Goal: Task Accomplishment & Management: Complete application form

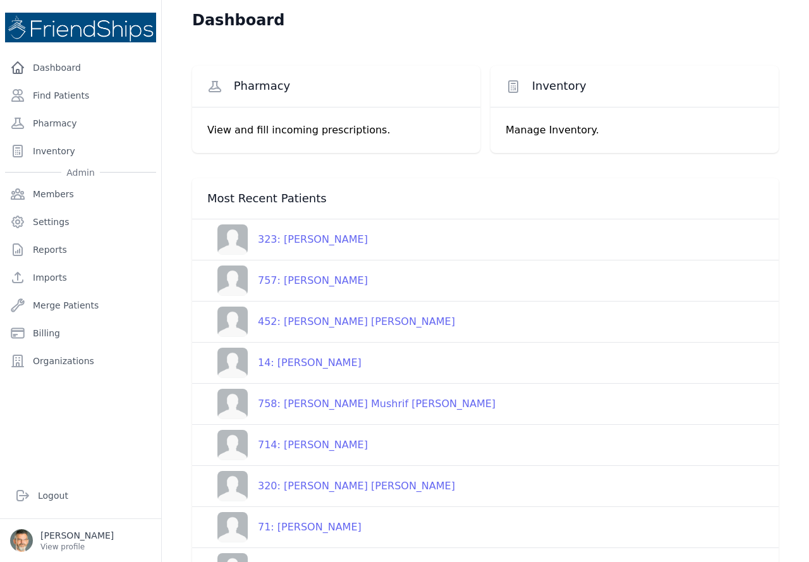
click at [306, 238] on div "323: [PERSON_NAME]" at bounding box center [308, 239] width 120 height 15
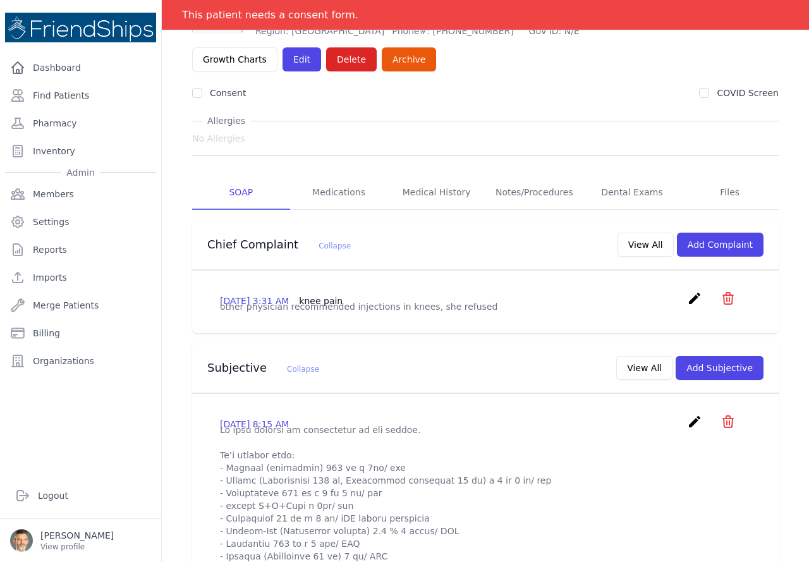
scroll to position [126, 0]
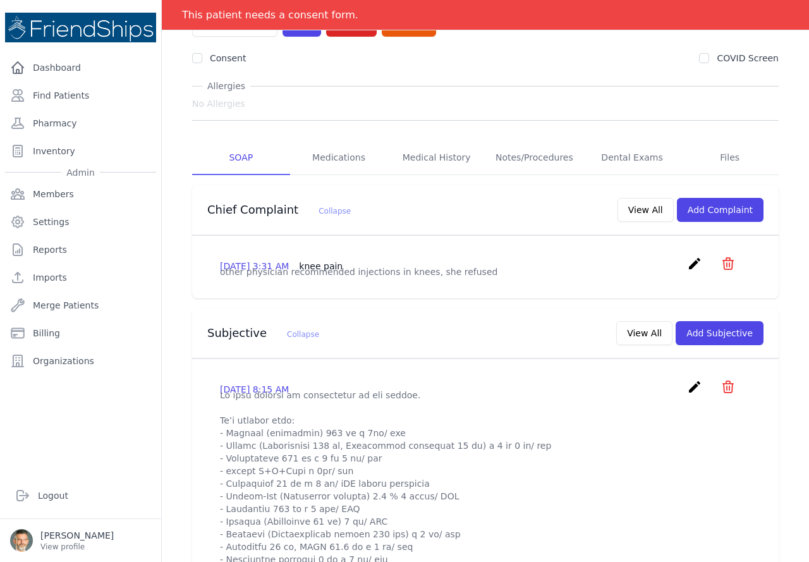
click at [687, 394] on icon "create" at bounding box center [694, 386] width 15 height 15
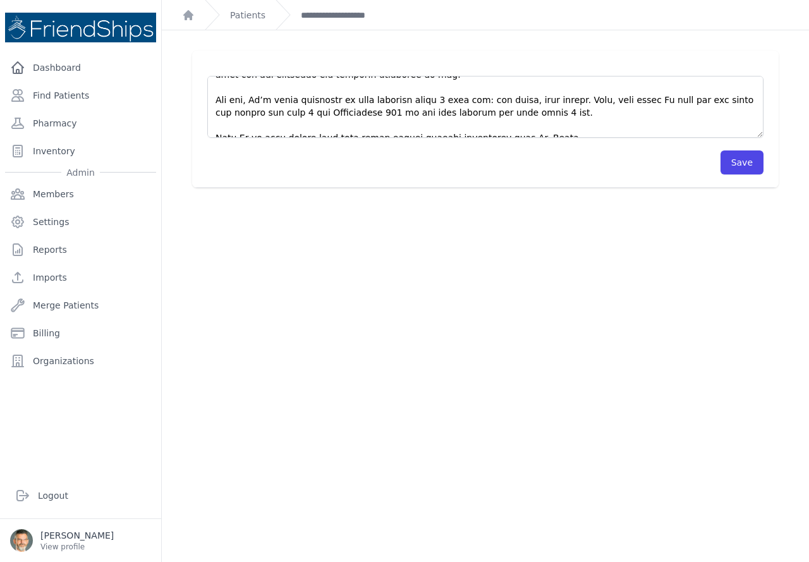
scroll to position [291, 0]
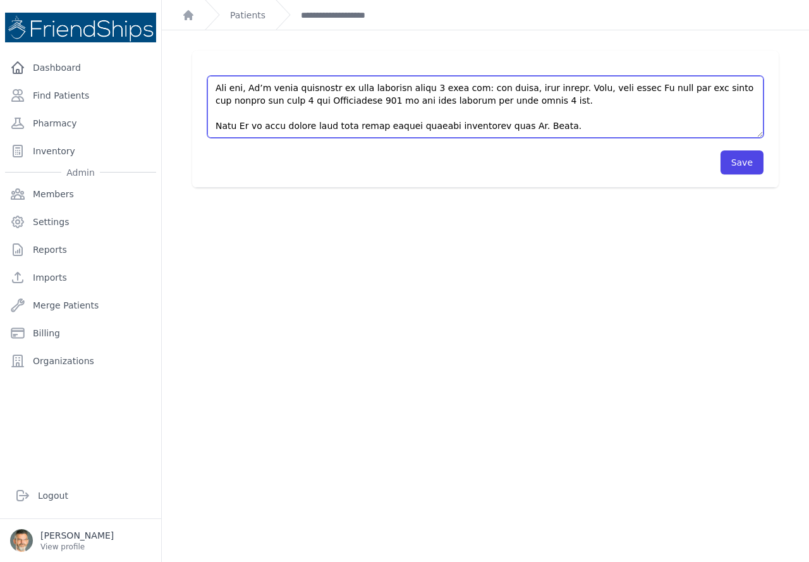
click at [535, 123] on textarea at bounding box center [485, 107] width 556 height 62
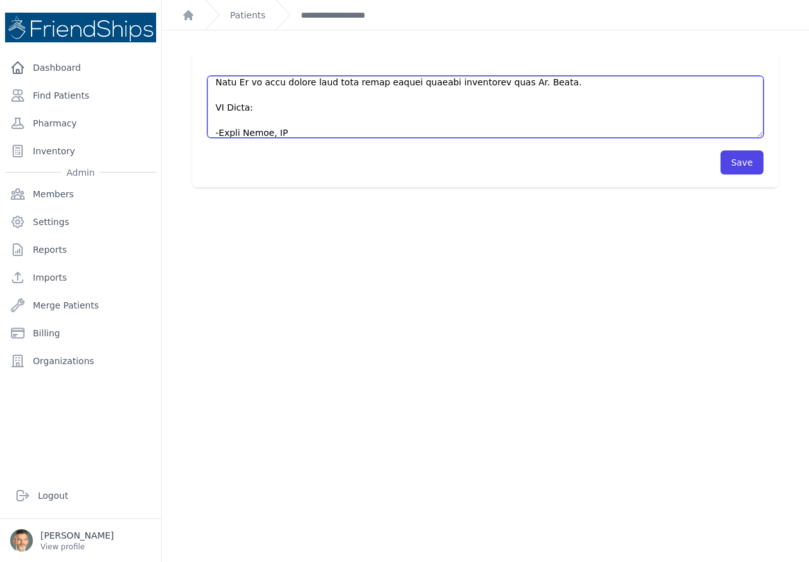
scroll to position [354, 0]
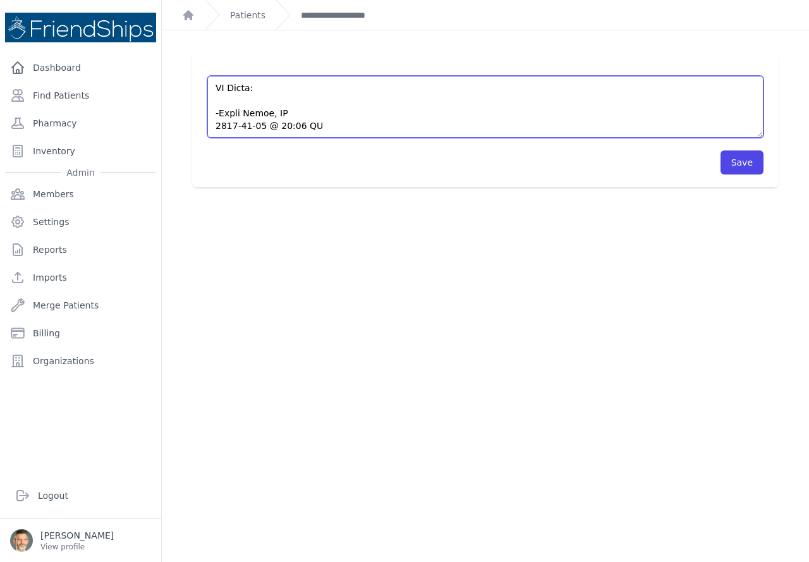
click at [226, 100] on textarea at bounding box center [485, 107] width 556 height 62
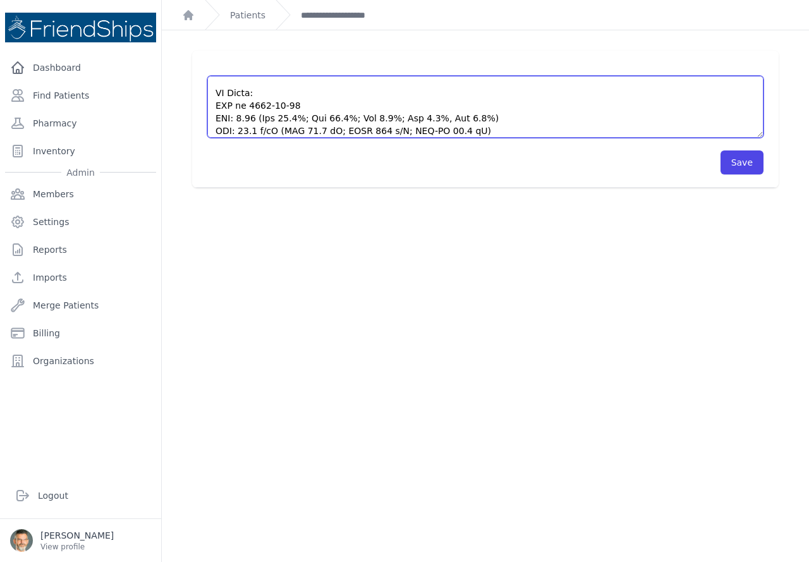
scroll to position [329, 0]
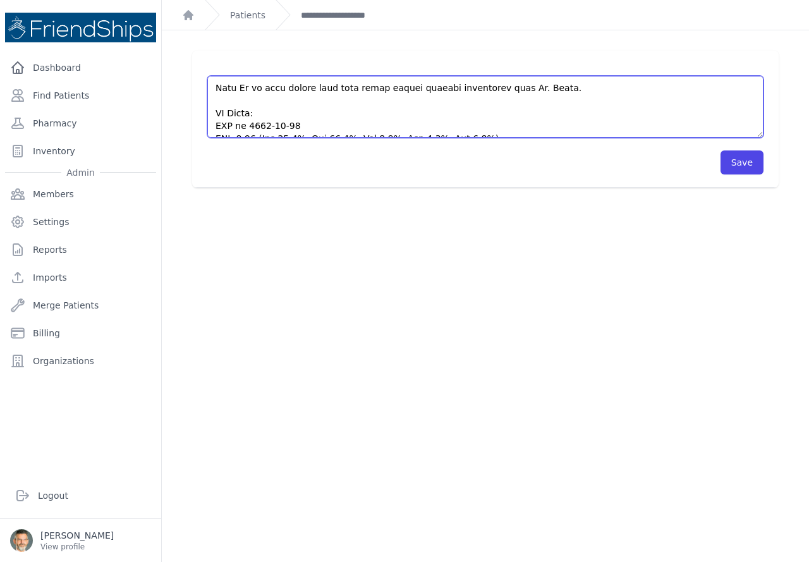
click at [216, 126] on textarea at bounding box center [485, 107] width 556 height 62
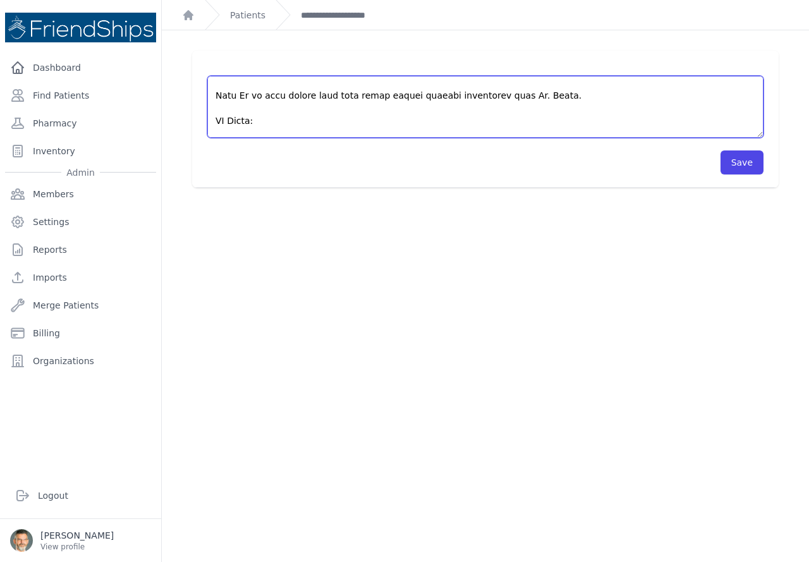
click at [227, 131] on textarea at bounding box center [485, 107] width 556 height 62
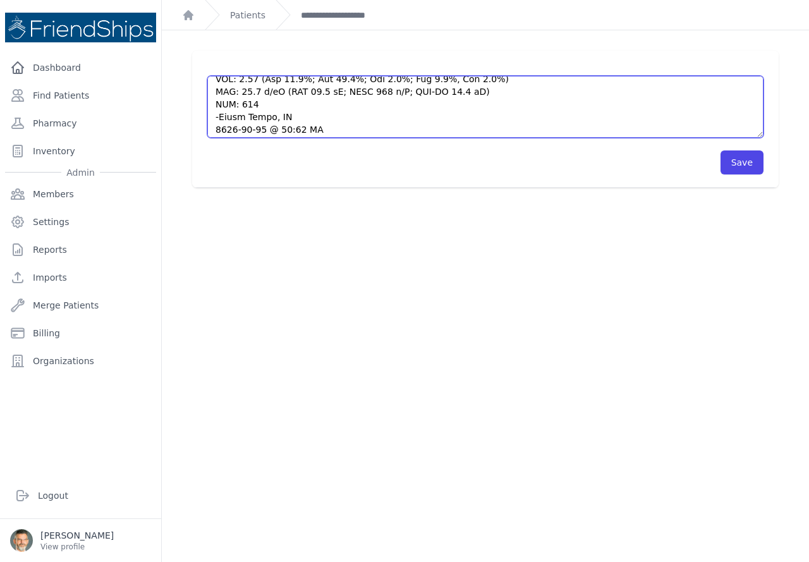
scroll to position [404, 0]
click at [272, 102] on textarea at bounding box center [485, 107] width 556 height 62
click at [258, 102] on textarea at bounding box center [485, 107] width 556 height 62
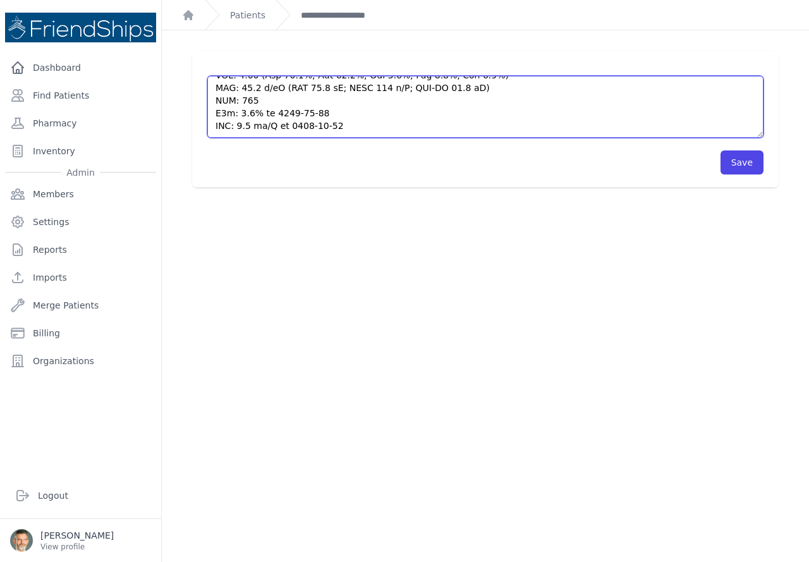
click at [338, 128] on textarea at bounding box center [485, 107] width 556 height 62
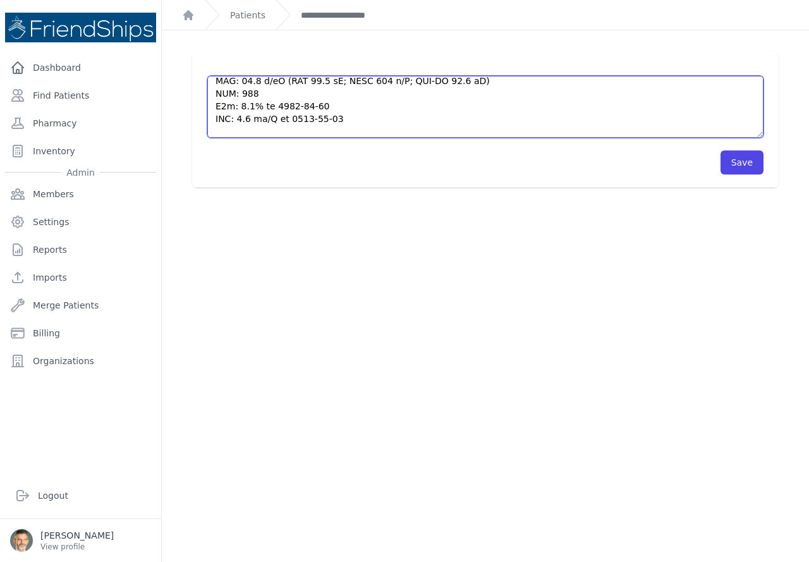
type textarea "Pt came without an appointment to the clinic. Pt’s current meds: - Celoxib (cel…"
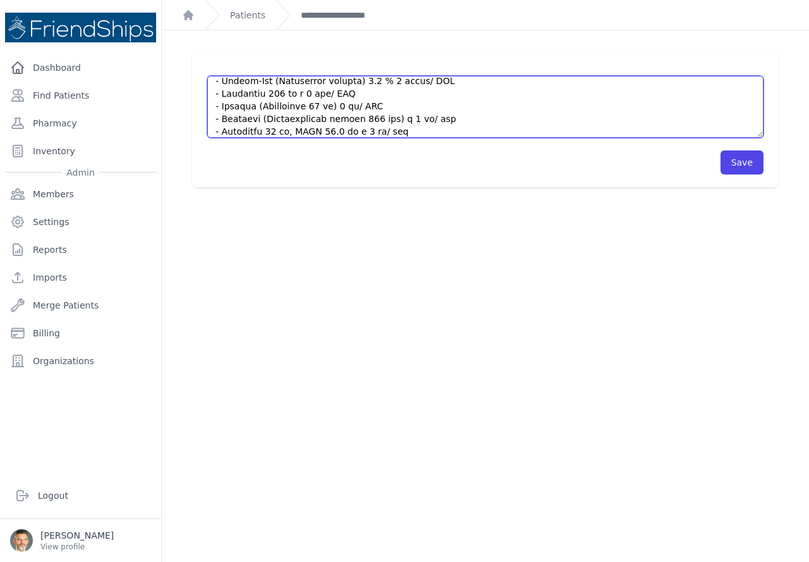
scroll to position [45, 0]
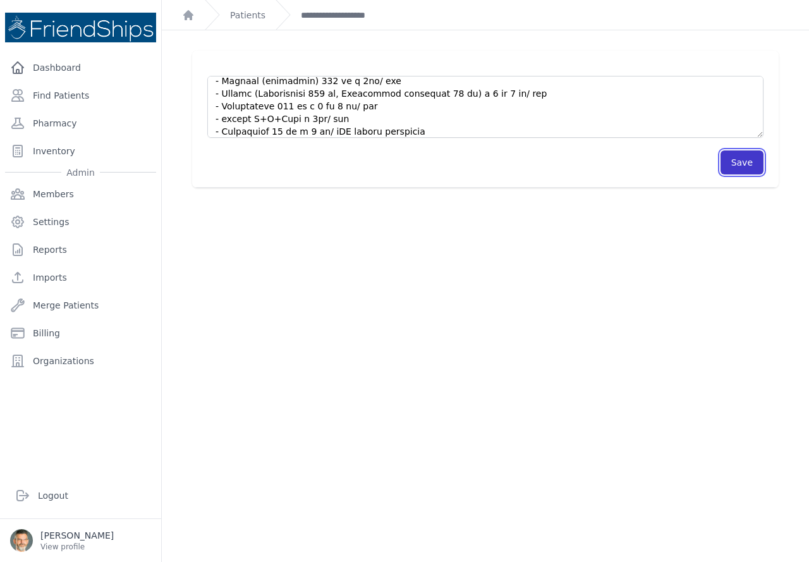
click at [734, 160] on button "Save" at bounding box center [741, 162] width 43 height 24
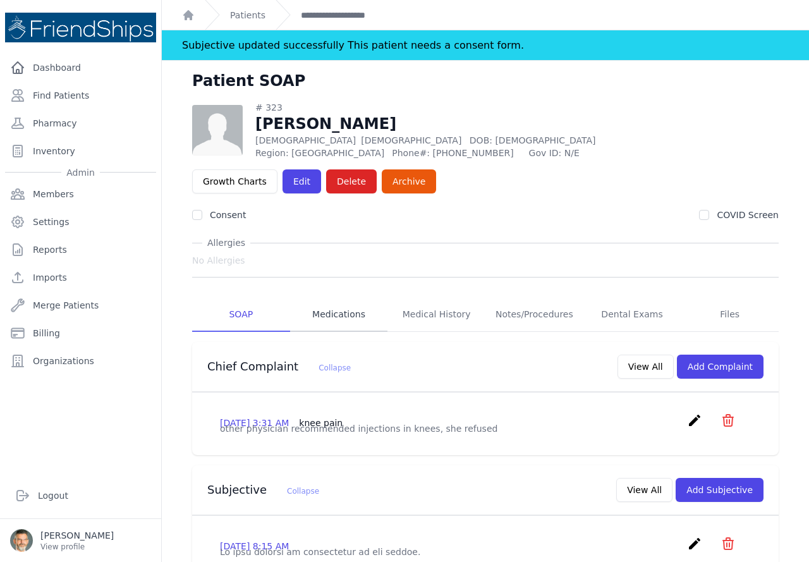
click at [324, 313] on link "Medications" at bounding box center [339, 315] width 98 height 34
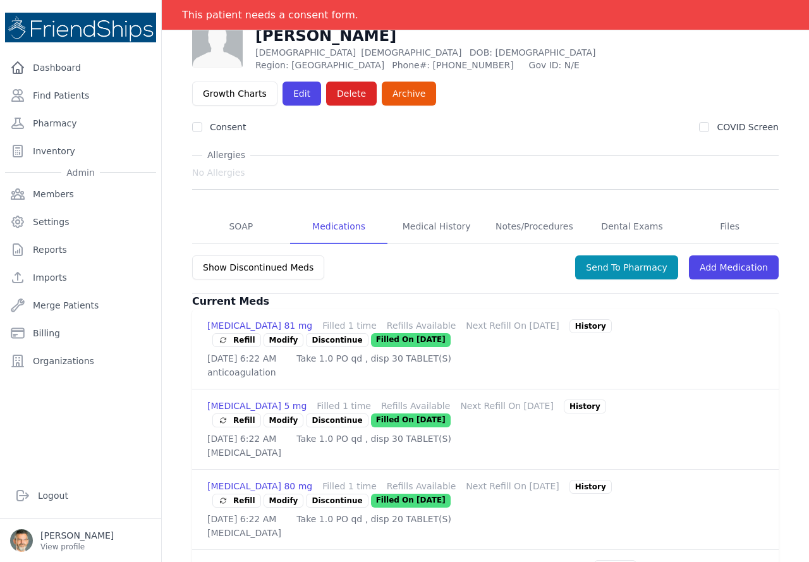
scroll to position [82, 0]
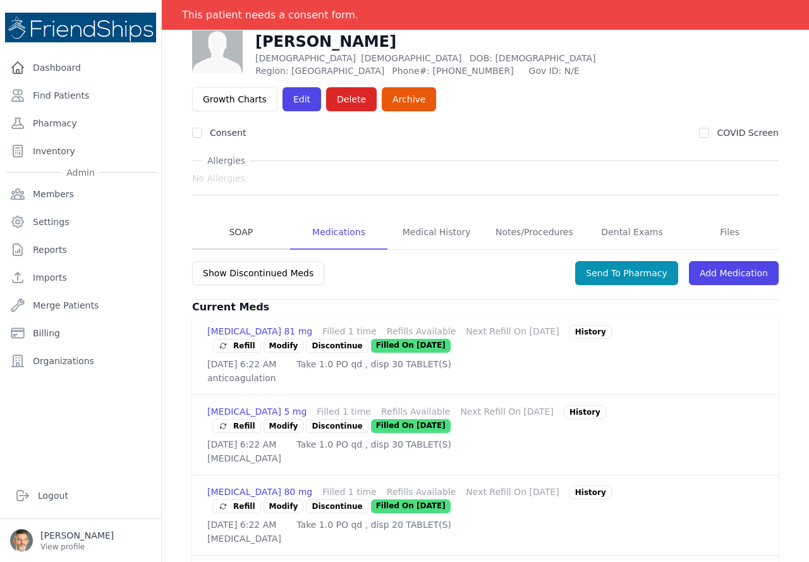
click at [239, 226] on link "SOAP" at bounding box center [241, 232] width 98 height 34
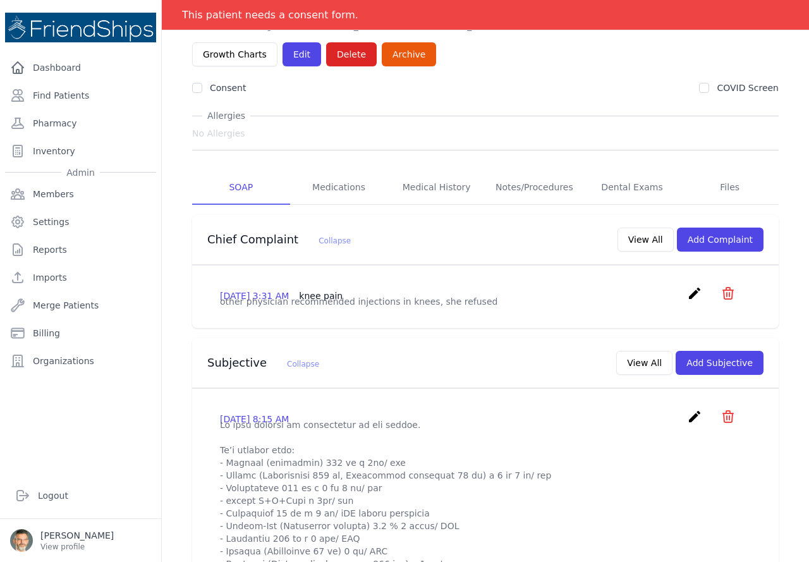
scroll to position [126, 0]
click at [328, 189] on link "Medications" at bounding box center [339, 188] width 98 height 34
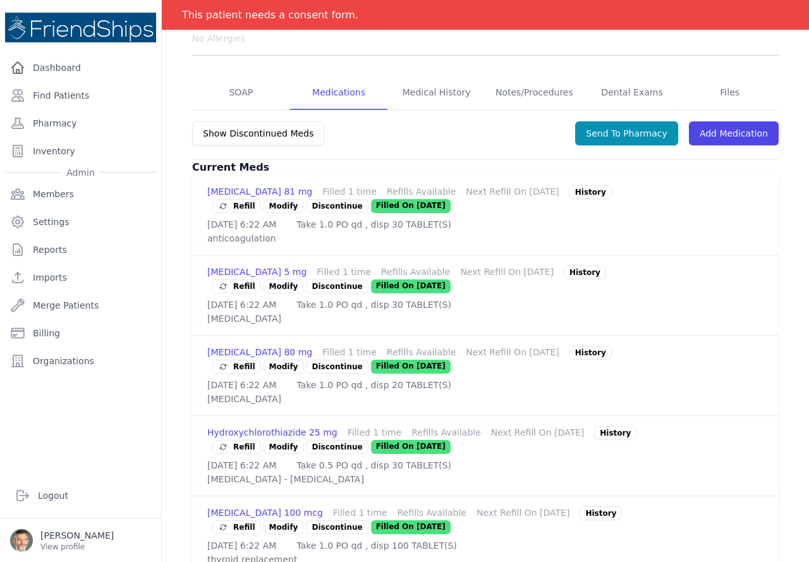
scroll to position [253, 0]
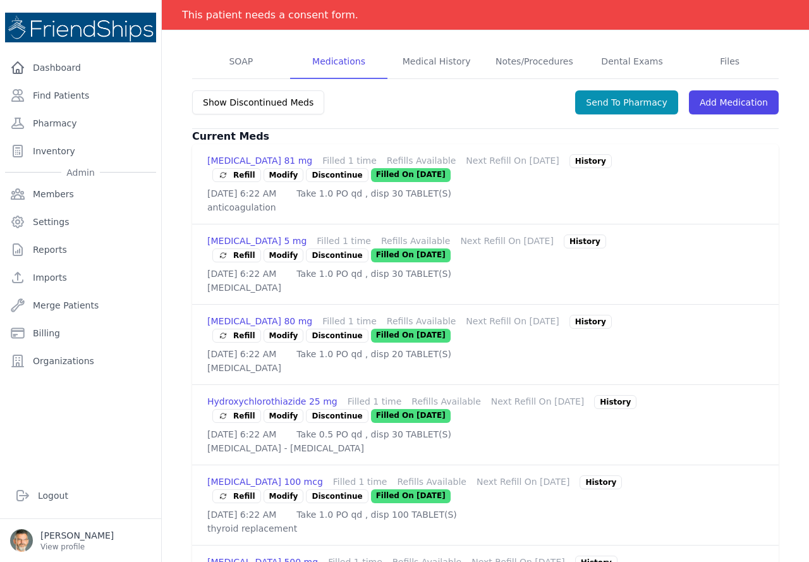
click at [243, 262] on span "Refill" at bounding box center [236, 255] width 37 height 13
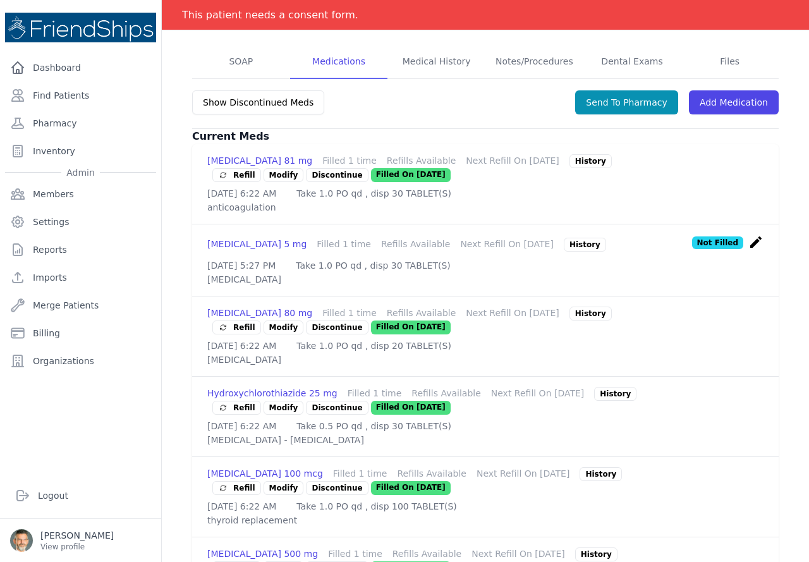
click at [748, 250] on icon "create" at bounding box center [755, 241] width 15 height 15
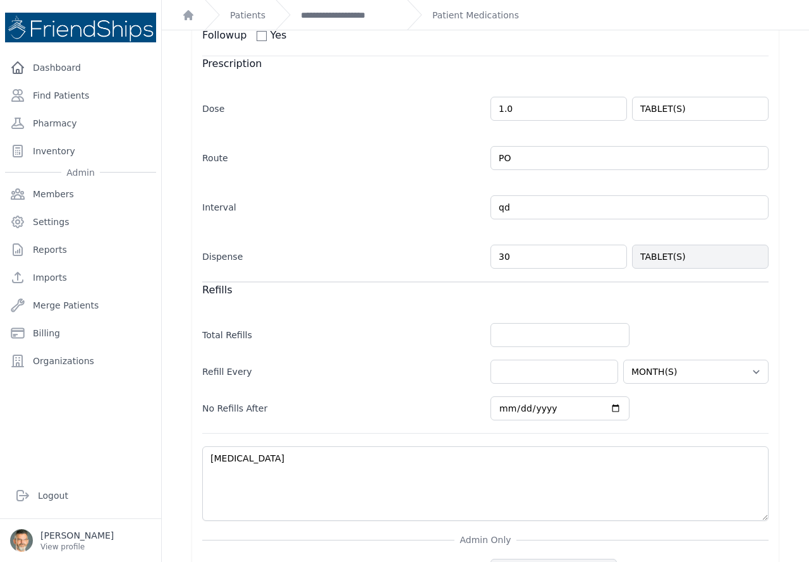
scroll to position [190, 0]
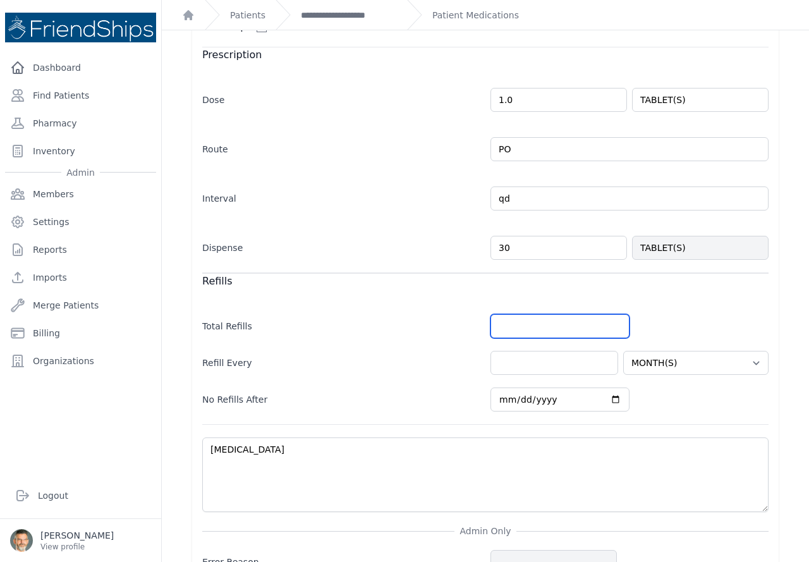
click at [513, 327] on input "number" at bounding box center [559, 326] width 139 height 24
click at [516, 326] on input "number" at bounding box center [559, 326] width 139 height 24
type input "5"
select select "MONTH(S)"
click at [498, 363] on input "number" at bounding box center [554, 363] width 128 height 24
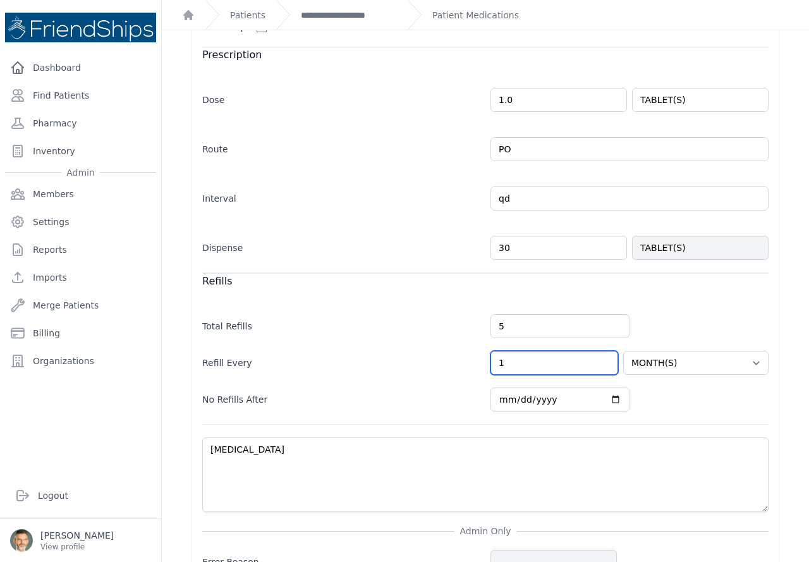
type input "1"
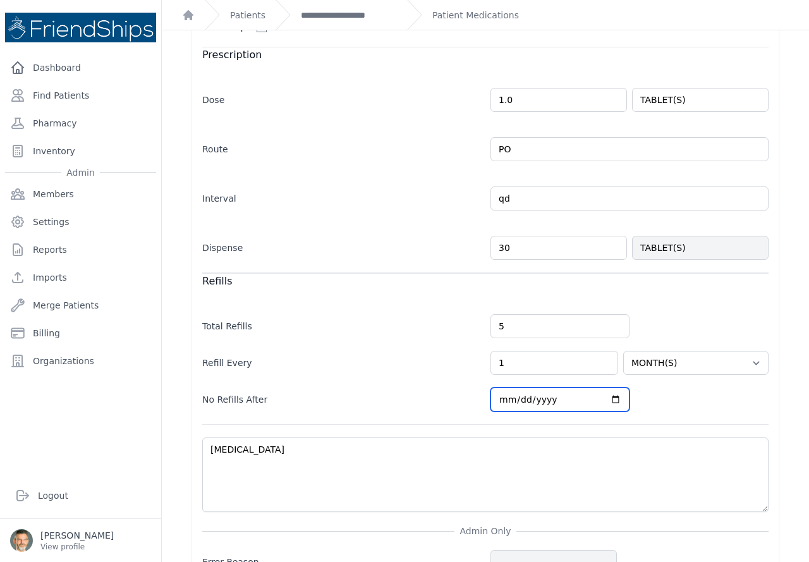
select select "MONTH(S)"
click at [607, 397] on input "[DATE]" at bounding box center [559, 399] width 139 height 24
type input "[DATE]"
select select "MONTH(S)"
type input "[DATE]"
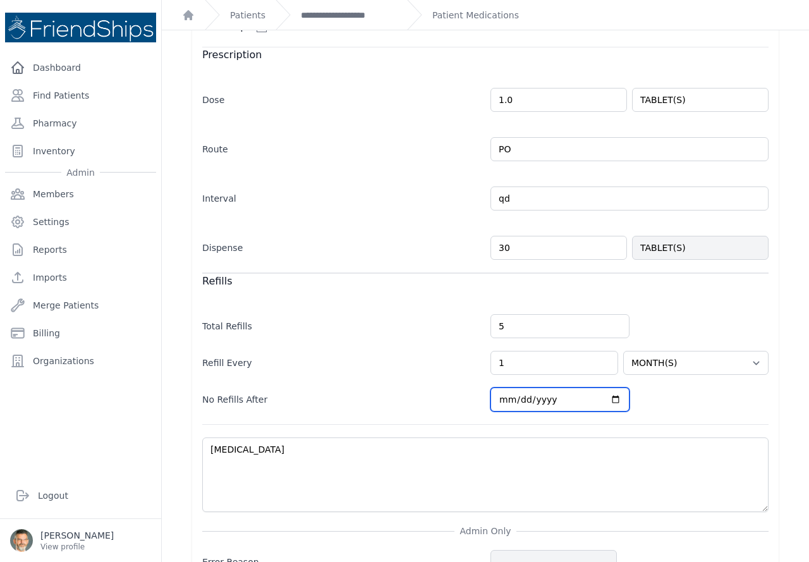
select select "MONTH(S)"
type input "[DATE]"
select select "MONTH(S)"
type input "[DATE]"
select select "MONTH(S)"
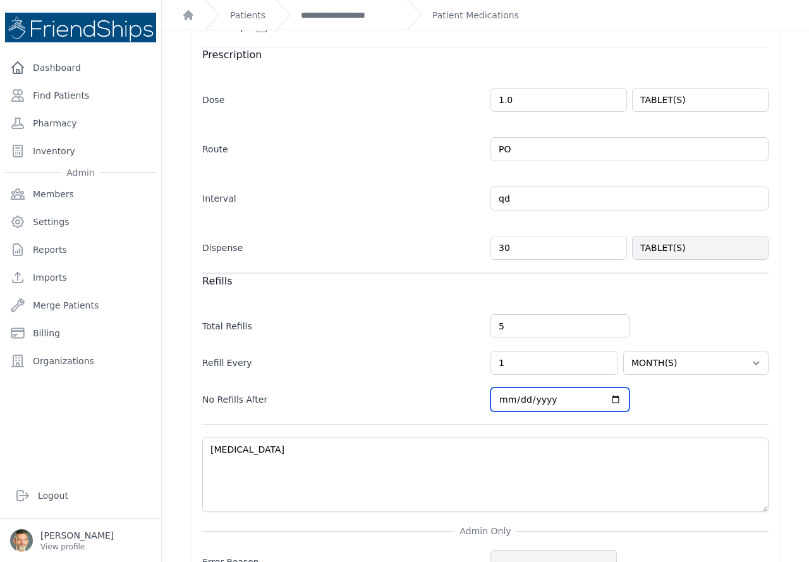
type input "[DATE]"
select select "MONTH(S)"
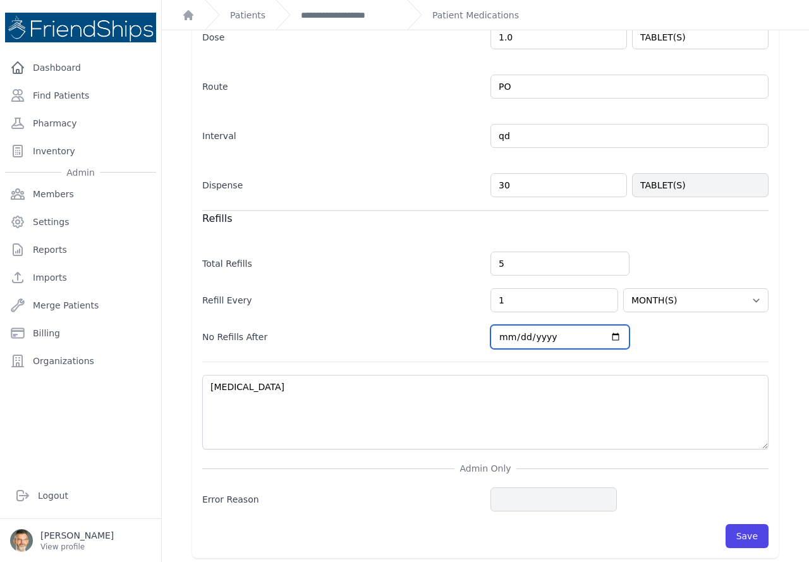
scroll to position [253, 0]
click at [731, 532] on button "Save" at bounding box center [746, 535] width 43 height 24
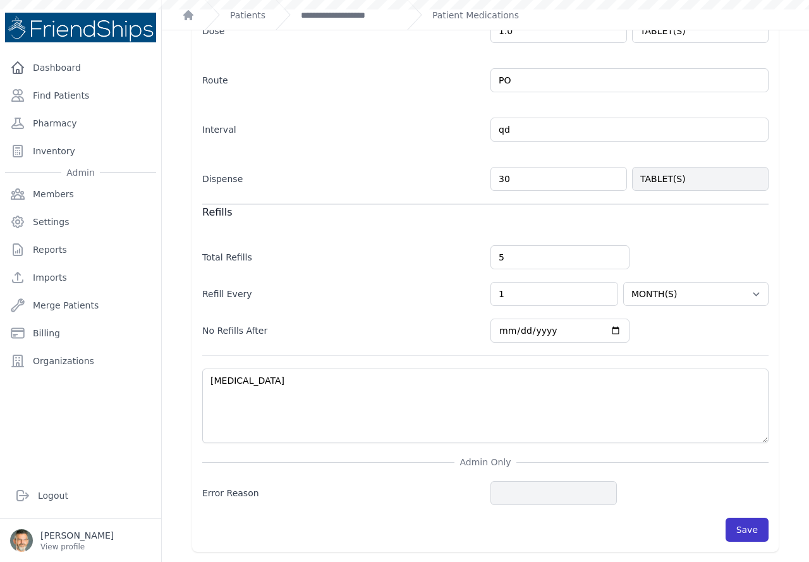
scroll to position [293, 0]
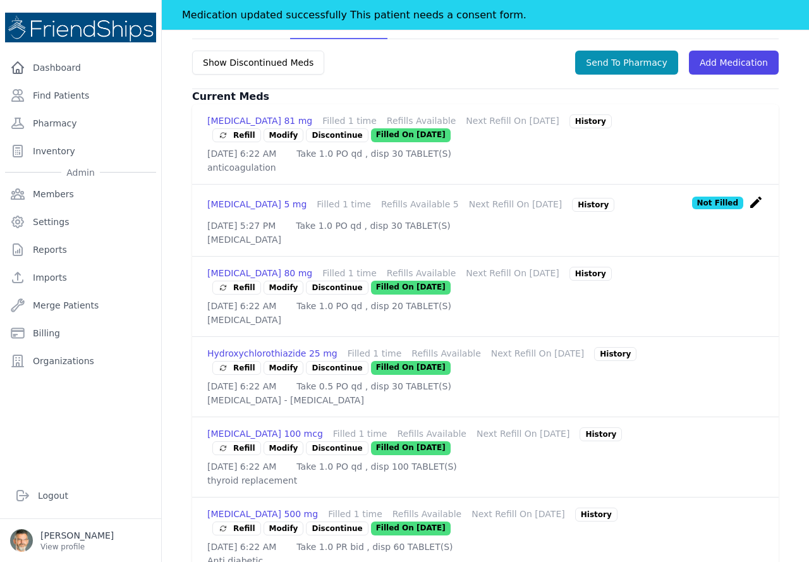
click at [237, 294] on span "Refill" at bounding box center [236, 287] width 37 height 13
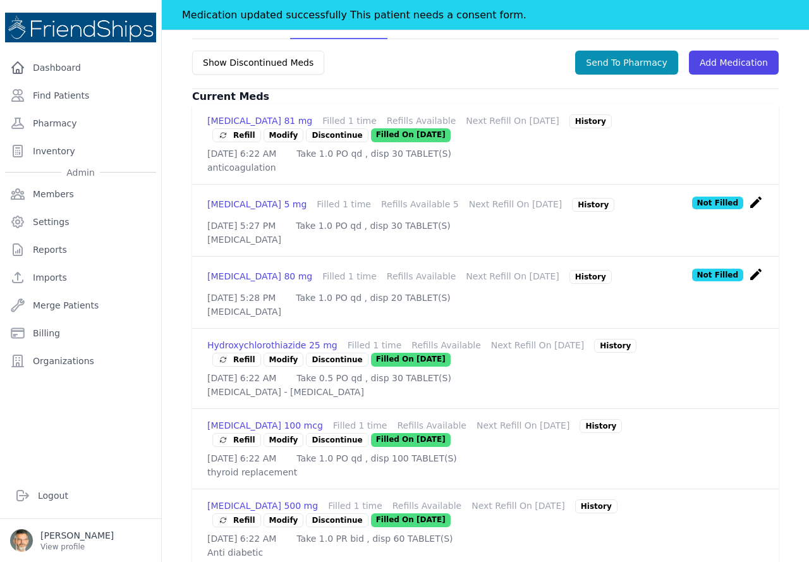
click at [748, 282] on icon "create" at bounding box center [755, 274] width 15 height 15
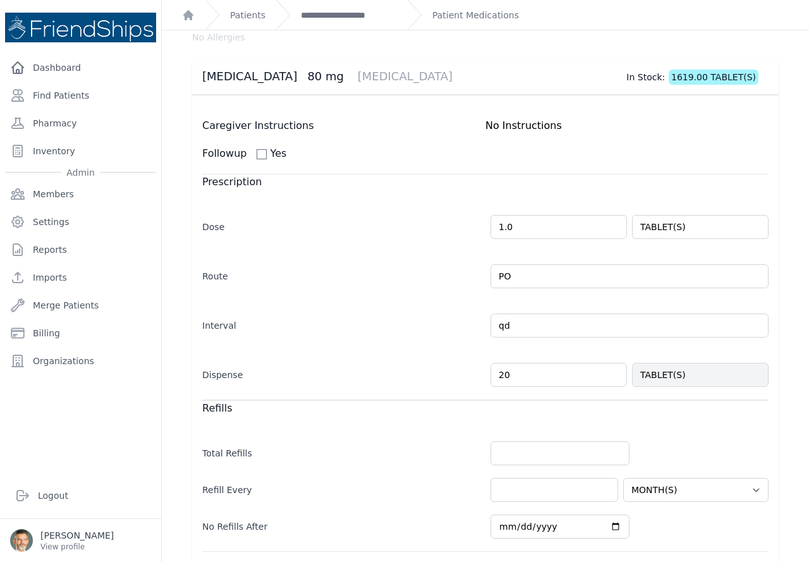
scroll to position [63, 0]
drag, startPoint x: 509, startPoint y: 376, endPoint x: 472, endPoint y: 370, distance: 37.8
click at [472, 370] on div "Dispense 20 TABLET(S)" at bounding box center [485, 367] width 566 height 37
type input "60"
select select "MONTH(S)"
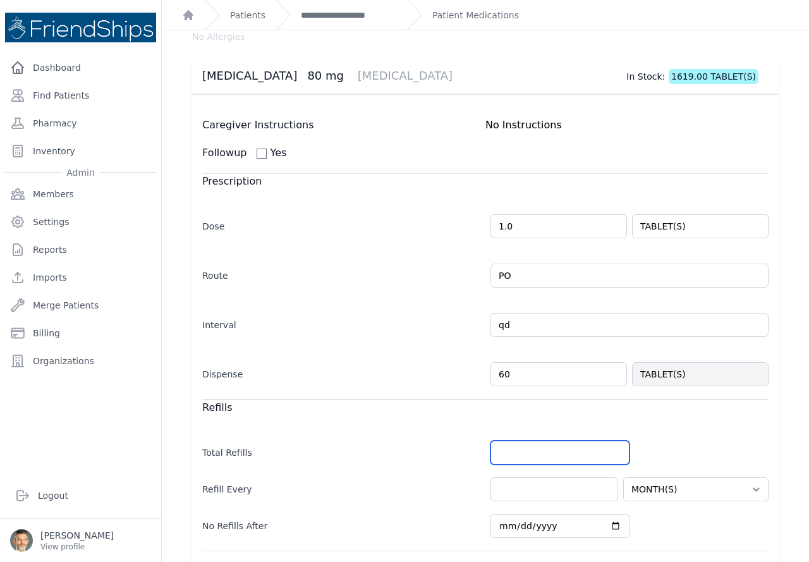
click at [496, 449] on input "number" at bounding box center [559, 452] width 139 height 24
type input "2"
select select "MONTH(S)"
click at [512, 490] on input "number" at bounding box center [554, 489] width 128 height 24
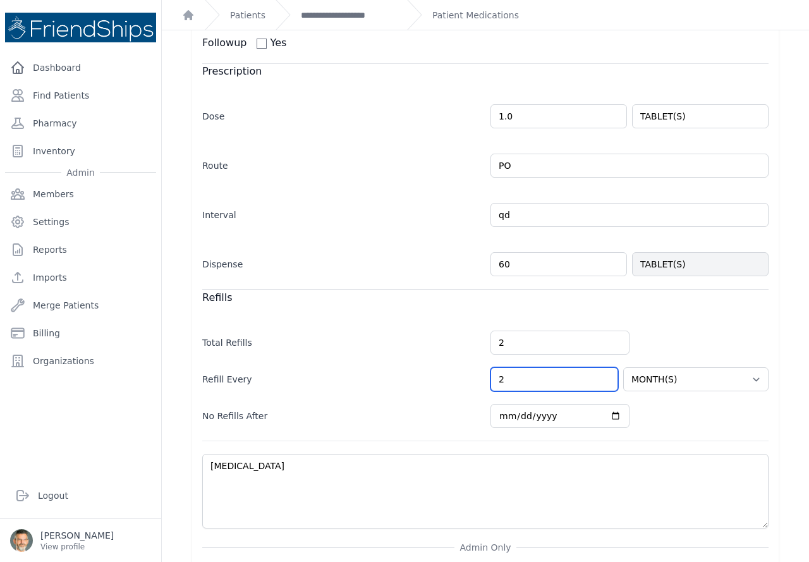
scroll to position [190, 0]
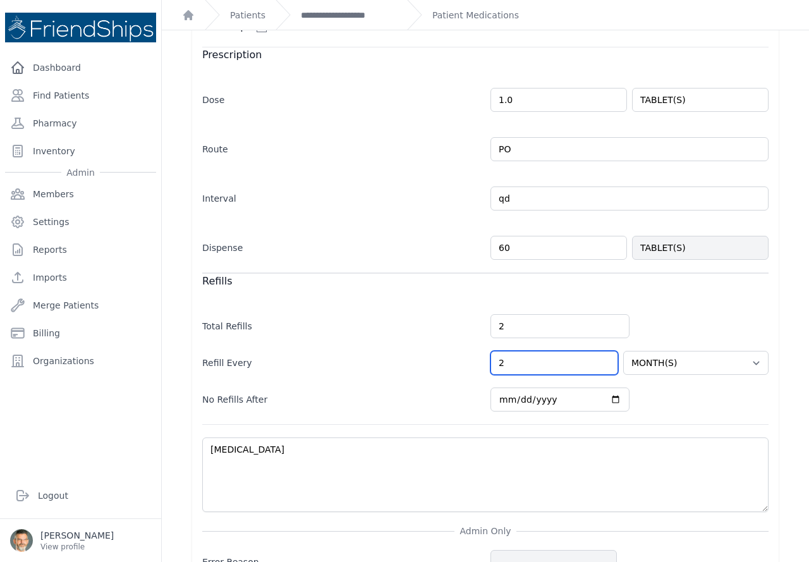
type input "2"
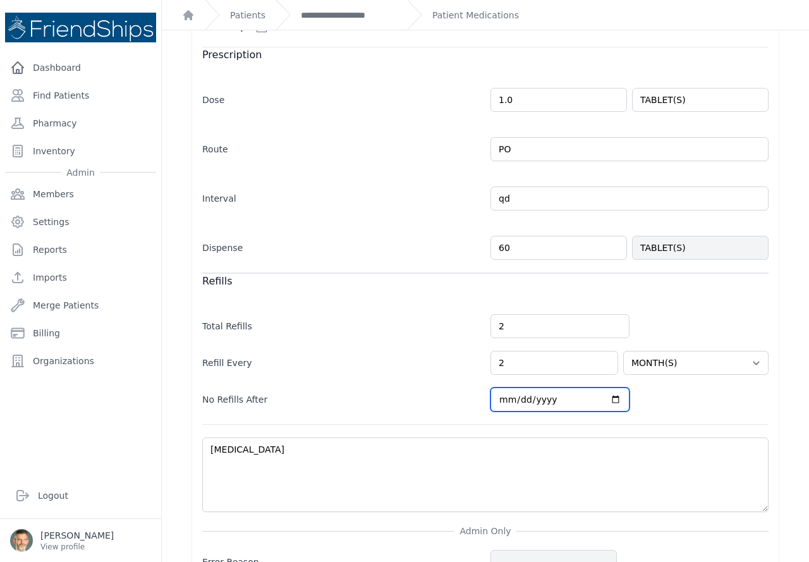
select select "MONTH(S)"
click at [610, 397] on input "[DATE]" at bounding box center [559, 399] width 139 height 24
type input "[DATE]"
select select "MONTH(S)"
type input "[DATE]"
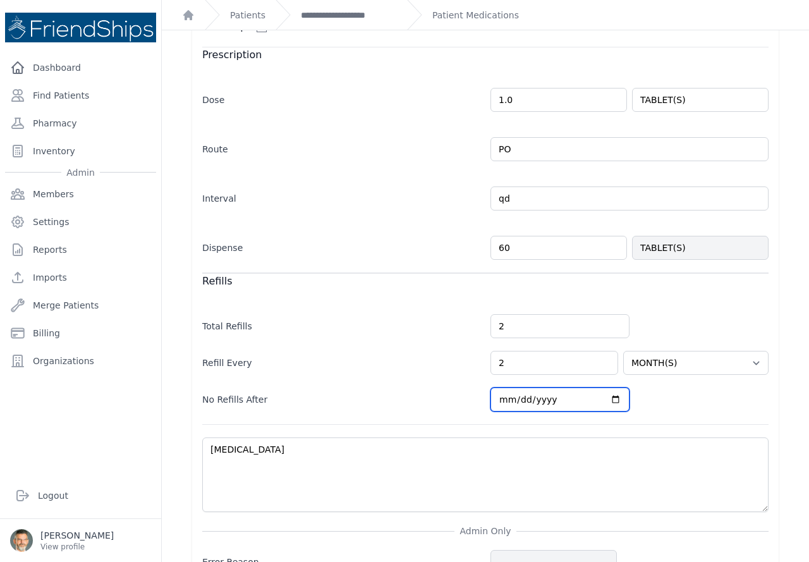
select select "MONTH(S)"
type input "[DATE]"
select select "MONTH(S)"
type input "[DATE]"
select select "MONTH(S)"
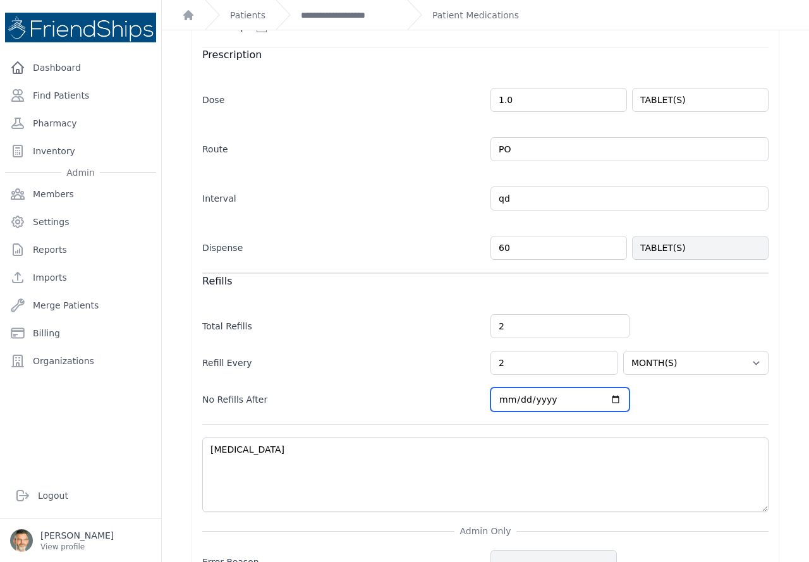
type input "2026-03-30"
select select "MONTH(S)"
click at [530, 338] on div "Refill Every 2 HOUR(S) DAY(S) WEEK(S) MONTH(S) YEAR(S)" at bounding box center [485, 356] width 566 height 37
click at [607, 397] on input "[DATE]" at bounding box center [559, 399] width 139 height 24
type input "[DATE]"
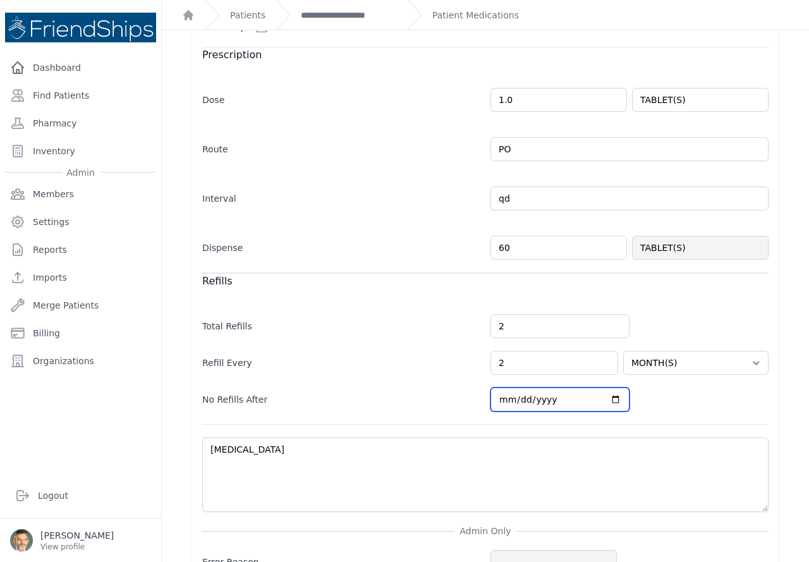
select select "MONTH(S)"
type input "[DATE]"
select select "MONTH(S)"
type input "[DATE]"
select select "MONTH(S)"
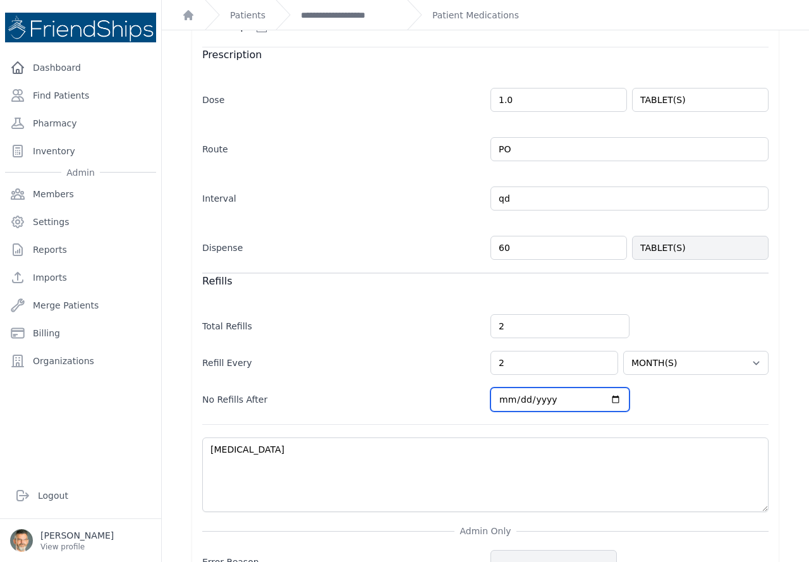
type input "[DATE]"
select select "MONTH(S)"
type input "[DATE]"
select select "MONTH(S)"
click at [675, 407] on div "No Refills After 2026-03-31" at bounding box center [485, 393] width 566 height 37
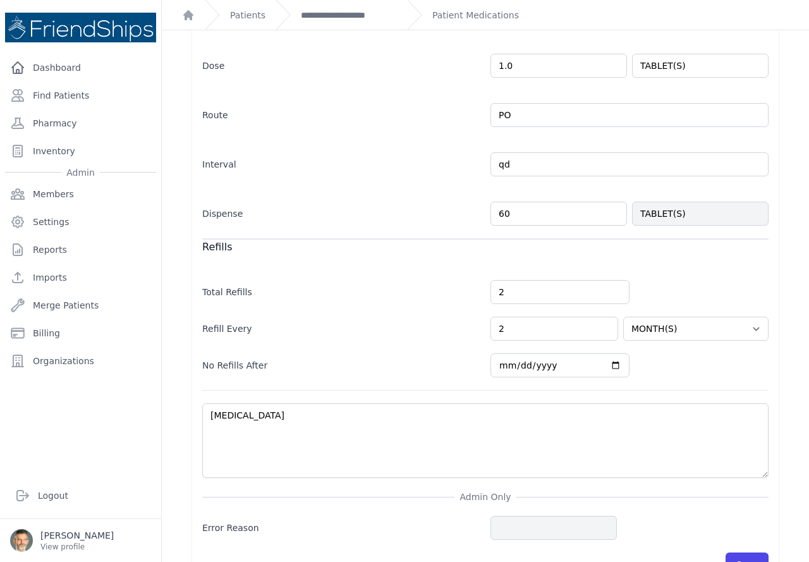
scroll to position [258, 0]
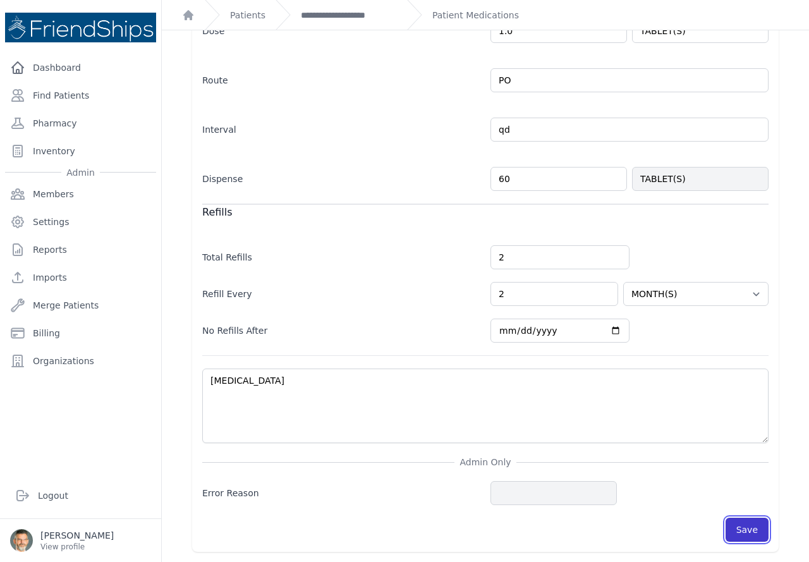
click at [740, 528] on button "Save" at bounding box center [746, 529] width 43 height 24
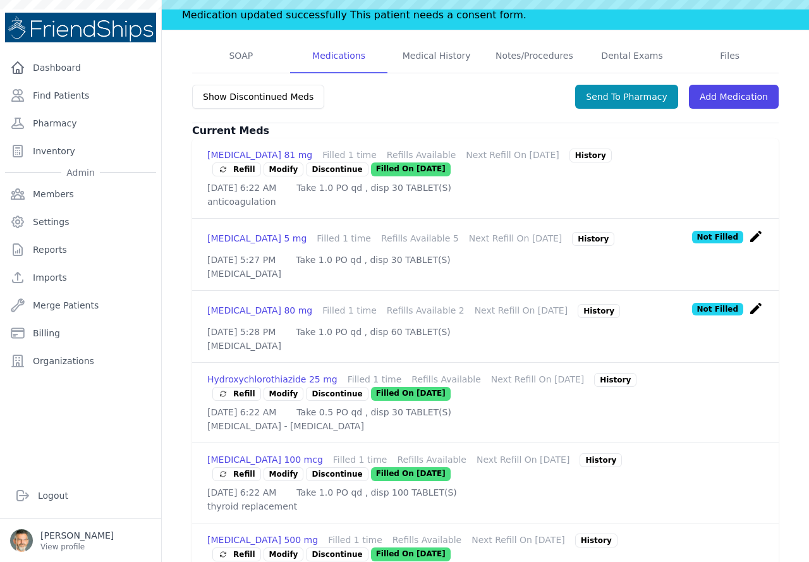
scroll to position [293, 0]
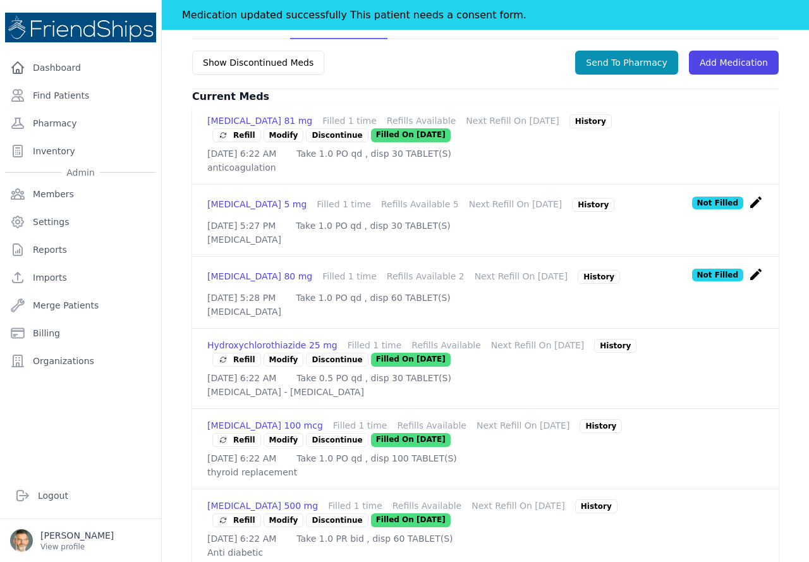
click at [241, 366] on span "Refill" at bounding box center [236, 359] width 37 height 13
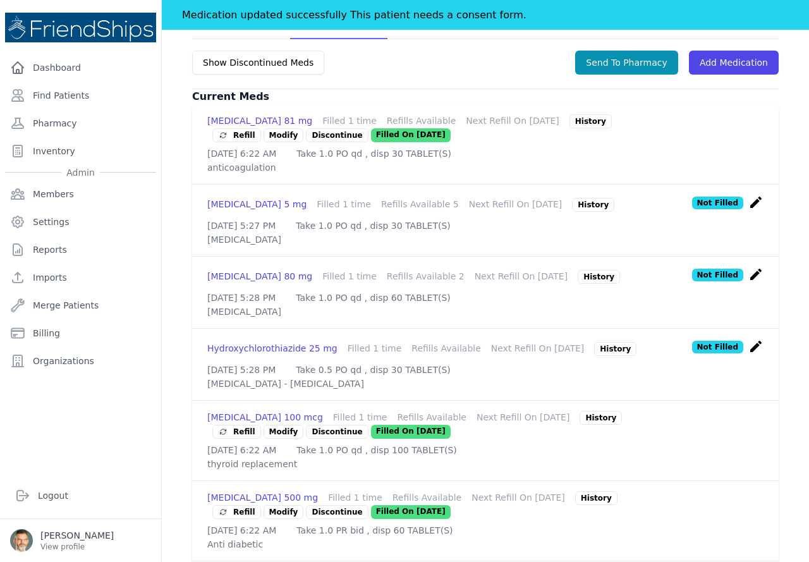
click at [748, 354] on icon "create" at bounding box center [755, 346] width 15 height 15
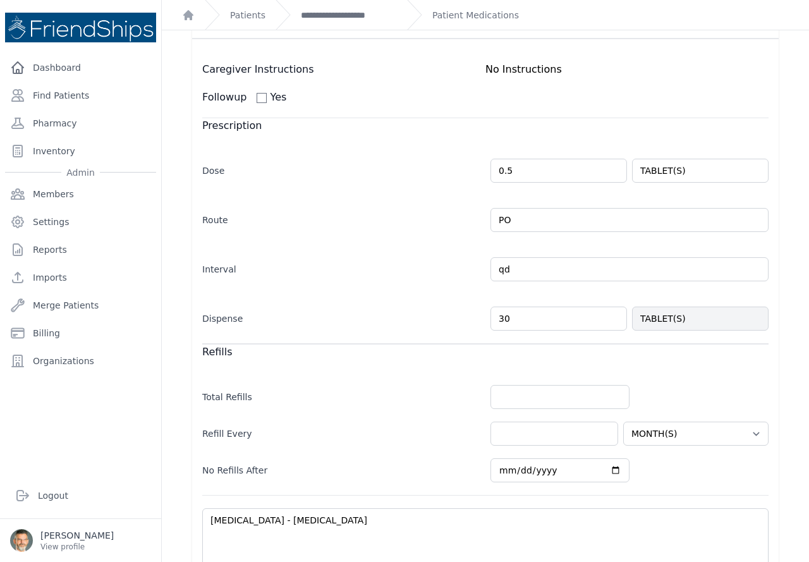
scroll to position [126, 0]
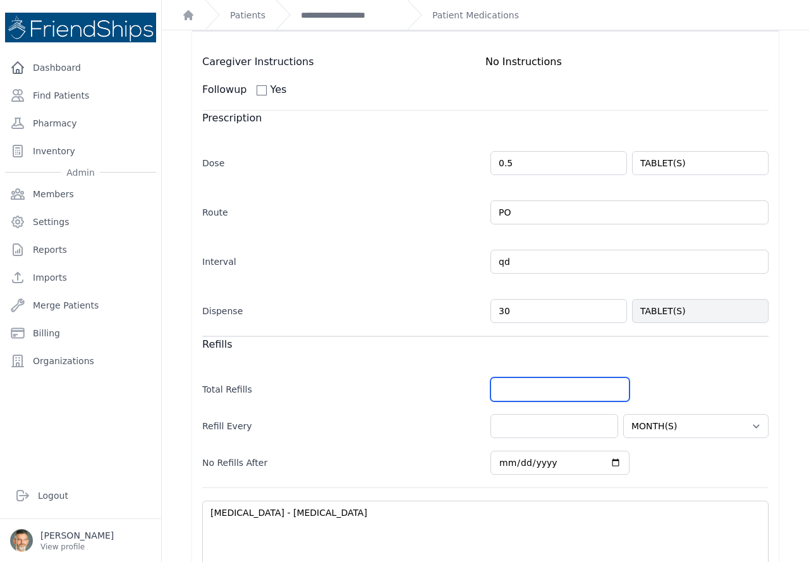
click at [518, 391] on input "number" at bounding box center [559, 389] width 139 height 24
type input "2"
select select "MONTH(S)"
click at [507, 425] on input "number" at bounding box center [554, 426] width 128 height 24
type input "2"
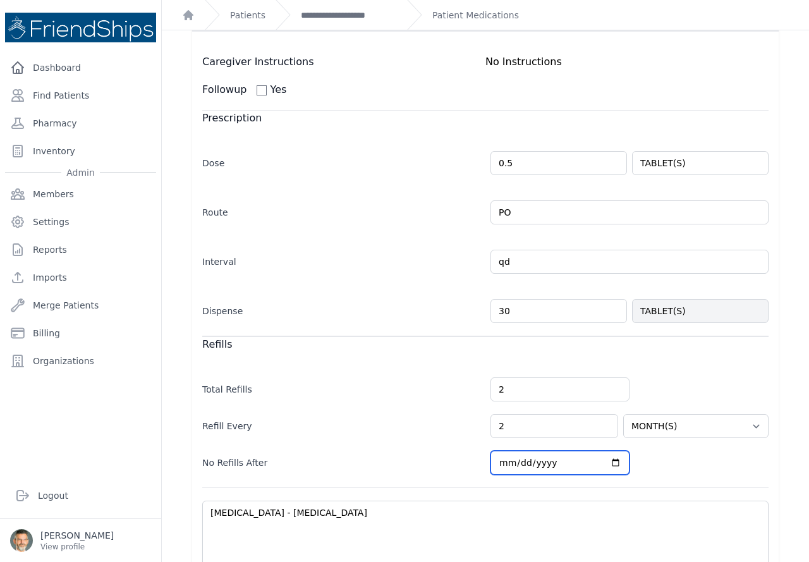
select select "MONTH(S)"
click at [608, 462] on input "[DATE]" at bounding box center [559, 462] width 139 height 24
type input "[DATE]"
select select "MONTH(S)"
type input "[DATE]"
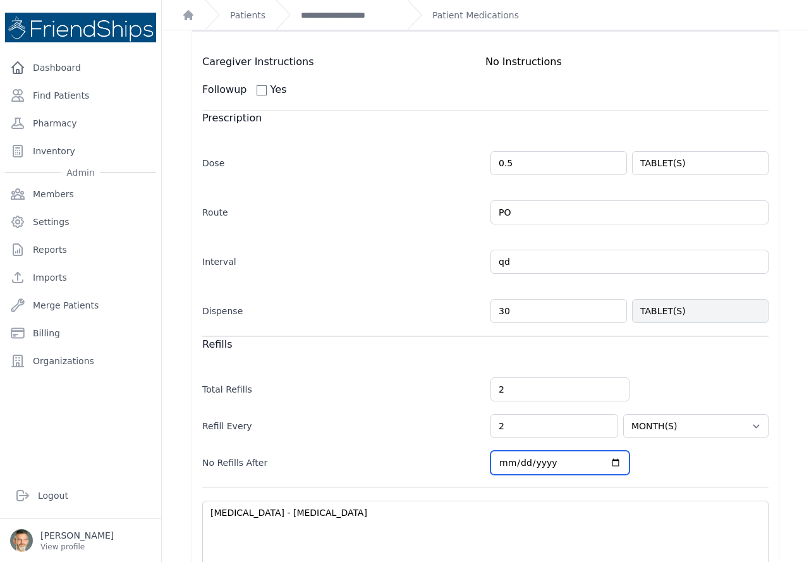
select select "MONTH(S)"
type input "[DATE]"
select select "MONTH(S)"
type input "[DATE]"
select select "MONTH(S)"
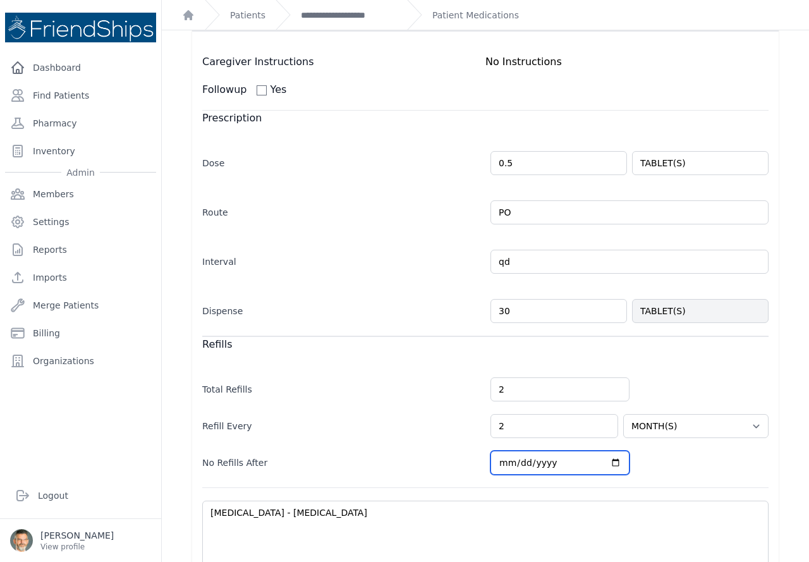
type input "[DATE]"
select select "MONTH(S)"
click at [659, 462] on div "No Refills After 2026-03-31" at bounding box center [485, 456] width 566 height 37
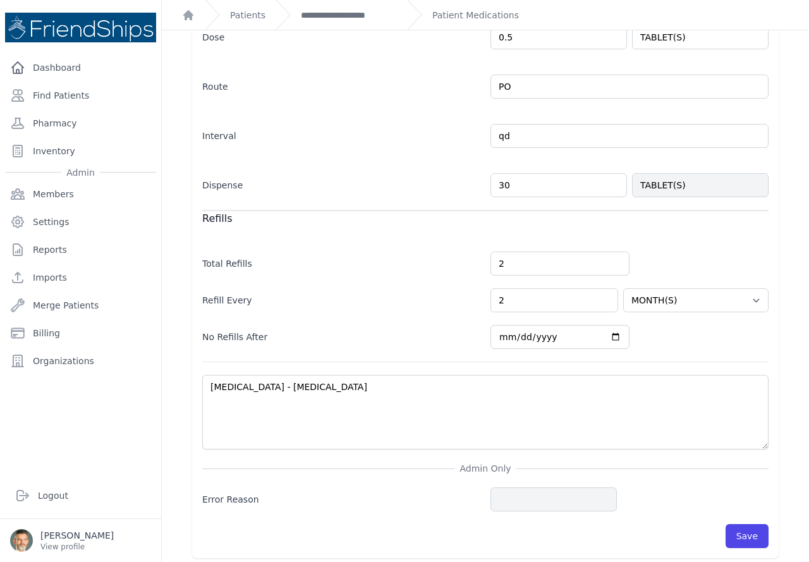
scroll to position [253, 0]
click at [734, 535] on button "Save" at bounding box center [746, 535] width 43 height 24
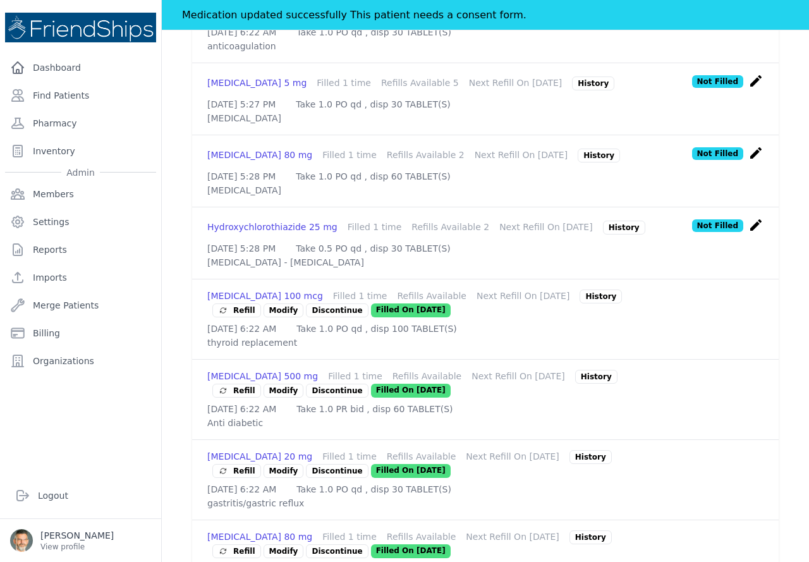
scroll to position [419, 0]
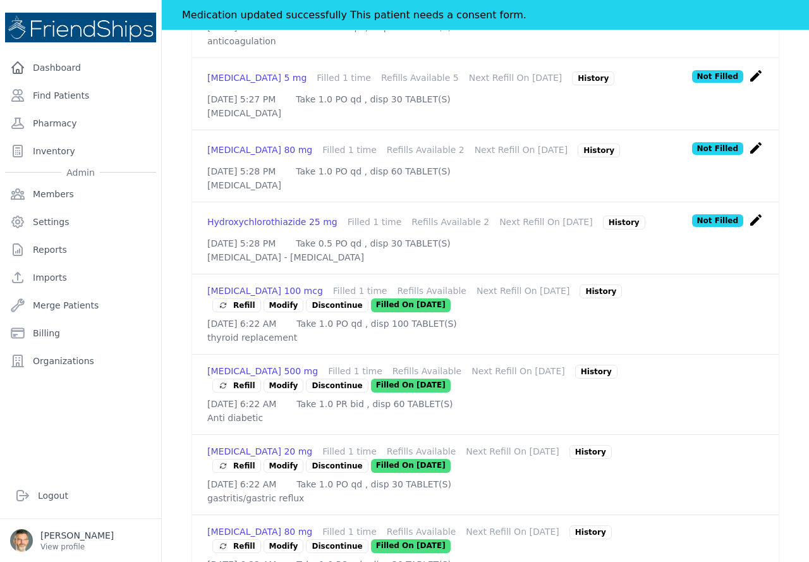
click at [233, 311] on span "Refill" at bounding box center [236, 305] width 37 height 13
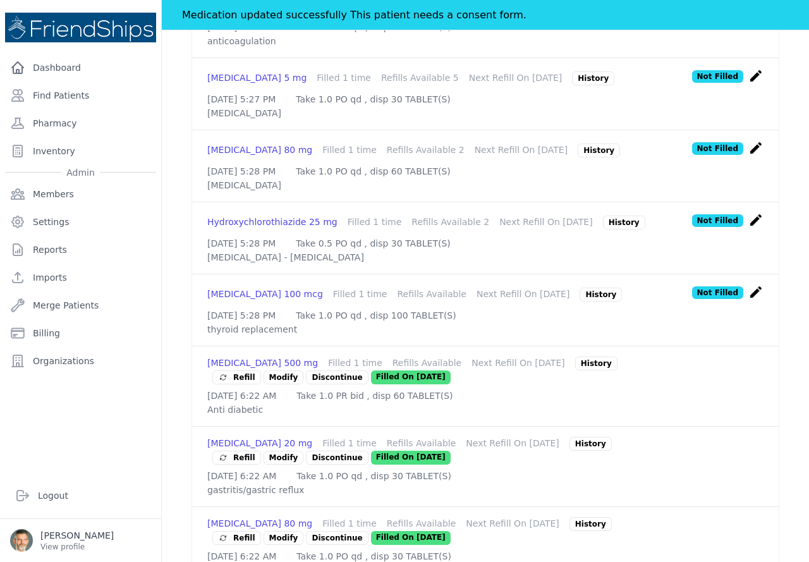
click at [748, 299] on icon "create" at bounding box center [755, 291] width 15 height 15
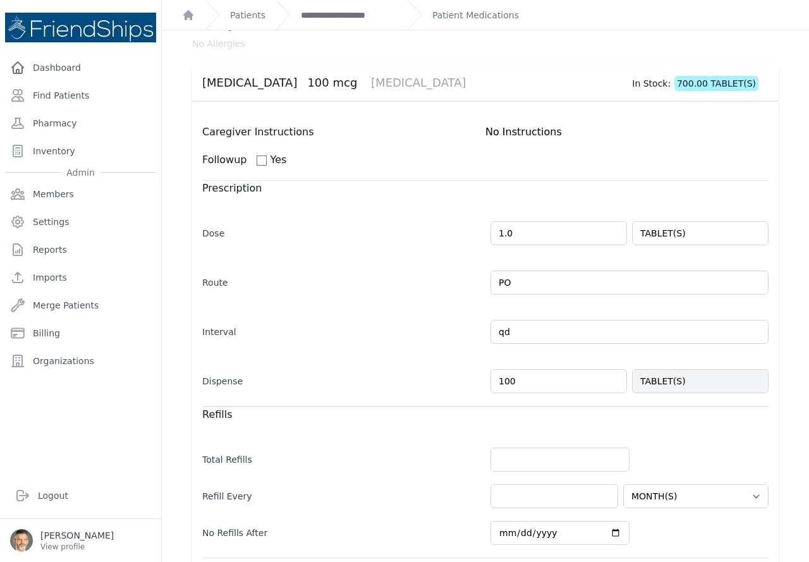
scroll to position [6, 0]
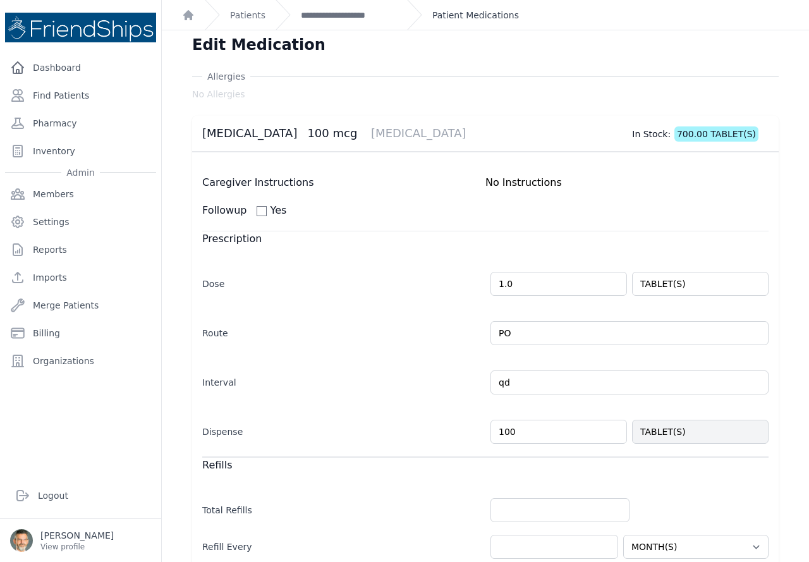
click at [461, 14] on link "Patient Medications" at bounding box center [475, 15] width 87 height 13
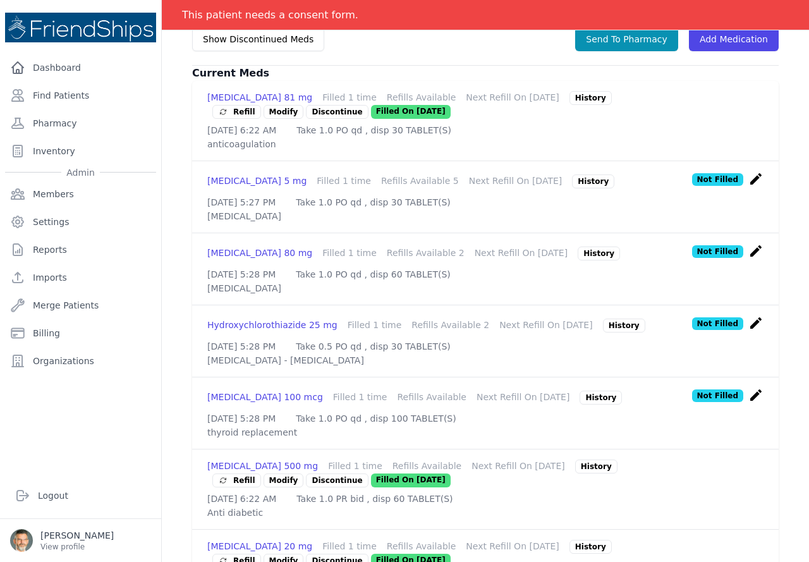
scroll to position [379, 0]
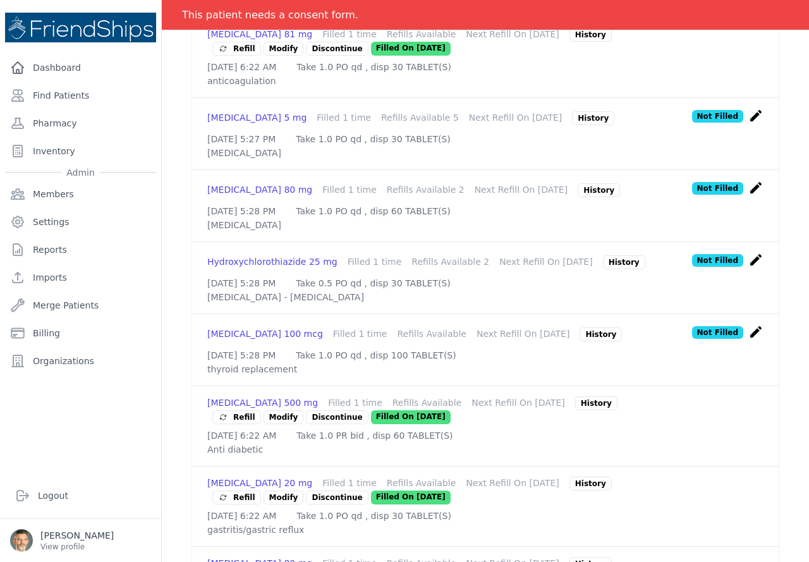
click at [748, 339] on icon "create" at bounding box center [755, 331] width 15 height 15
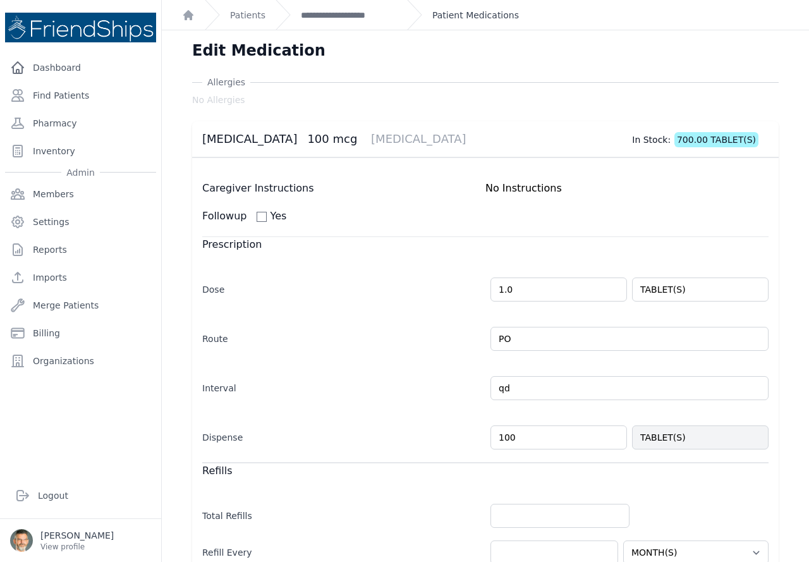
click at [447, 12] on link "Patient Medications" at bounding box center [475, 15] width 87 height 13
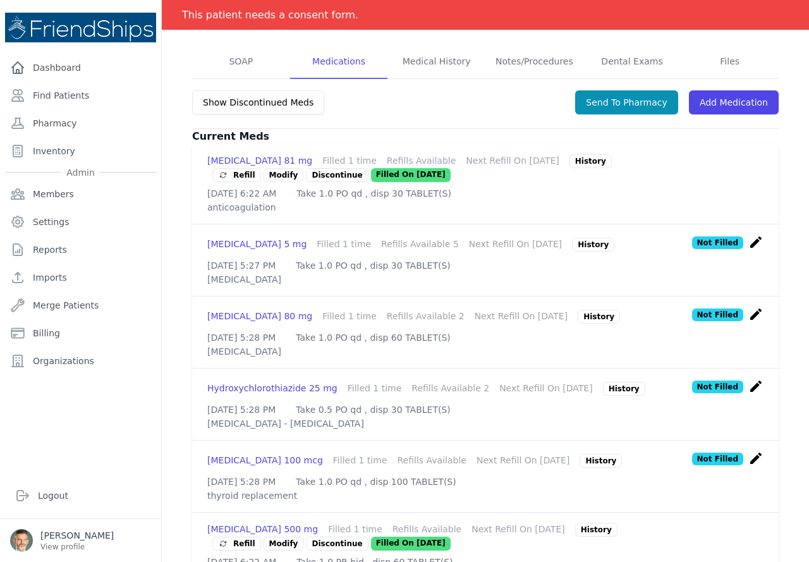
scroll to position [379, 0]
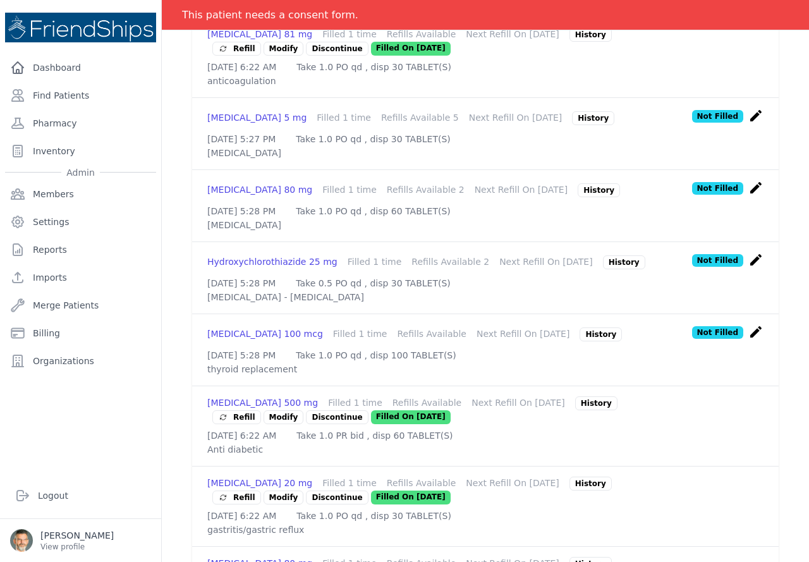
click at [579, 341] on div "History" at bounding box center [600, 334] width 42 height 14
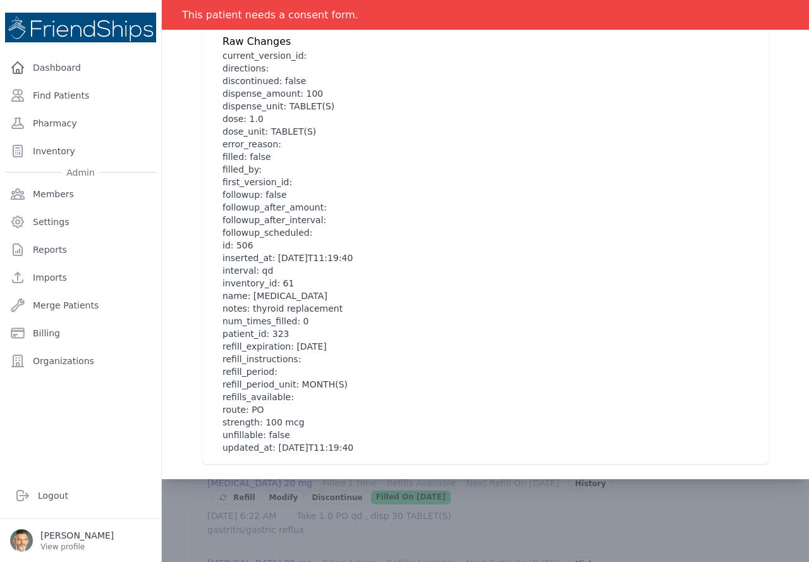
scroll to position [0, 0]
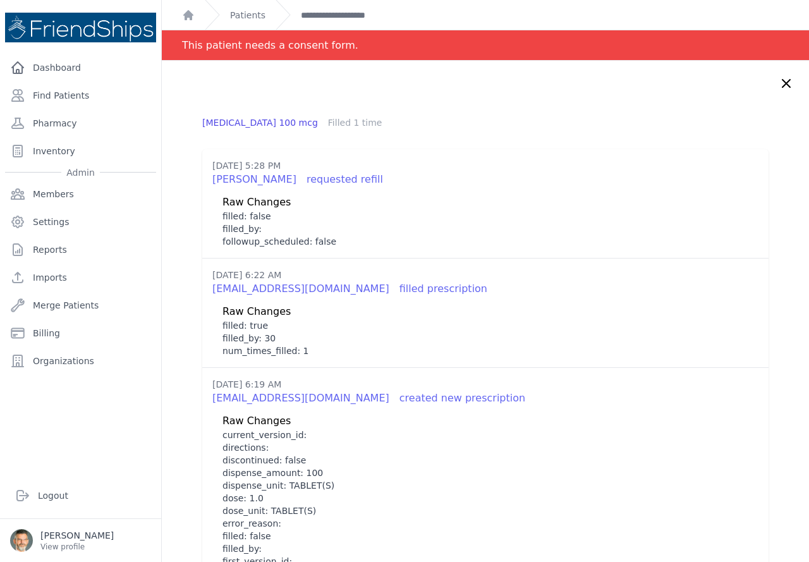
click at [778, 85] on icon at bounding box center [785, 83] width 15 height 15
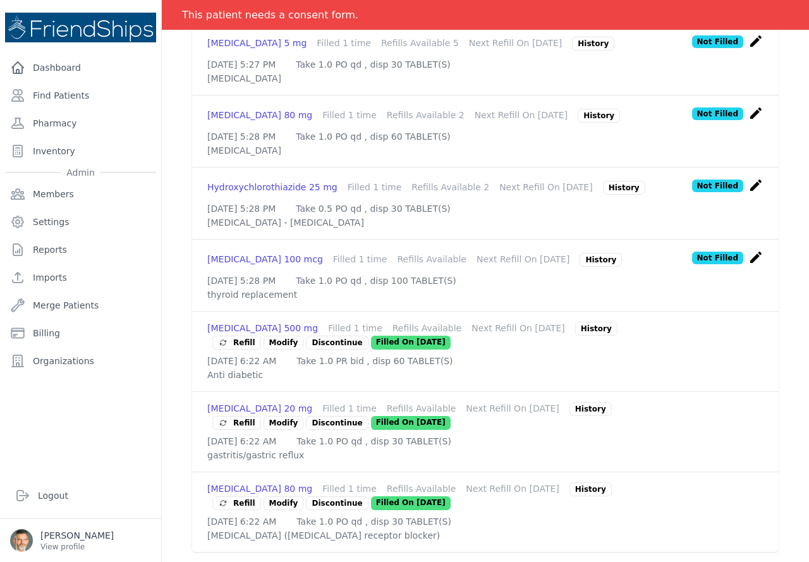
scroll to position [552, 0]
click at [239, 336] on span "Refill" at bounding box center [236, 342] width 37 height 13
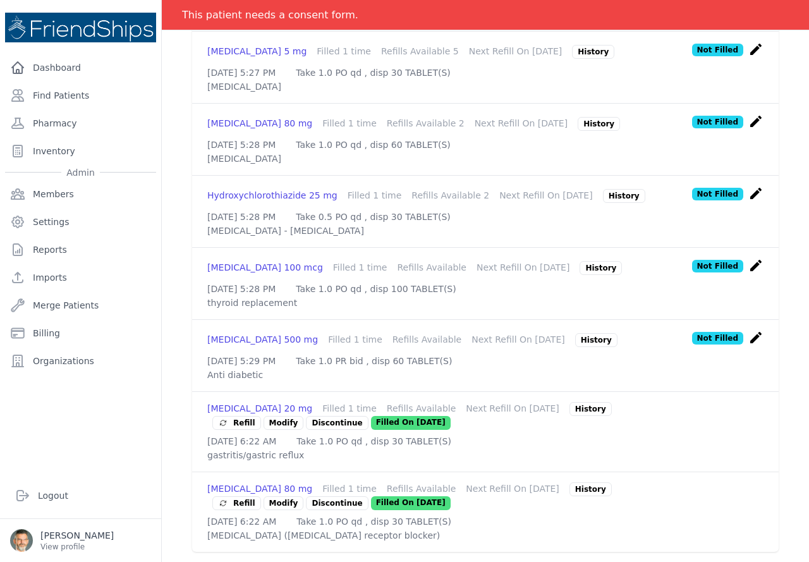
click at [748, 330] on icon "create" at bounding box center [755, 337] width 15 height 15
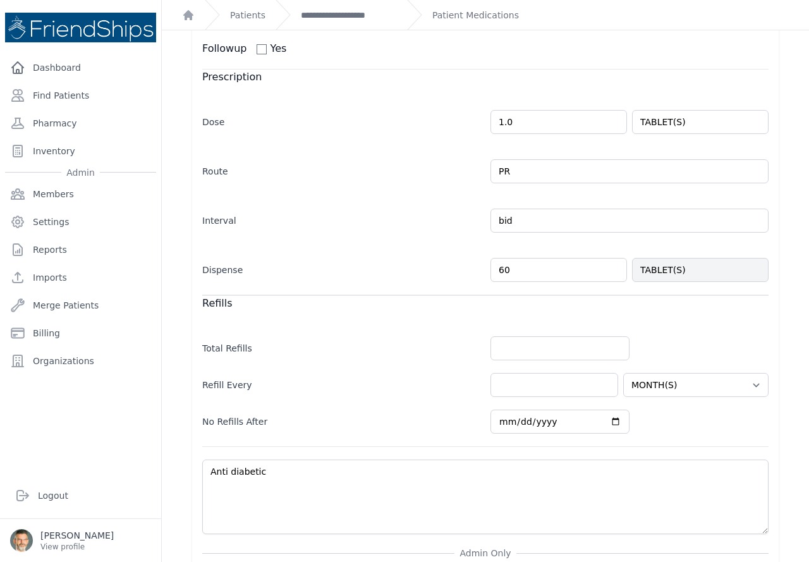
scroll to position [190, 0]
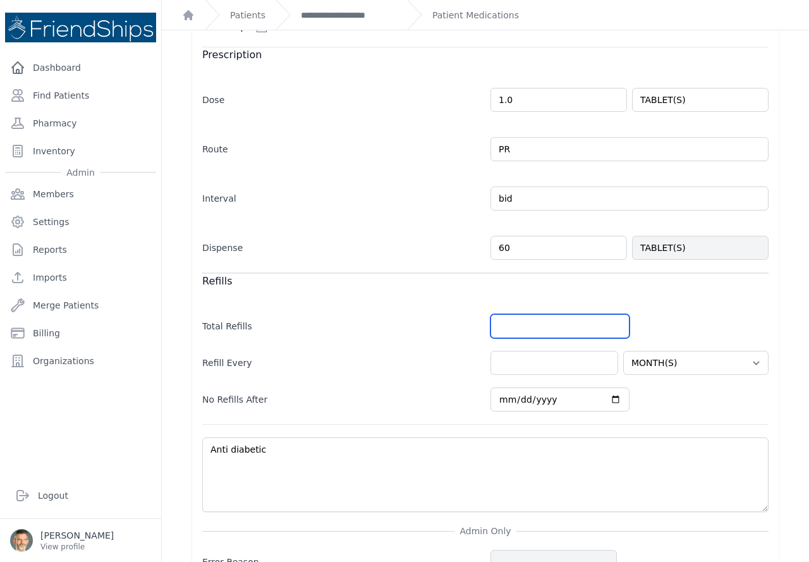
click at [515, 326] on input "number" at bounding box center [559, 326] width 139 height 24
type input "5"
select select "MONTH(S)"
click at [510, 363] on input "number" at bounding box center [554, 363] width 128 height 24
type input "1"
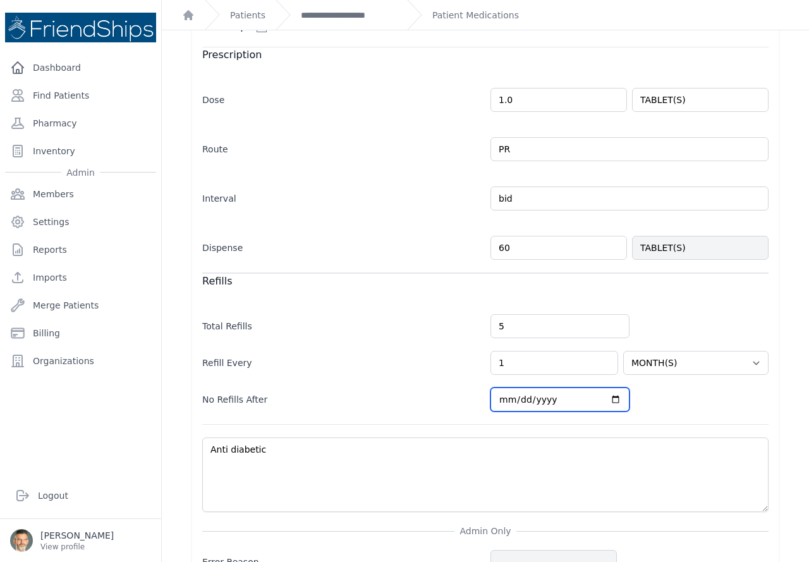
click at [608, 402] on input "2025-11-07" at bounding box center [559, 399] width 139 height 24
select select "MONTH(S)"
type input "2025-12-07"
select select "MONTH(S)"
type input "2026-01-07"
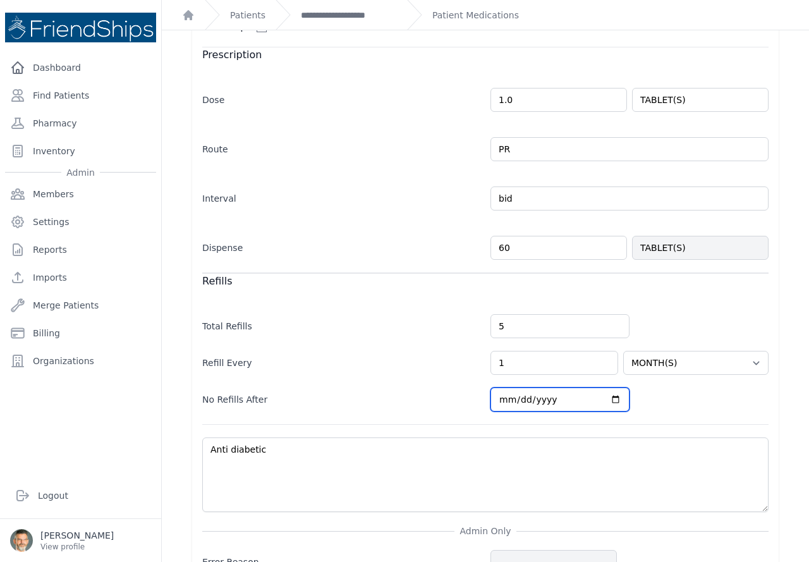
select select "MONTH(S)"
type input "2026-02-07"
select select "MONTH(S)"
type input "2026-03-07"
select select "MONTH(S)"
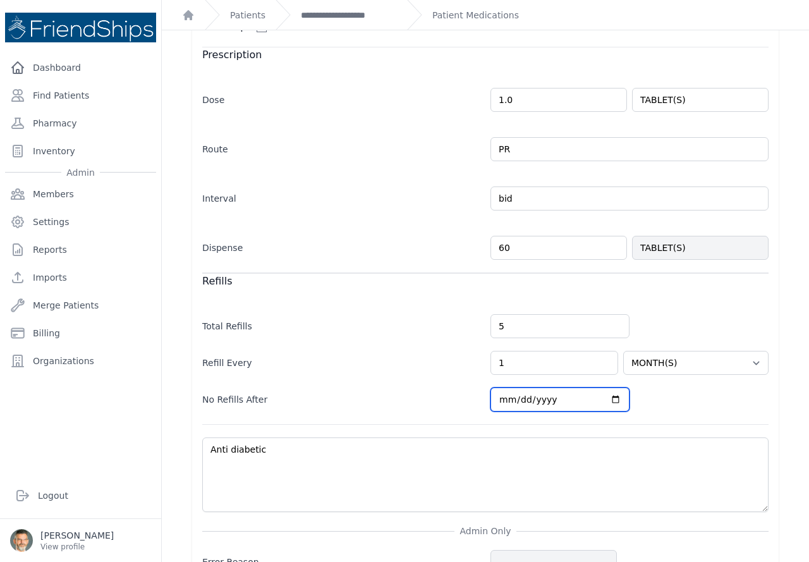
type input "2026-03-31"
select select "MONTH(S)"
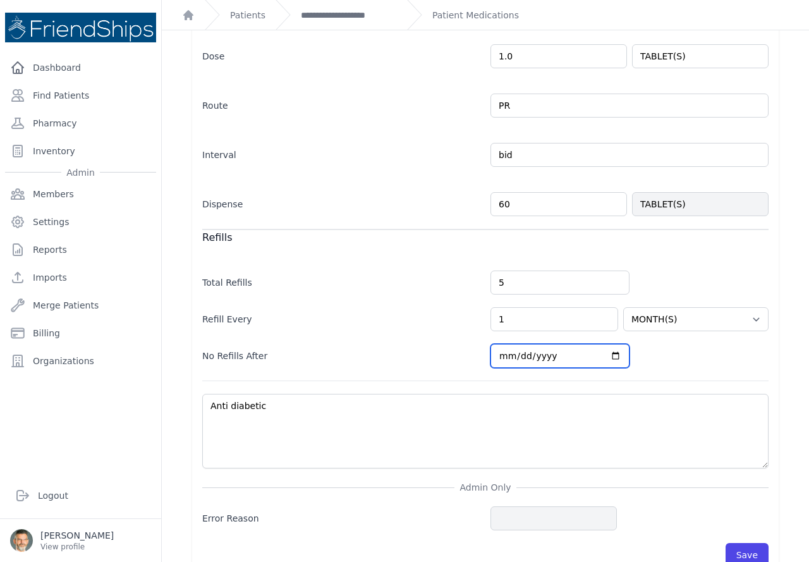
scroll to position [258, 0]
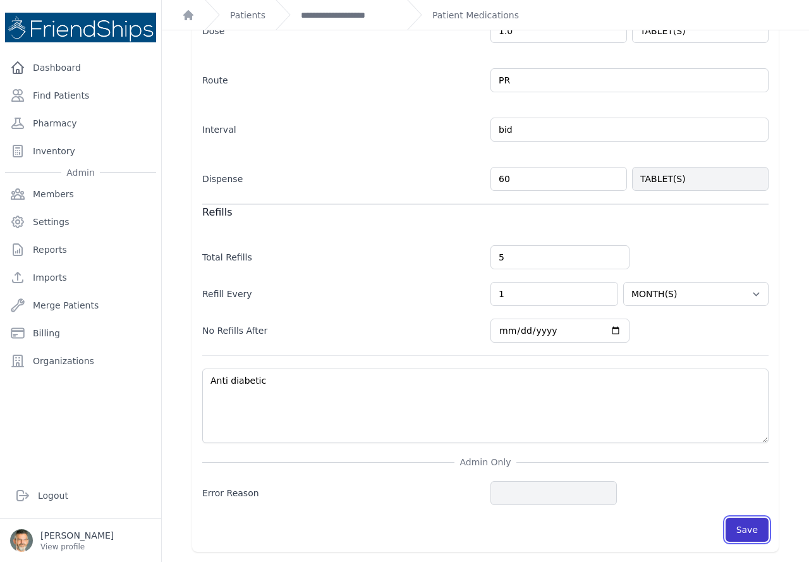
click at [738, 531] on button "Save" at bounding box center [746, 529] width 43 height 24
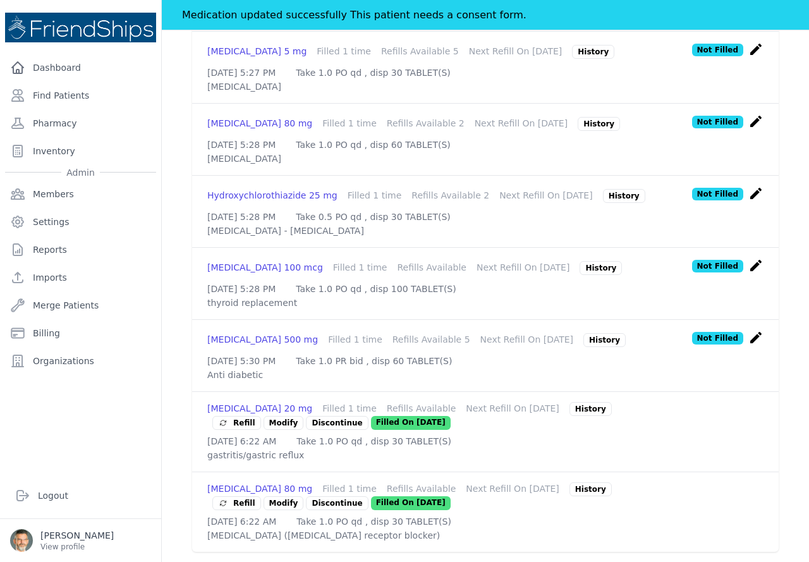
scroll to position [543, 0]
click at [234, 416] on span "Refill" at bounding box center [236, 422] width 37 height 13
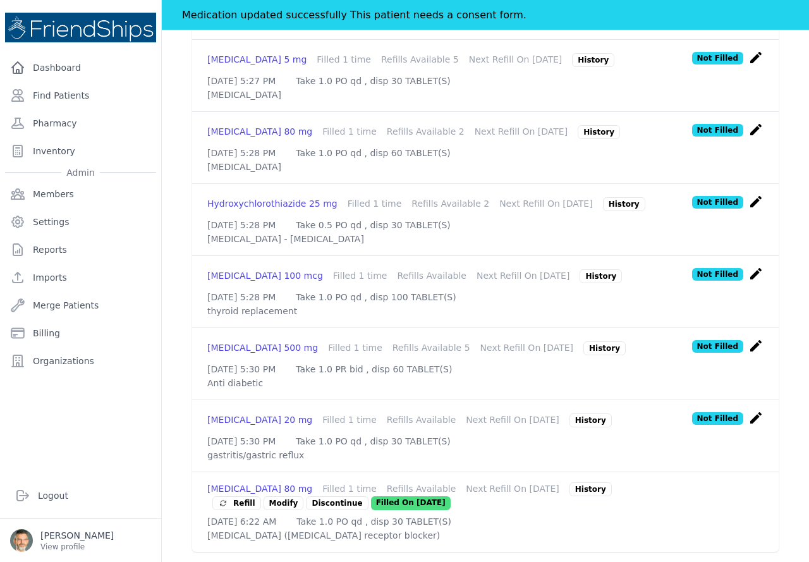
click at [748, 410] on icon "create" at bounding box center [755, 417] width 15 height 15
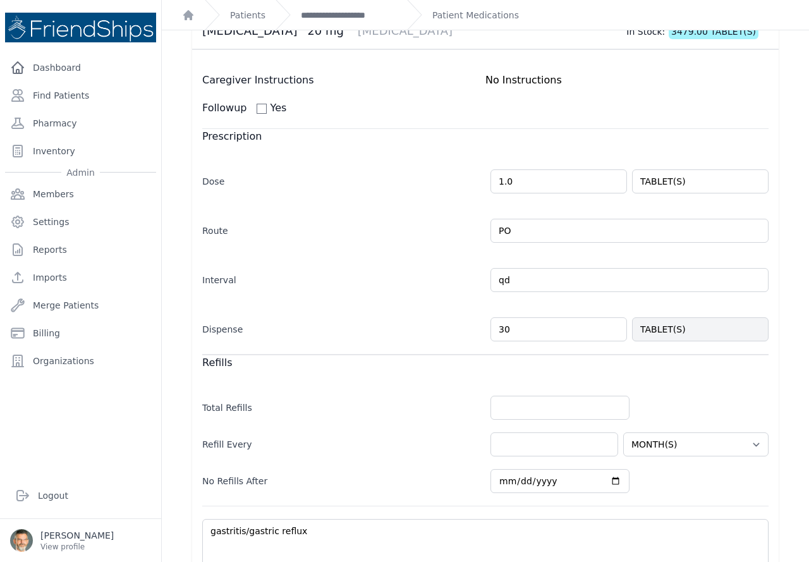
scroll to position [126, 0]
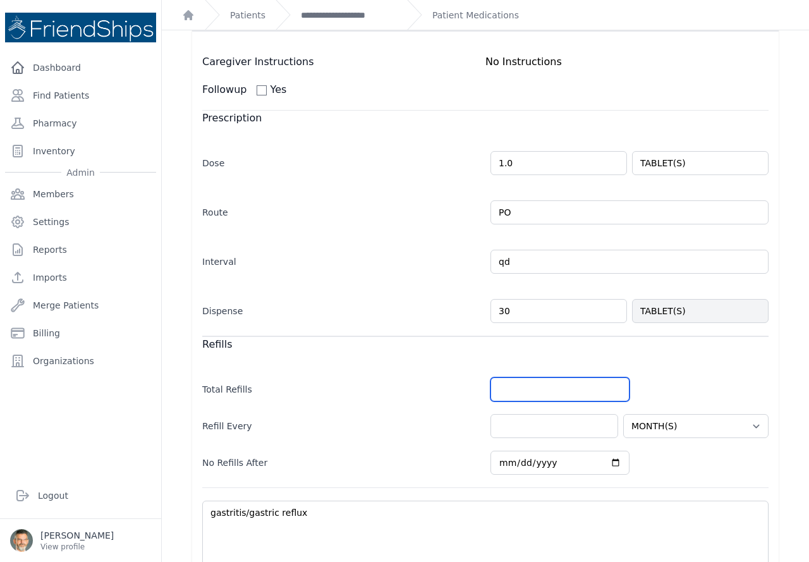
click at [518, 391] on input "number" at bounding box center [559, 389] width 139 height 24
type input "5"
select select "MONTH(S)"
click at [528, 425] on input "number" at bounding box center [554, 426] width 128 height 24
type input "1"
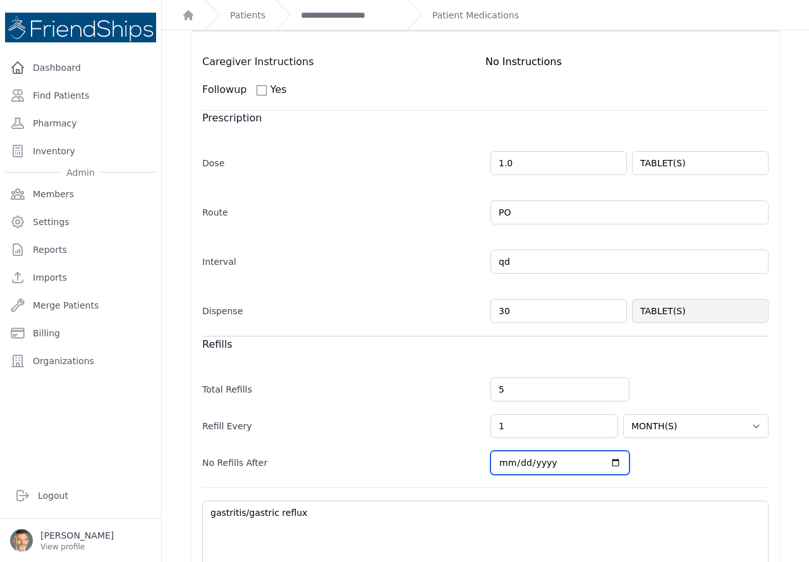
select select "MONTH(S)"
click at [607, 460] on input "2025-11-07" at bounding box center [559, 462] width 139 height 24
type input "2025-12-07"
select select "MONTH(S)"
type input "2026-01-07"
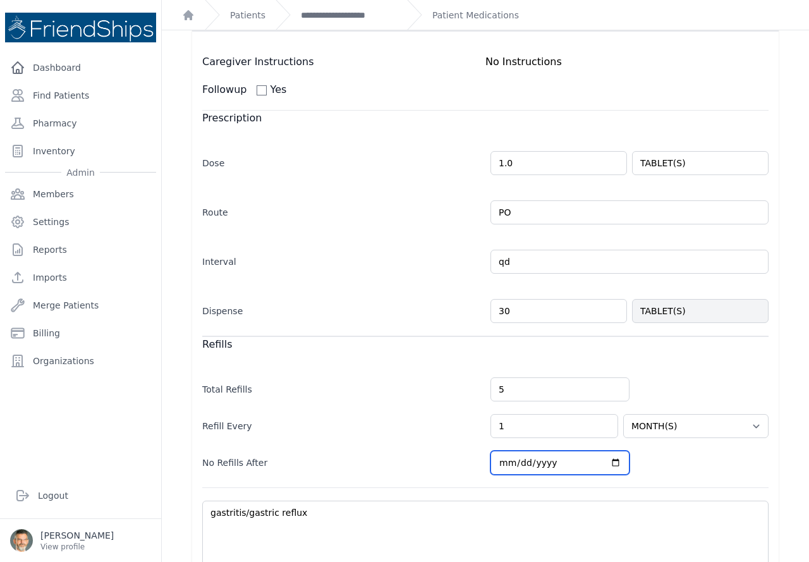
select select "MONTH(S)"
type input "2026-02-07"
select select "MONTH(S)"
type input "2026-03-07"
select select "MONTH(S)"
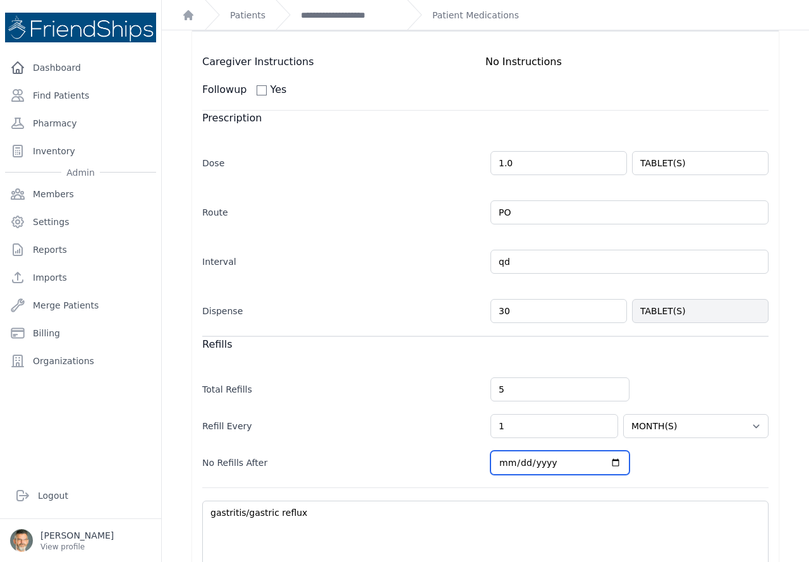
type input "2026-03-31"
select select "MONTH(S)"
click at [653, 467] on div "No Refills After 2026-03-31" at bounding box center [485, 456] width 566 height 37
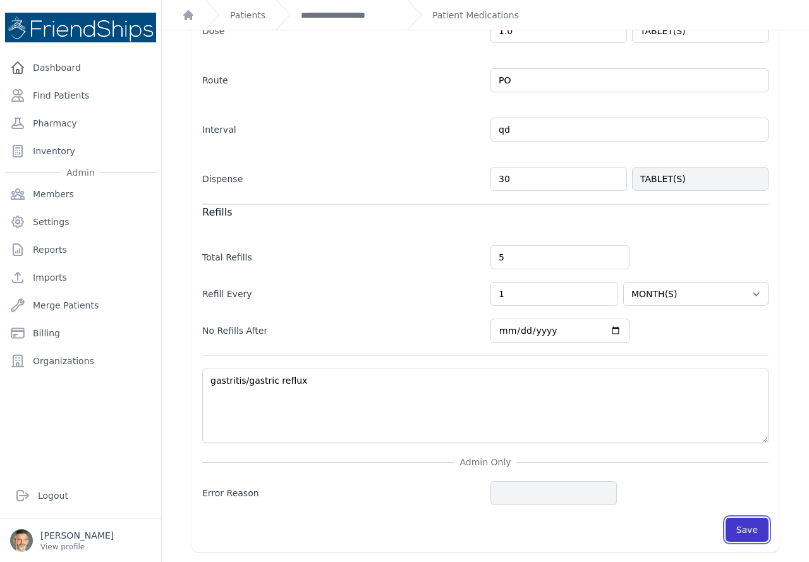
click at [732, 526] on button "Save" at bounding box center [746, 529] width 43 height 24
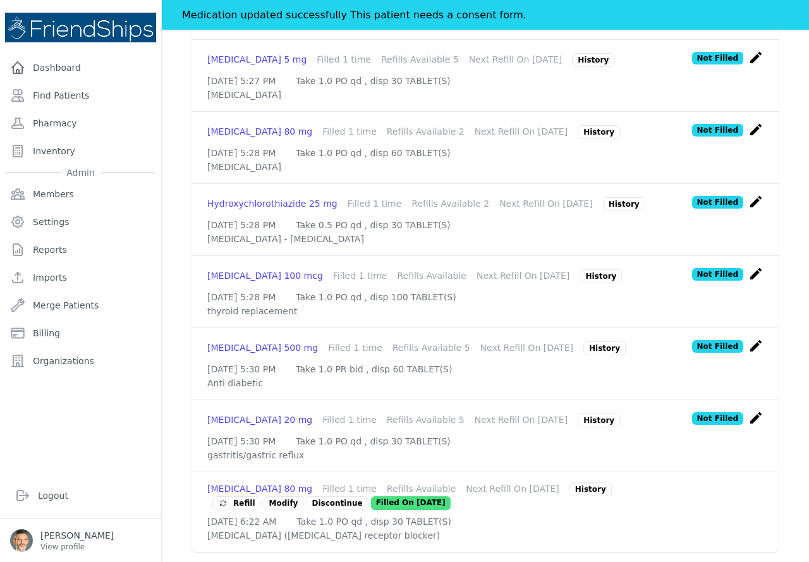
scroll to position [535, 0]
click at [239, 497] on span "Refill" at bounding box center [236, 503] width 37 height 13
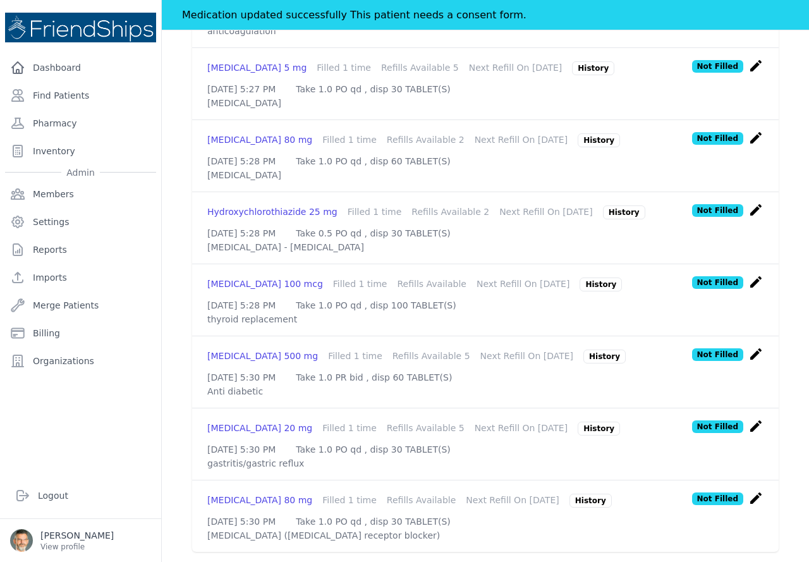
scroll to position [526, 0]
click at [748, 490] on icon "create" at bounding box center [755, 497] width 15 height 15
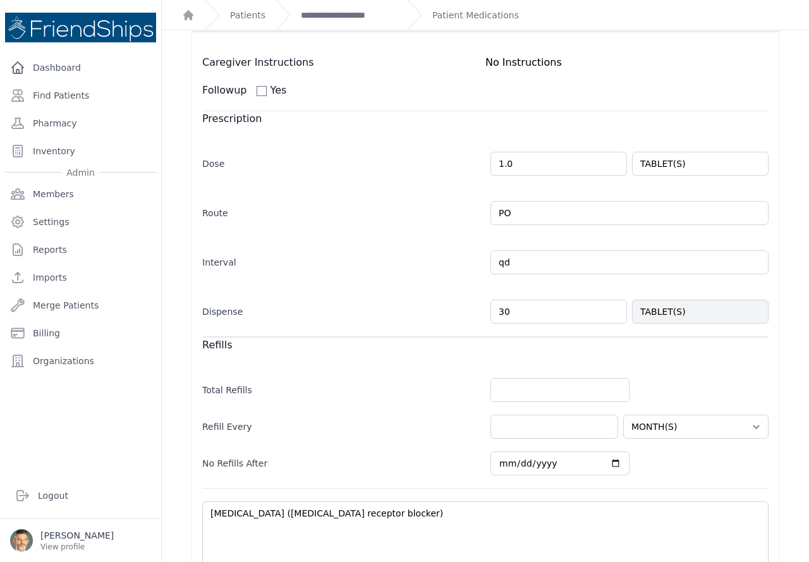
scroll to position [126, 0]
click at [522, 387] on input "number" at bounding box center [559, 389] width 139 height 24
type input "1"
type input "5"
select select "MONTH(S)"
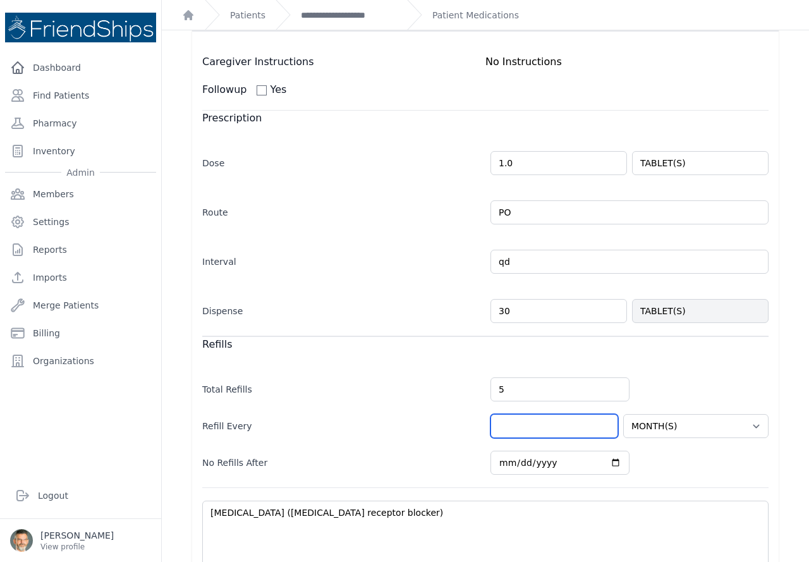
click at [522, 427] on input "number" at bounding box center [554, 426] width 128 height 24
type input "1"
click at [607, 464] on input "2025-11-07" at bounding box center [559, 462] width 139 height 24
select select "MONTH(S)"
type input "2025-12-07"
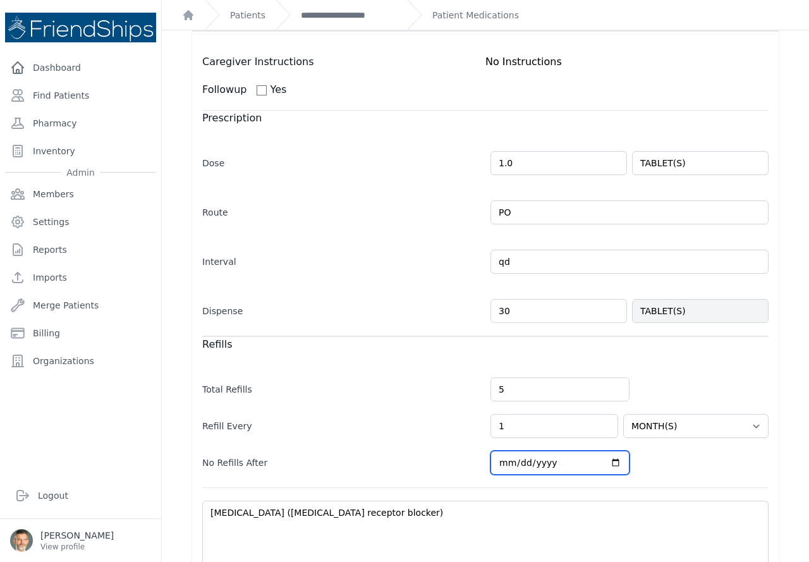
select select "MONTH(S)"
type input "2026-01-07"
select select "MONTH(S)"
type input "2026-02-07"
select select "MONTH(S)"
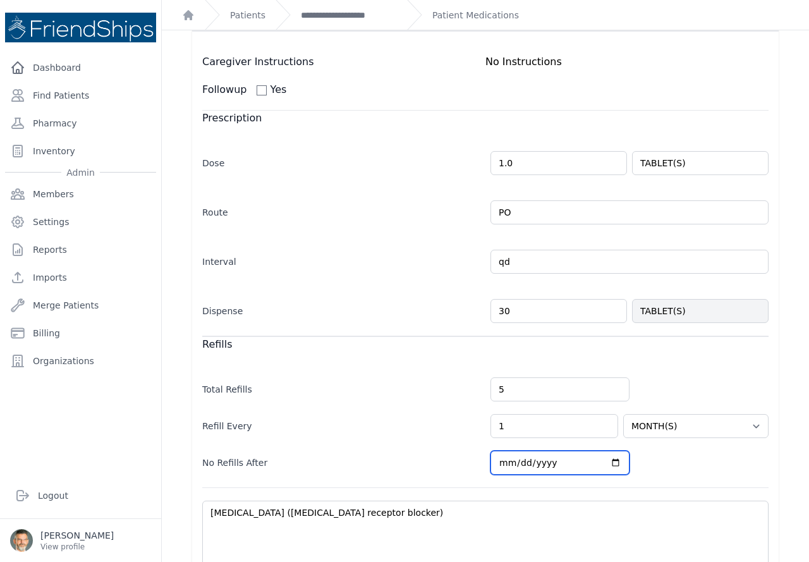
type input "2026-03-07"
select select "MONTH(S)"
type input "2026-03-31"
select select "MONTH(S)"
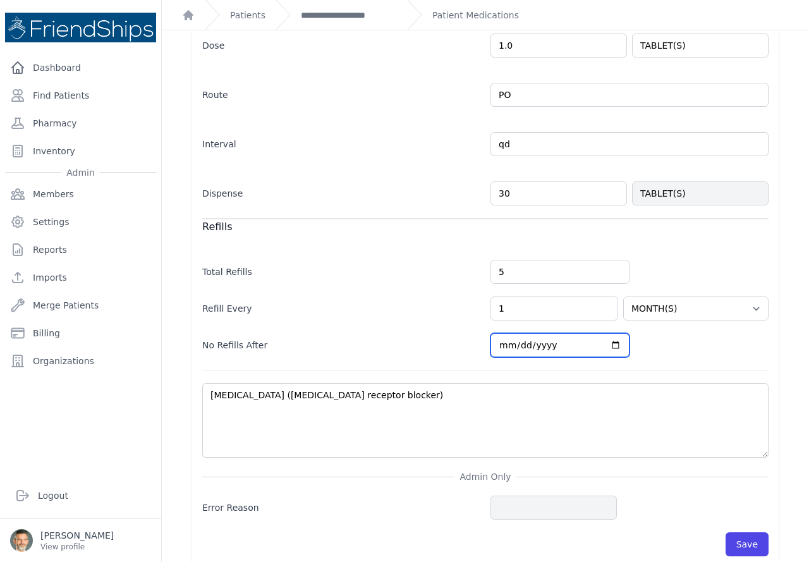
scroll to position [253, 0]
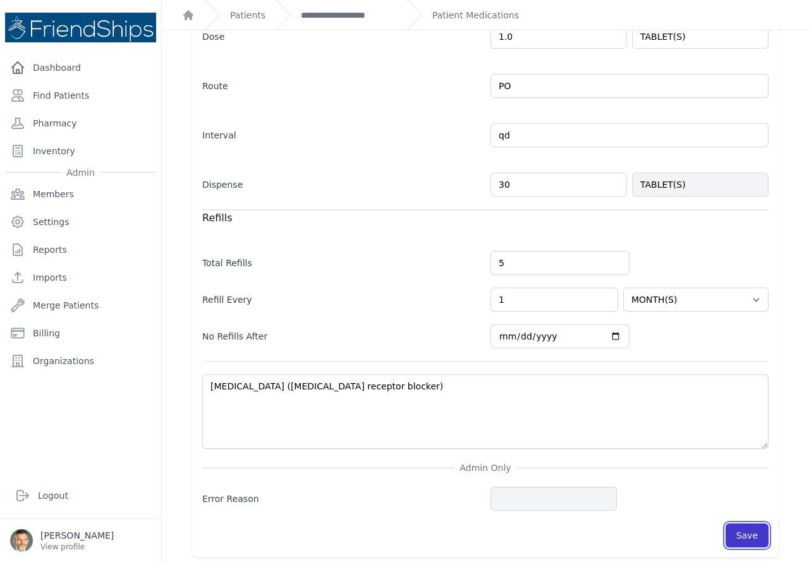
click at [737, 534] on button "Save" at bounding box center [746, 535] width 43 height 24
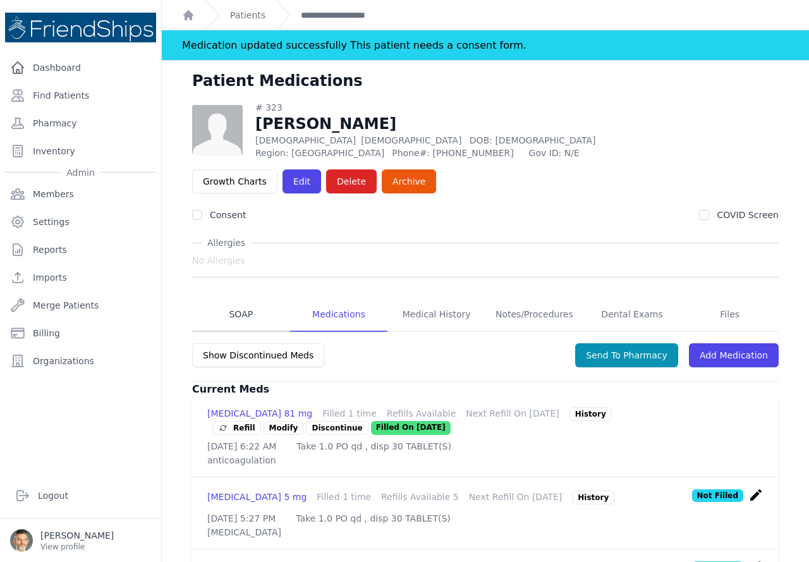
click at [239, 311] on link "SOAP" at bounding box center [241, 315] width 98 height 34
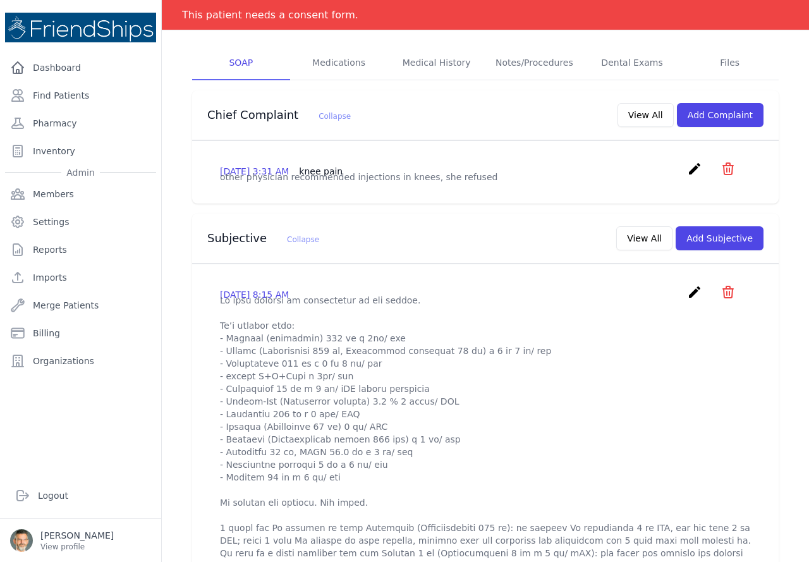
scroll to position [253, 0]
click at [334, 60] on link "Medications" at bounding box center [339, 62] width 98 height 34
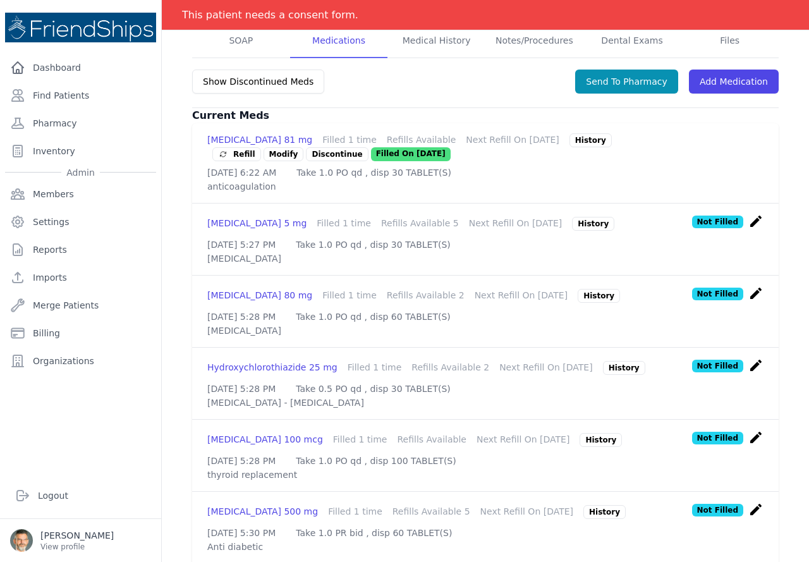
scroll to position [273, 0]
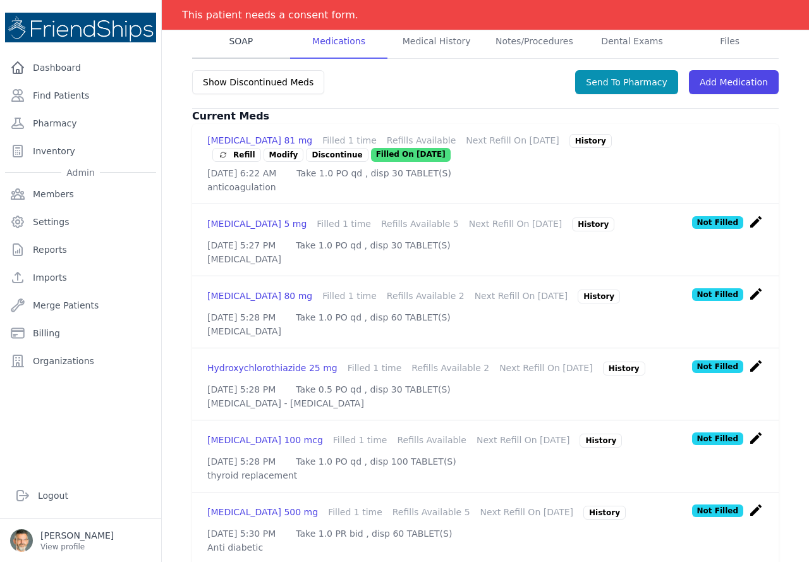
click at [239, 40] on link "SOAP" at bounding box center [241, 42] width 98 height 34
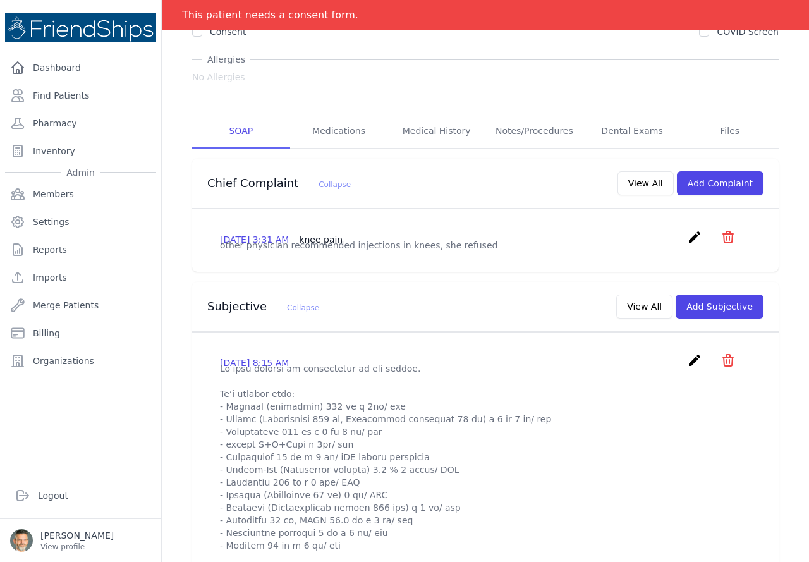
scroll to position [126, 0]
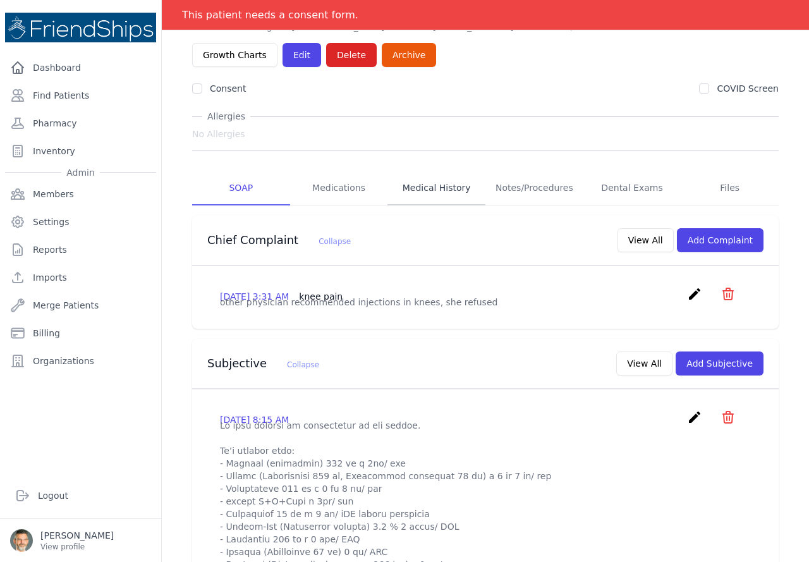
click at [425, 186] on link "Medical History" at bounding box center [436, 188] width 98 height 34
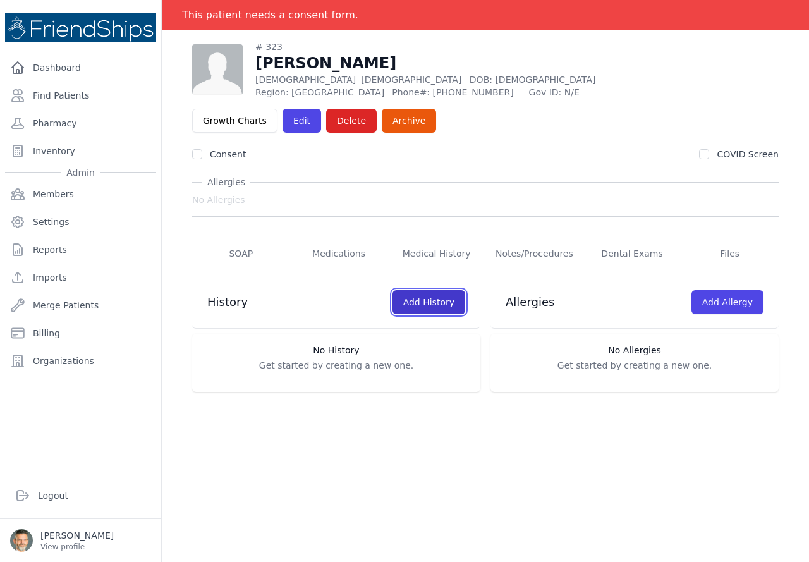
click at [420, 305] on link "Add History" at bounding box center [428, 302] width 73 height 24
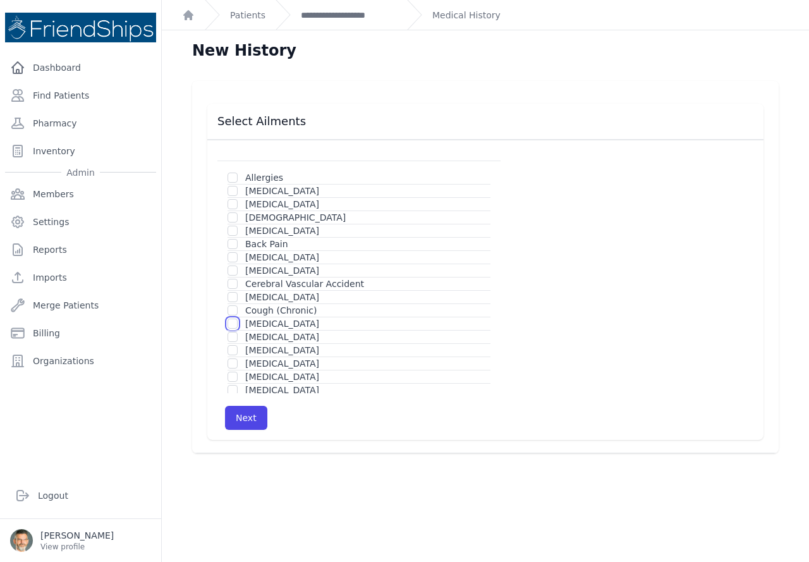
click at [230, 322] on input "checkbox" at bounding box center [232, 323] width 10 height 10
checkbox input "true"
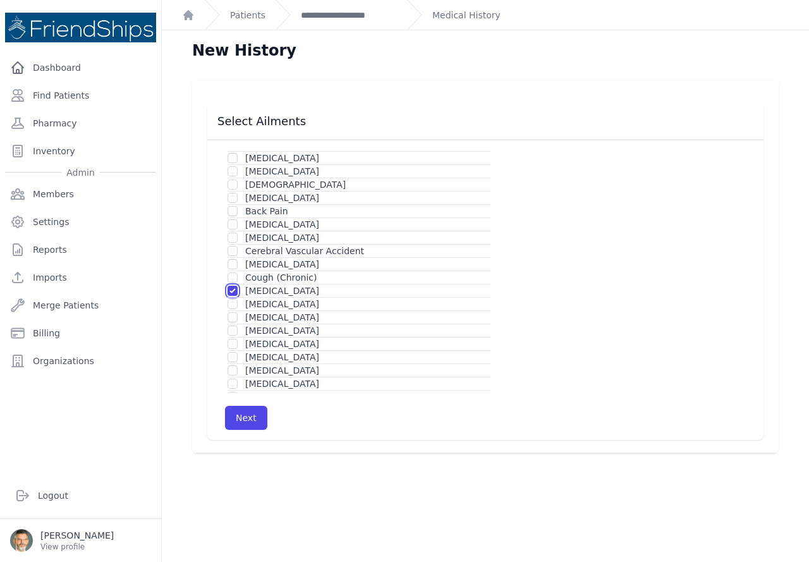
scroll to position [63, 0]
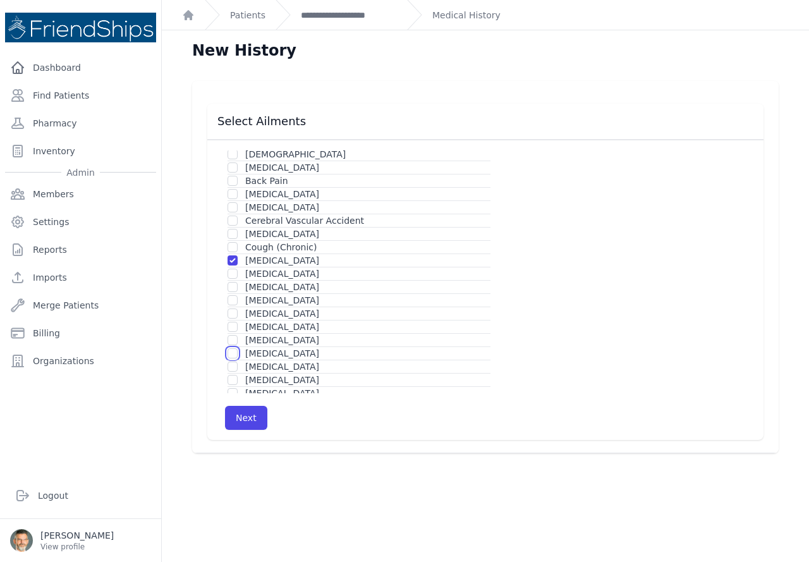
click at [232, 354] on input "checkbox" at bounding box center [232, 353] width 10 height 10
checkbox input "true"
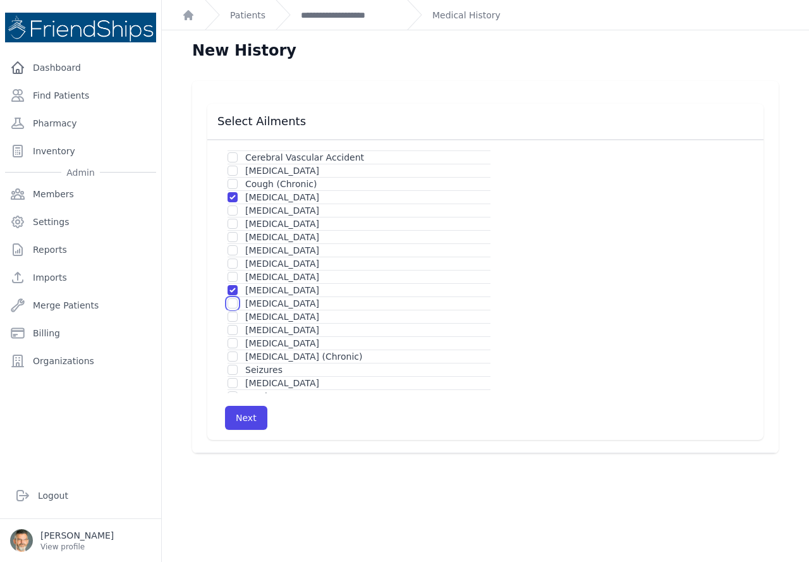
click at [231, 305] on input "checkbox" at bounding box center [232, 303] width 10 height 10
checkbox input "true"
click at [244, 418] on button "Next" at bounding box center [246, 418] width 42 height 24
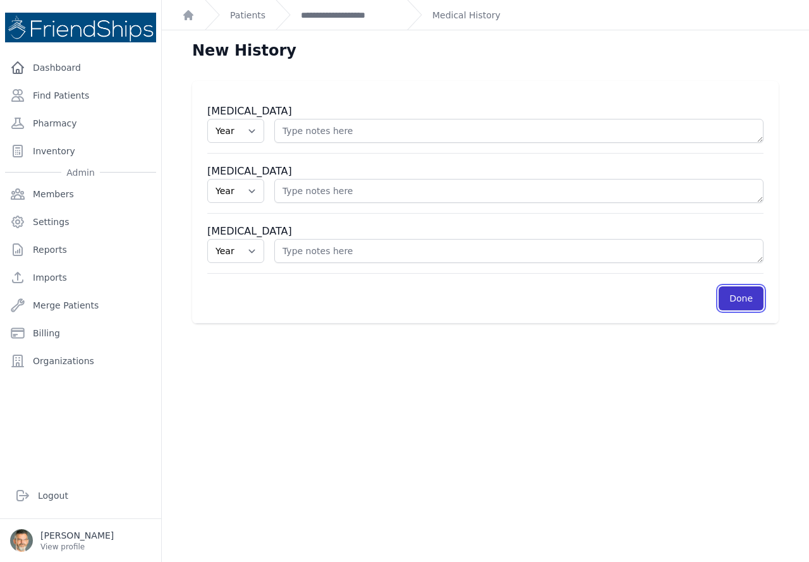
drag, startPoint x: 734, startPoint y: 298, endPoint x: 711, endPoint y: 294, distance: 22.6
click at [733, 298] on link "Done" at bounding box center [740, 298] width 45 height 24
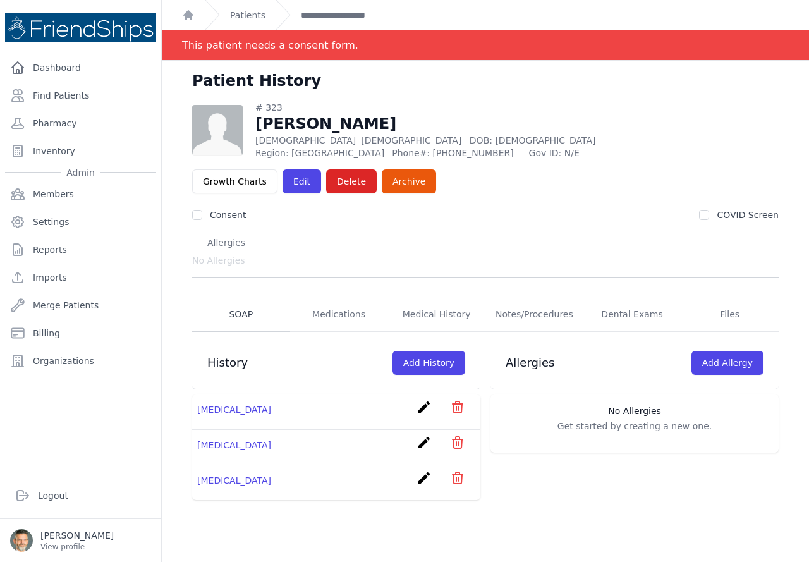
click at [240, 307] on link "SOAP" at bounding box center [241, 315] width 98 height 34
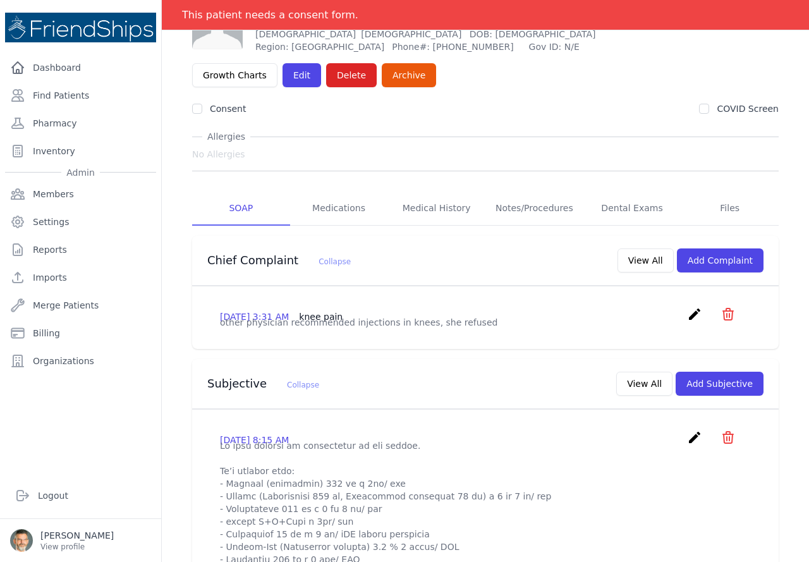
scroll to position [63, 0]
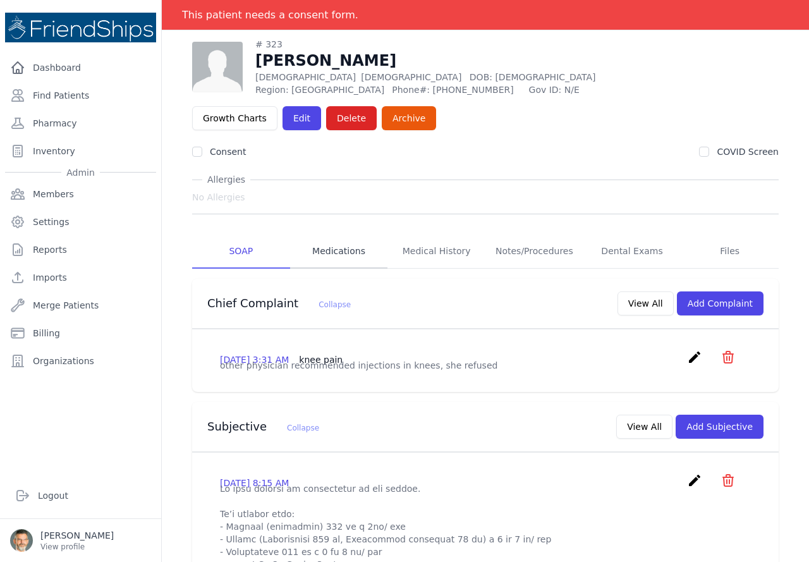
click at [320, 252] on link "Medications" at bounding box center [339, 251] width 98 height 34
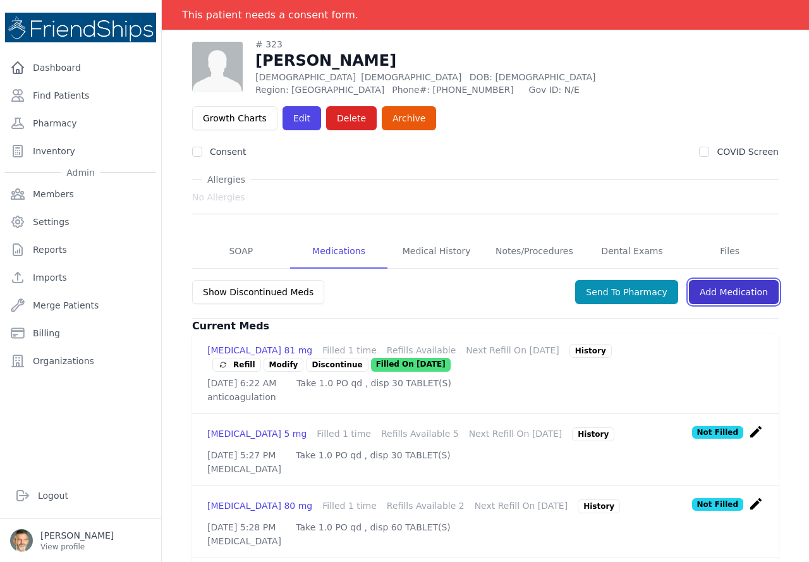
click at [734, 294] on link "Add Medication" at bounding box center [734, 292] width 90 height 24
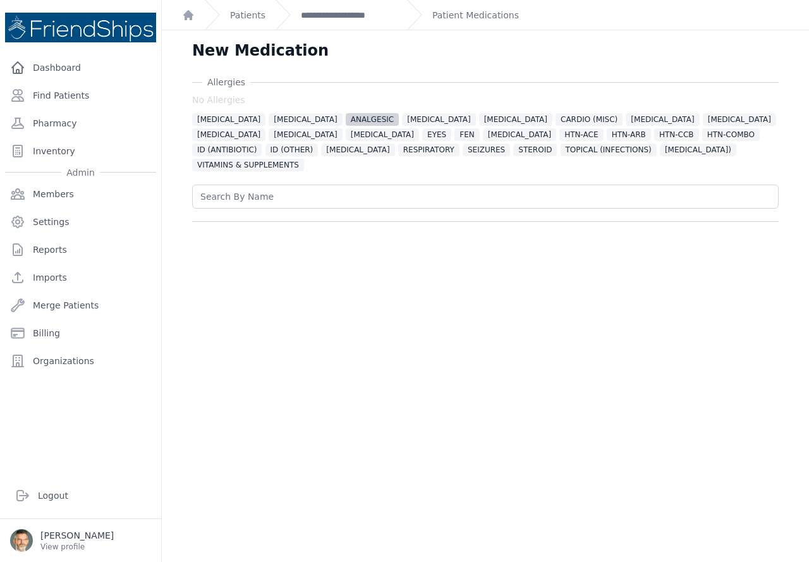
click at [346, 121] on span "ANALGESIC" at bounding box center [373, 119] width 54 height 13
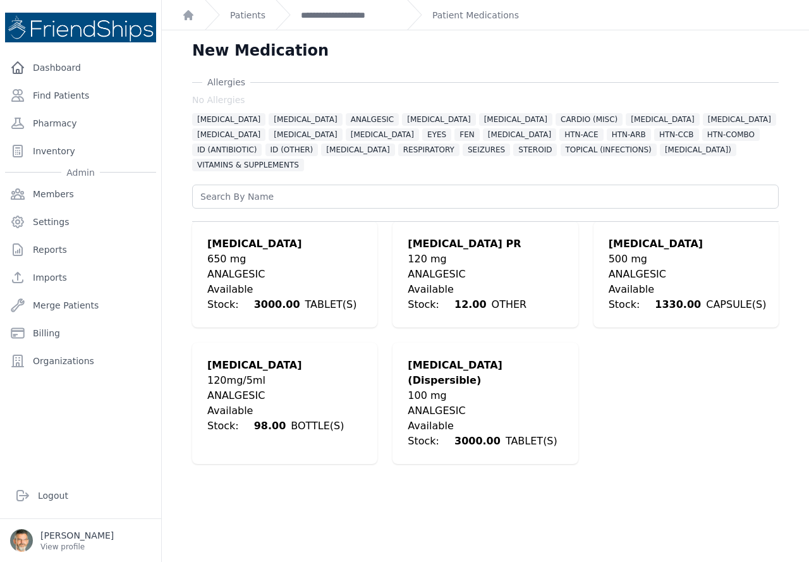
click at [242, 251] on div "650 mg" at bounding box center [284, 258] width 155 height 15
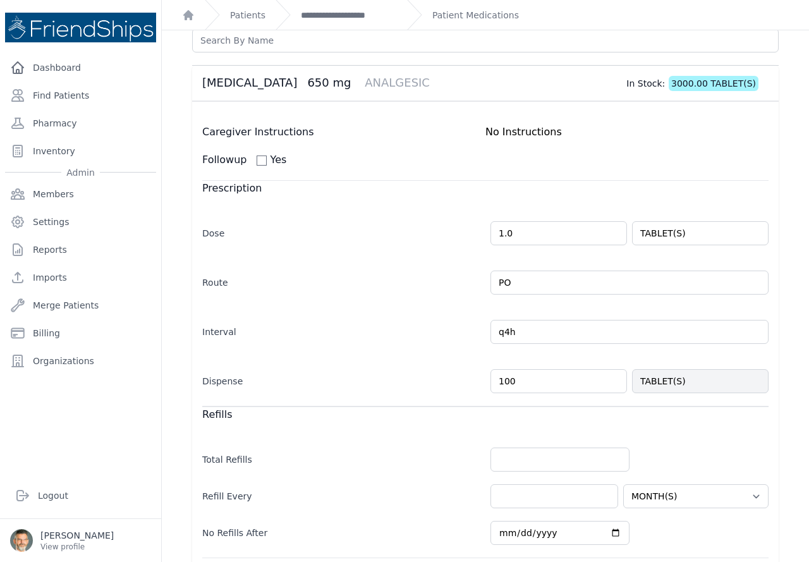
scroll to position [190, 0]
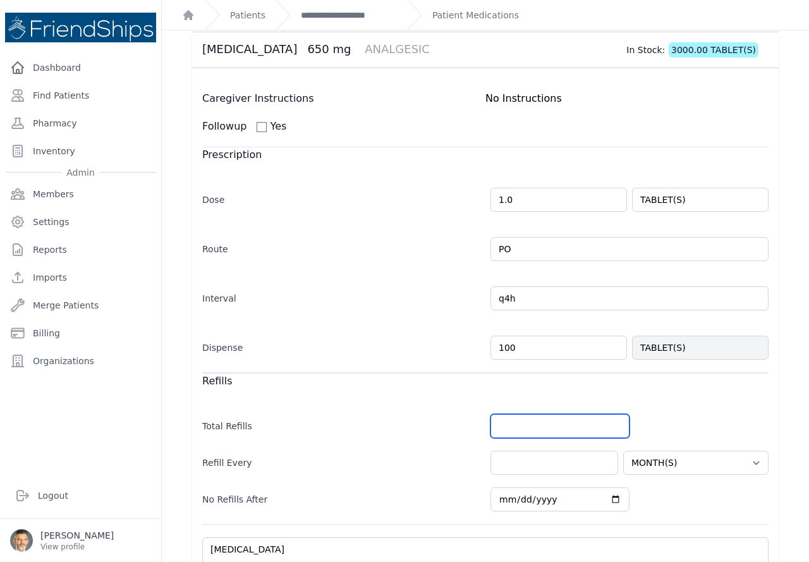
click at [520, 419] on input "number" at bounding box center [559, 426] width 139 height 24
click at [521, 414] on input "number" at bounding box center [559, 426] width 139 height 24
type input "0"
select select "MONTH(S)"
click at [515, 450] on input "number" at bounding box center [554, 462] width 128 height 24
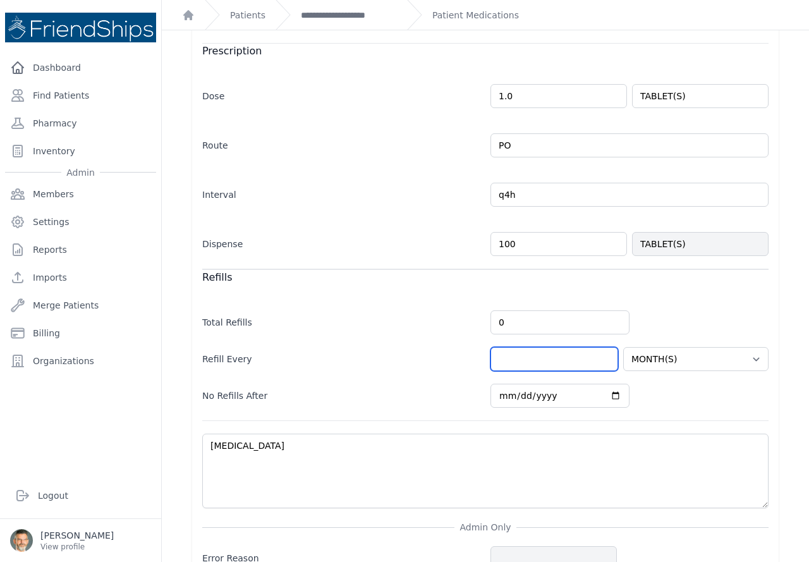
scroll to position [316, 0]
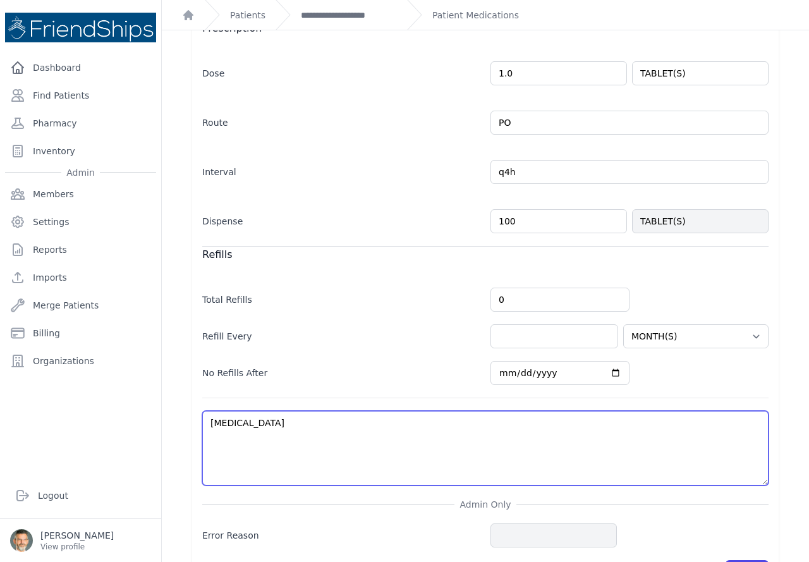
click at [272, 411] on textarea "[MEDICAL_DATA]" at bounding box center [485, 448] width 566 height 75
type textarea "[MEDICAL_DATA]"
select select "MONTH(S)"
type textarea "analgesia s"
select select "MONTH(S)"
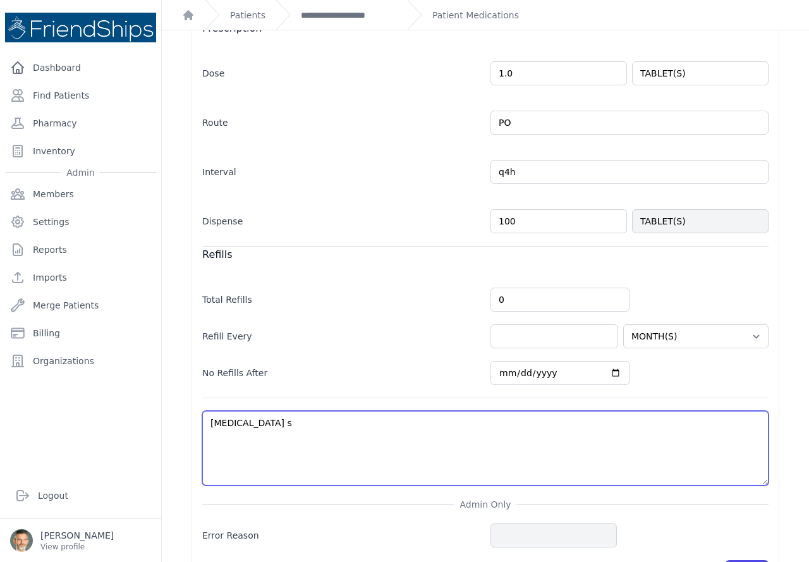
type textarea "[MEDICAL_DATA]"
select select "MONTH(S)"
type textarea "analgesia a"
select select "MONTH(S)"
type textarea "analgesia as"
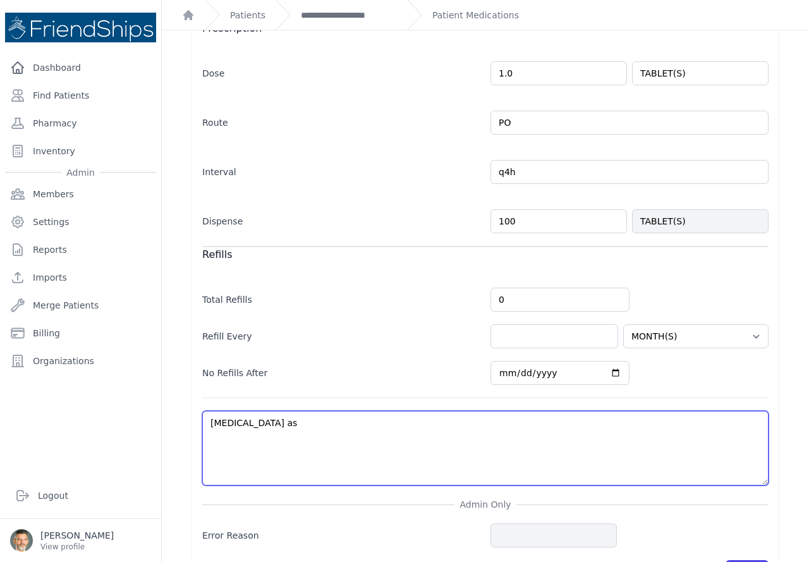
select select "MONTH(S)"
type textarea "analgesia as"
select select "MONTH(S)"
type textarea "analgesia as n"
select select "MONTH(S)"
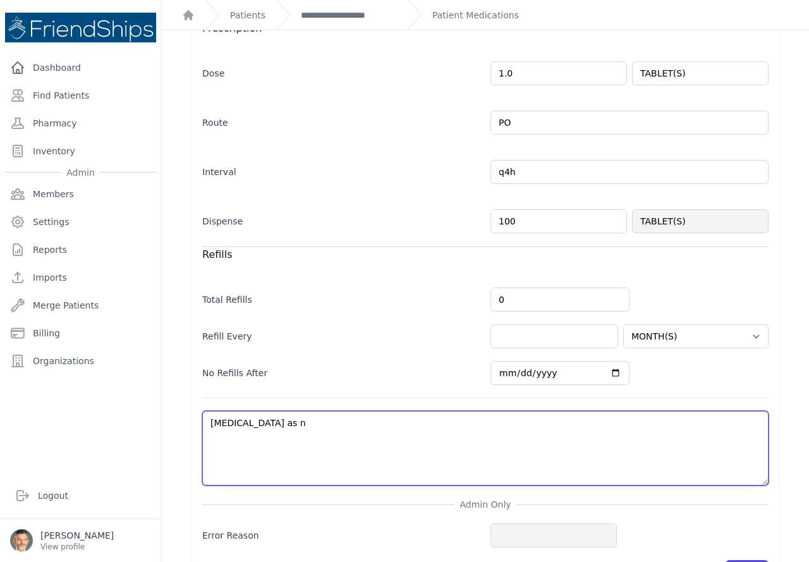
type textarea "analgesia as ne"
select select "MONTH(S)"
type textarea "analgesia as nee"
select select "MONTH(S)"
type textarea "analgesia as need"
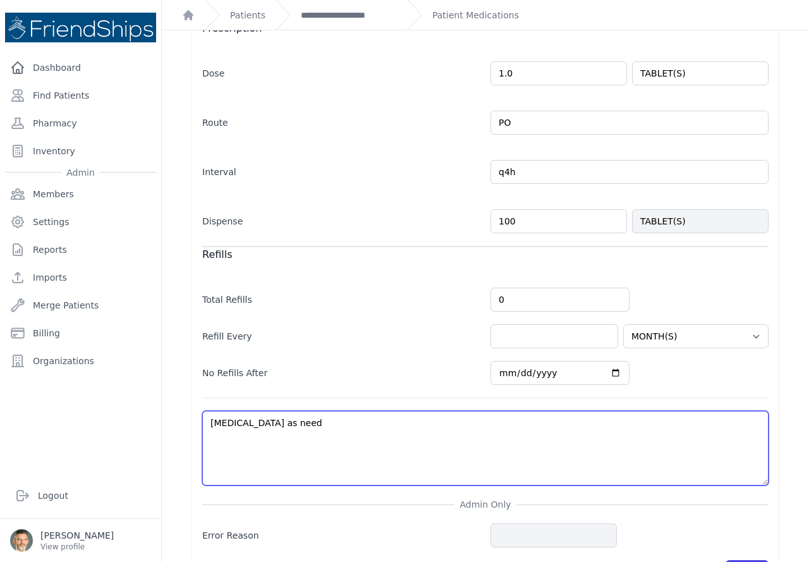
select select "MONTH(S)"
type textarea "analgesia as neede"
select select "MONTH(S)"
type textarea "analgesia as needed"
select select "MONTH(S)"
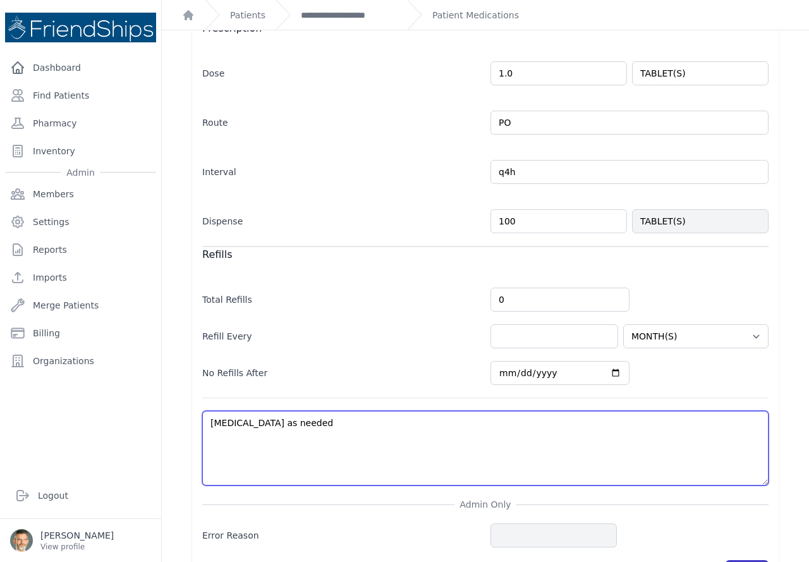
type textarea "analgesia as needed"
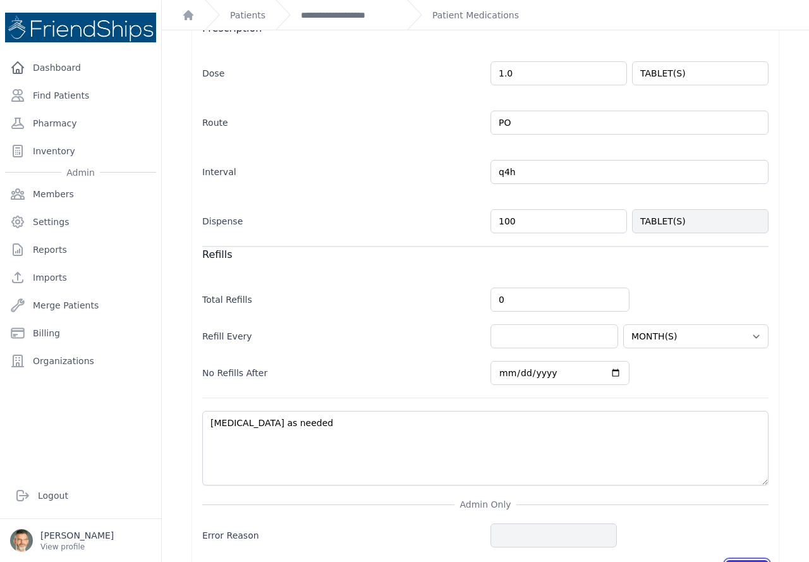
click at [732, 560] on button "Save" at bounding box center [746, 572] width 43 height 24
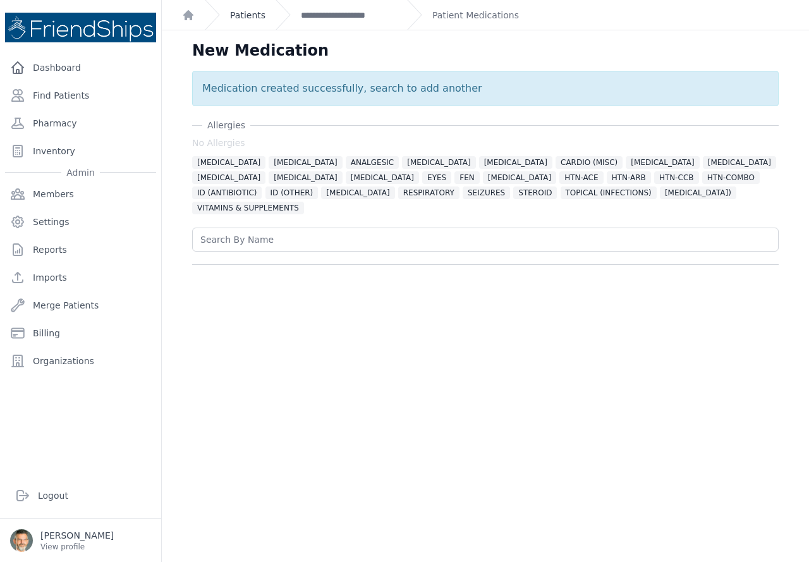
click at [238, 20] on link "Patients" at bounding box center [247, 15] width 35 height 13
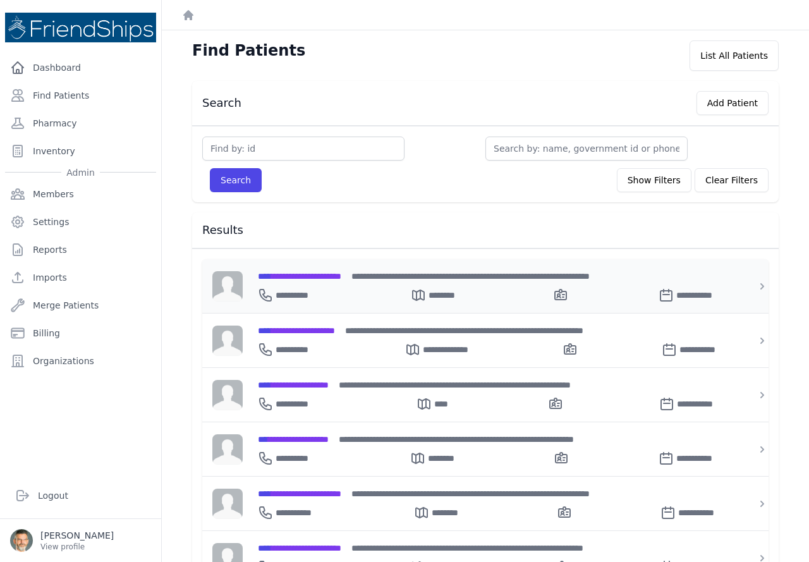
click at [318, 276] on span "**********" at bounding box center [299, 276] width 83 height 9
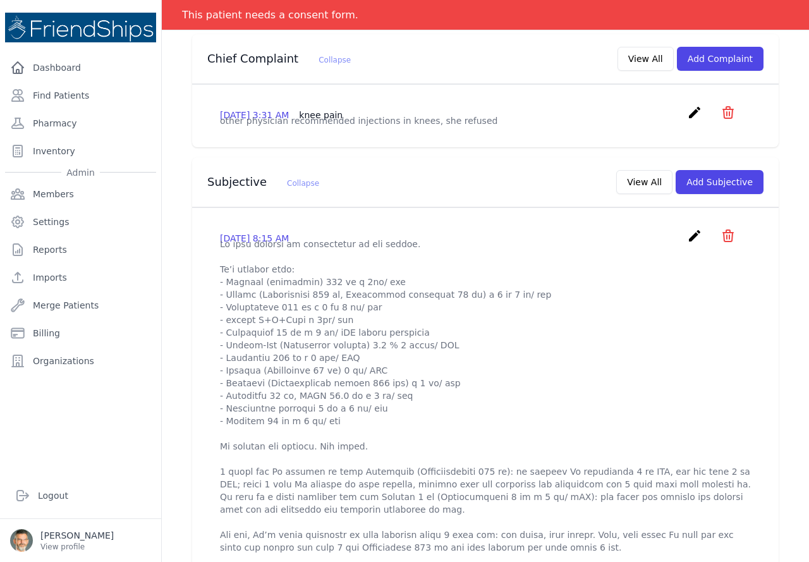
scroll to position [126, 0]
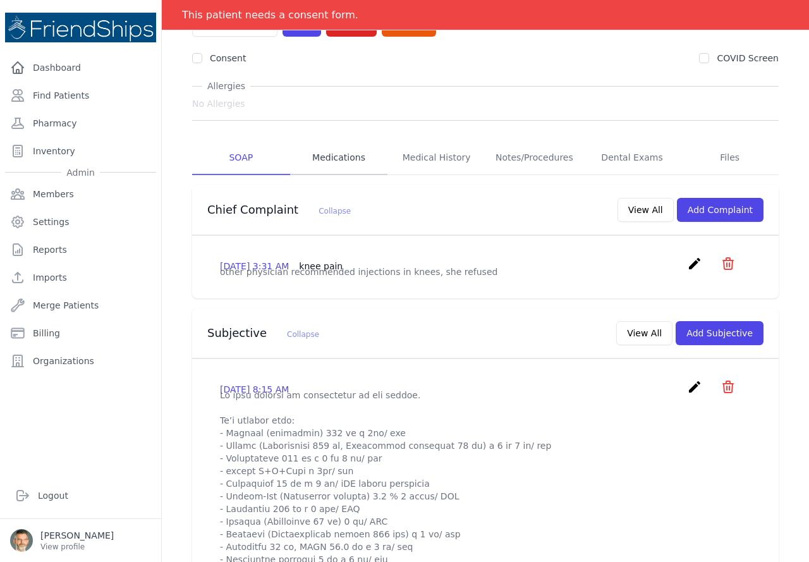
click at [332, 160] on link "Medications" at bounding box center [339, 158] width 98 height 34
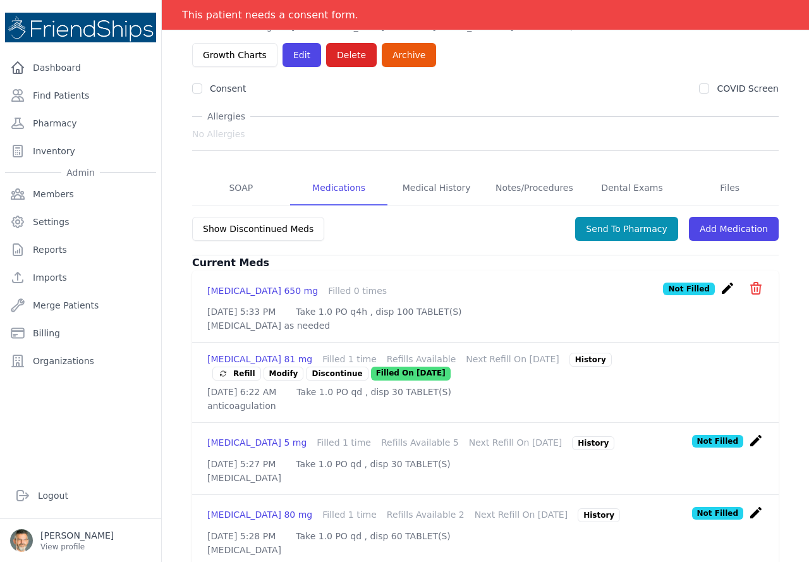
click at [720, 288] on icon "create" at bounding box center [727, 288] width 15 height 15
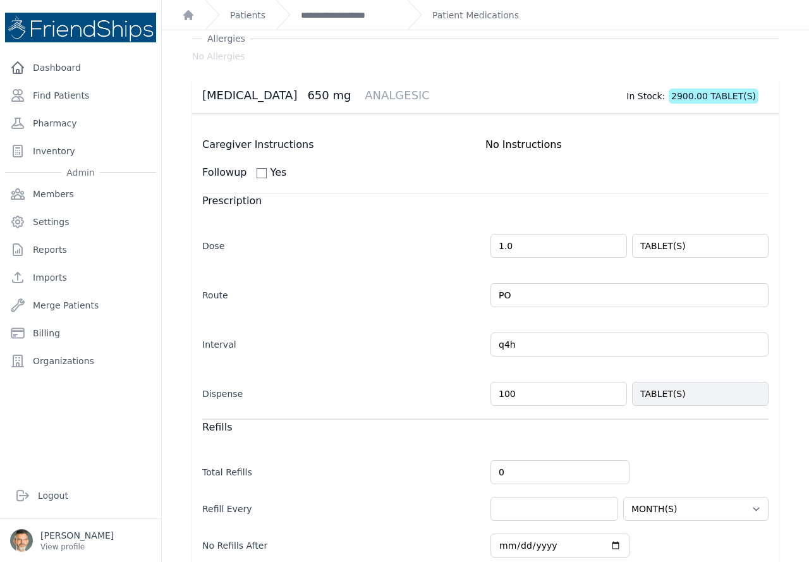
scroll to position [63, 0]
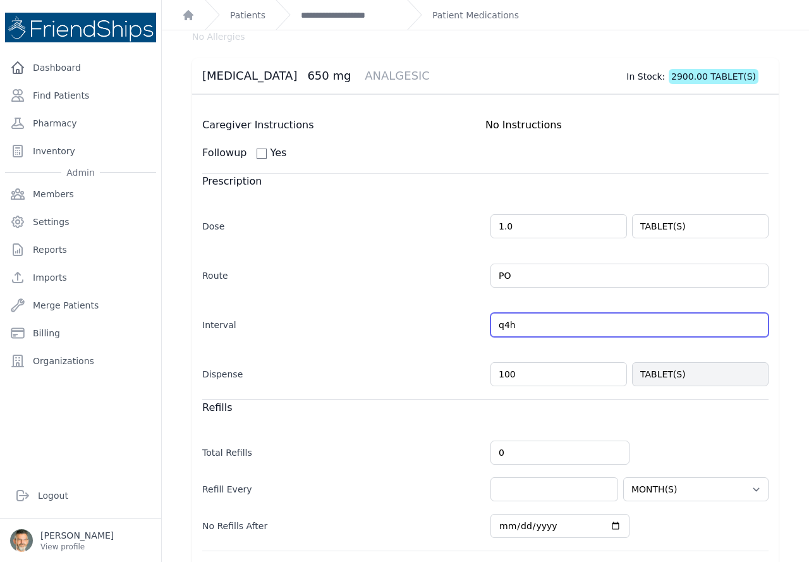
click at [516, 326] on input "q4h" at bounding box center [629, 325] width 278 height 24
drag, startPoint x: 494, startPoint y: 325, endPoint x: 473, endPoint y: 324, distance: 21.5
click at [473, 324] on div "Interval q4h Every Day Twice Daily 3 Times Daily 4 Times Daily as needed Every …" at bounding box center [485, 318] width 566 height 37
type input "t"
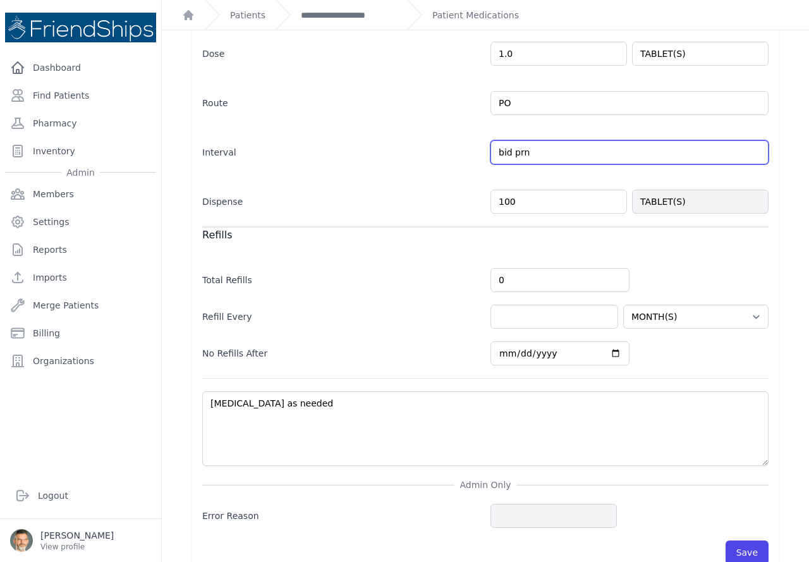
scroll to position [253, 0]
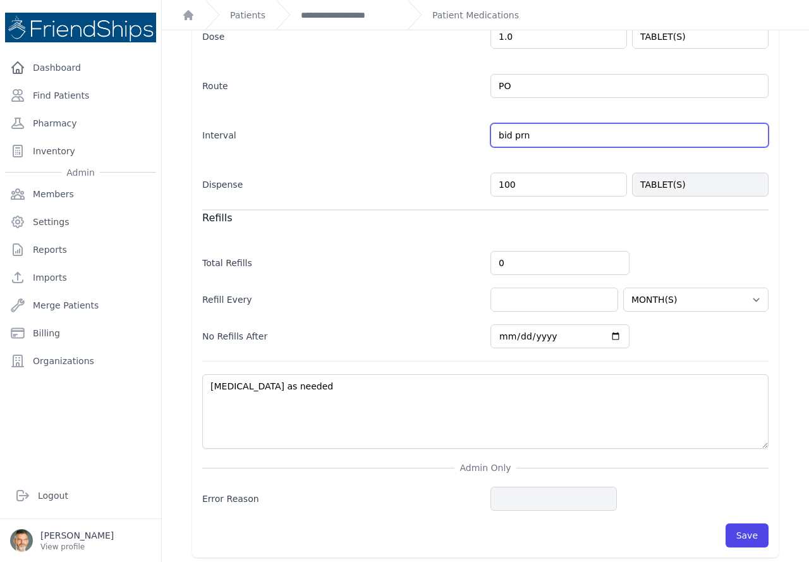
type input "bid prn"
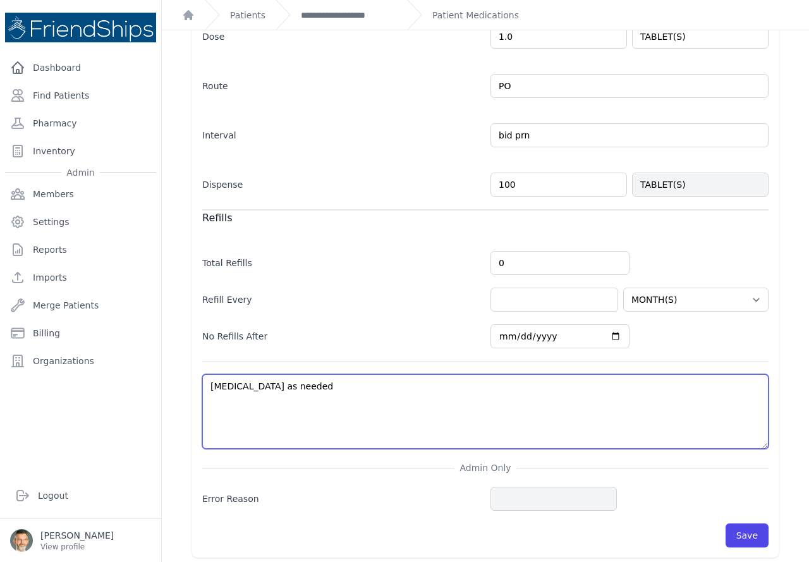
select select "MONTH(S)"
click at [308, 388] on textarea "analgesia as needed" at bounding box center [485, 411] width 566 height 75
type textarea "analgesia as neede"
select select "MONTH(S)"
type textarea "analgesia as need"
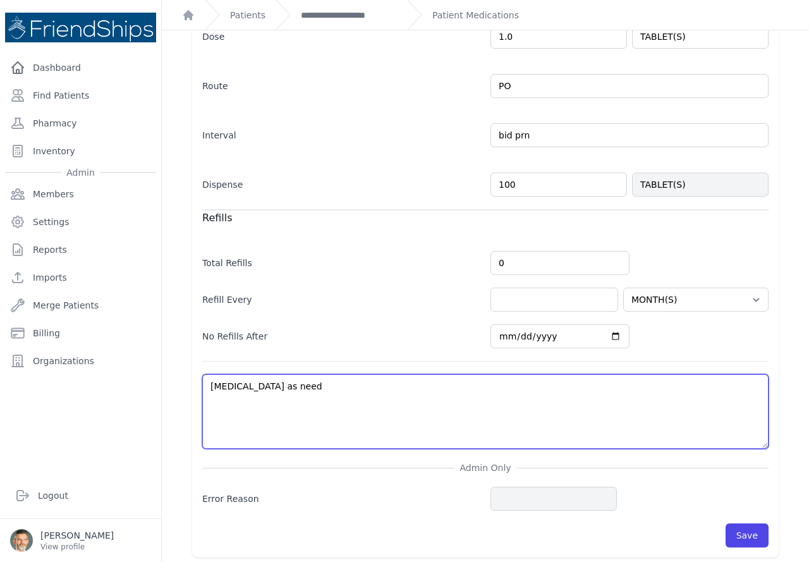
select select "MONTH(S)"
type textarea "analgesia as nee"
select select "MONTH(S)"
type textarea "analgesia as ne"
select select "MONTH(S)"
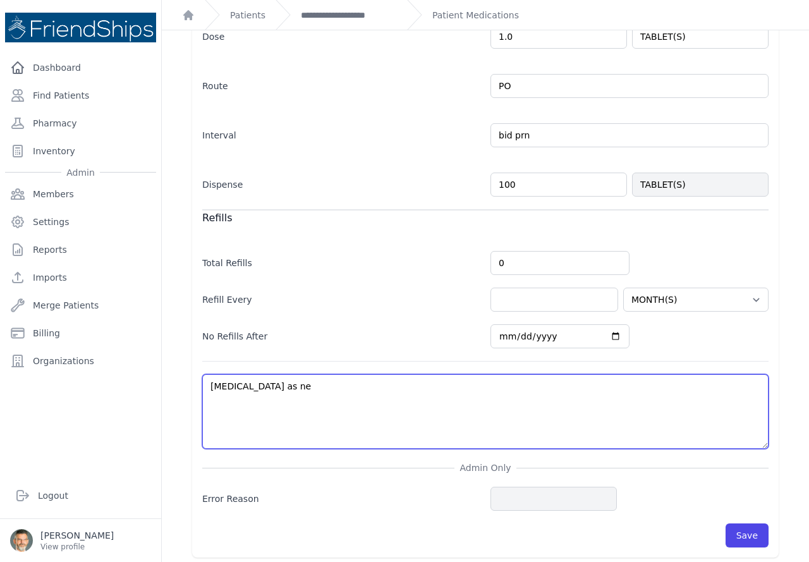
type textarea "analgesia as n"
select select "MONTH(S)"
type textarea "analgesia as"
select select "MONTH(S)"
type textarea "analgesia as"
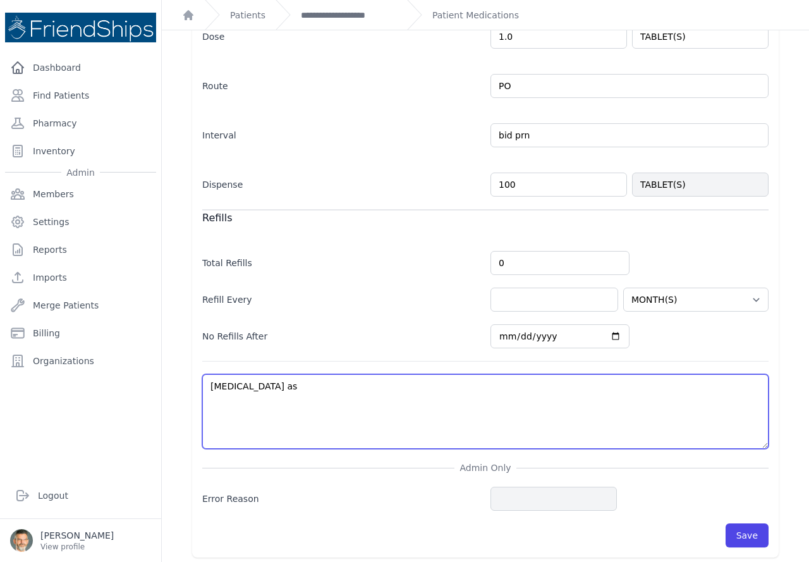
select select "MONTH(S)"
type textarea "analgesia a"
select select "MONTH(S)"
type textarea "[MEDICAL_DATA]"
select select "MONTH(S)"
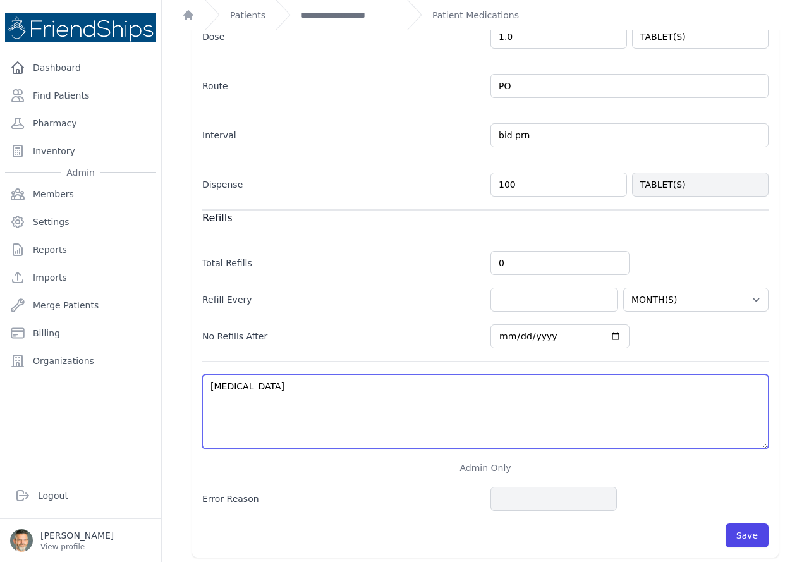
type textarea "[MEDICAL_DATA]"
select select "MONTH(S)"
type textarea "[MEDICAL_DATA]"
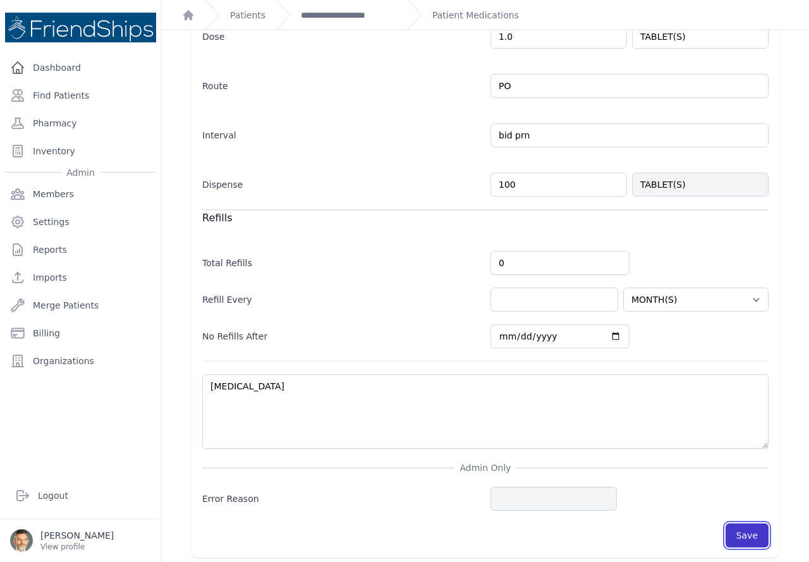
click at [738, 533] on button "Save" at bounding box center [746, 535] width 43 height 24
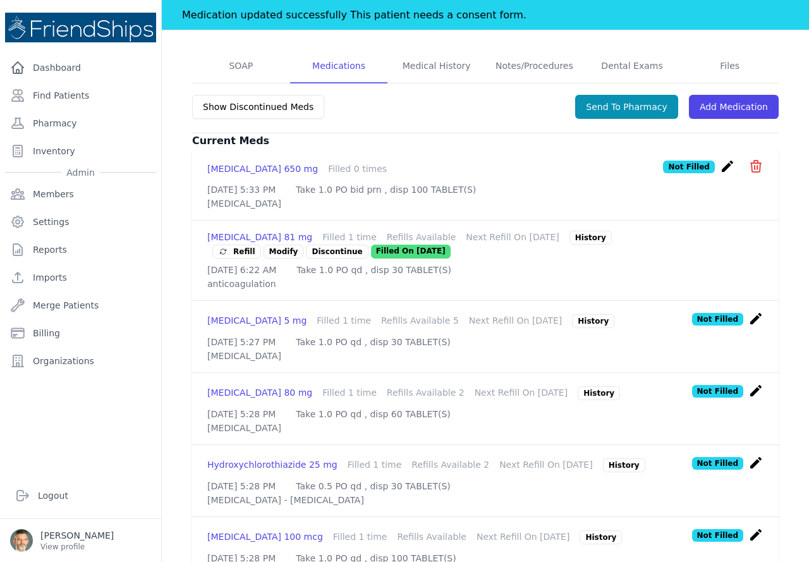
scroll to position [229, 0]
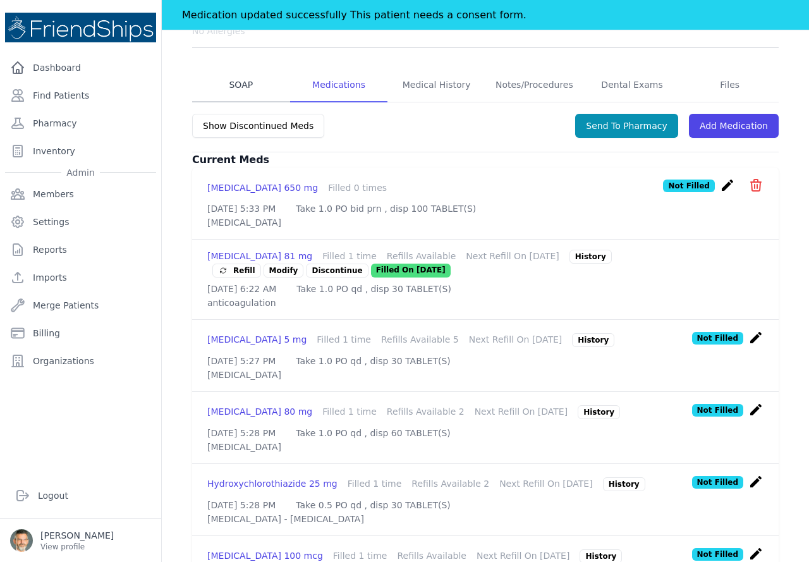
click at [232, 85] on link "SOAP" at bounding box center [241, 85] width 98 height 34
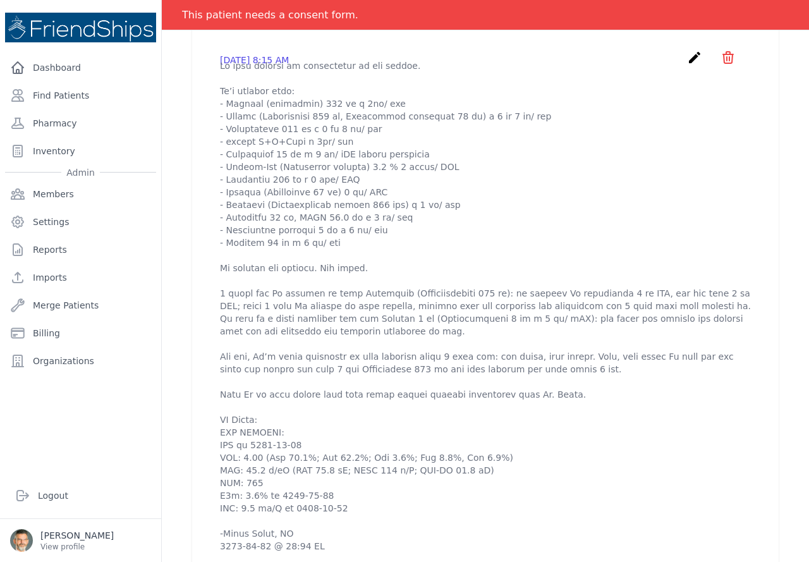
scroll to position [505, 0]
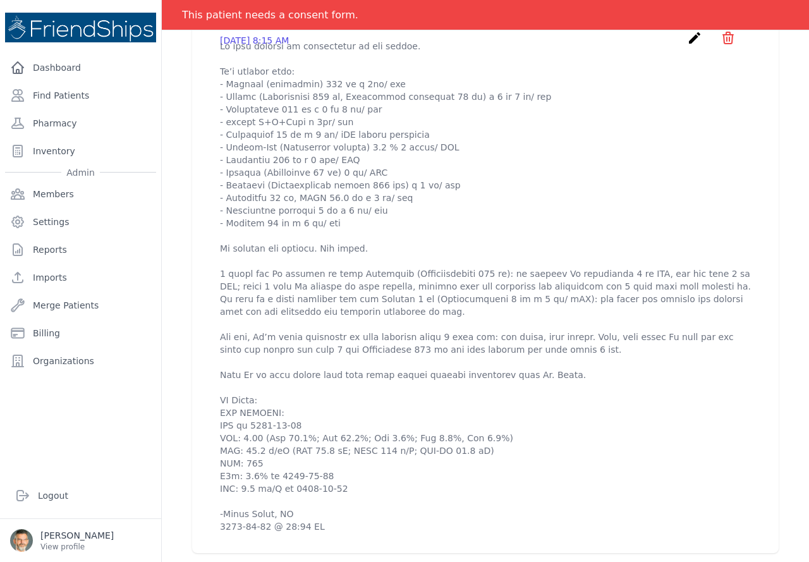
click at [220, 438] on p at bounding box center [485, 286] width 531 height 493
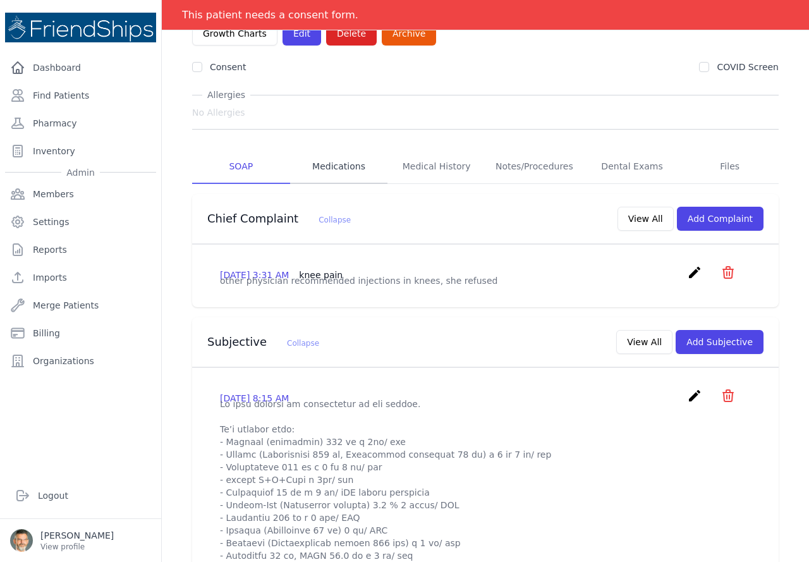
scroll to position [126, 0]
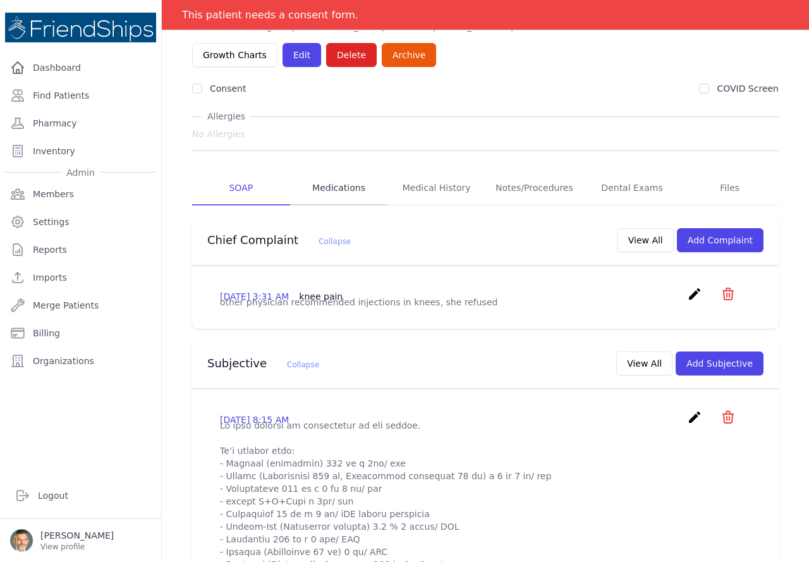
click at [329, 188] on link "Medications" at bounding box center [339, 188] width 98 height 34
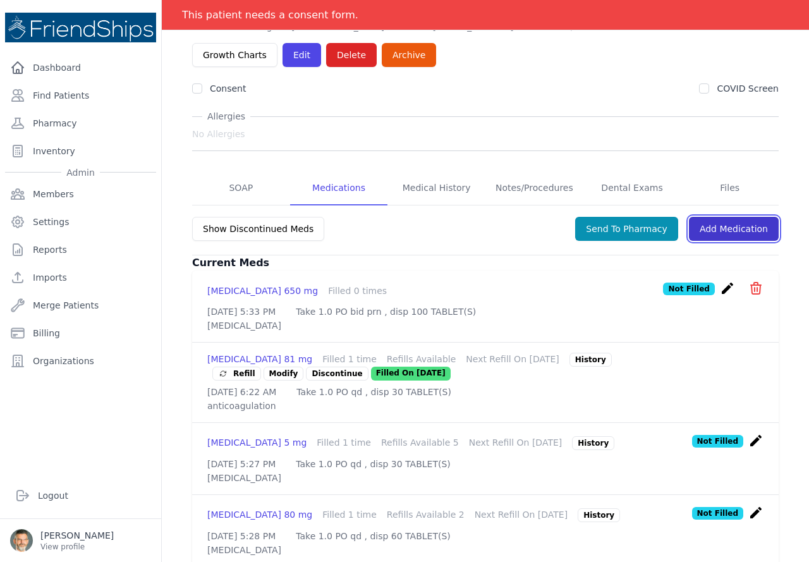
click at [722, 234] on link "Add Medication" at bounding box center [734, 229] width 90 height 24
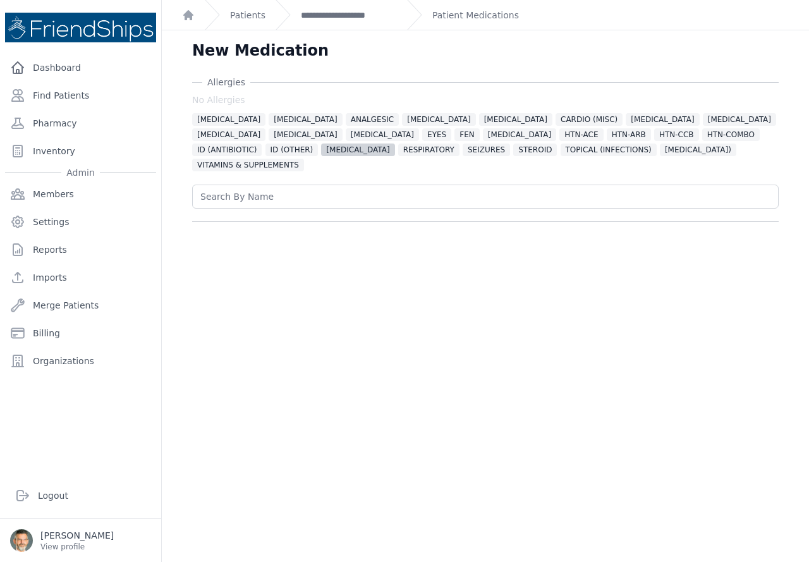
click at [394, 143] on span "[MEDICAL_DATA]" at bounding box center [357, 149] width 73 height 13
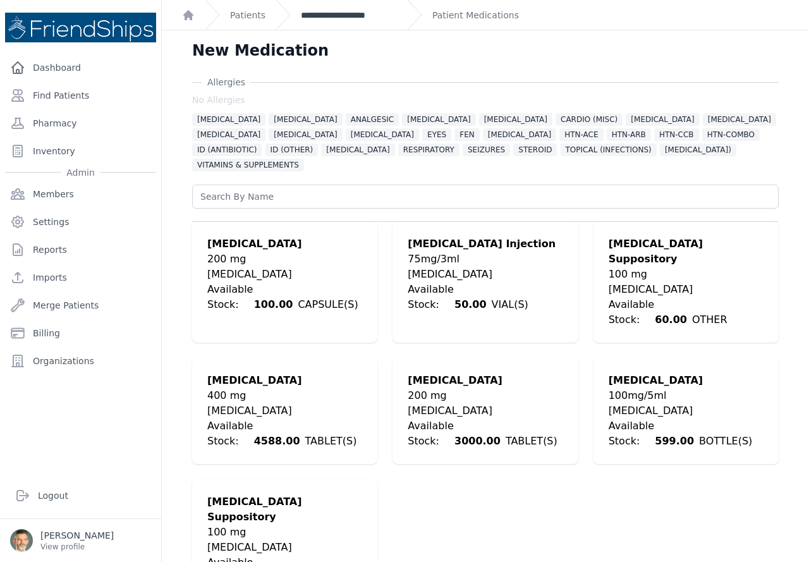
click at [323, 16] on link "**********" at bounding box center [349, 15] width 96 height 13
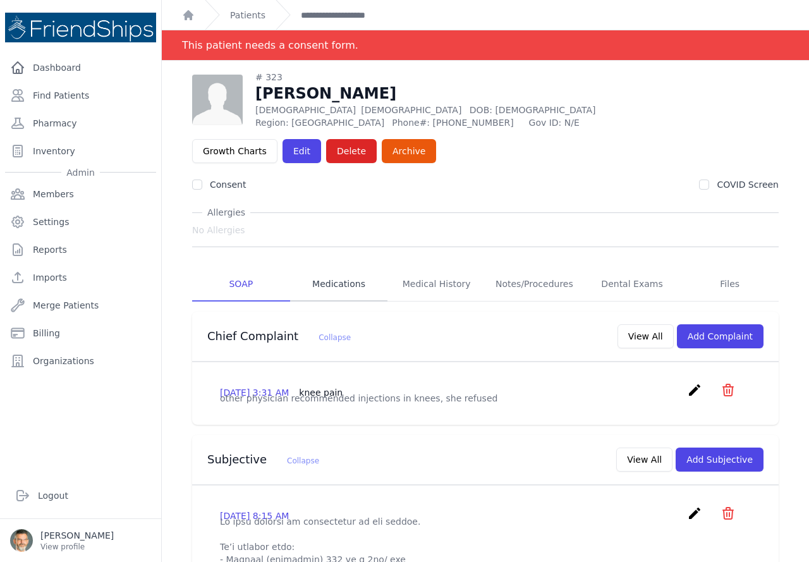
click at [334, 283] on link "Medications" at bounding box center [339, 284] width 98 height 34
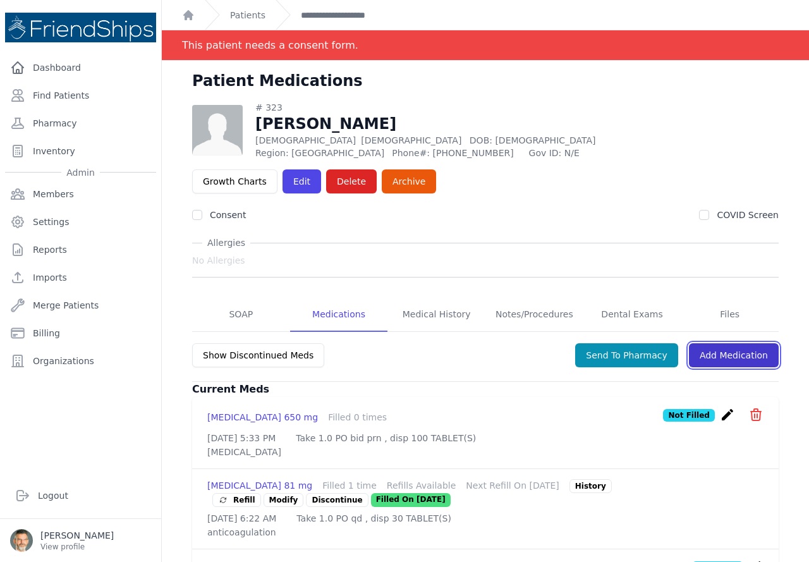
click at [717, 353] on link "Add Medication" at bounding box center [734, 355] width 90 height 24
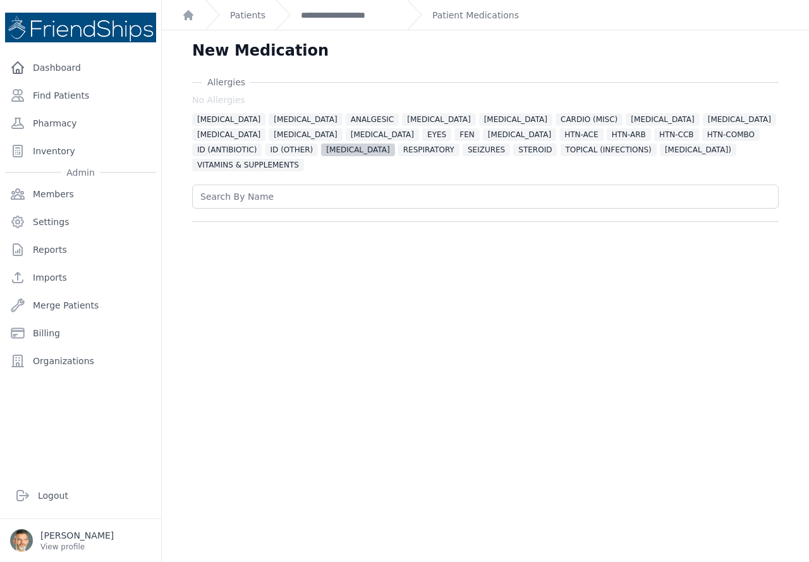
click at [394, 143] on span "[MEDICAL_DATA]" at bounding box center [357, 149] width 73 height 13
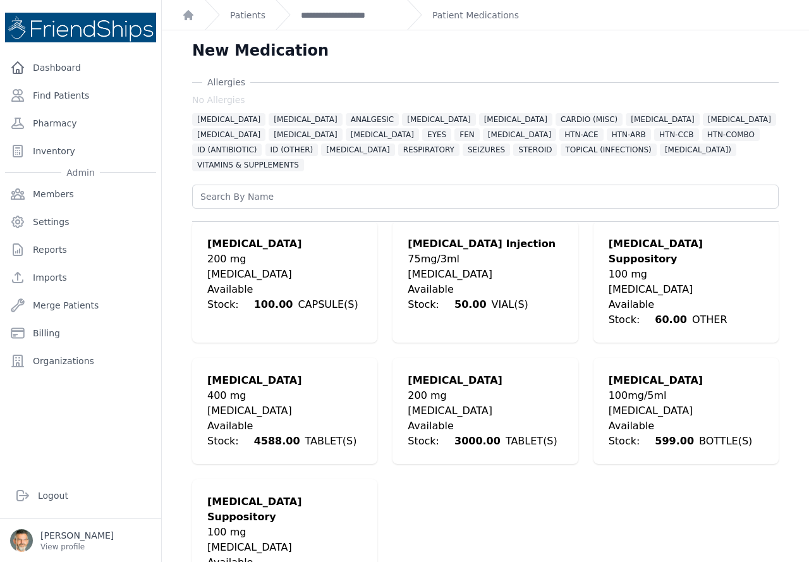
click at [229, 251] on div "200 mg" at bounding box center [284, 258] width 155 height 15
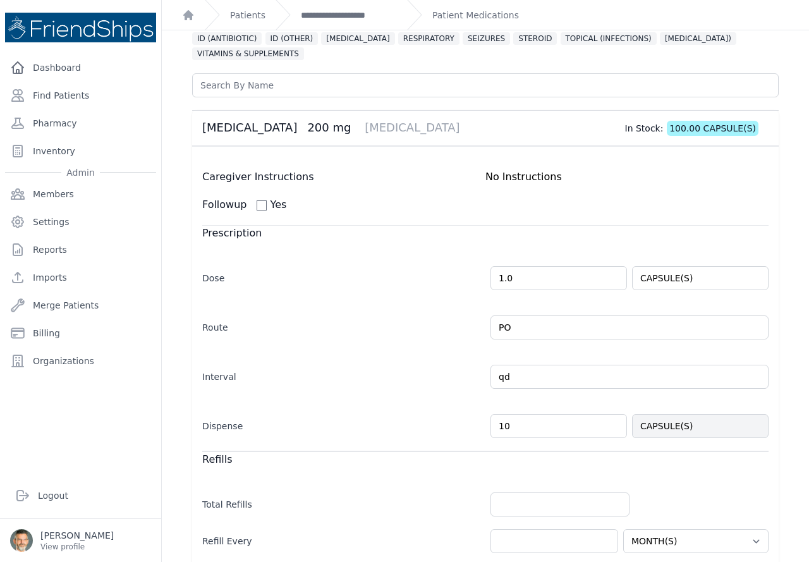
scroll to position [126, 0]
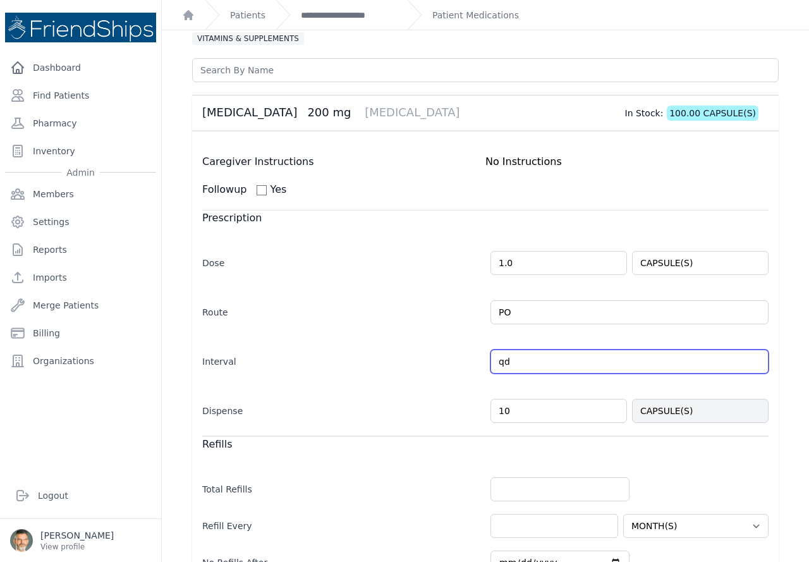
click at [530, 349] on input "qd" at bounding box center [629, 361] width 278 height 24
type input "qd prn"
select select "MONTH(S)"
click at [387, 399] on label "Dispense" at bounding box center [341, 408] width 278 height 18
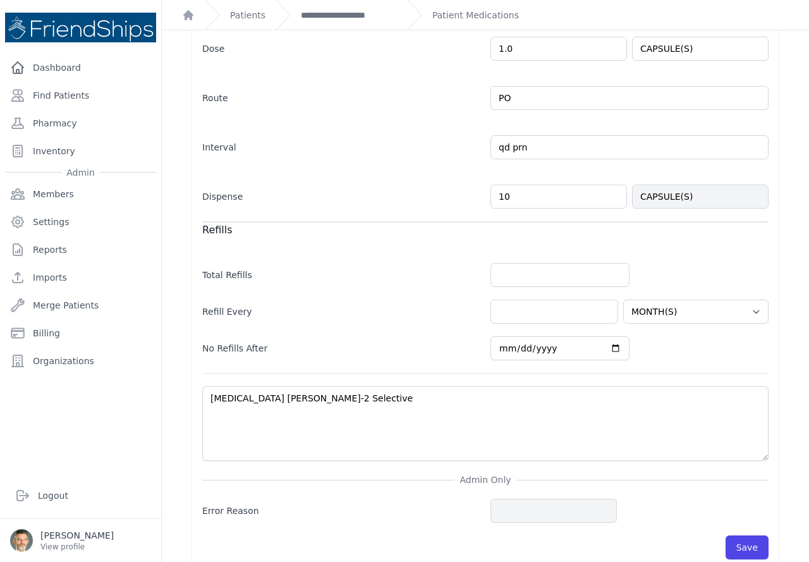
scroll to position [343, 0]
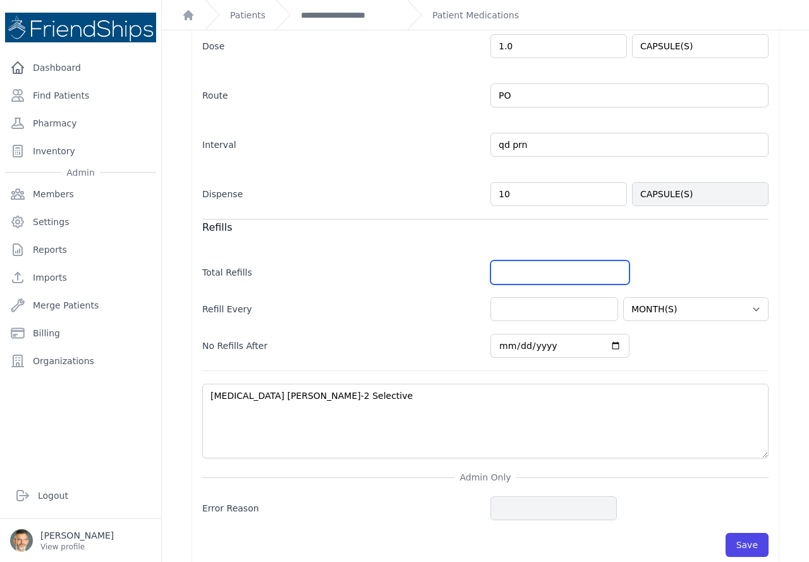
click at [517, 262] on input "number" at bounding box center [559, 272] width 139 height 24
drag, startPoint x: 507, startPoint y: 258, endPoint x: 465, endPoint y: 256, distance: 41.8
click at [465, 256] on div "Total Refills 0" at bounding box center [485, 266] width 566 height 37
type input "1"
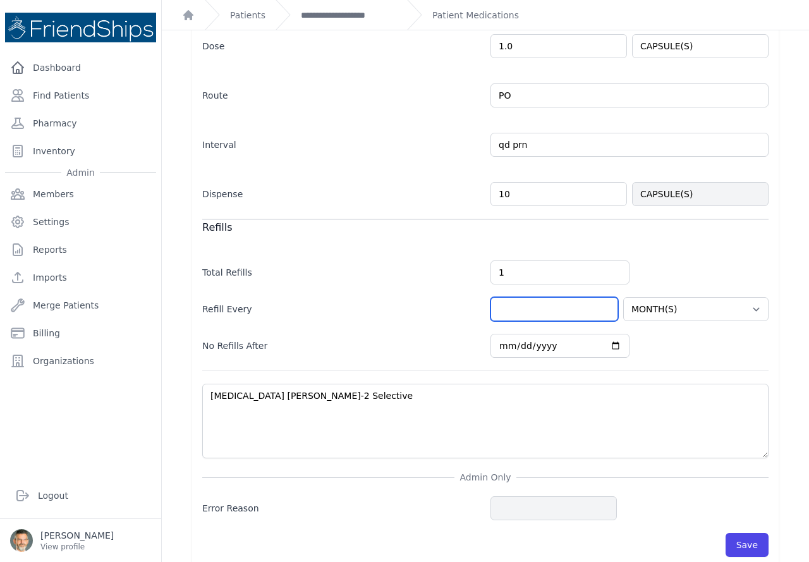
select select "MONTH(S)"
click at [533, 297] on input "number" at bounding box center [554, 309] width 128 height 24
type input "1"
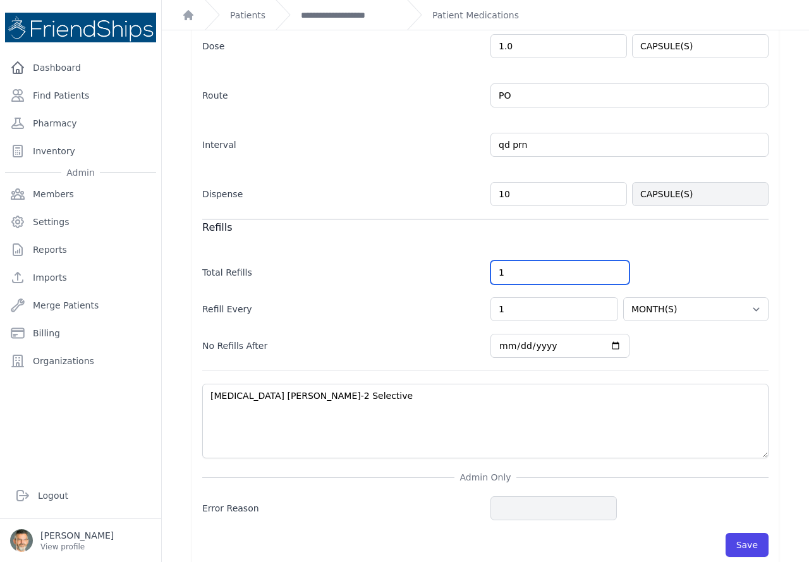
select select "MONTH(S)"
drag, startPoint x: 498, startPoint y: 256, endPoint x: 476, endPoint y: 255, distance: 22.1
click at [476, 255] on div "Total Refills 1" at bounding box center [485, 266] width 566 height 37
type input "5"
select select "MONTH(S)"
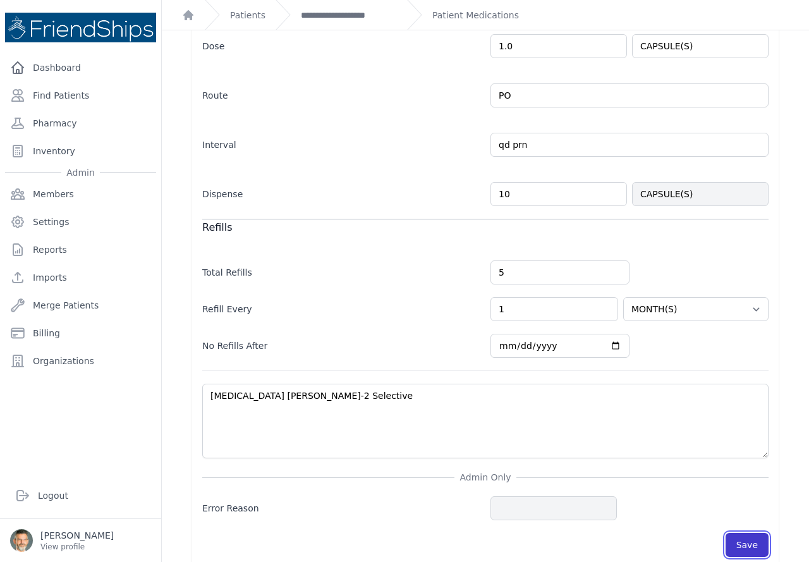
click at [737, 533] on button "Save" at bounding box center [746, 545] width 43 height 24
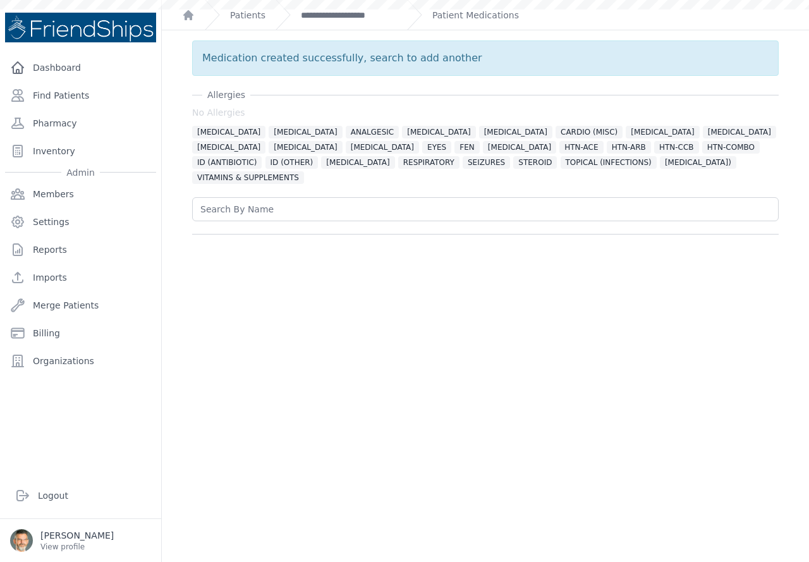
scroll to position [0, 0]
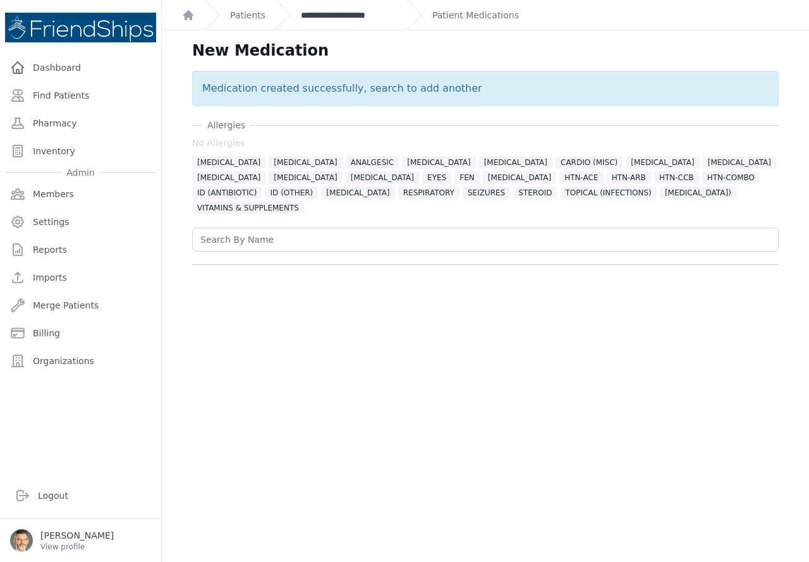
click at [332, 17] on link "**********" at bounding box center [349, 15] width 96 height 13
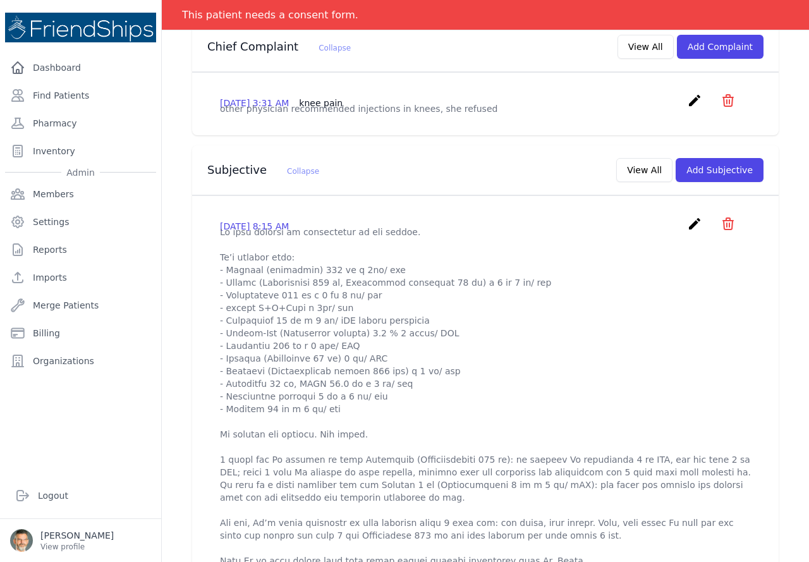
scroll to position [316, 0]
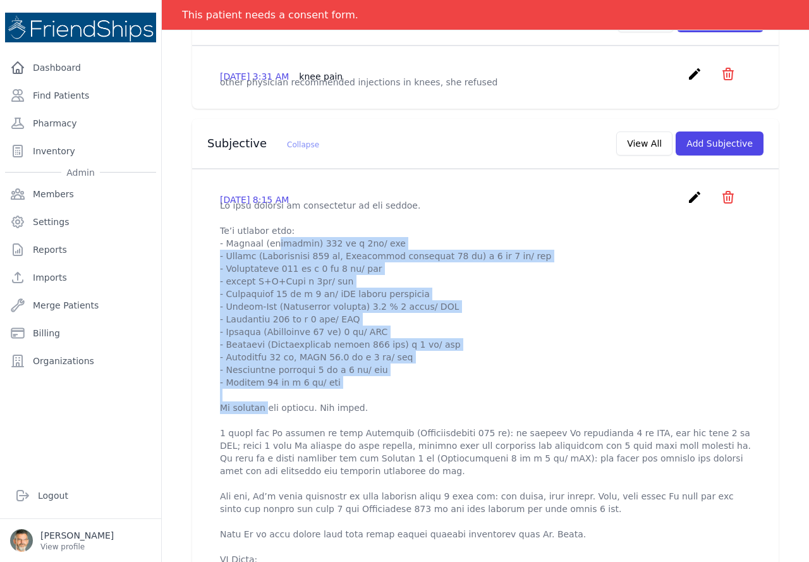
drag, startPoint x: 327, startPoint y: 405, endPoint x: 221, endPoint y: 267, distance: 173.9
click at [217, 265] on div "2025-Sep-02 8:15 AM create ​ Are you sure? This action cannot be undone! Confir…" at bounding box center [485, 440] width 561 height 522
copy p "- Celoxib (celecoxib) 200 mg x 1tb/ day - Prodol (Paracetamol 500 mg, Dickofena…"
click at [755, 0] on div at bounding box center [404, 0] width 809 height 0
click at [687, 205] on icon "create" at bounding box center [694, 197] width 15 height 15
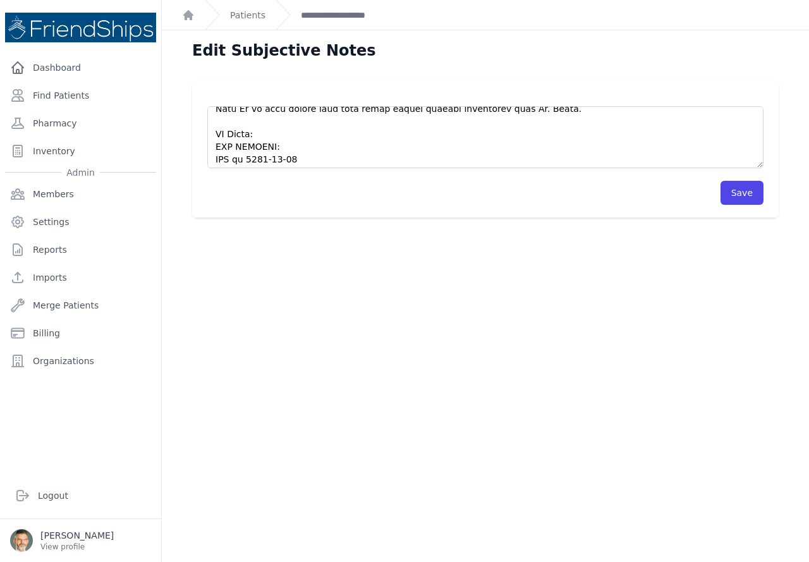
scroll to position [316, 0]
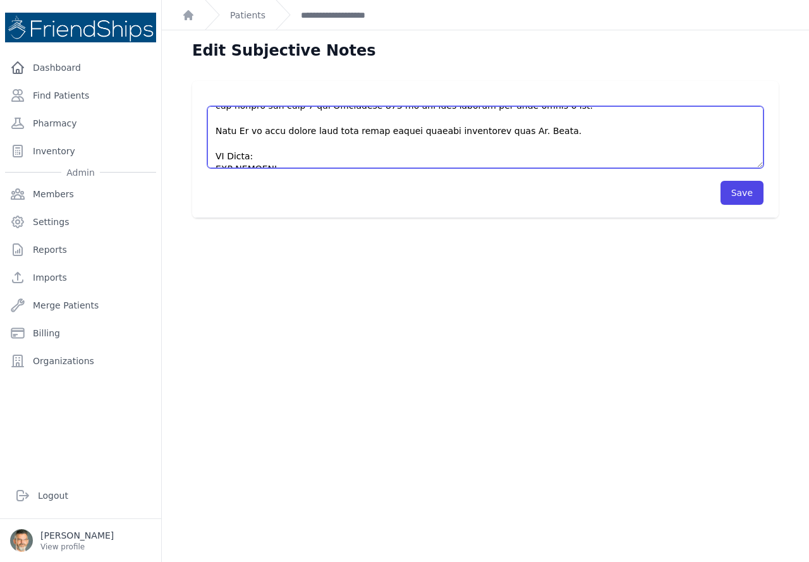
click at [270, 154] on textarea at bounding box center [485, 137] width 556 height 62
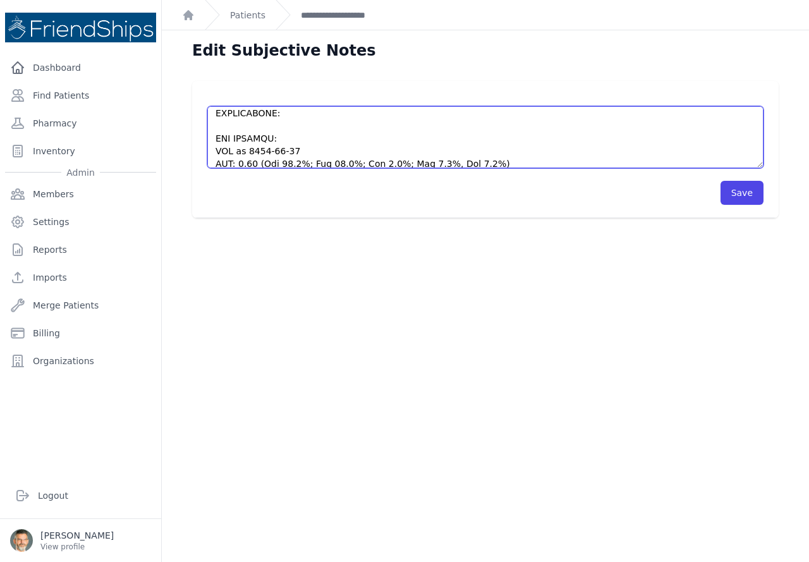
paste textarea "- Celoxib (celecoxib) 200 mg x 1tb/ day - Prodol (Paracetamol 500 mg, Dickofena…"
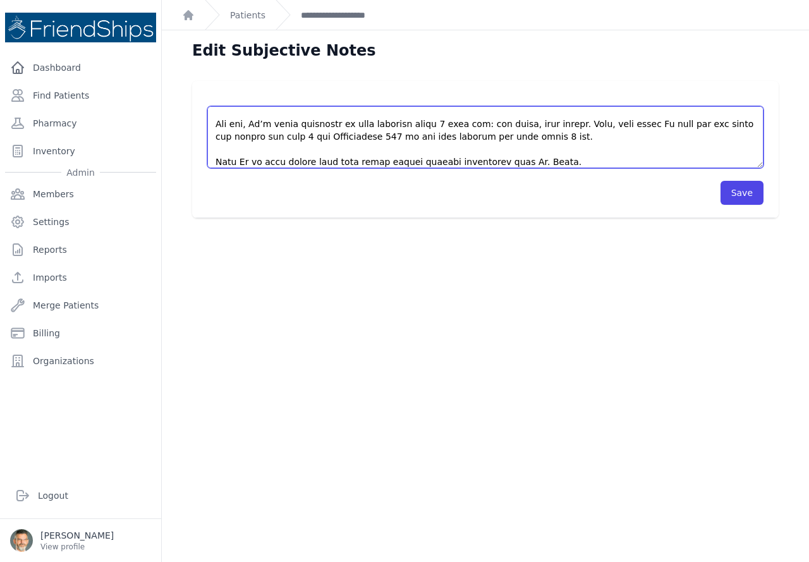
scroll to position [348, 0]
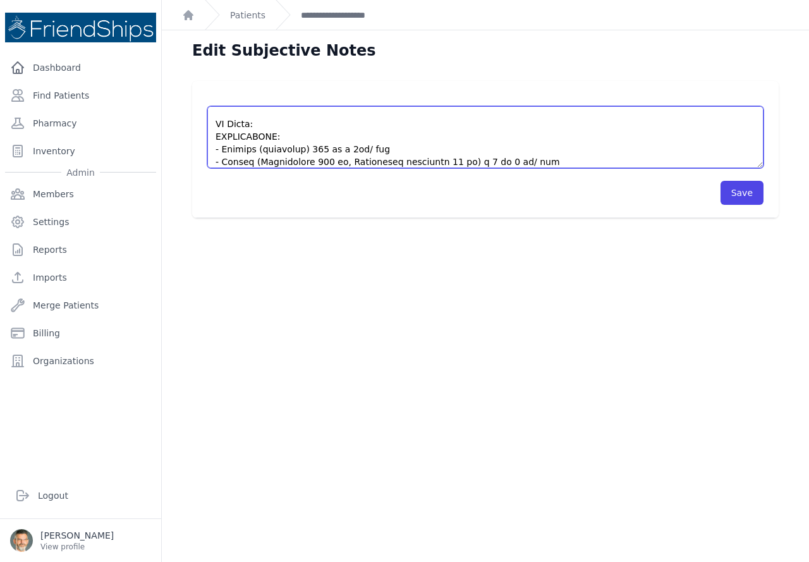
click at [378, 145] on textarea at bounding box center [485, 137] width 556 height 62
drag, startPoint x: 440, startPoint y: 147, endPoint x: 380, endPoint y: 144, distance: 60.7
click at [380, 144] on textarea at bounding box center [485, 137] width 556 height 62
click at [439, 145] on textarea at bounding box center [485, 137] width 556 height 62
drag, startPoint x: 440, startPoint y: 145, endPoint x: 373, endPoint y: 147, distance: 67.0
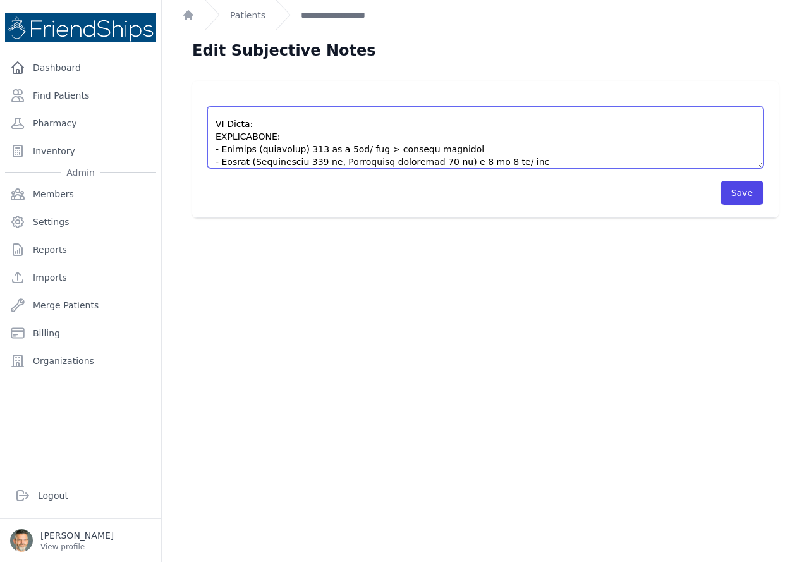
click at [371, 146] on textarea at bounding box center [485, 137] width 556 height 62
click at [524, 162] on textarea at bounding box center [485, 137] width 556 height 62
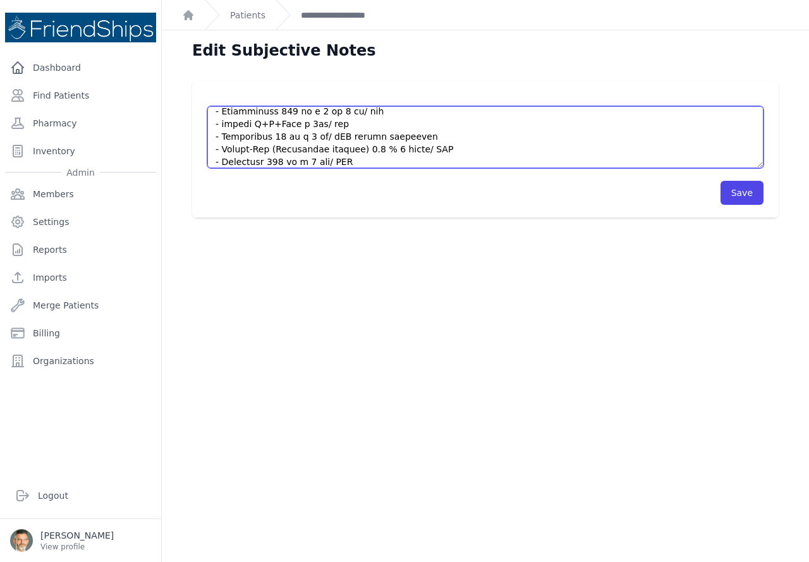
click at [406, 117] on textarea at bounding box center [485, 137] width 556 height 62
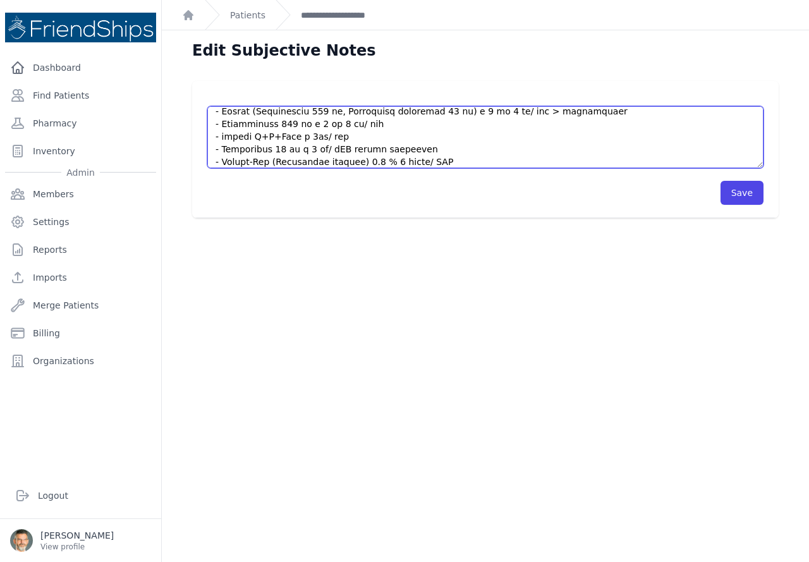
click at [392, 119] on textarea at bounding box center [485, 137] width 556 height 62
paste textarea "> refills provided"
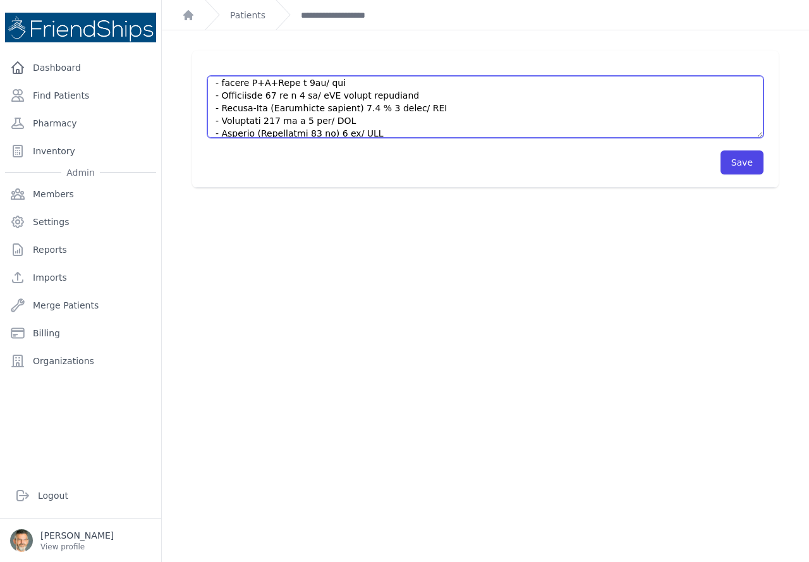
scroll to position [409, 0]
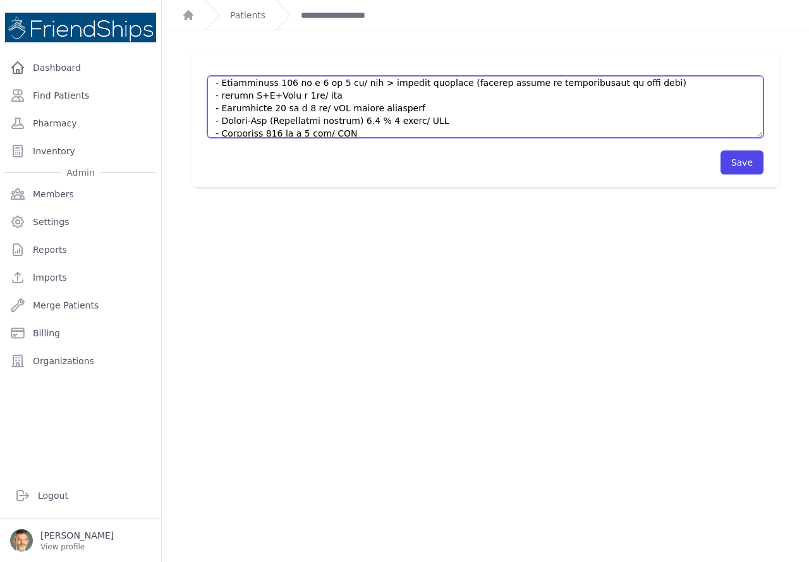
click at [359, 105] on textarea at bounding box center [485, 107] width 556 height 62
click at [347, 96] on textarea at bounding box center [485, 107] width 556 height 62
click at [419, 110] on textarea at bounding box center [485, 107] width 556 height 62
paste textarea "> refills provided"
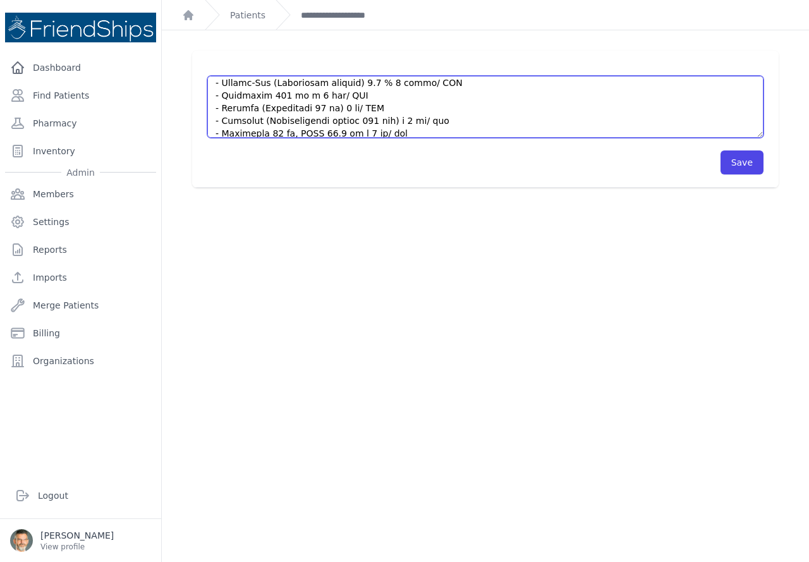
scroll to position [435, 0]
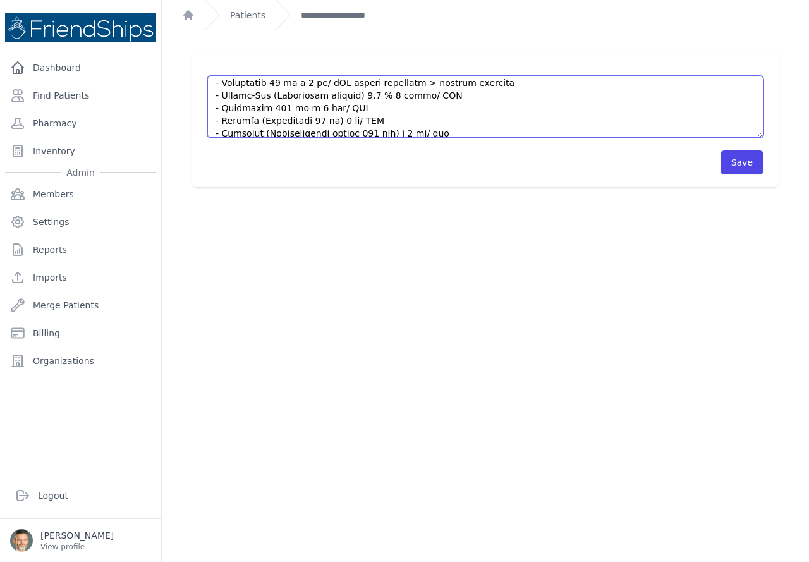
click at [434, 99] on textarea at bounding box center [485, 107] width 556 height 62
click at [361, 110] on textarea at bounding box center [485, 107] width 556 height 62
paste textarea "> refills provided"
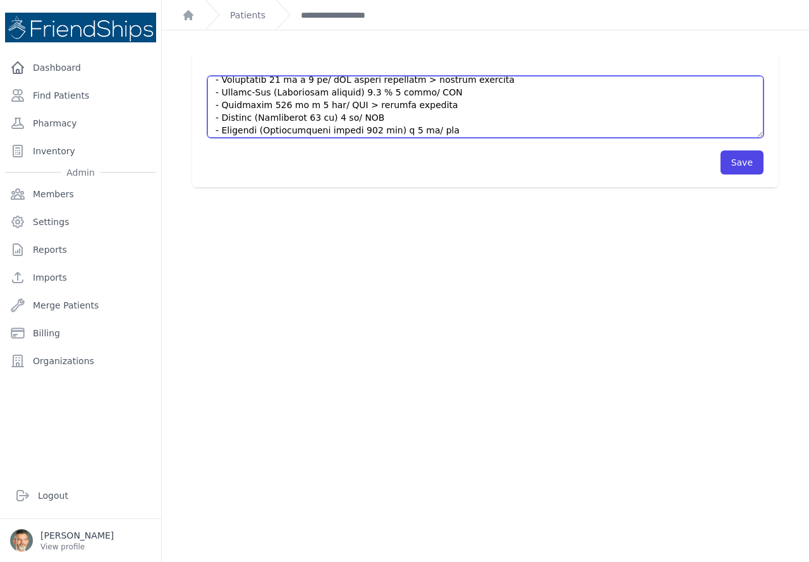
scroll to position [460, 0]
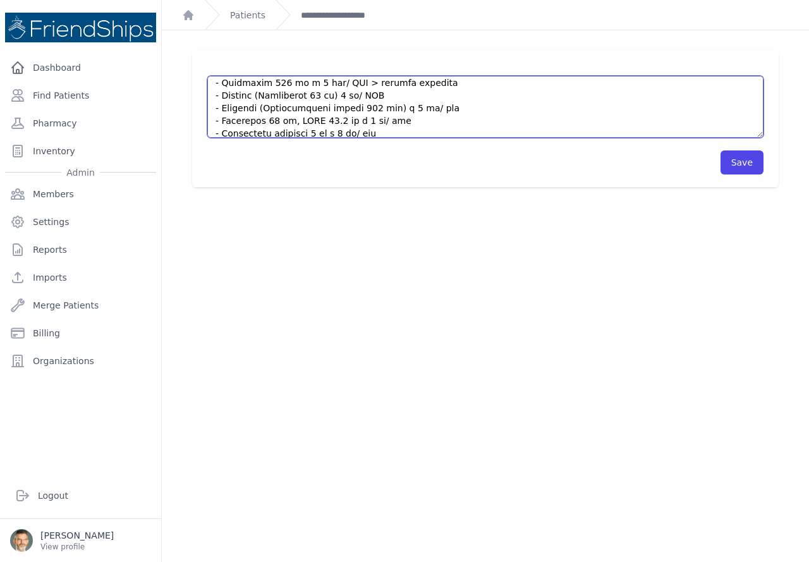
click at [375, 94] on textarea at bounding box center [485, 107] width 556 height 62
paste textarea "> refills provided"
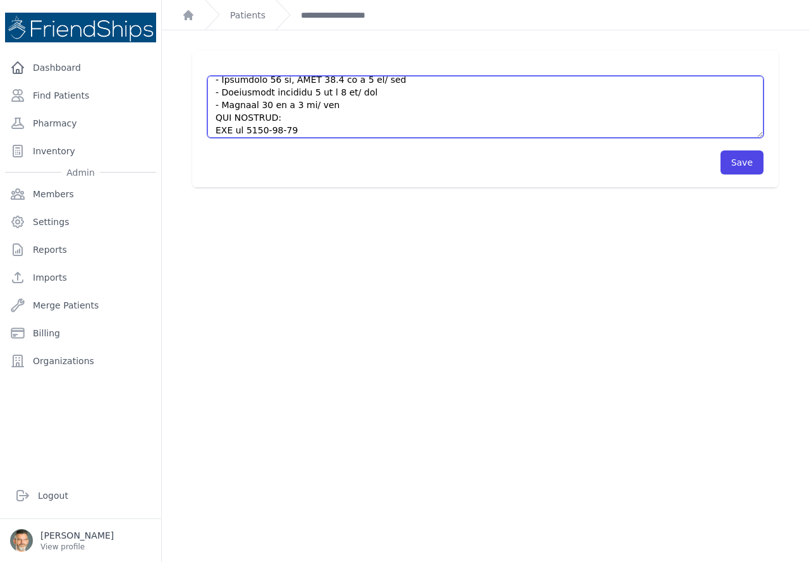
scroll to position [480, 0]
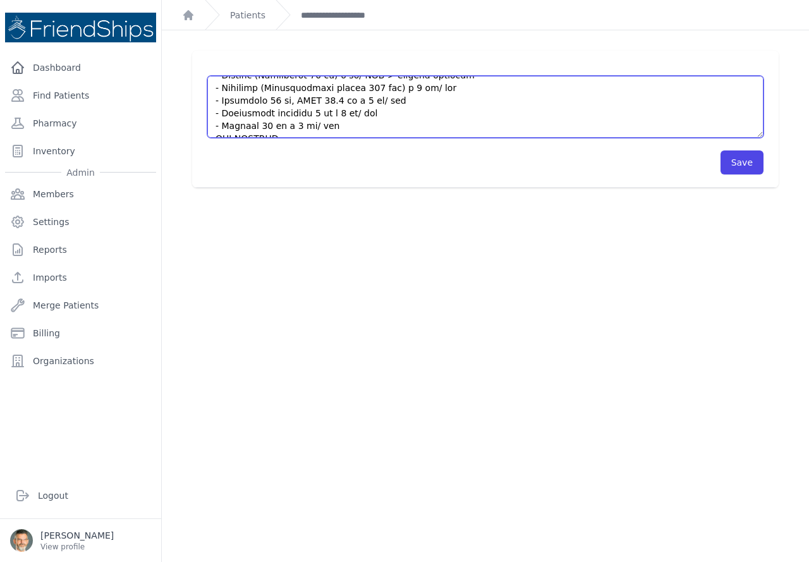
click at [435, 91] on textarea at bounding box center [485, 107] width 556 height 62
click at [423, 102] on textarea at bounding box center [485, 107] width 556 height 62
paste textarea "> refills provided"
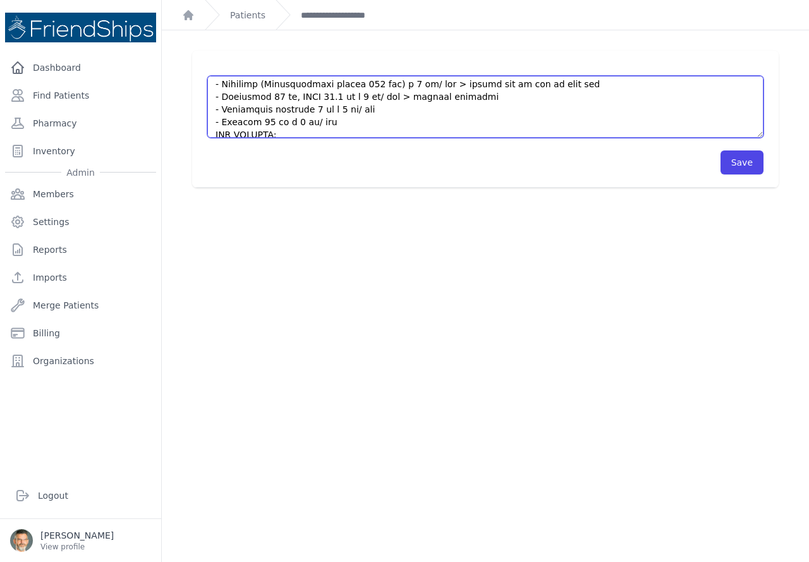
scroll to position [462, 0]
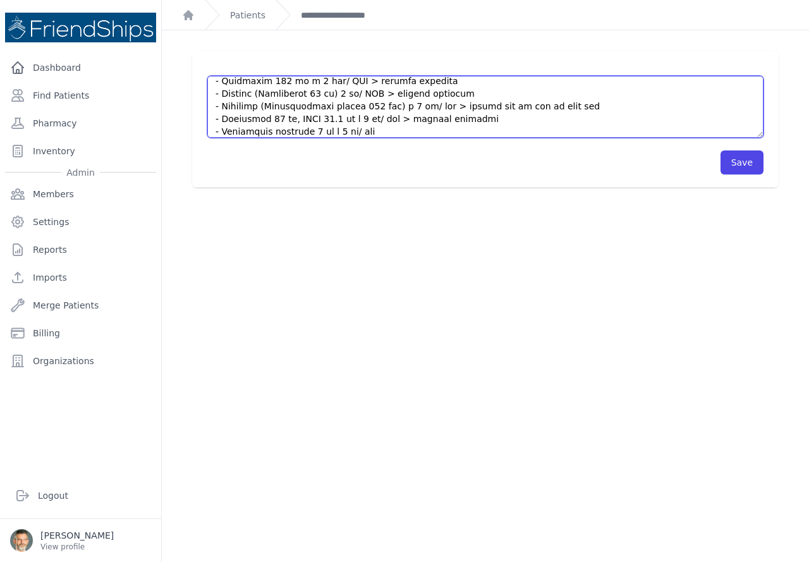
click at [378, 133] on textarea at bounding box center [485, 107] width 556 height 62
paste textarea "> refills provided"
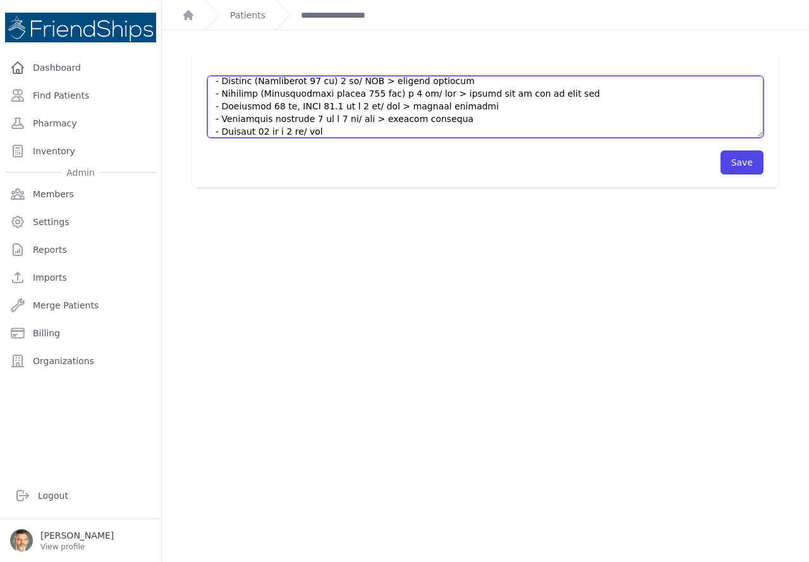
click at [387, 128] on textarea at bounding box center [485, 107] width 556 height 62
type textarea "Lo ipsu dolorsi am consectetur ad eli seddoe. Te’i utlabor etdo: - Magnaal (eni…"
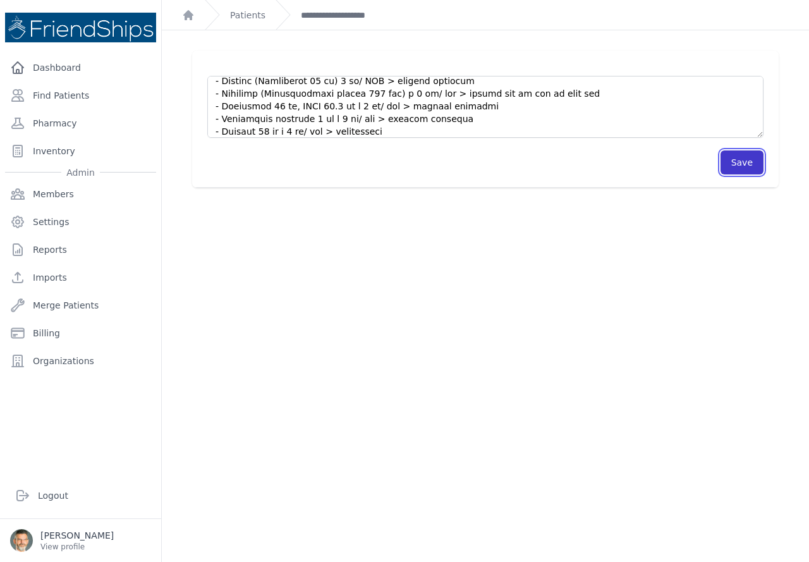
click at [733, 160] on button "Save" at bounding box center [741, 162] width 43 height 24
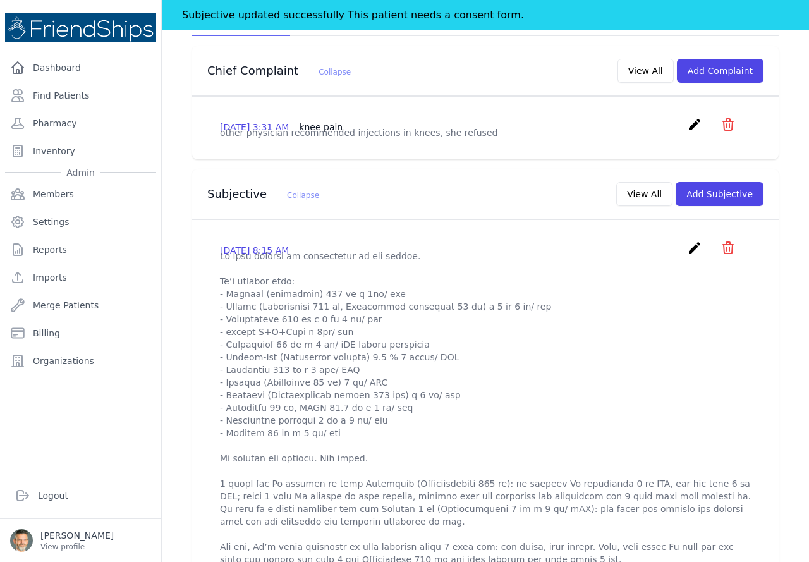
scroll to position [253, 0]
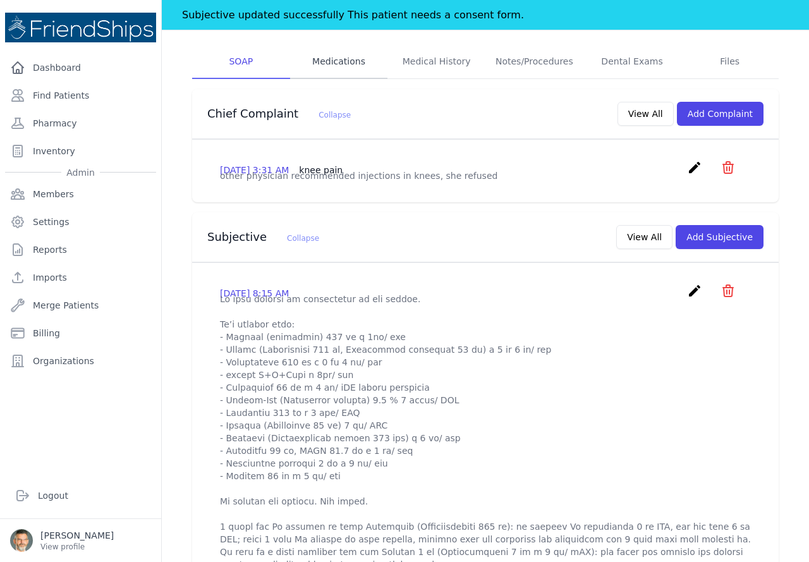
click at [337, 59] on link "Medications" at bounding box center [339, 62] width 98 height 34
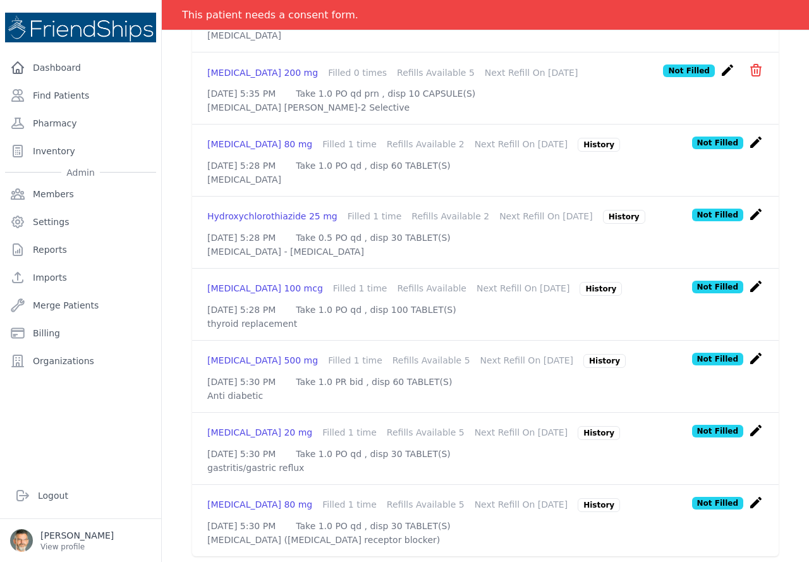
scroll to position [632, 0]
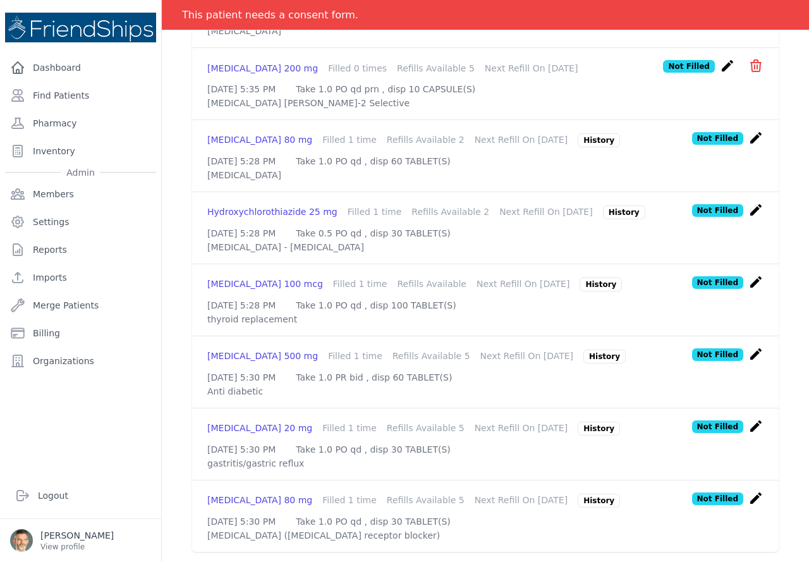
click at [748, 361] on icon "create" at bounding box center [755, 353] width 15 height 15
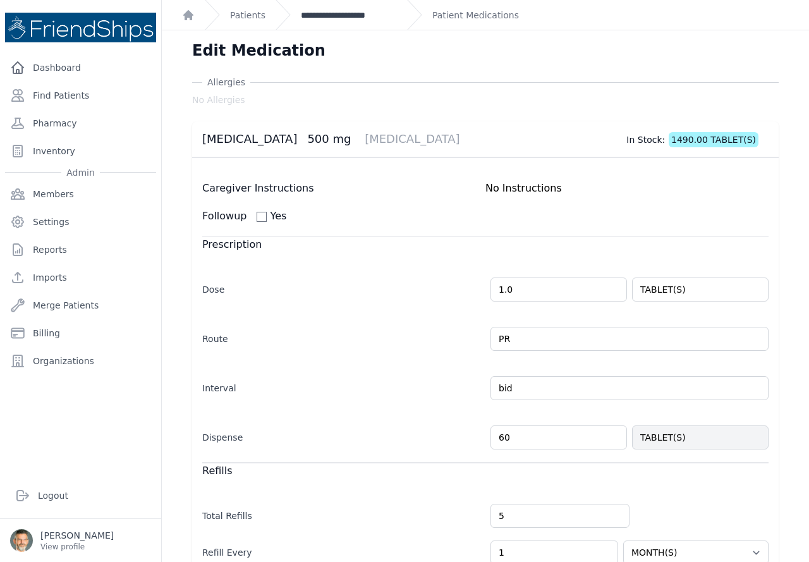
click at [323, 15] on link "**********" at bounding box center [349, 15] width 96 height 13
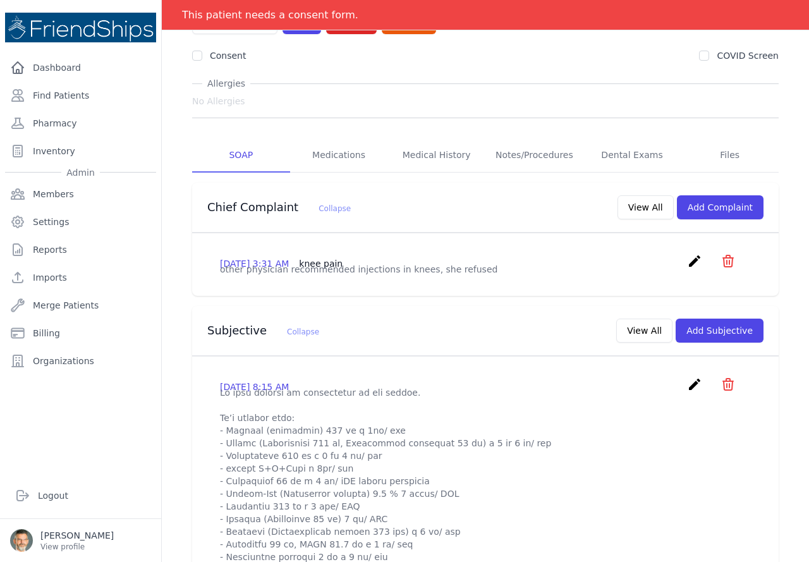
scroll to position [126, 0]
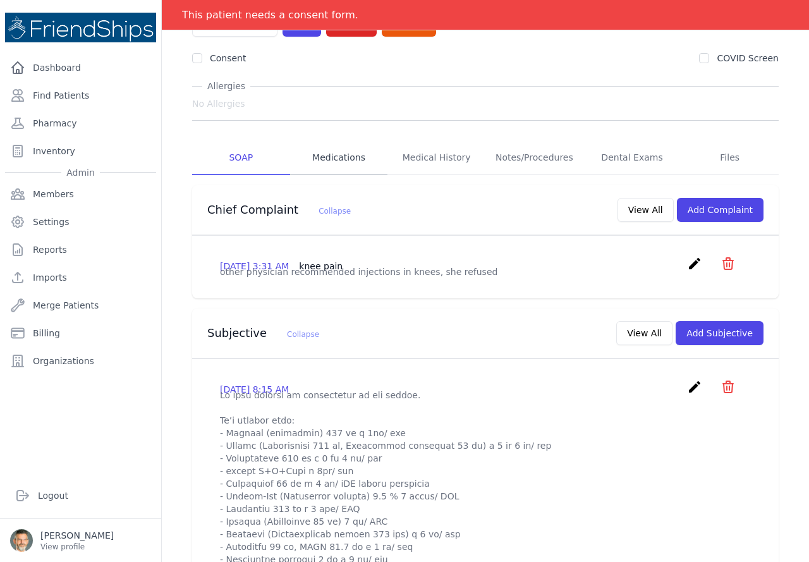
click at [337, 160] on link "Medications" at bounding box center [339, 158] width 98 height 34
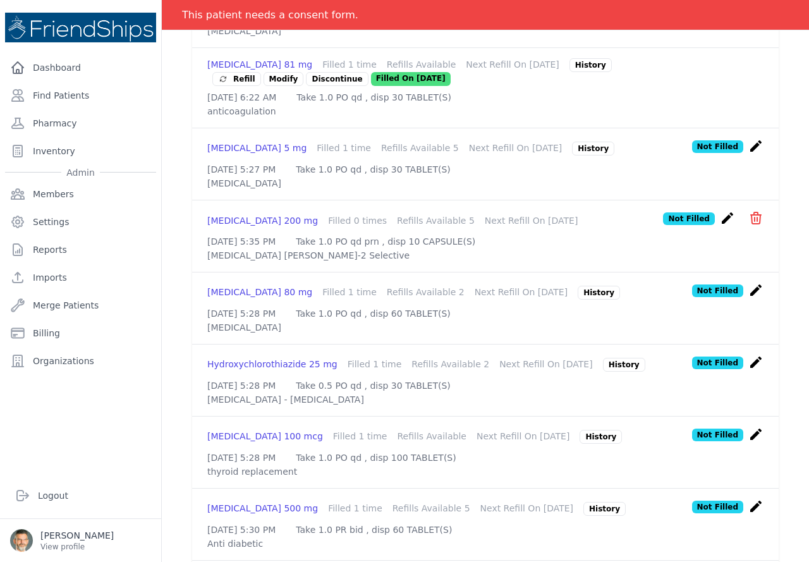
scroll to position [442, 0]
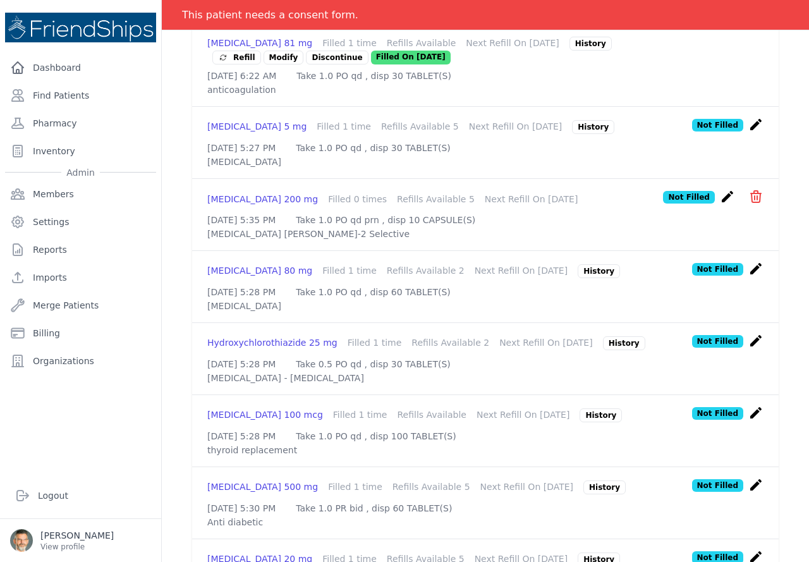
click at [748, 276] on icon "create" at bounding box center [755, 268] width 15 height 15
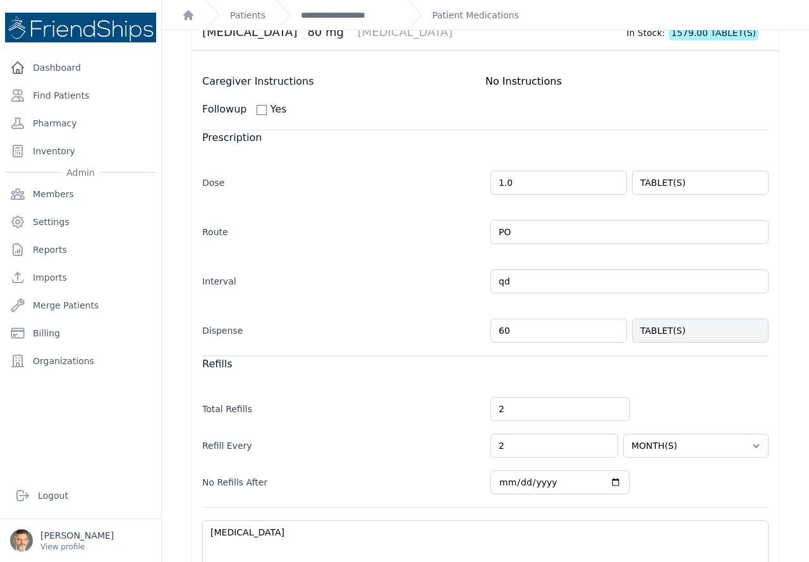
scroll to position [126, 0]
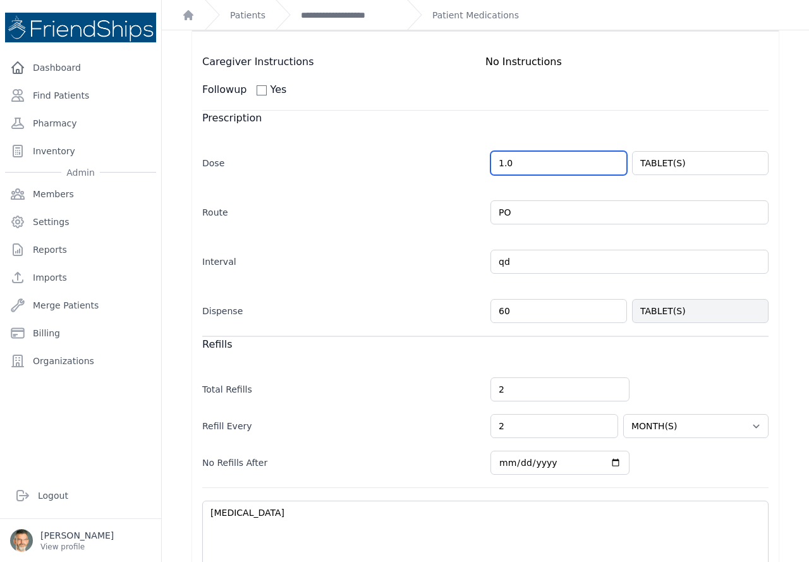
drag, startPoint x: 509, startPoint y: 160, endPoint x: 474, endPoint y: 159, distance: 34.1
click at [474, 159] on div "Dose 1.0 TABLET(S)" at bounding box center [485, 156] width 566 height 37
drag, startPoint x: 508, startPoint y: 161, endPoint x: 469, endPoint y: 161, distance: 38.5
click at [469, 161] on div "Dose 2 TABLET(S)" at bounding box center [485, 156] width 566 height 37
type input "1"
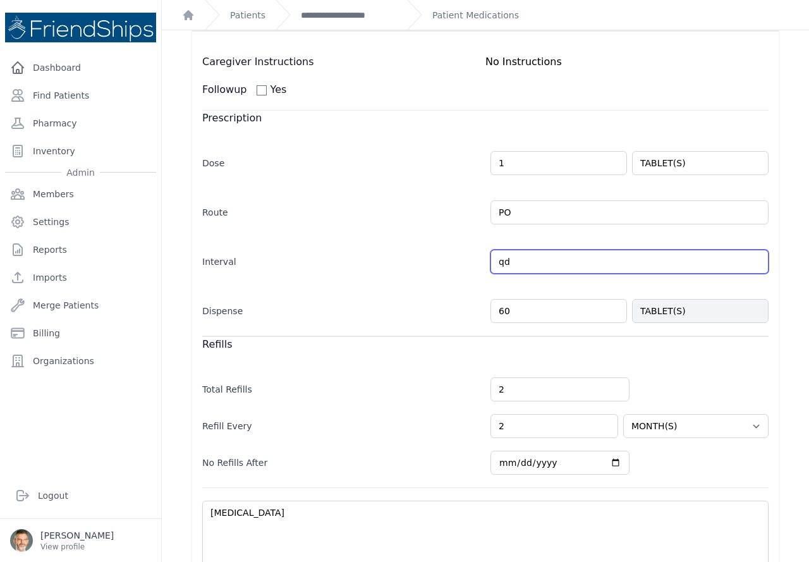
select select "MONTH(S)"
drag, startPoint x: 512, startPoint y: 259, endPoint x: 450, endPoint y: 252, distance: 62.3
click at [450, 252] on div "Interval qd Every Day Twice Daily 3 Times Daily 4 Times Daily as needed Every M…" at bounding box center [485, 255] width 566 height 37
type input "bid"
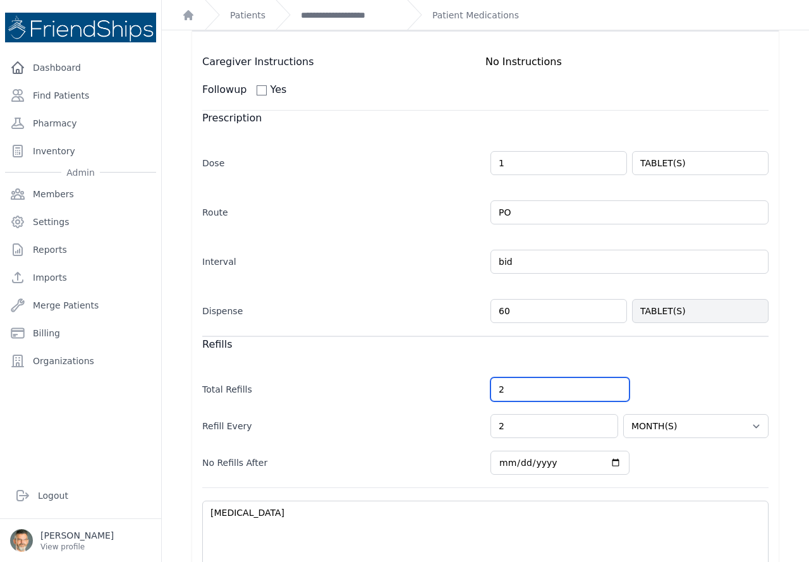
select select "MONTH(S)"
drag, startPoint x: 508, startPoint y: 385, endPoint x: 468, endPoint y: 385, distance: 40.4
click at [468, 385] on div "Total Refills 2" at bounding box center [485, 383] width 566 height 37
type input "5"
select select "MONTH(S)"
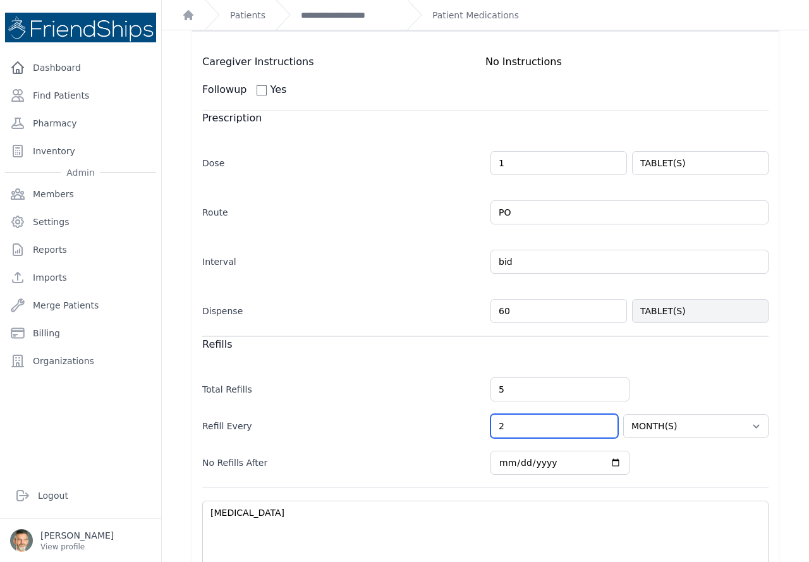
drag, startPoint x: 502, startPoint y: 422, endPoint x: 479, endPoint y: 421, distance: 23.4
click at [481, 422] on div "Refill Every 2 HOUR(S) DAY(S) WEEK(S) MONTH(S) YEAR(S)" at bounding box center [485, 419] width 566 height 37
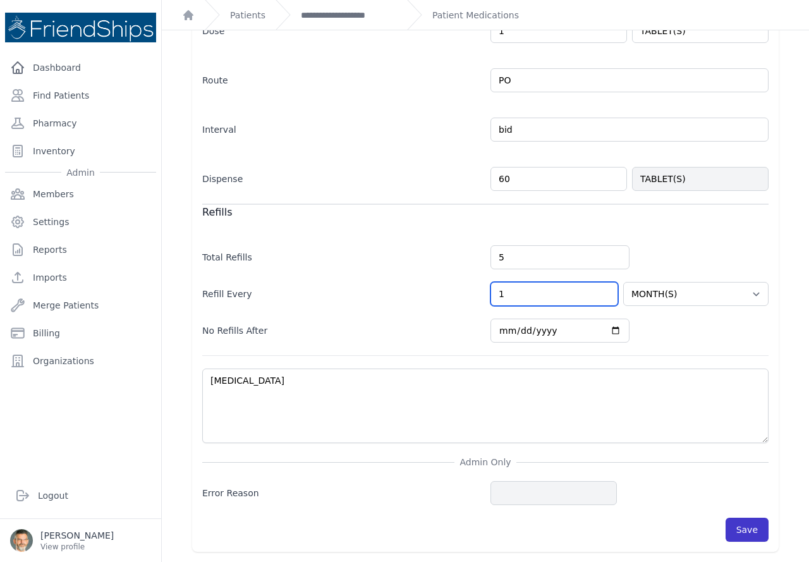
type input "1"
select select "MONTH(S)"
click at [740, 531] on button "Save" at bounding box center [746, 529] width 43 height 24
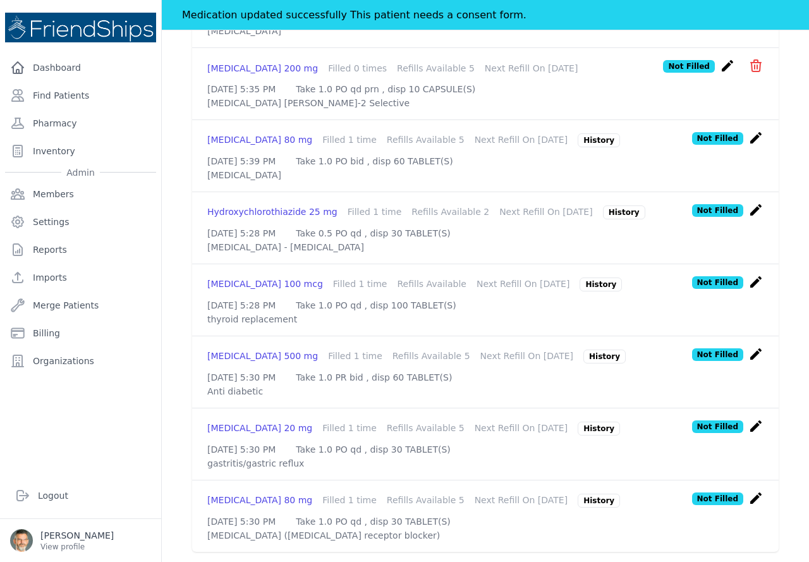
scroll to position [608, 0]
click at [748, 361] on icon "create" at bounding box center [755, 353] width 15 height 15
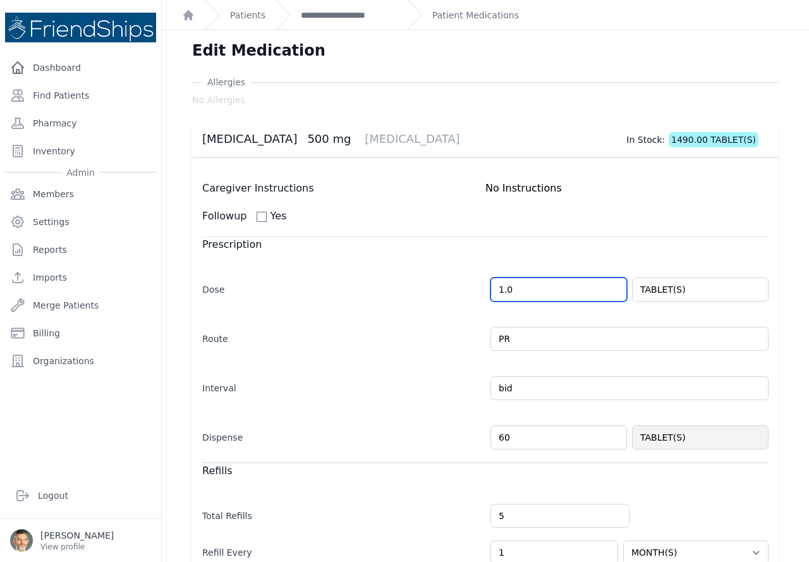
drag, startPoint x: 513, startPoint y: 289, endPoint x: 481, endPoint y: 287, distance: 31.6
click at [481, 287] on div "Dose 1.0 TABLET(S)" at bounding box center [485, 283] width 566 height 37
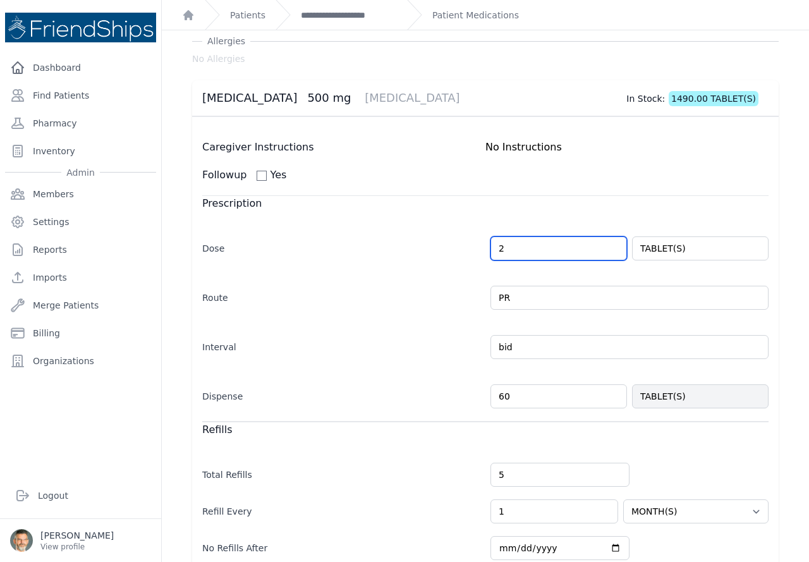
scroll to position [63, 0]
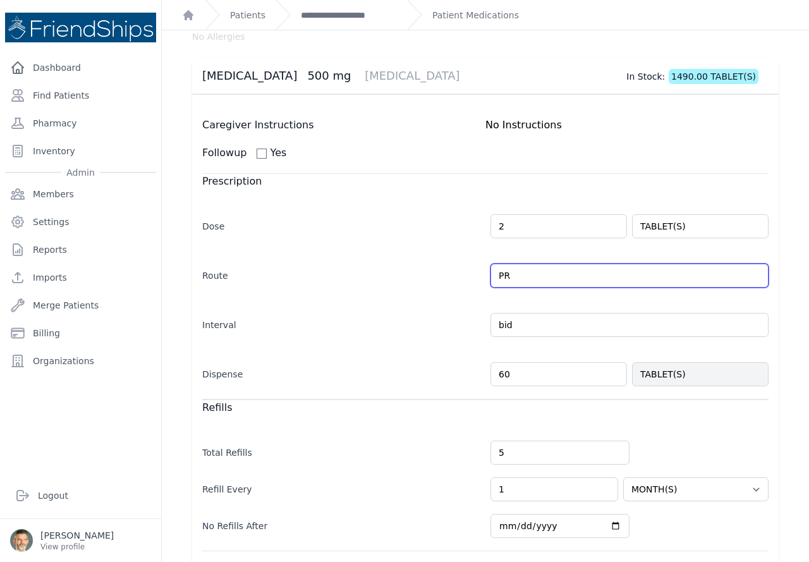
type input "2.0"
select select "MONTH(S)"
click at [509, 279] on input "PR" at bounding box center [629, 275] width 278 height 24
drag, startPoint x: 508, startPoint y: 279, endPoint x: 486, endPoint y: 279, distance: 22.1
click at [490, 279] on input "PR" at bounding box center [629, 275] width 278 height 24
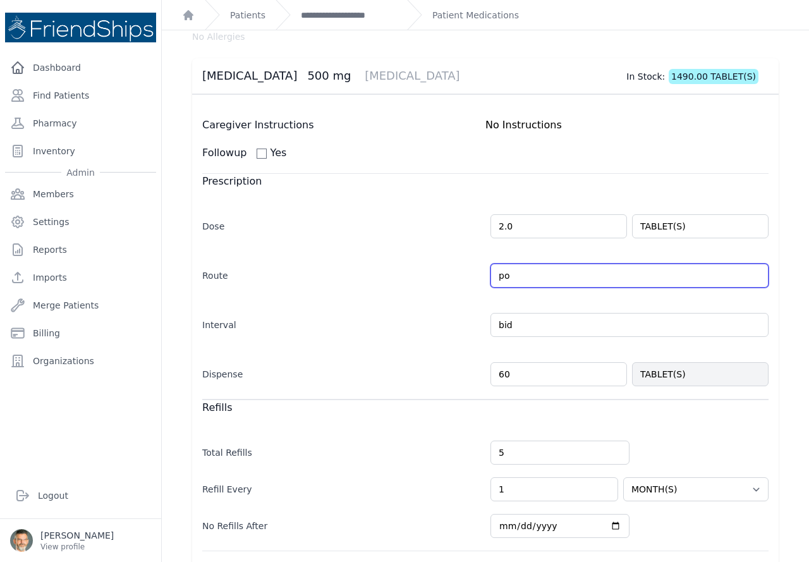
type input "PO"
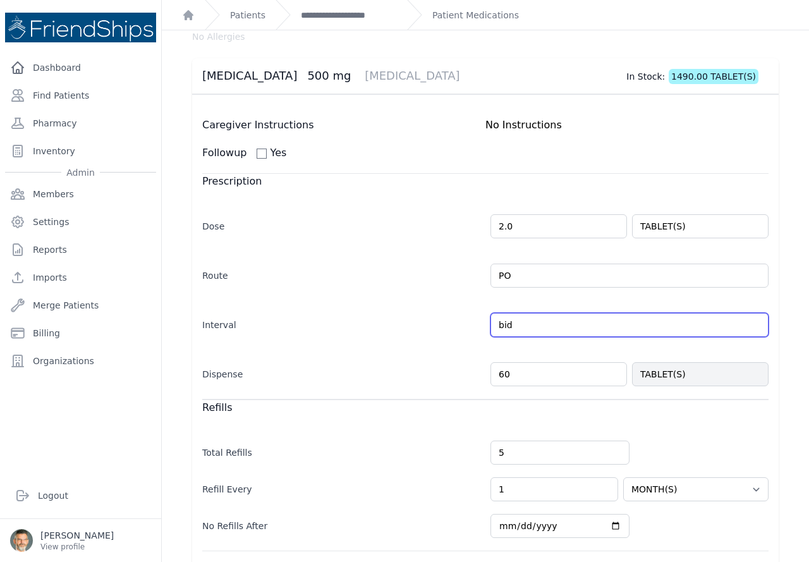
click at [523, 324] on input "bid" at bounding box center [629, 325] width 278 height 24
select select "MONTH(S)"
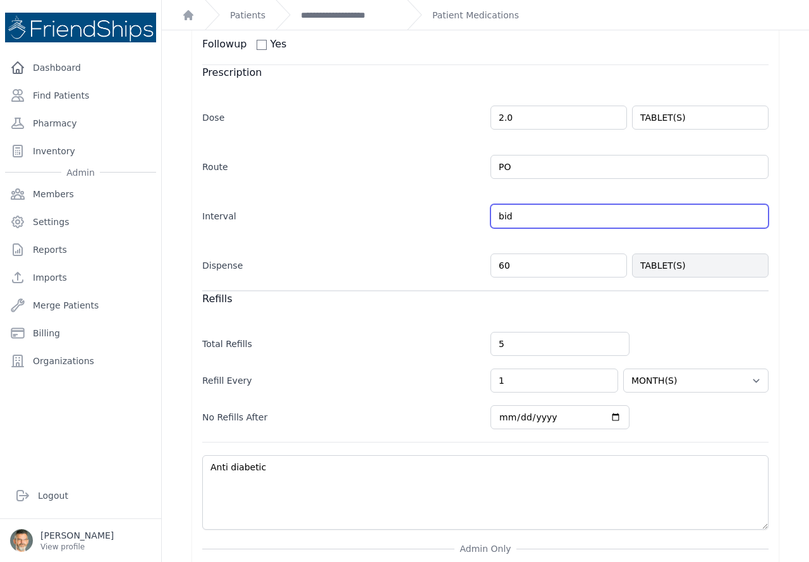
scroll to position [190, 0]
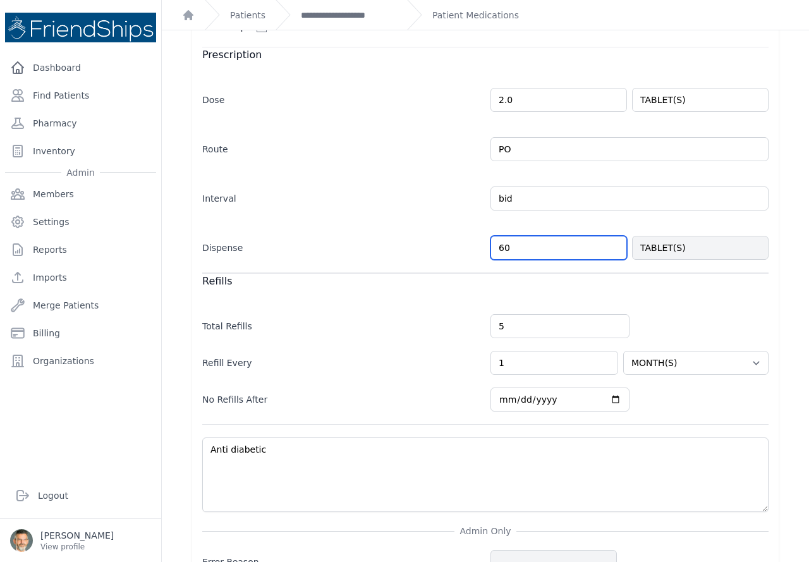
drag, startPoint x: 510, startPoint y: 246, endPoint x: 477, endPoint y: 245, distance: 32.9
click at [477, 245] on div "Dispense 60 TABLET(S)" at bounding box center [485, 241] width 566 height 37
type input "120"
select select "MONTH(S)"
drag, startPoint x: 505, startPoint y: 323, endPoint x: 482, endPoint y: 323, distance: 23.4
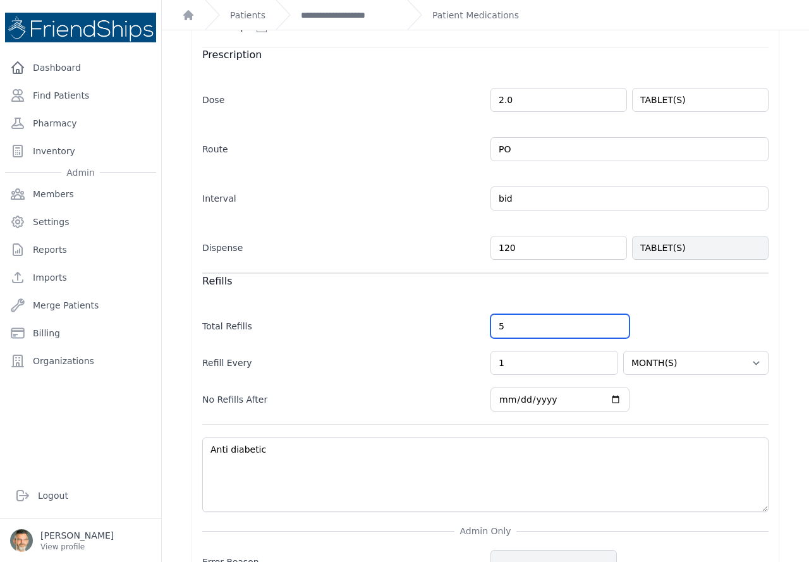
click at [482, 323] on div "Total Refills 5" at bounding box center [485, 319] width 566 height 37
click at [430, 277] on div "Refills" at bounding box center [485, 281] width 566 height 16
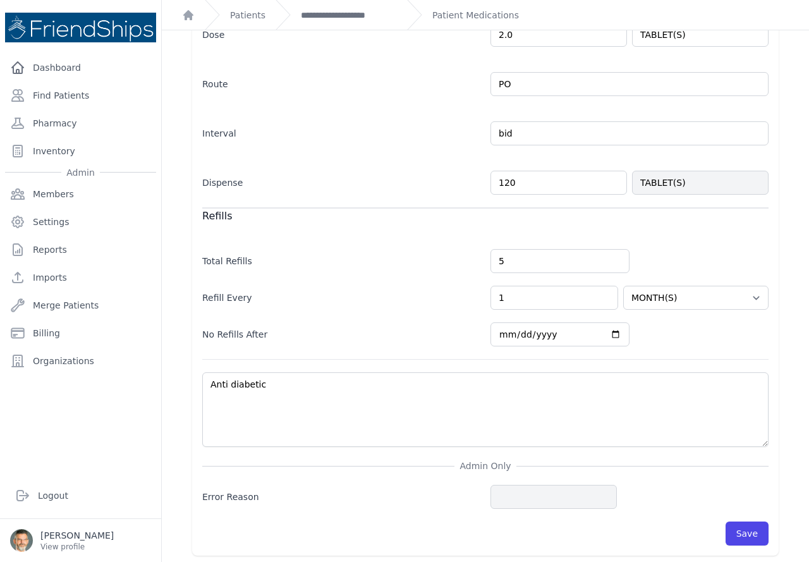
scroll to position [258, 0]
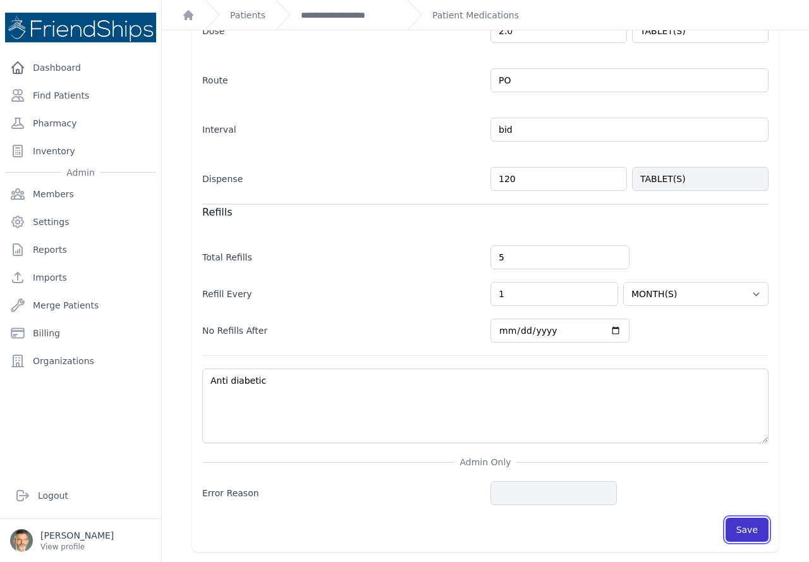
click at [737, 530] on button "Save" at bounding box center [746, 529] width 43 height 24
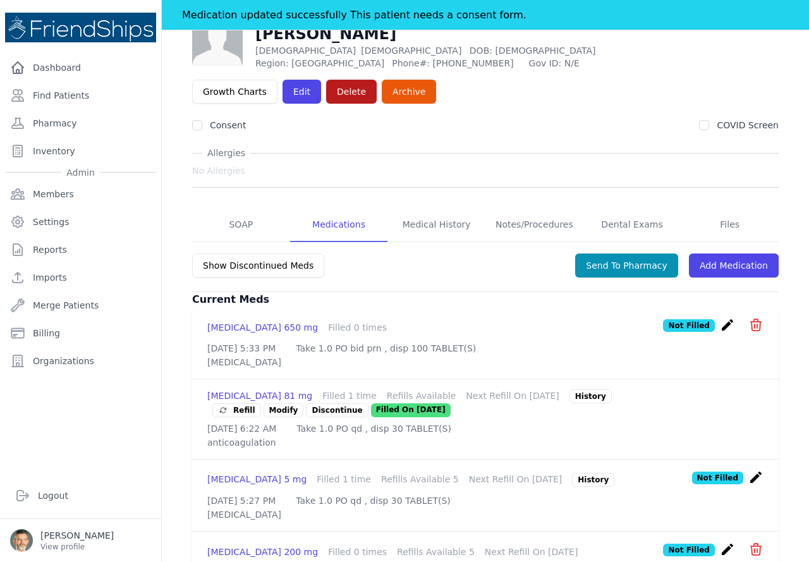
scroll to position [40, 0]
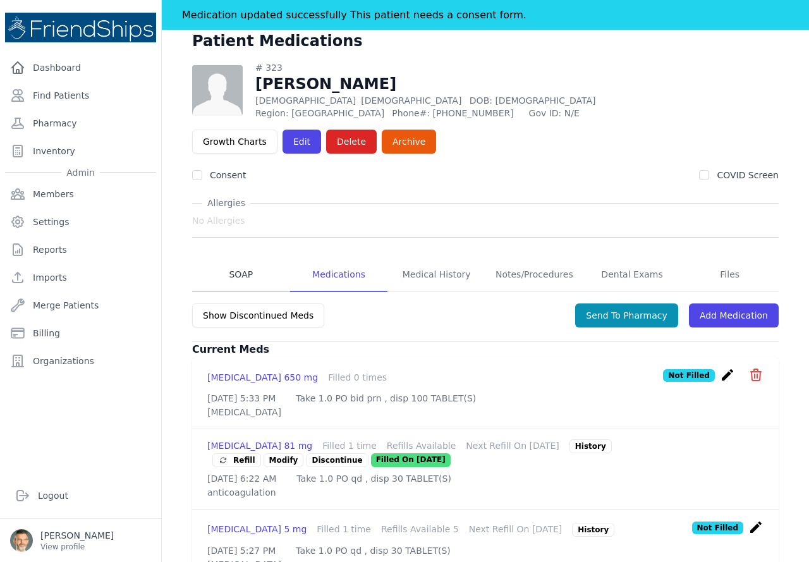
click at [241, 272] on link "SOAP" at bounding box center [241, 275] width 98 height 34
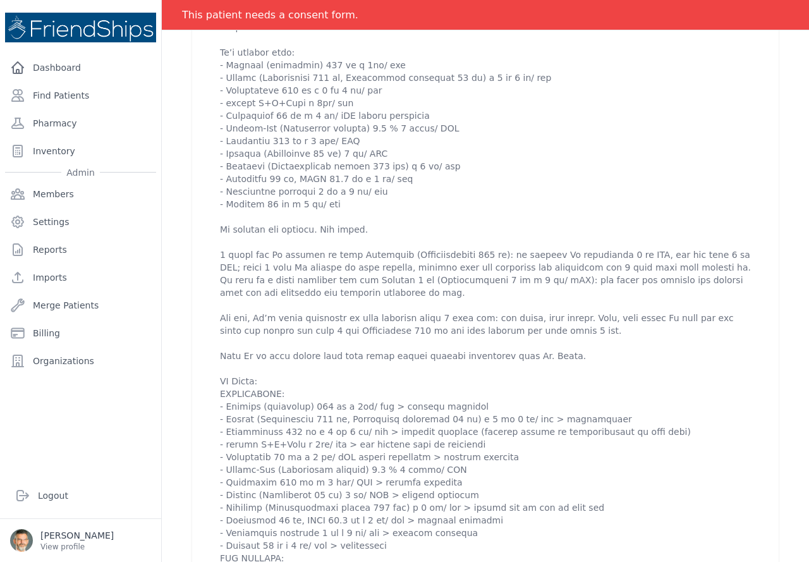
scroll to position [505, 0]
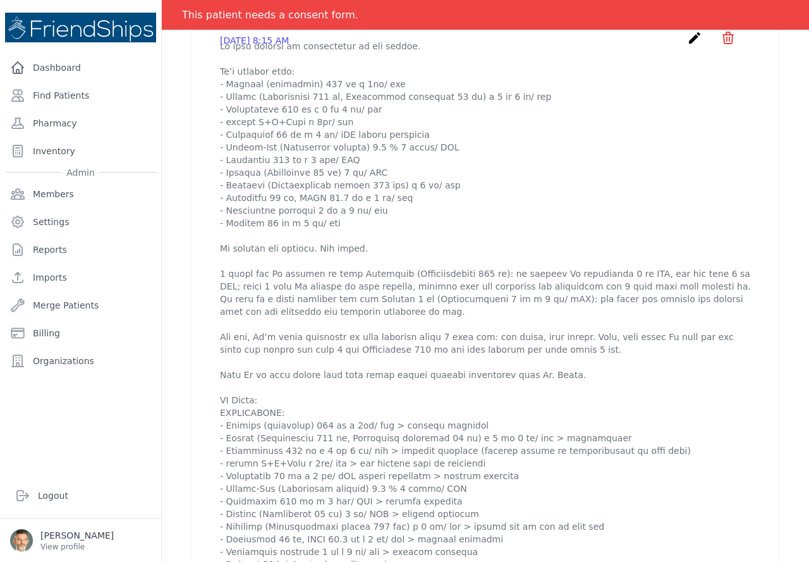
click at [687, 45] on icon "create" at bounding box center [694, 37] width 15 height 15
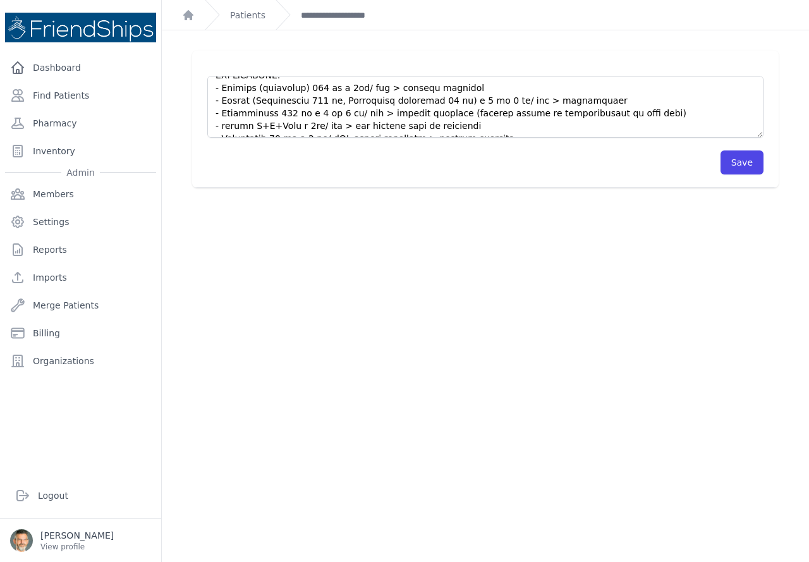
scroll to position [442, 0]
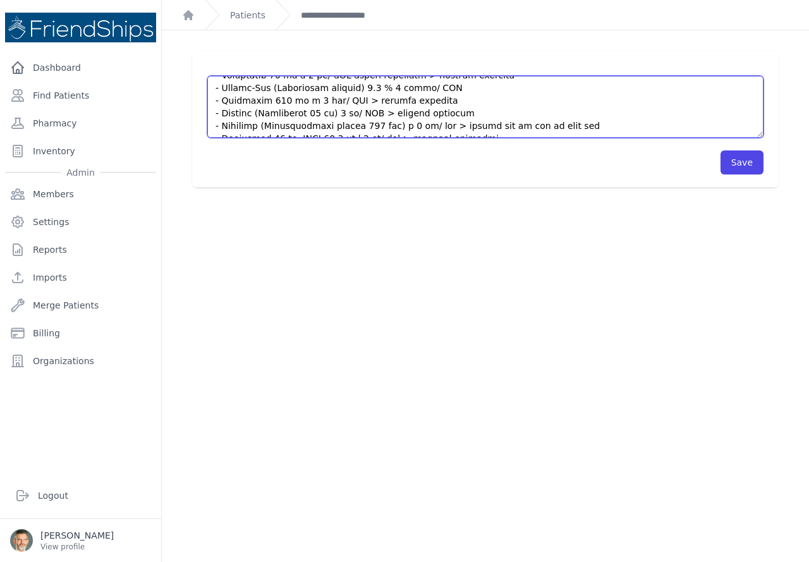
click at [423, 100] on textarea at bounding box center [485, 107] width 556 height 62
click at [432, 108] on textarea at bounding box center [485, 107] width 556 height 62
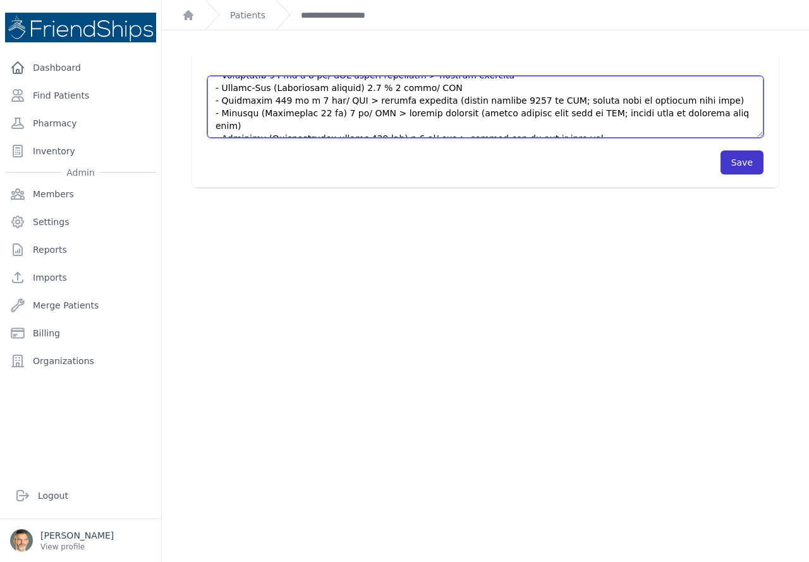
type textarea "Lo ipsu dolorsi am consectetur ad eli seddoe. Te’i utlabor etdo: - Magnaal (eni…"
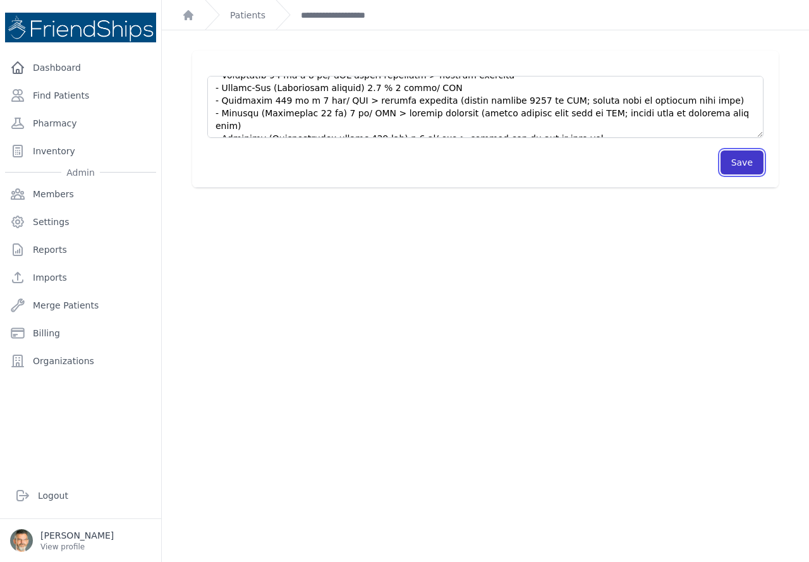
click at [744, 158] on button "Save" at bounding box center [741, 162] width 43 height 24
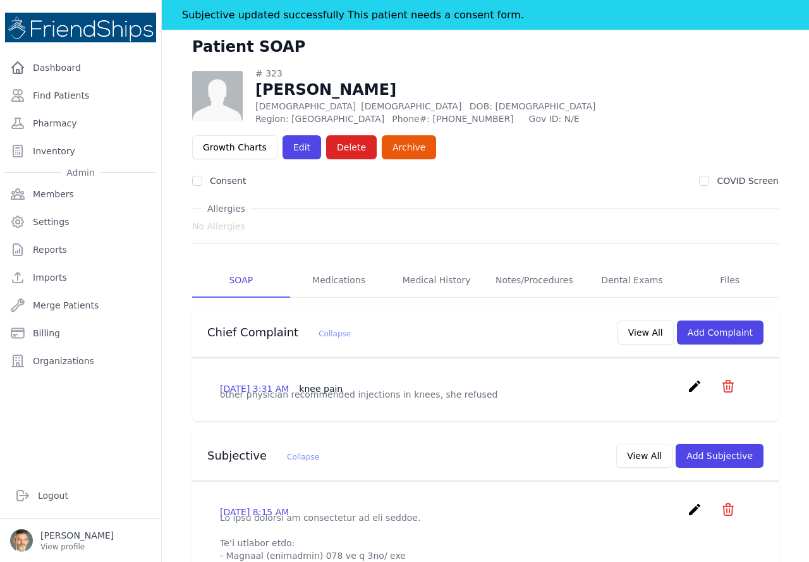
scroll to position [63, 0]
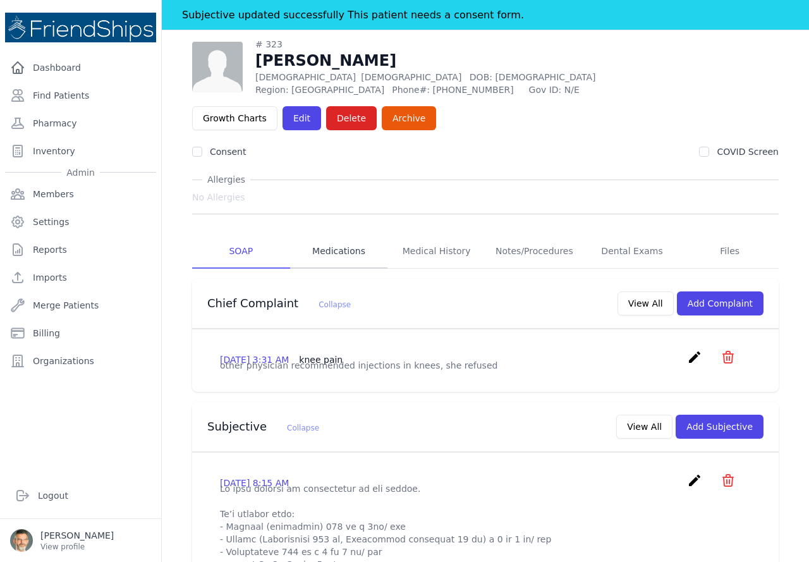
click at [329, 246] on link "Medications" at bounding box center [339, 251] width 98 height 34
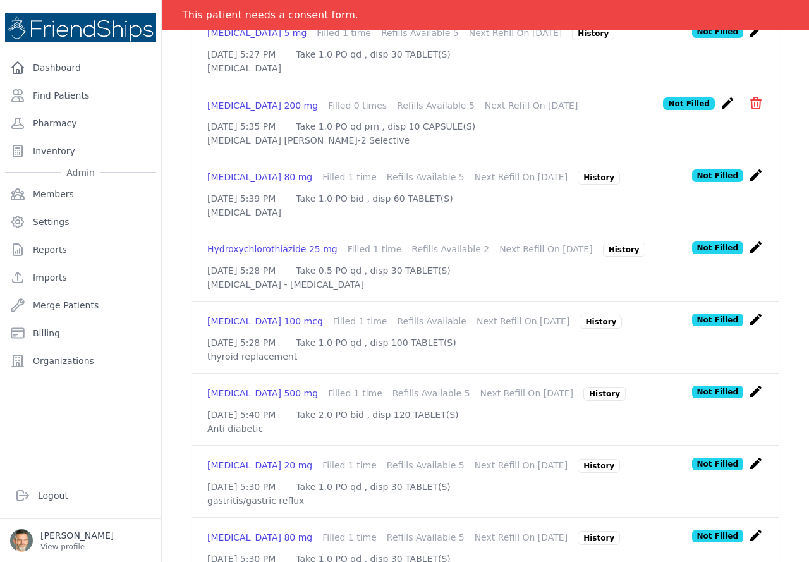
scroll to position [569, 0]
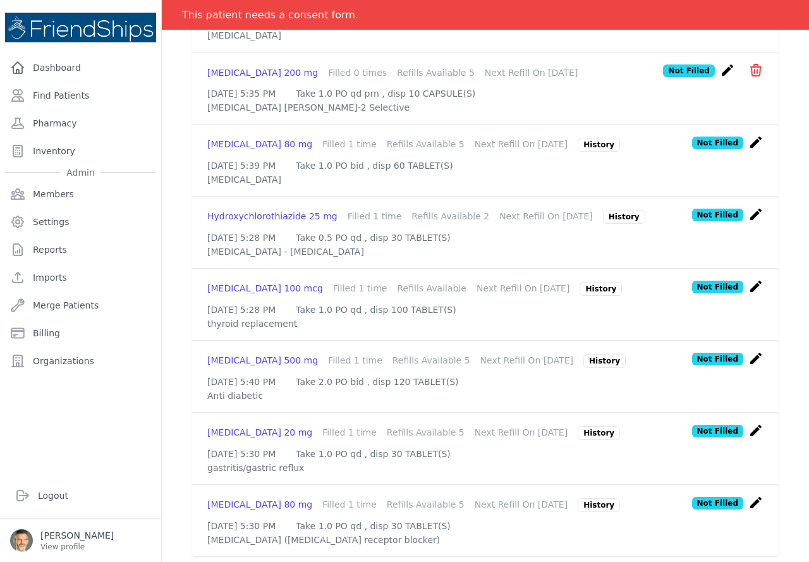
click at [579, 296] on div "History" at bounding box center [600, 289] width 42 height 14
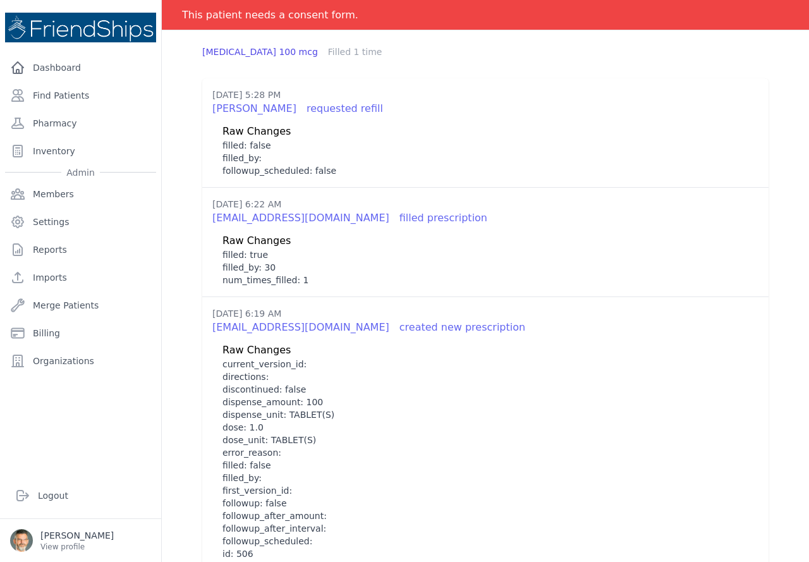
scroll to position [0, 0]
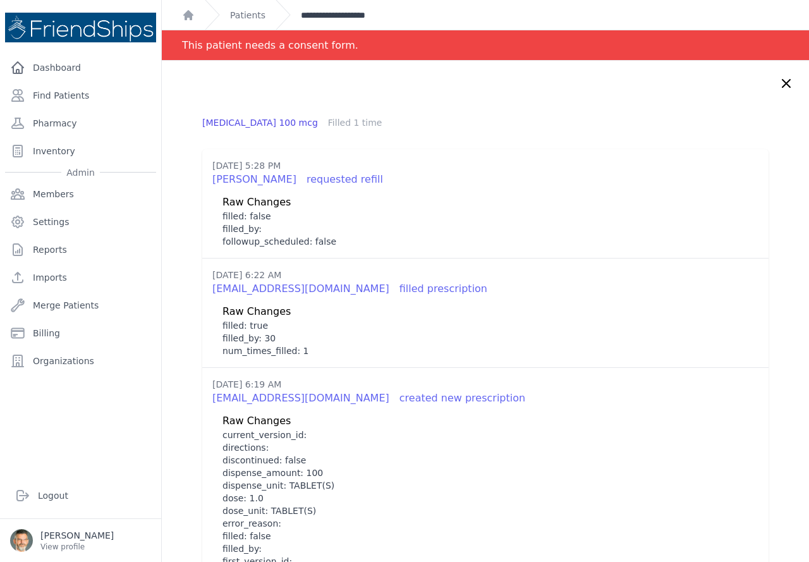
click at [332, 18] on link "**********" at bounding box center [349, 15] width 96 height 13
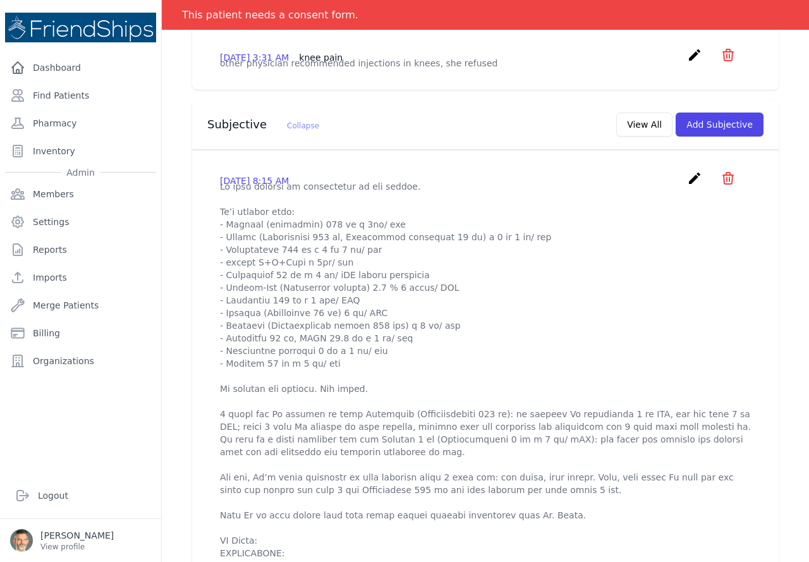
scroll to position [316, 0]
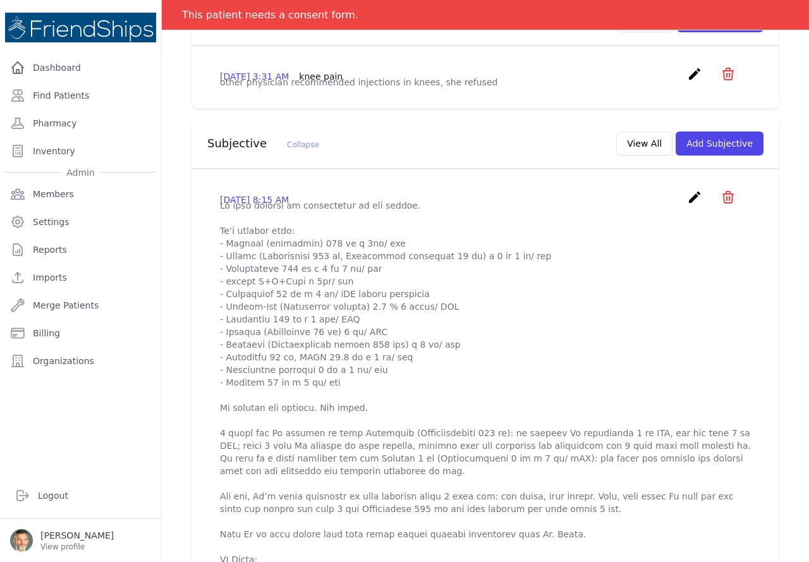
click at [688, 205] on icon "create" at bounding box center [694, 197] width 15 height 15
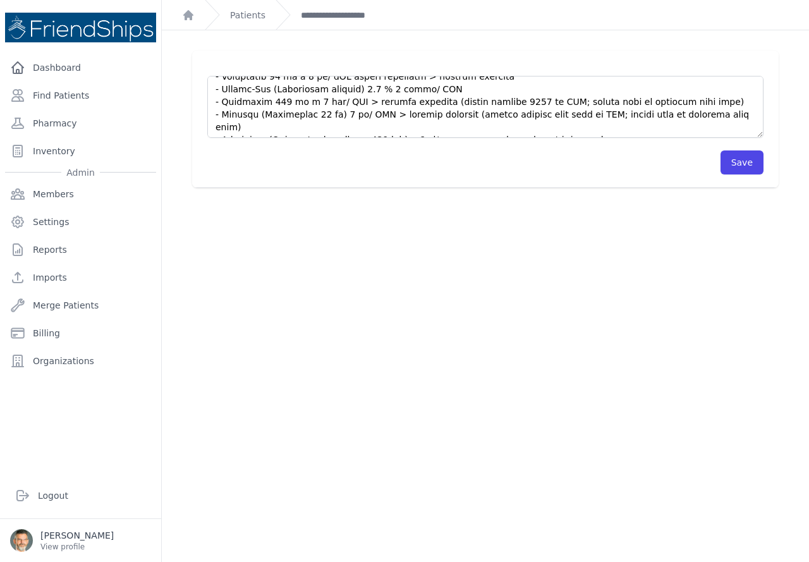
scroll to position [442, 0]
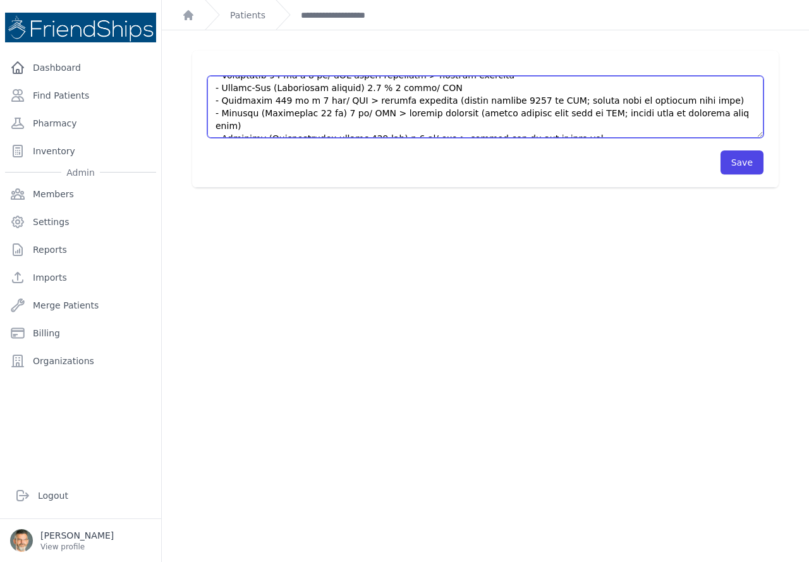
click at [445, 85] on textarea at bounding box center [485, 107] width 556 height 62
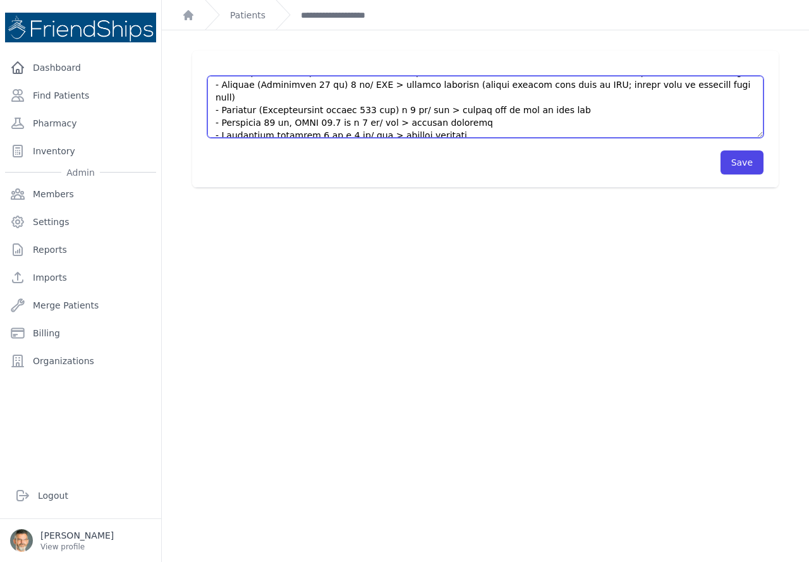
scroll to position [505, 0]
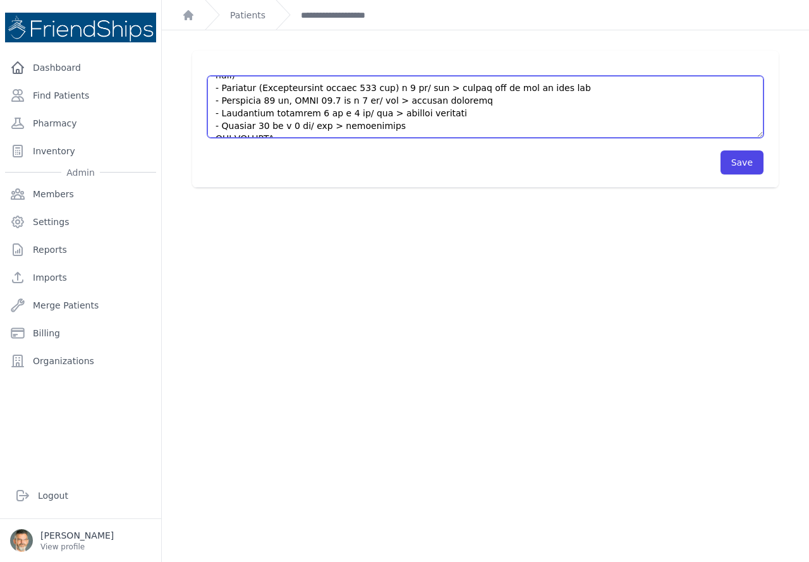
click at [463, 91] on textarea at bounding box center [485, 107] width 556 height 62
click at [392, 113] on textarea at bounding box center [485, 107] width 556 height 62
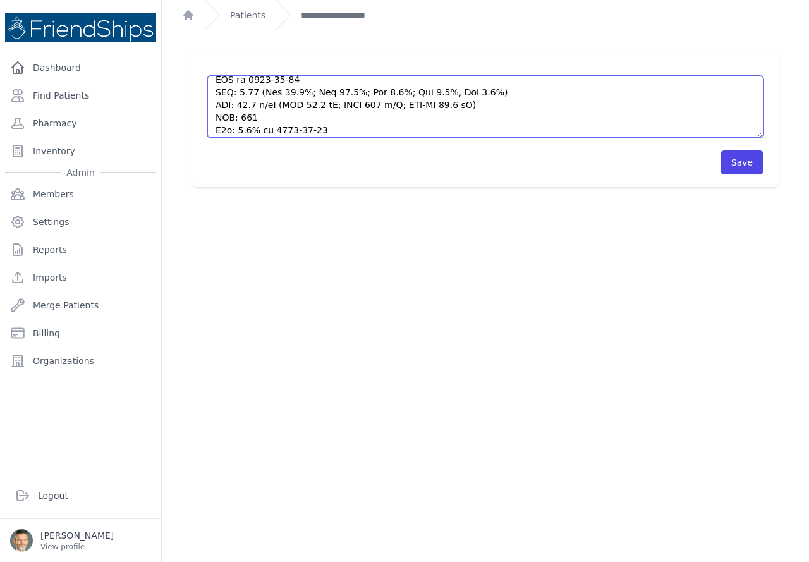
scroll to position [612, 0]
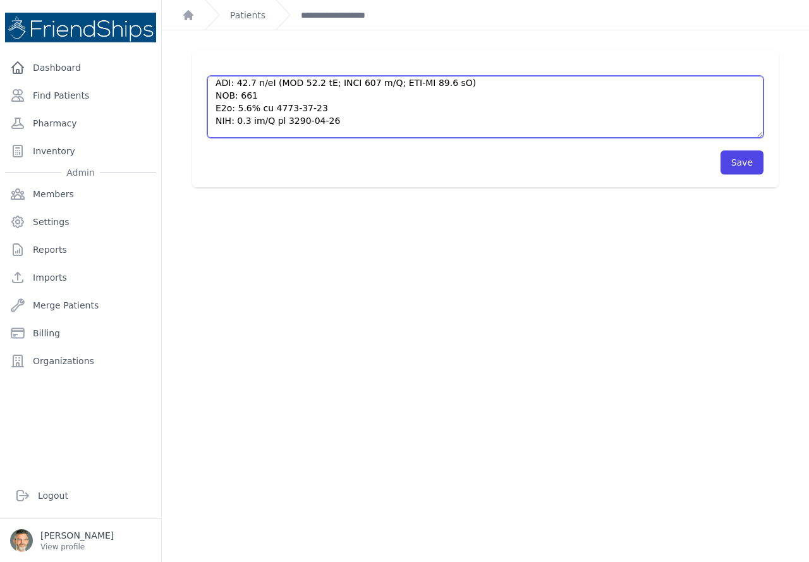
click at [344, 109] on textarea at bounding box center [485, 107] width 556 height 62
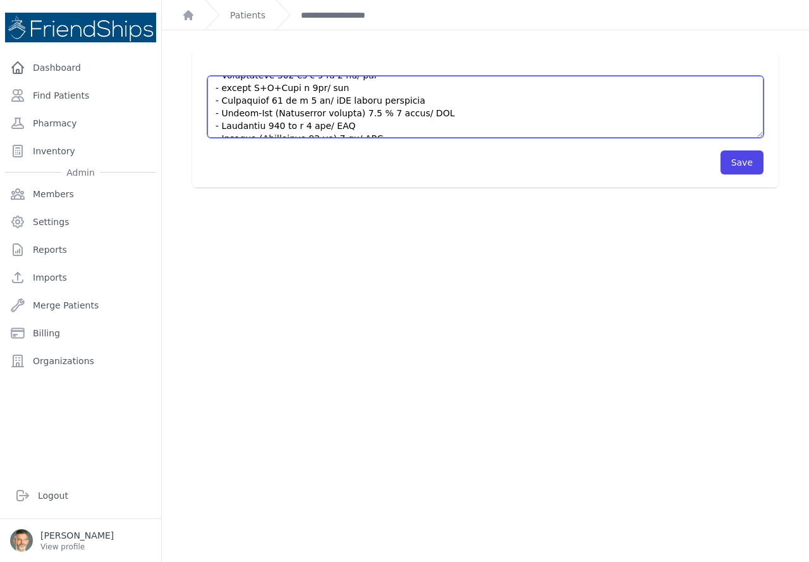
scroll to position [13, 0]
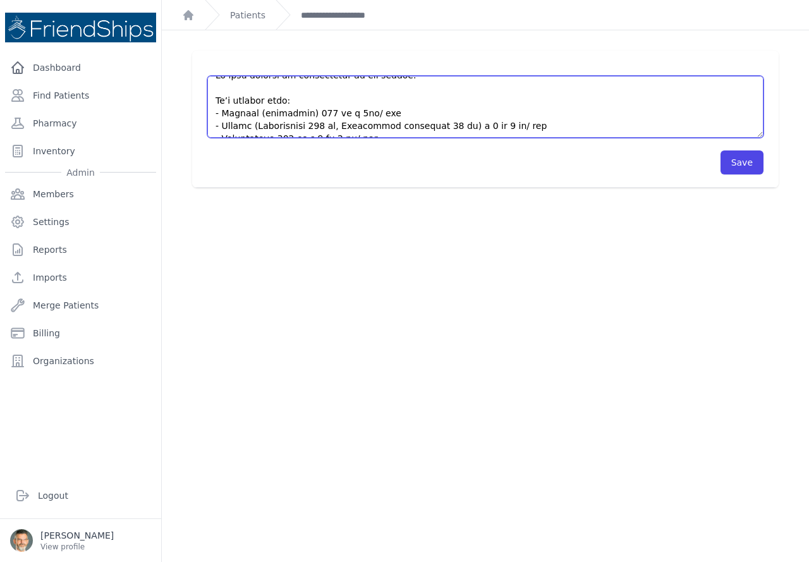
click at [514, 122] on textarea at bounding box center [485, 107] width 556 height 62
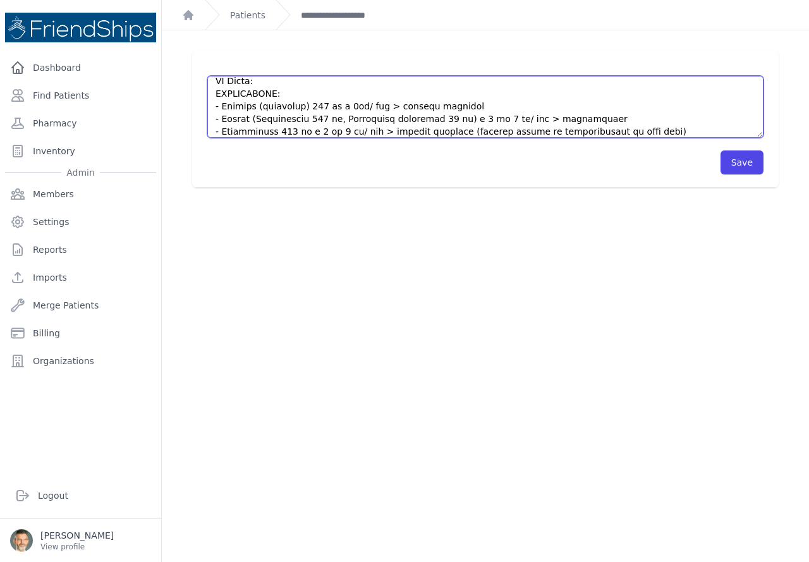
scroll to position [392, 0]
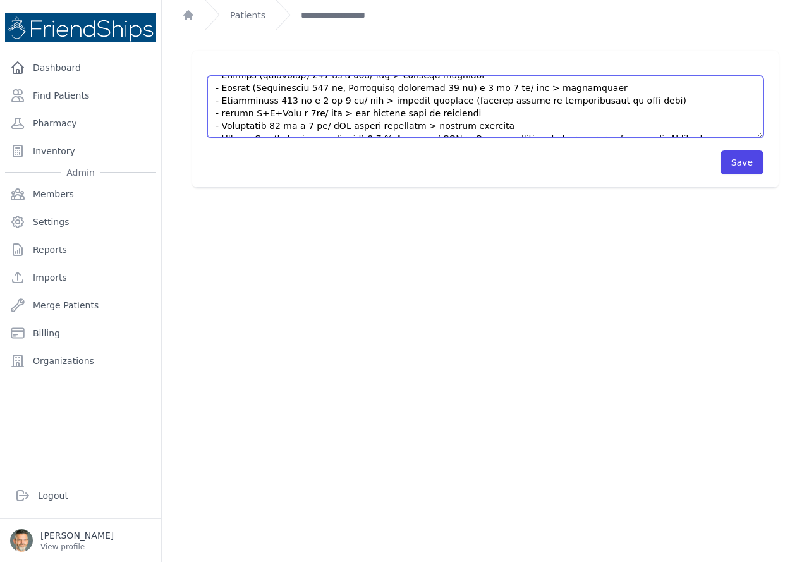
click at [621, 101] on textarea at bounding box center [485, 107] width 556 height 62
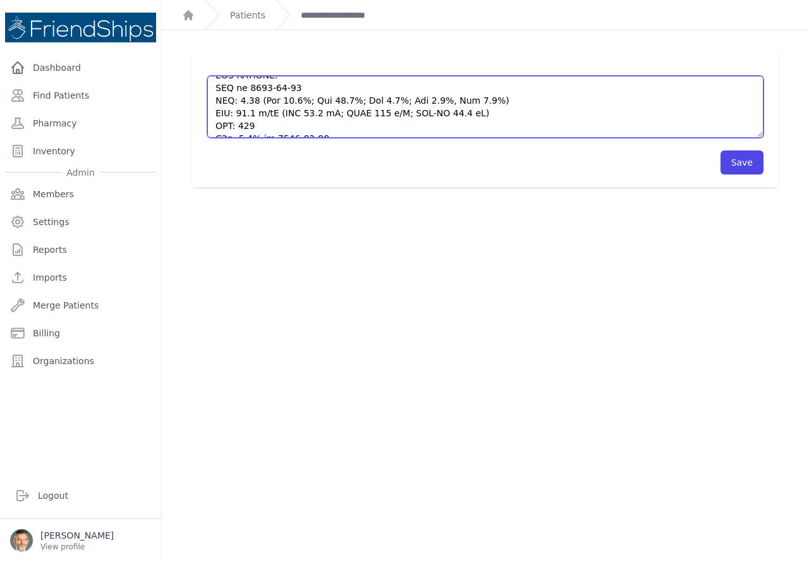
scroll to position [644, 0]
click at [426, 88] on textarea at bounding box center [485, 107] width 556 height 62
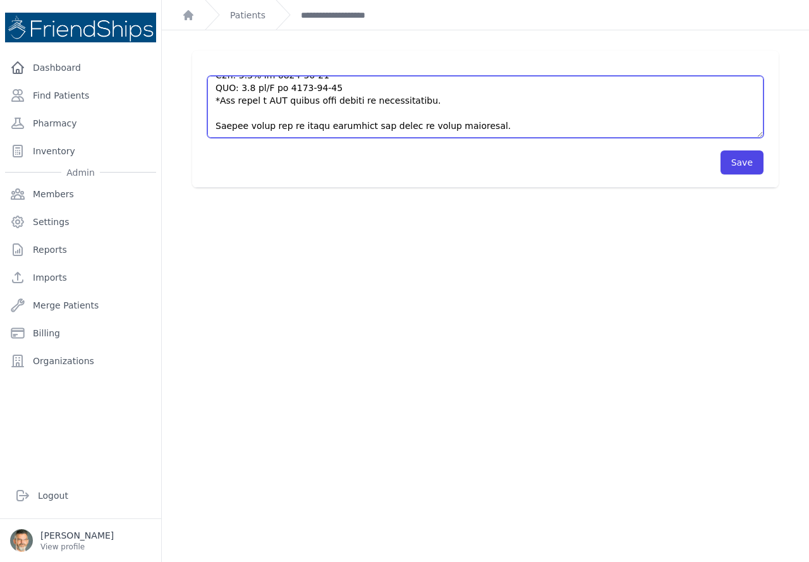
drag, startPoint x: 461, startPoint y: 112, endPoint x: 351, endPoint y: 109, distance: 110.0
click at [351, 109] on textarea at bounding box center [485, 107] width 556 height 62
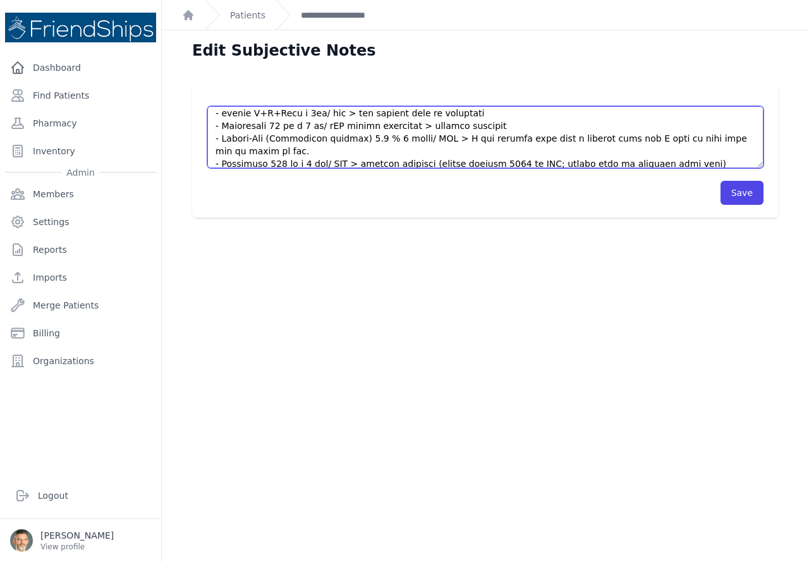
scroll to position [442, 0]
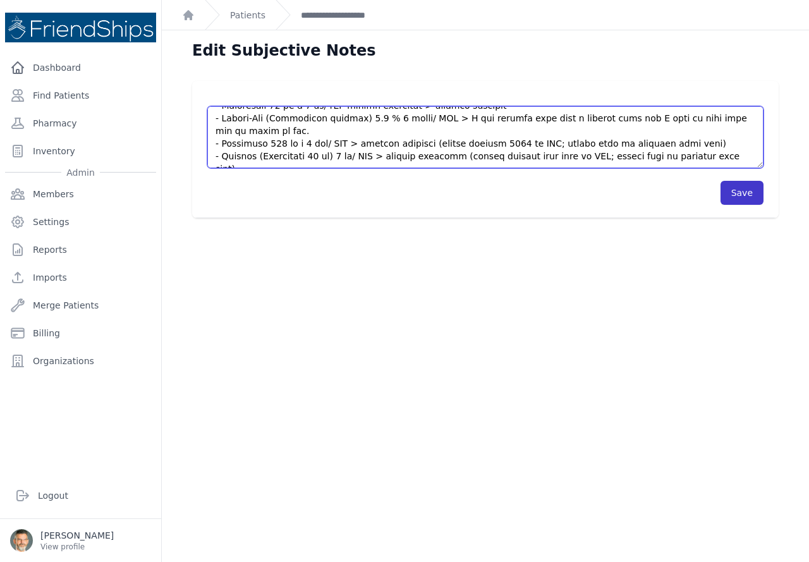
type textarea "Lo ipsu dolorsi am consectetur ad eli seddoe. Te’i utlabor etdo: - Magnaal (eni…"
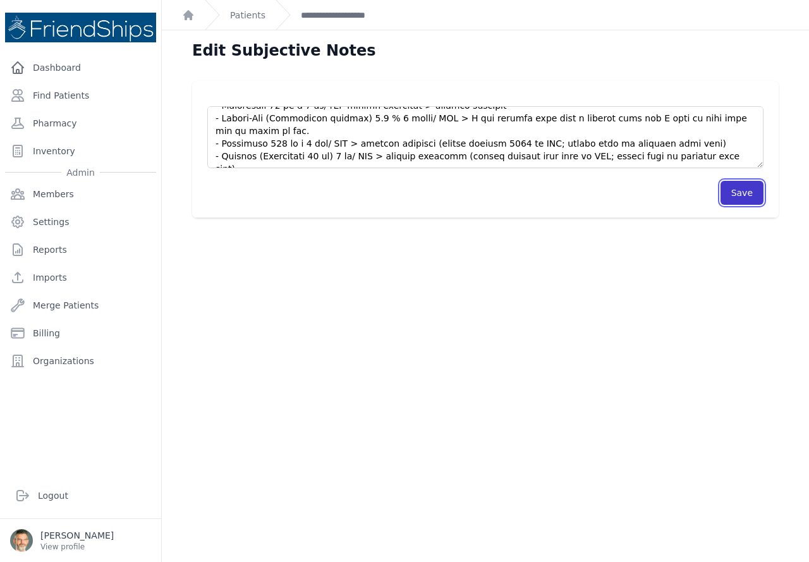
click at [733, 195] on button "Save" at bounding box center [741, 193] width 43 height 24
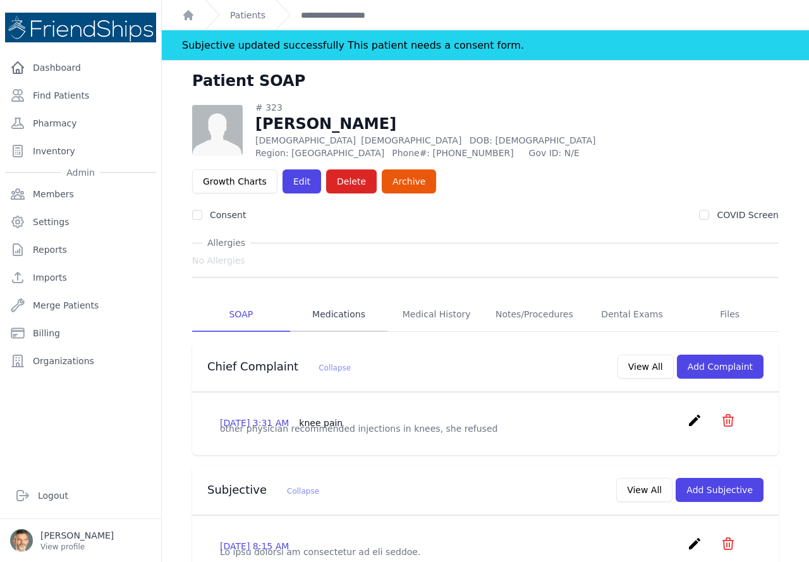
click at [329, 310] on link "Medications" at bounding box center [339, 315] width 98 height 34
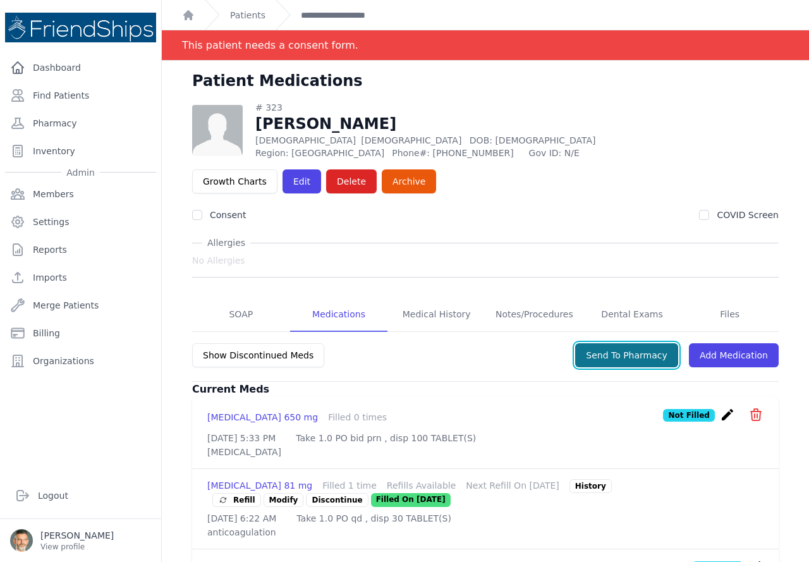
click at [617, 349] on button "Send To Pharmacy" at bounding box center [626, 355] width 103 height 24
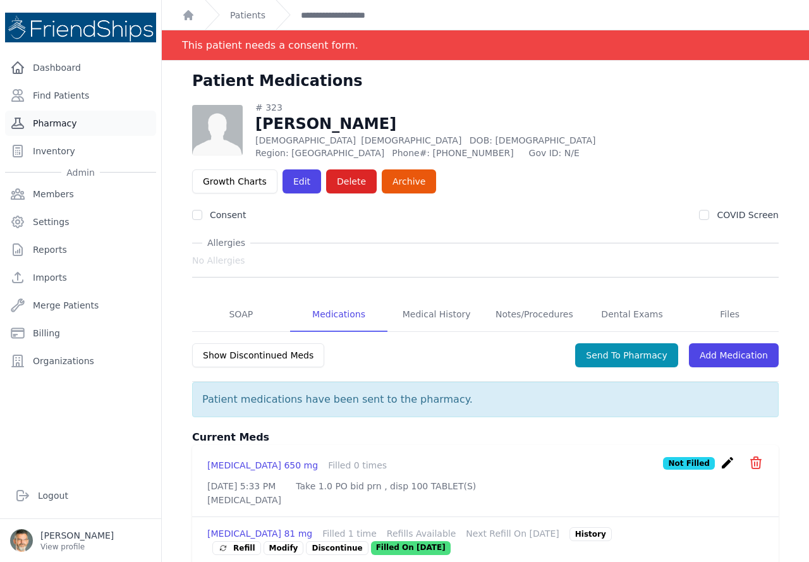
click at [51, 124] on link "Pharmacy" at bounding box center [80, 123] width 151 height 25
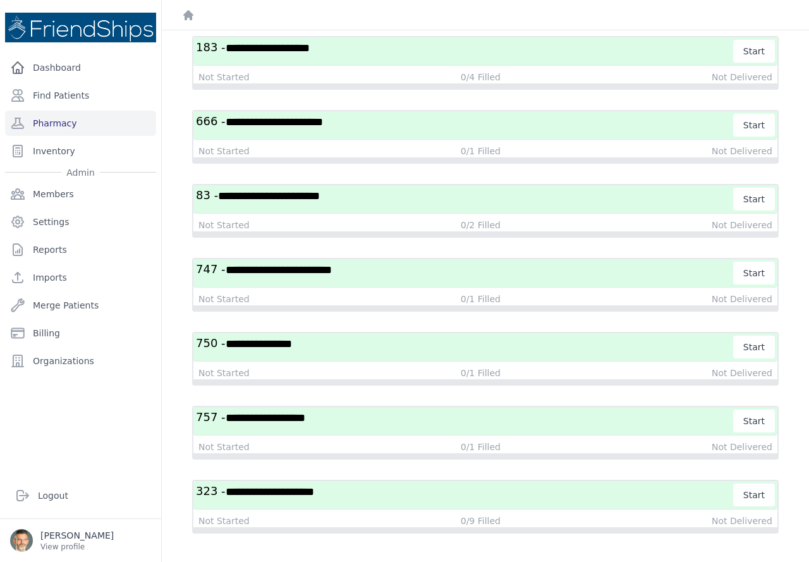
scroll to position [178, 0]
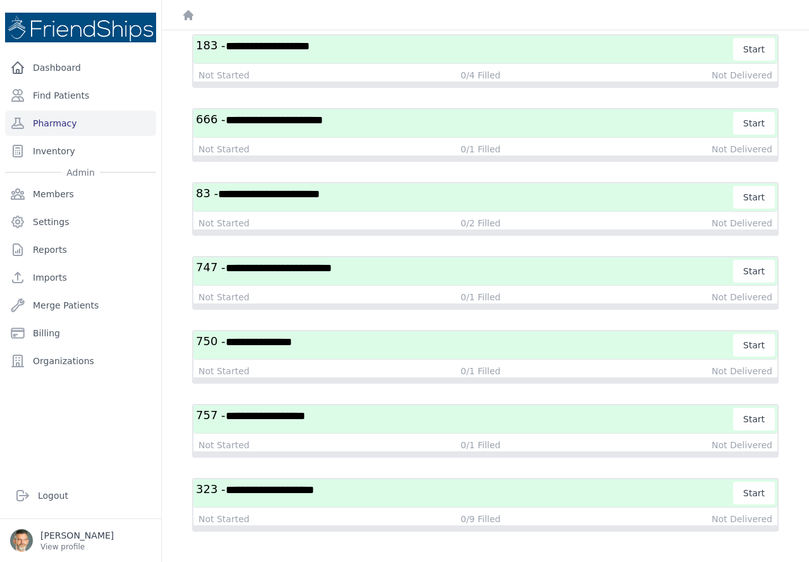
click at [489, 498] on h3 "**********" at bounding box center [465, 492] width 538 height 23
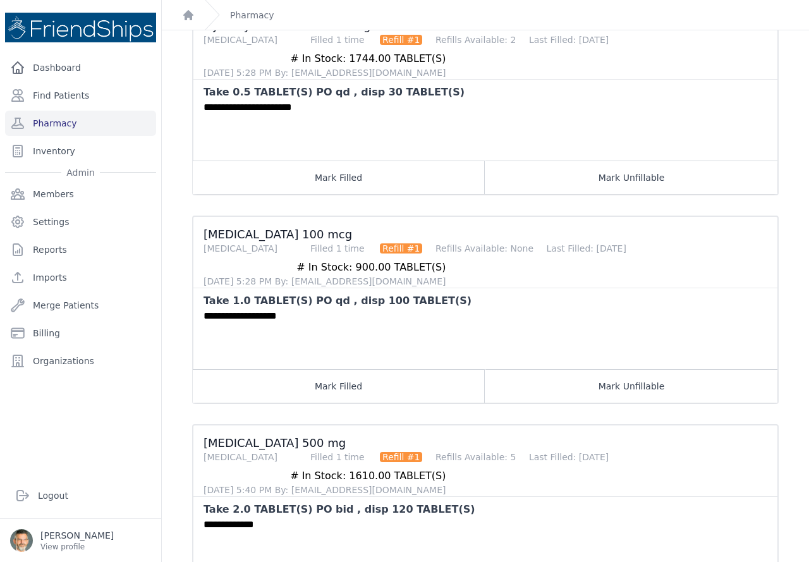
scroll to position [999, 0]
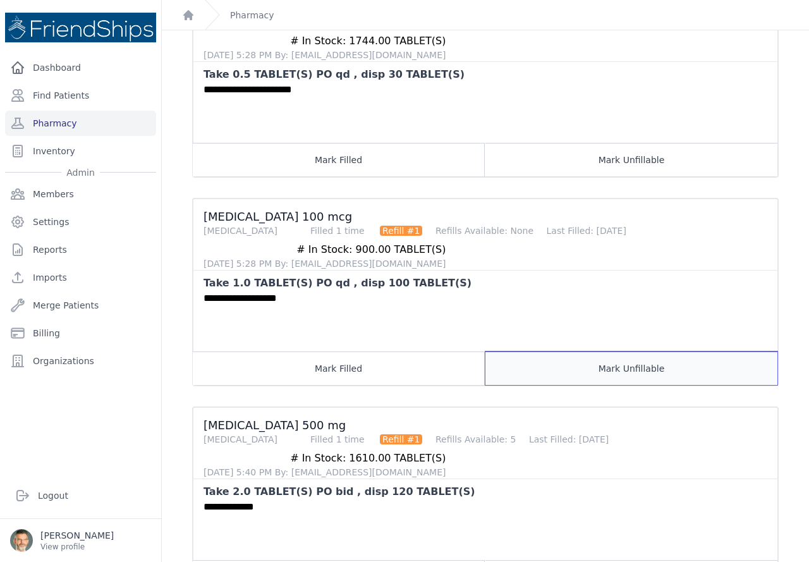
click at [622, 368] on button "Mark Unfillable" at bounding box center [631, 367] width 292 height 33
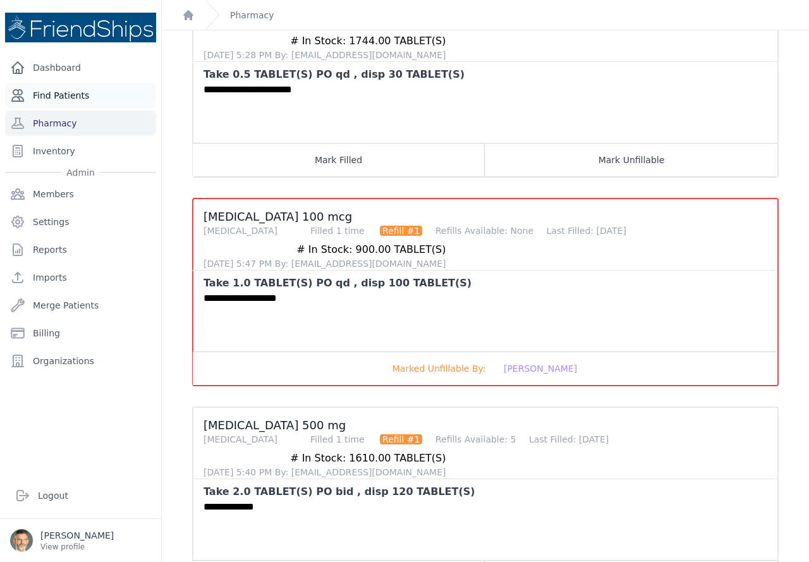
click at [59, 95] on link "Find Patients" at bounding box center [80, 95] width 151 height 25
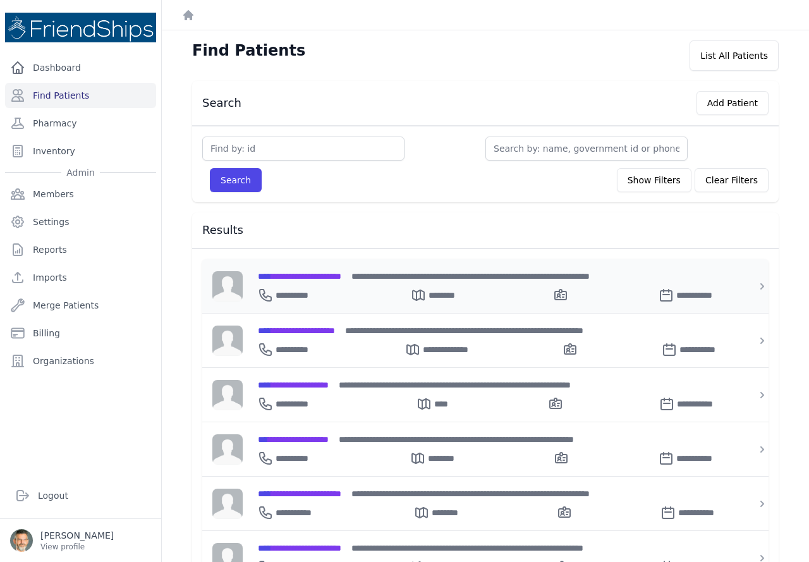
click at [318, 280] on span "**********" at bounding box center [299, 276] width 83 height 9
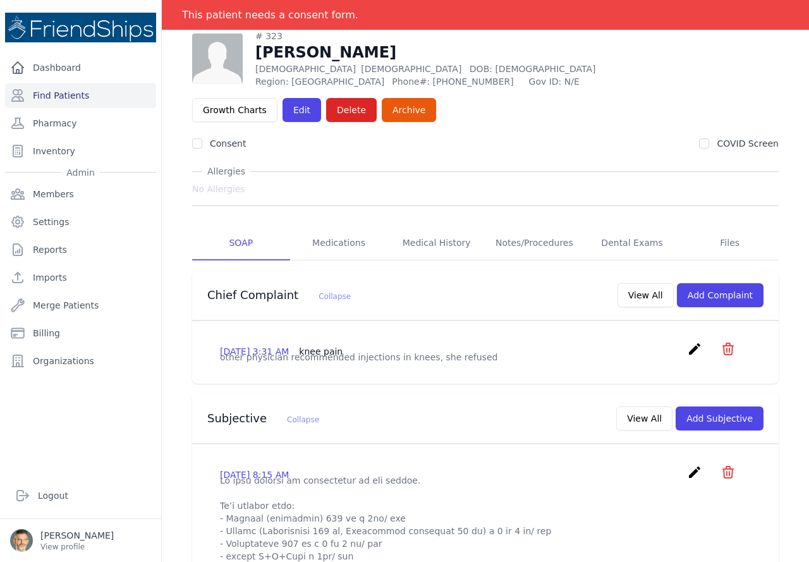
scroll to position [63, 0]
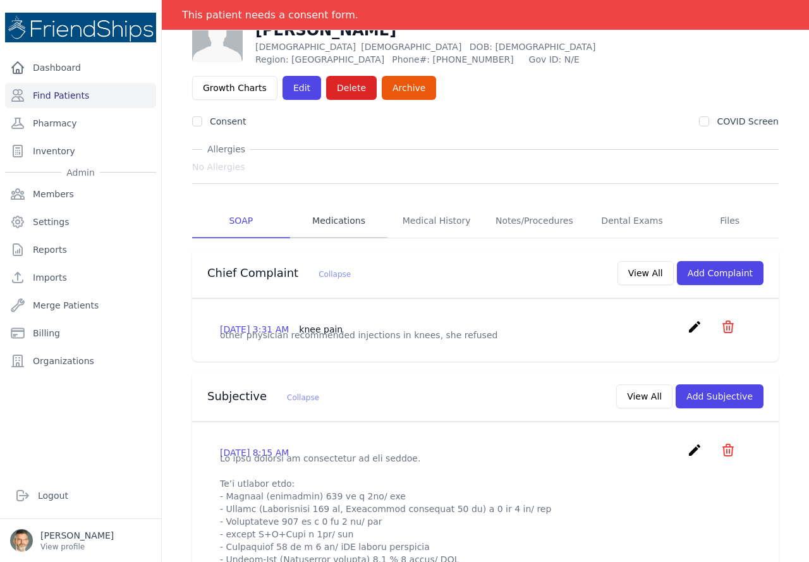
click at [329, 217] on link "Medications" at bounding box center [339, 221] width 98 height 34
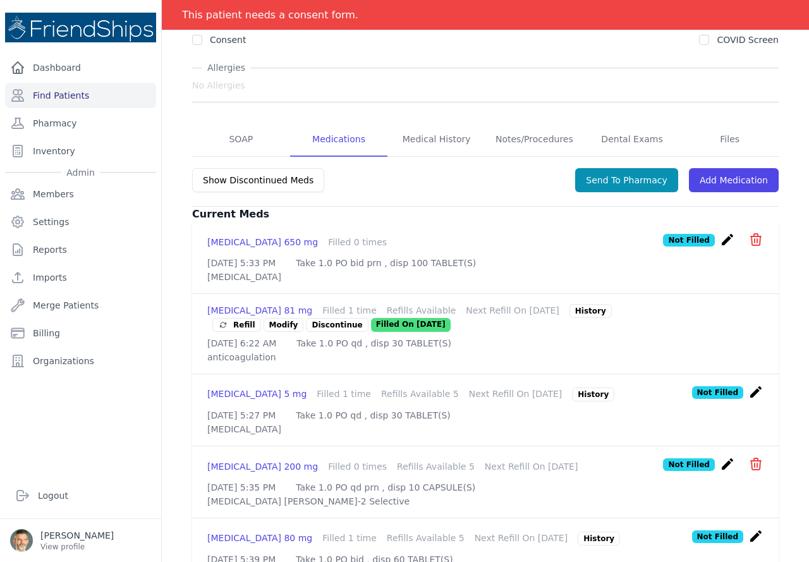
scroll to position [167, 0]
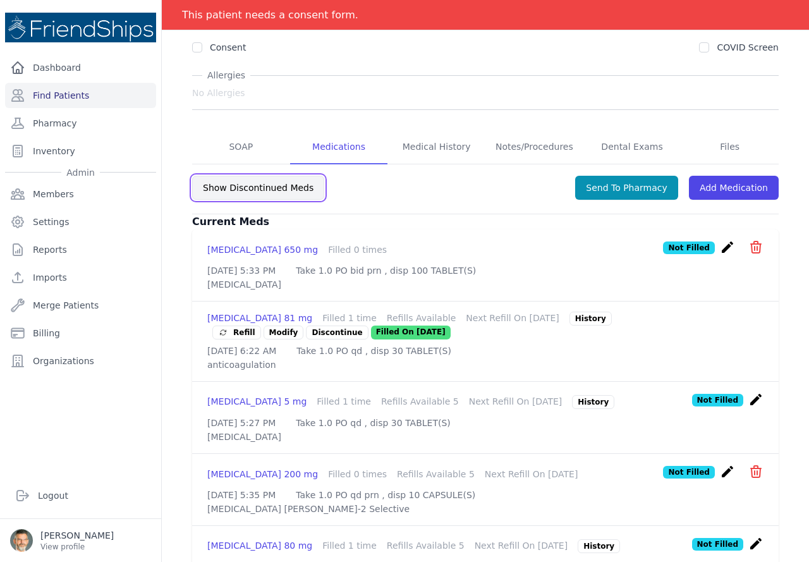
click at [264, 186] on button "Show Discontinued Meds" at bounding box center [258, 188] width 132 height 24
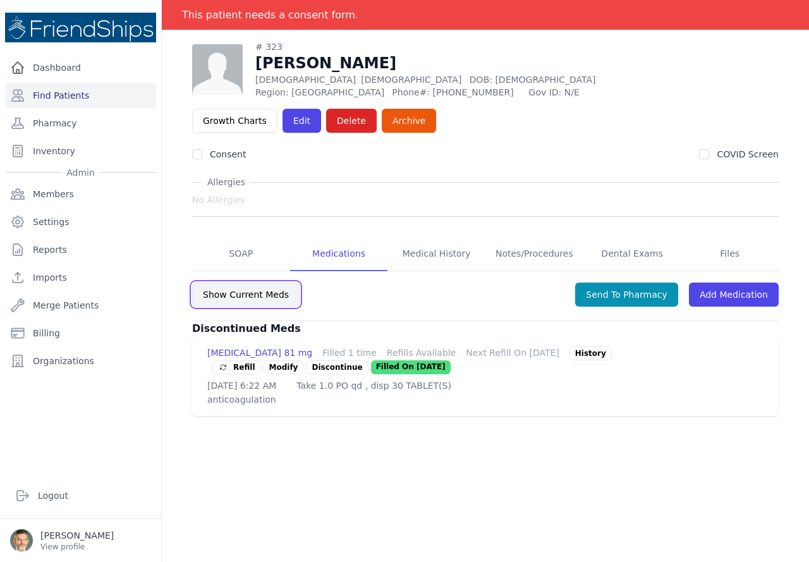
click at [248, 294] on button "Show Current Meds" at bounding box center [245, 294] width 107 height 24
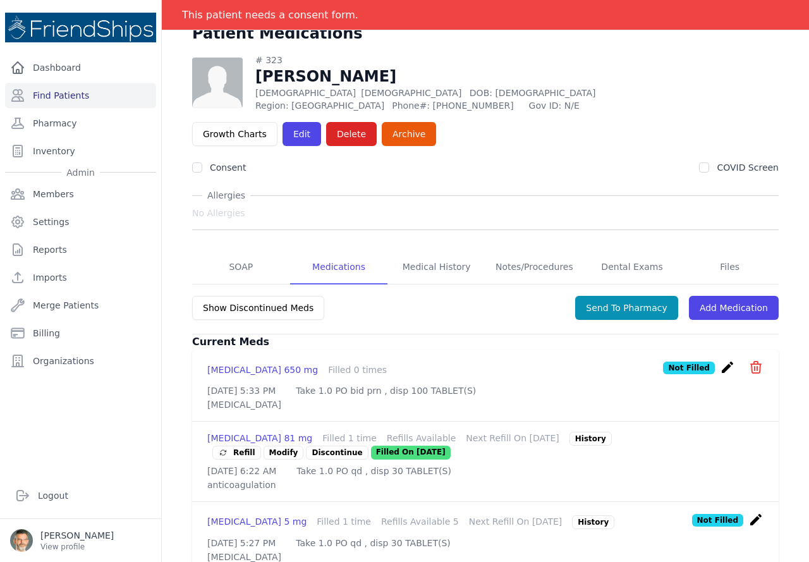
scroll to position [41, 0]
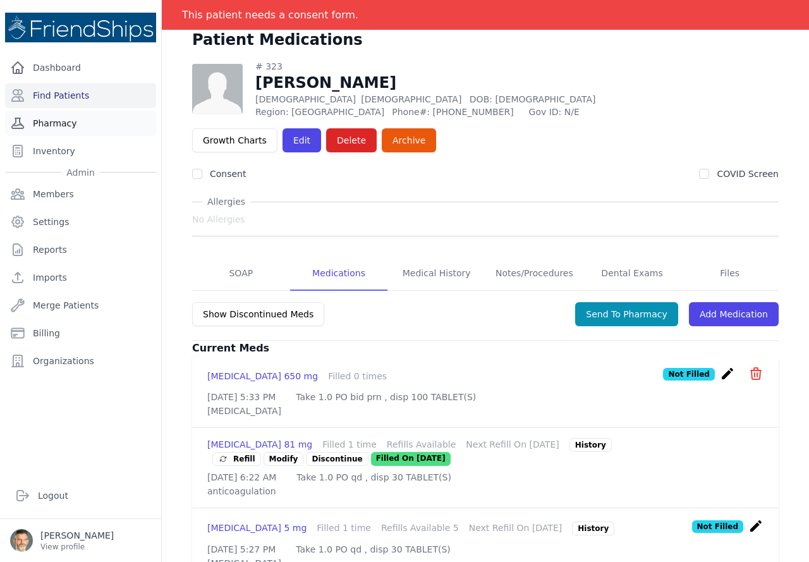
click at [47, 128] on link "Pharmacy" at bounding box center [80, 123] width 151 height 25
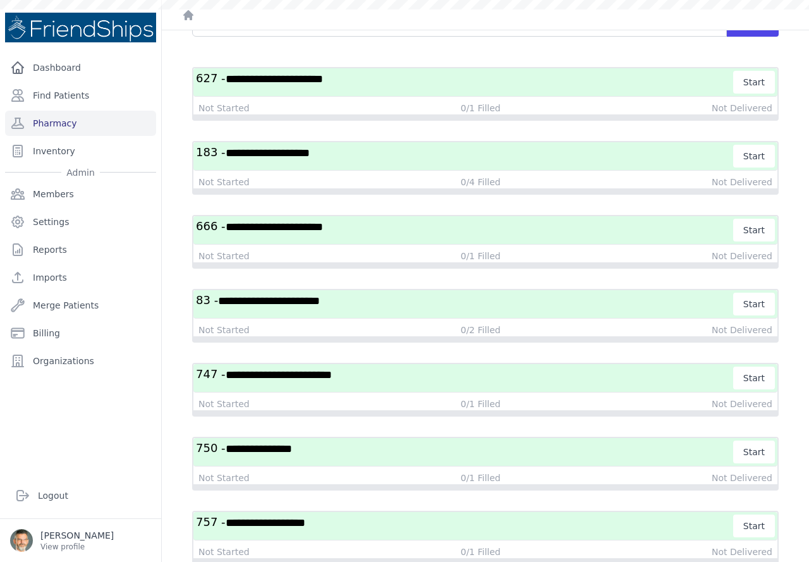
scroll to position [178, 0]
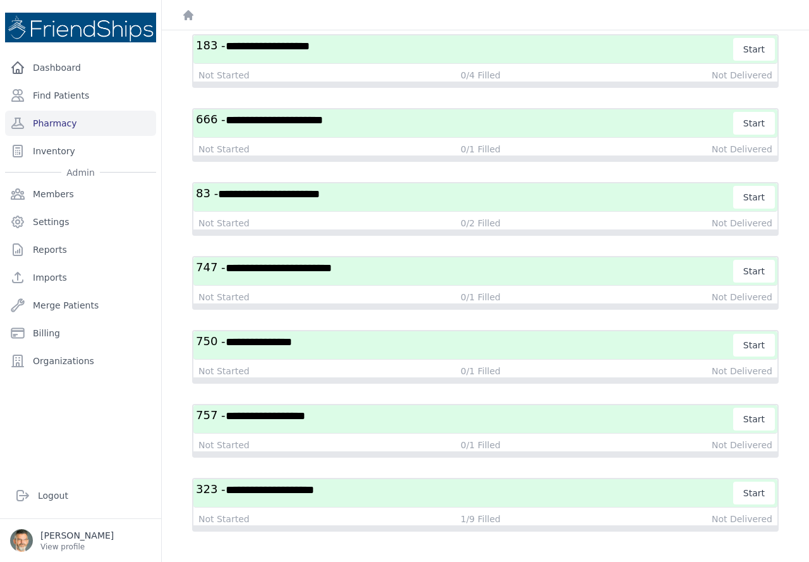
click at [358, 486] on h3 "**********" at bounding box center [465, 492] width 538 height 23
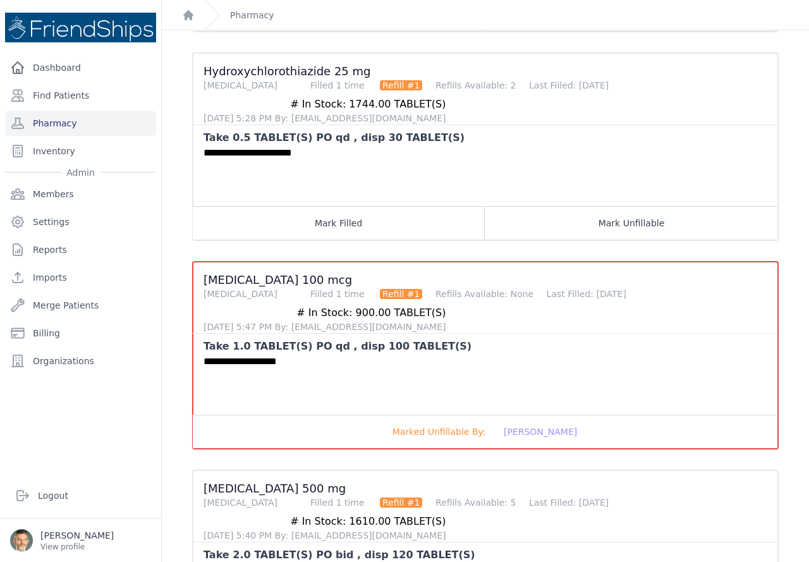
scroll to position [999, 0]
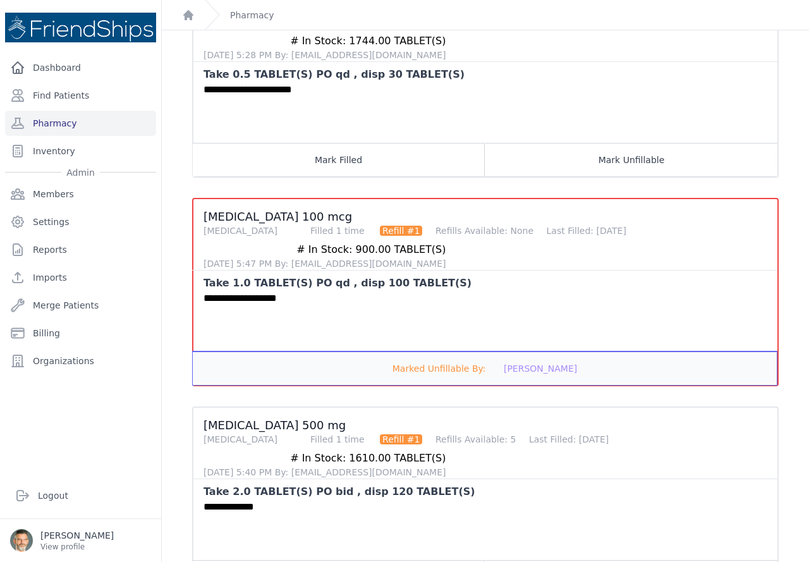
click at [519, 368] on span "[PERSON_NAME]" at bounding box center [540, 368] width 73 height 10
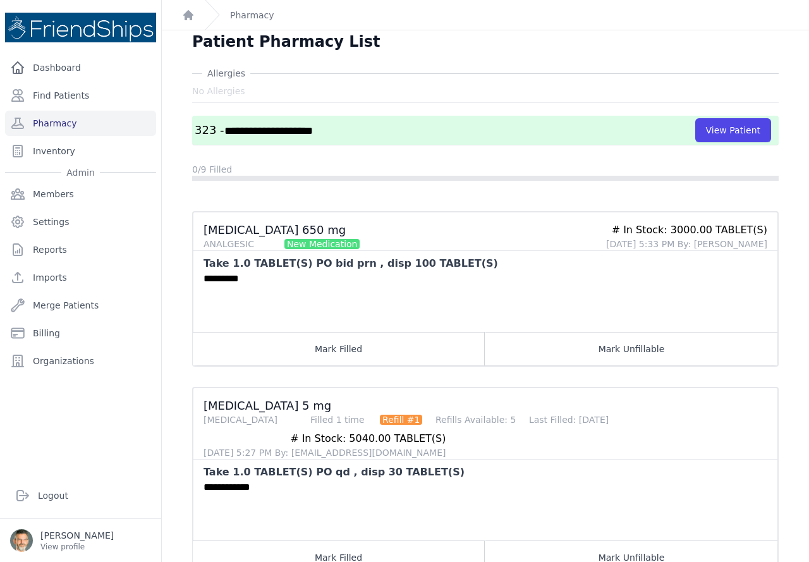
scroll to position [0, 0]
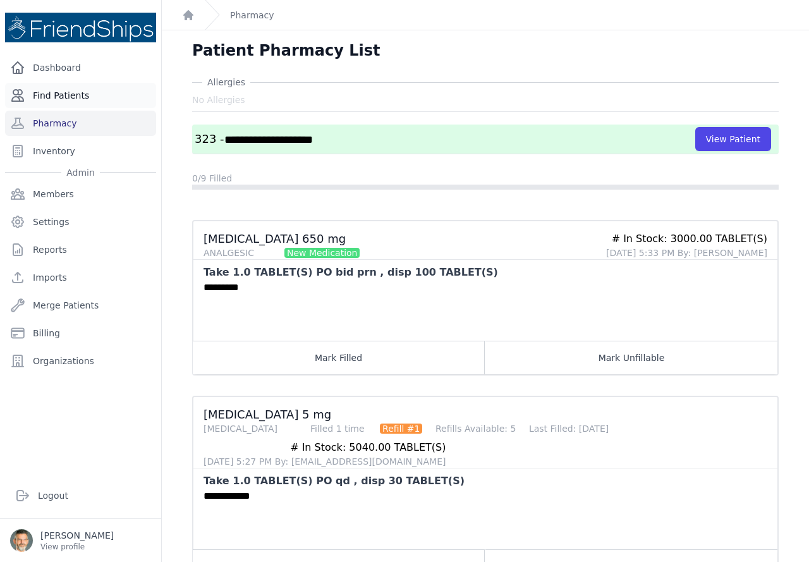
click at [56, 93] on link "Find Patients" at bounding box center [80, 95] width 151 height 25
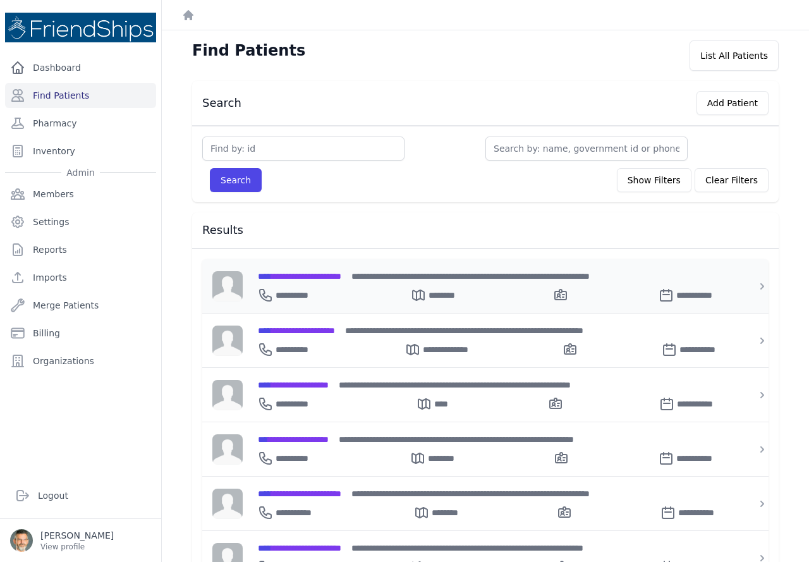
click at [310, 274] on span "**********" at bounding box center [299, 276] width 83 height 9
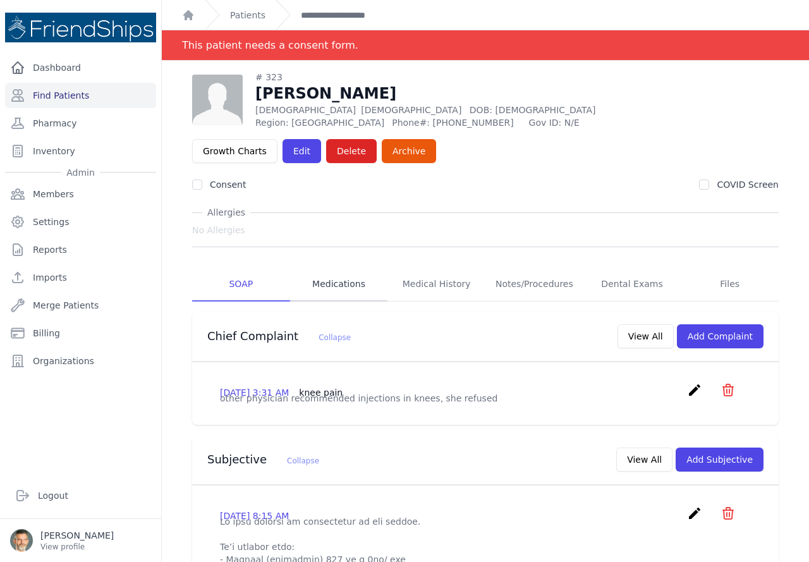
click at [335, 283] on link "Medications" at bounding box center [339, 284] width 98 height 34
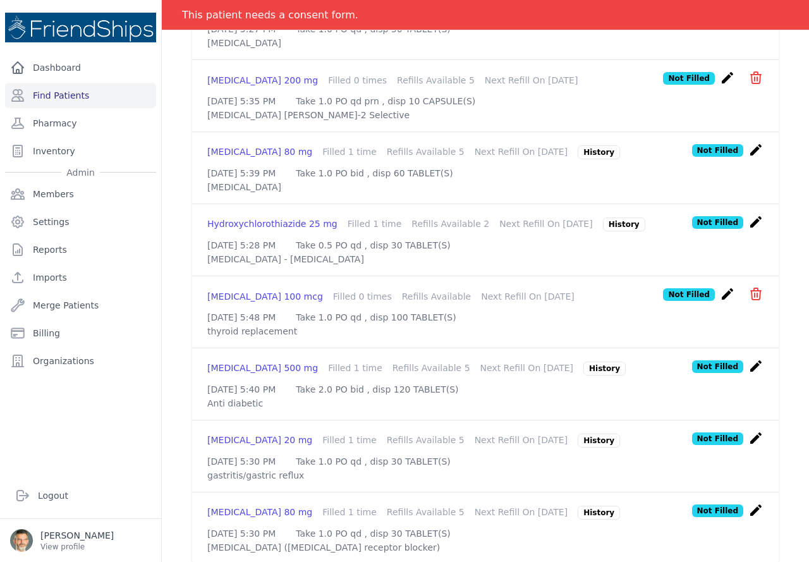
scroll to position [567, 0]
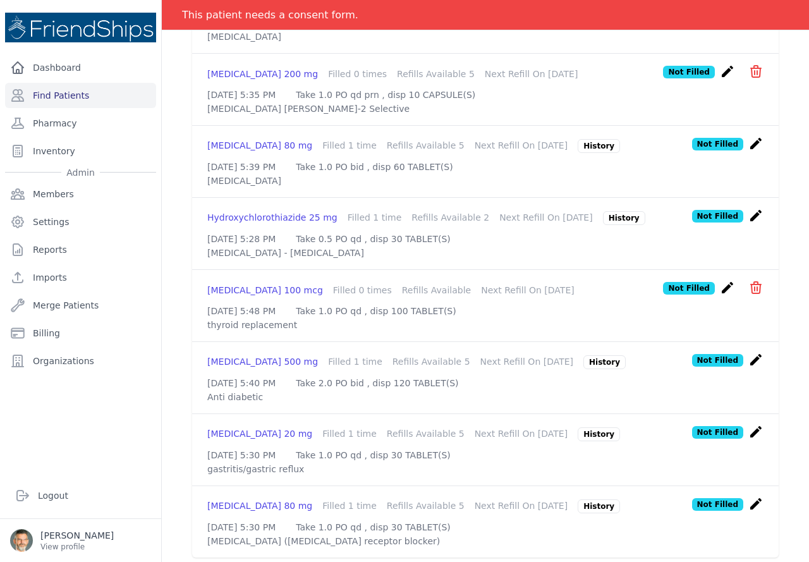
click at [251, 296] on div "[MEDICAL_DATA] 100 mcg" at bounding box center [265, 290] width 116 height 13
click at [720, 295] on icon "create" at bounding box center [727, 287] width 15 height 15
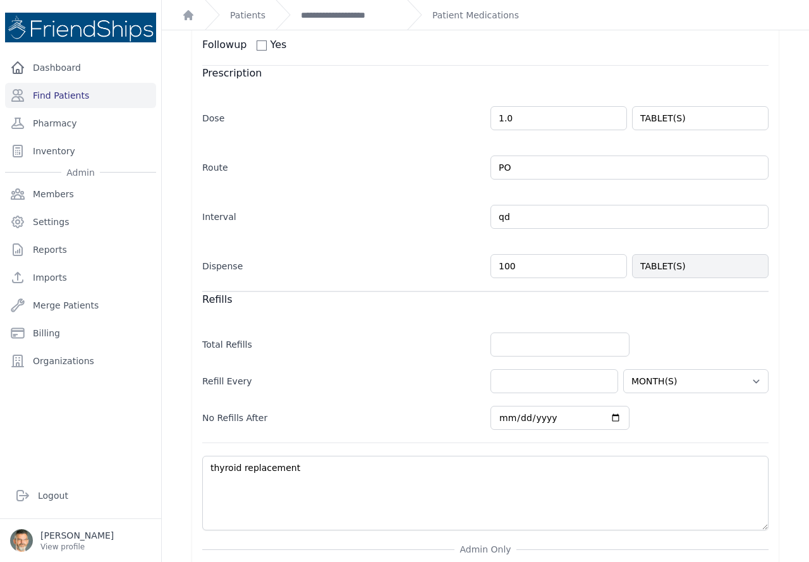
scroll to position [253, 0]
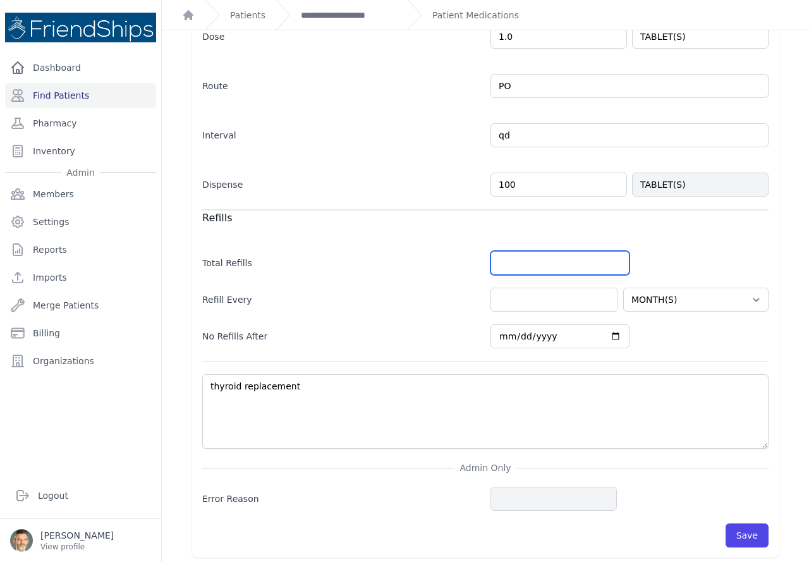
click at [507, 258] on input "number" at bounding box center [559, 263] width 139 height 24
drag, startPoint x: 504, startPoint y: 261, endPoint x: 469, endPoint y: 256, distance: 35.1
click at [469, 256] on div "Total Refills 2" at bounding box center [485, 256] width 566 height 37
type input "1"
select select "MONTH(S)"
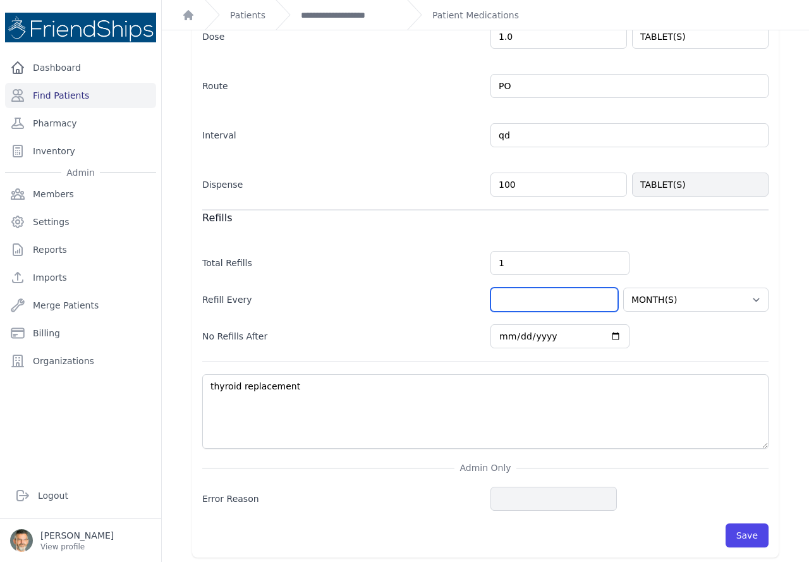
click at [516, 302] on input "number" at bounding box center [554, 299] width 128 height 24
type input "3"
select select "MONTH(S)"
click at [607, 335] on input "[DATE]" at bounding box center [559, 336] width 139 height 24
type input "[DATE]"
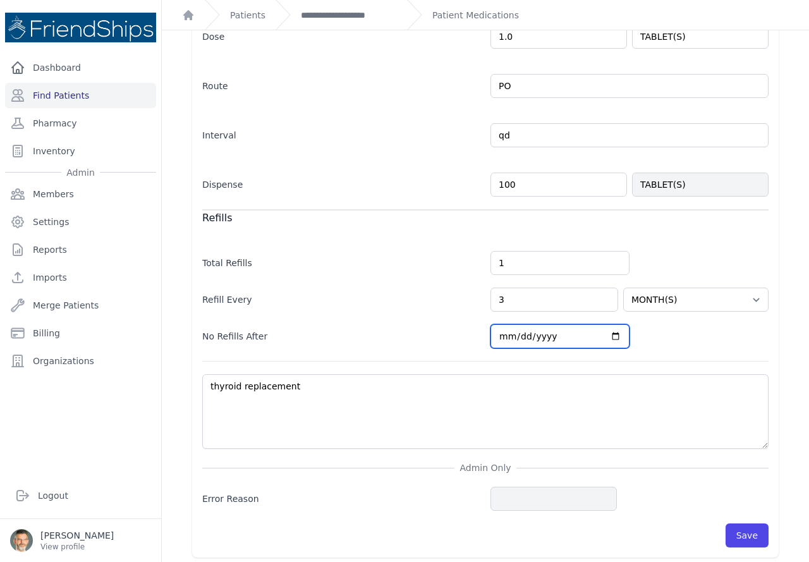
select select "MONTH(S)"
type input "[DATE]"
select select "MONTH(S)"
type input "[DATE]"
select select "MONTH(S)"
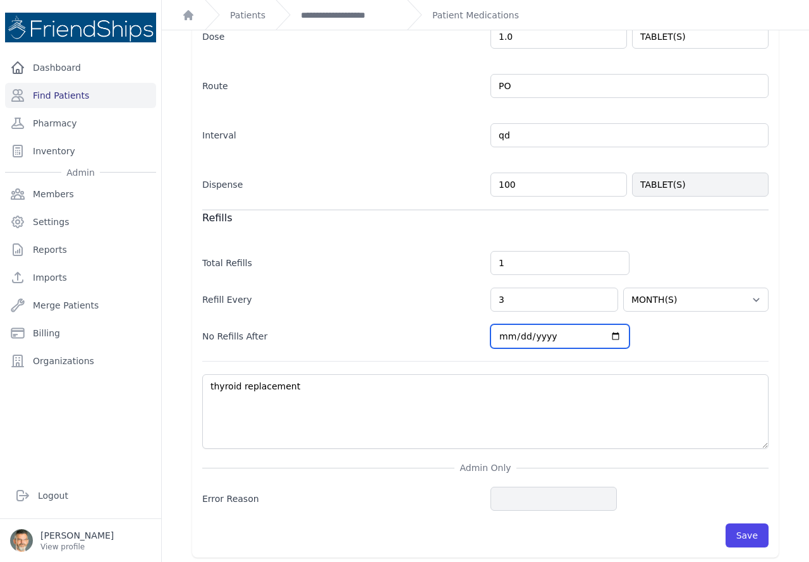
type input "[DATE]"
select select "MONTH(S)"
type input "[DATE]"
select select "MONTH(S)"
type input "[DATE]"
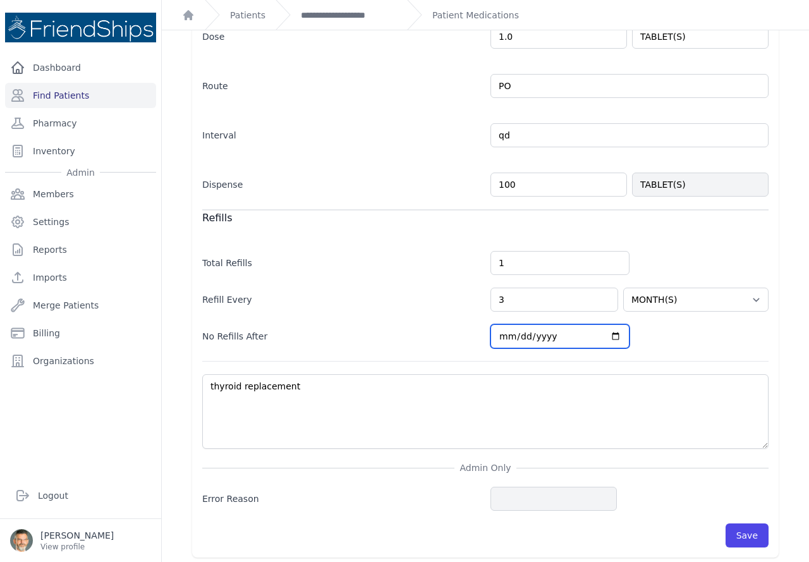
select select "MONTH(S)"
type input "[DATE]"
select select "MONTH(S)"
type input "[DATE]"
select select "MONTH(S)"
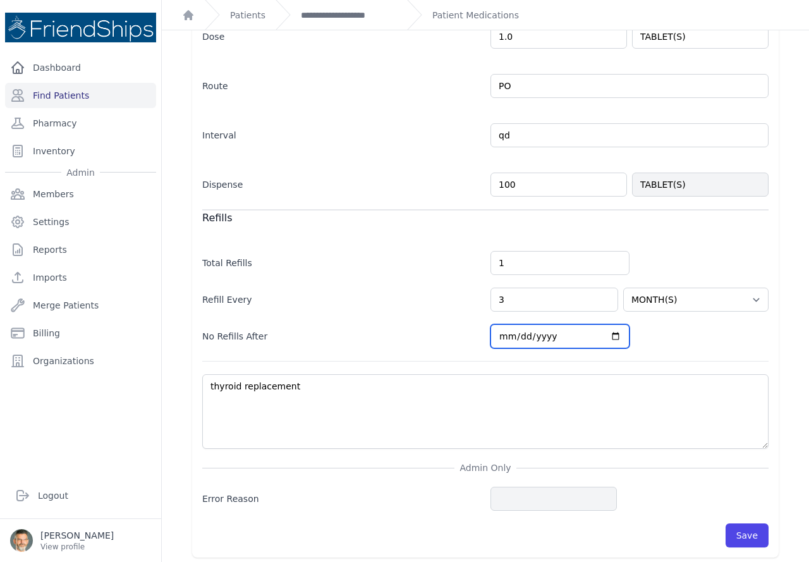
type input "[DATE]"
select select "MONTH(S)"
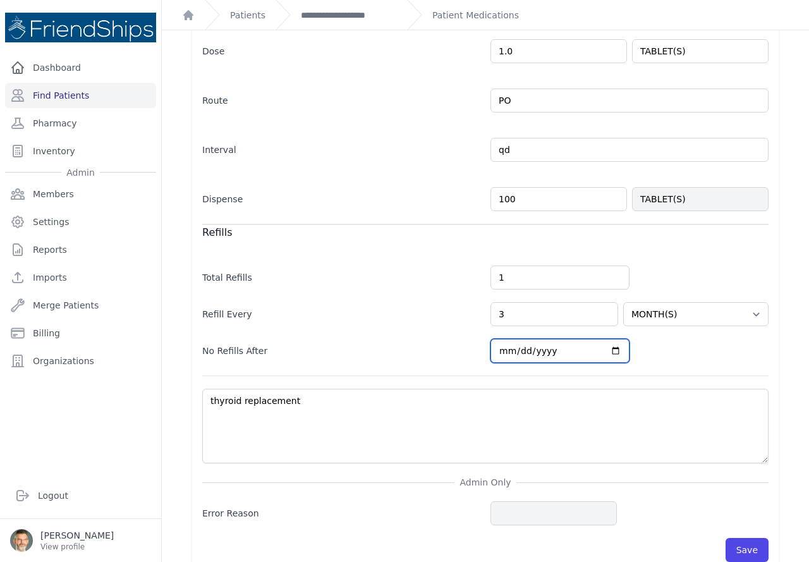
scroll to position [258, 0]
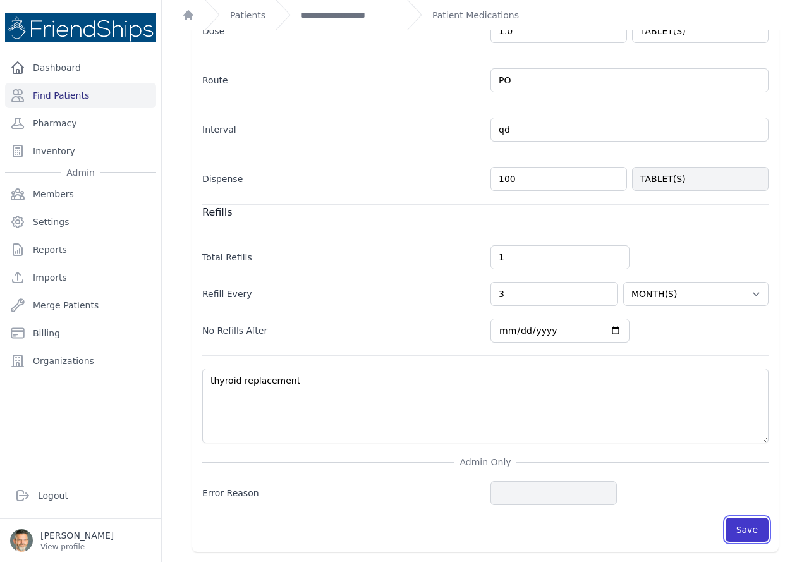
click at [741, 533] on button "Save" at bounding box center [746, 529] width 43 height 24
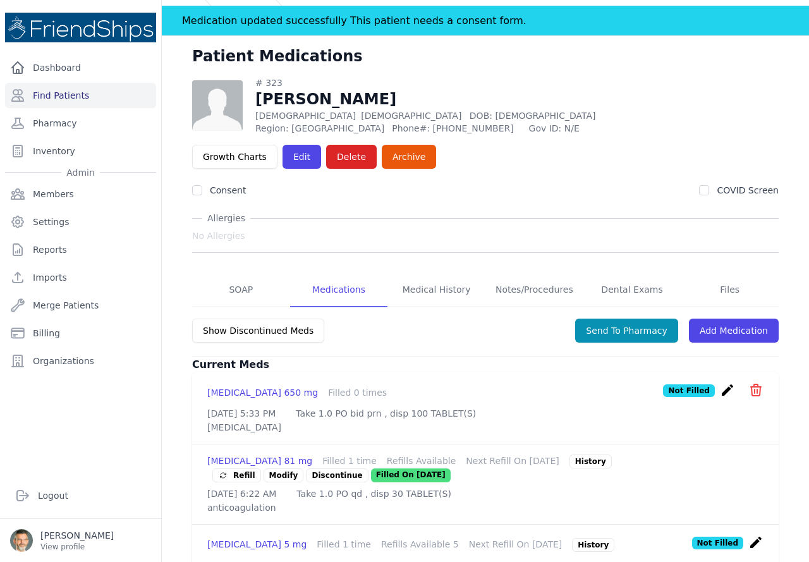
scroll to position [6, 0]
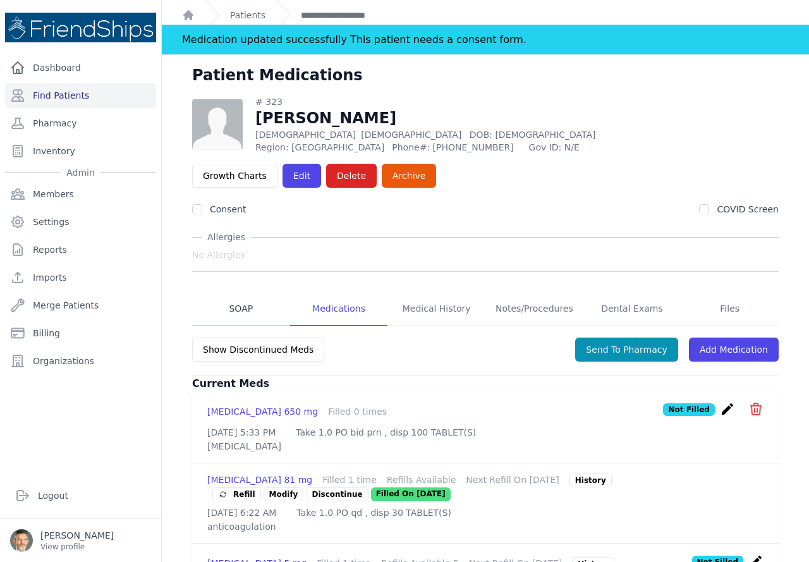
click at [242, 307] on link "SOAP" at bounding box center [241, 309] width 98 height 34
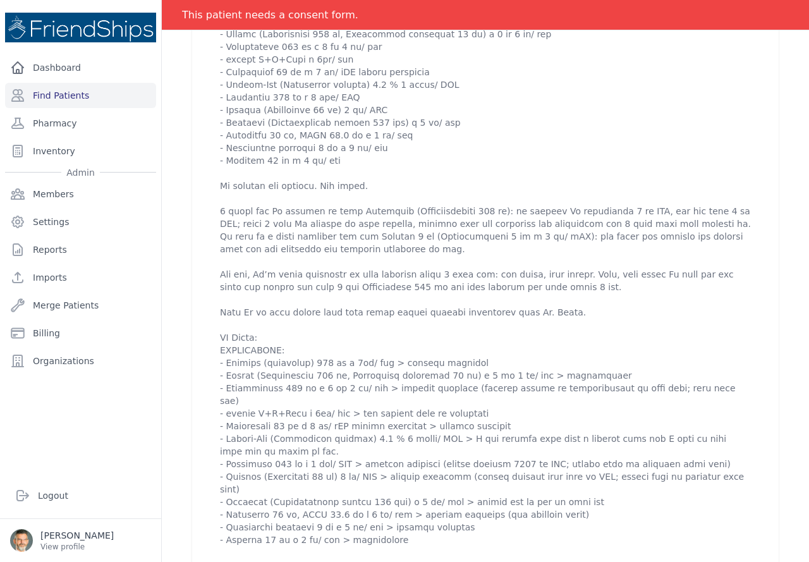
scroll to position [505, 0]
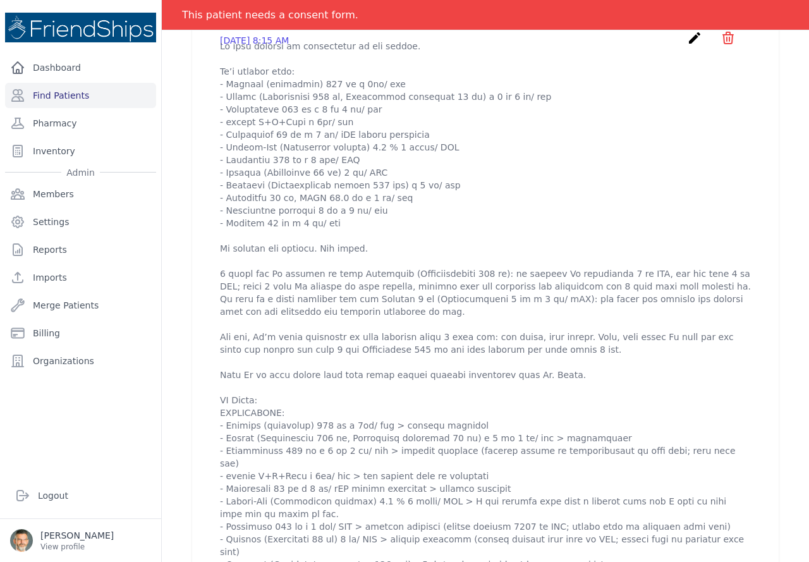
click at [687, 45] on icon "create" at bounding box center [694, 37] width 15 height 15
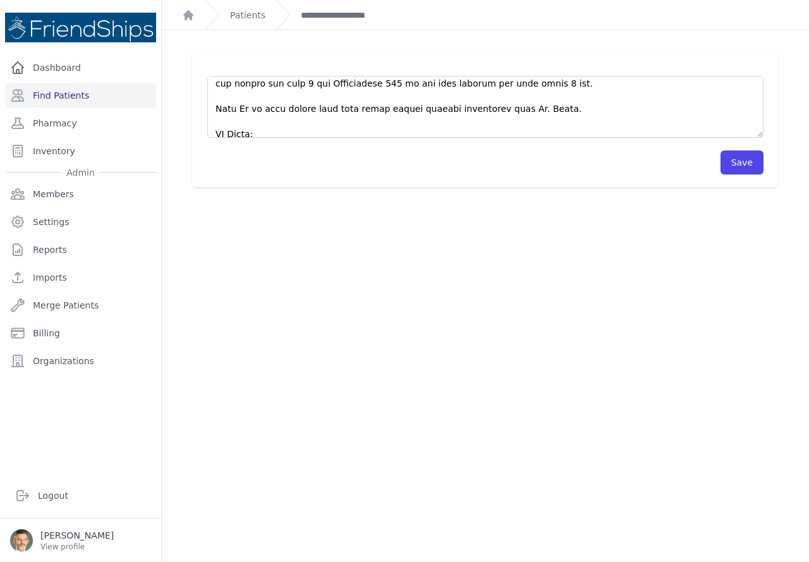
scroll to position [316, 0]
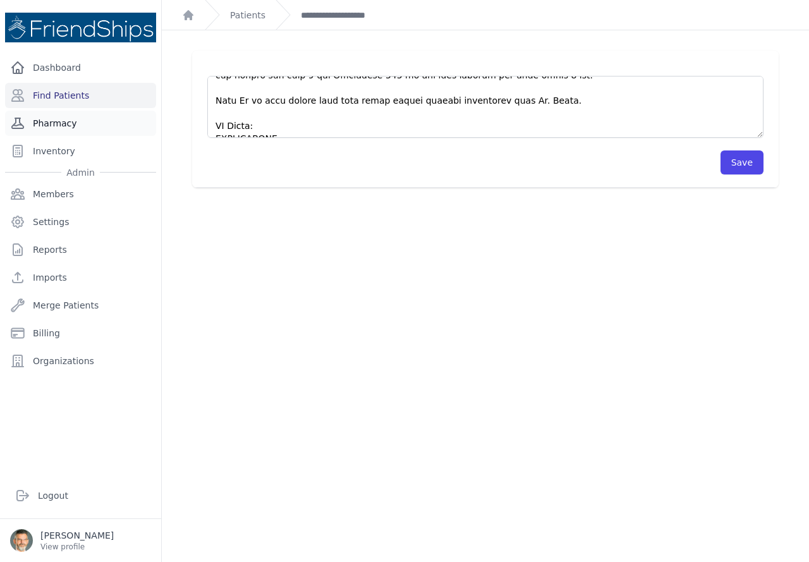
click at [53, 125] on link "Pharmacy" at bounding box center [80, 123] width 151 height 25
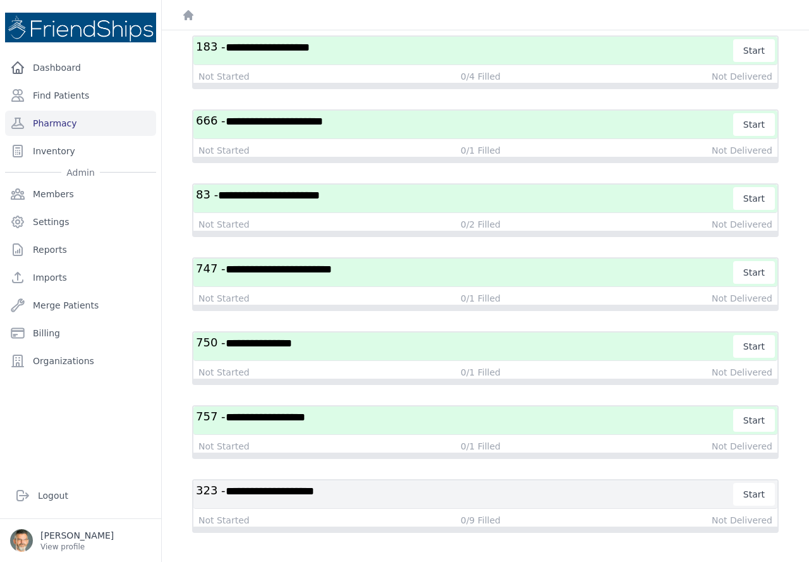
scroll to position [178, 0]
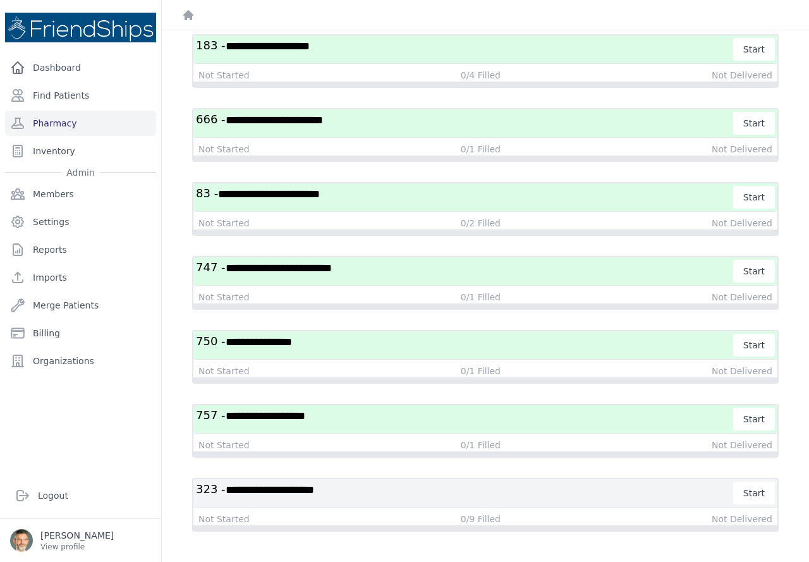
click at [410, 497] on h3 "**********" at bounding box center [465, 492] width 538 height 23
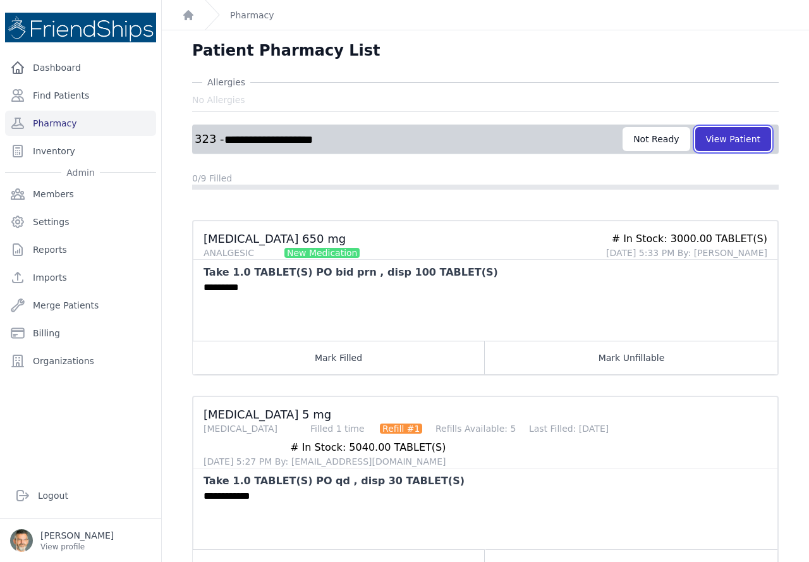
click at [734, 141] on button "View Patient" at bounding box center [733, 139] width 76 height 24
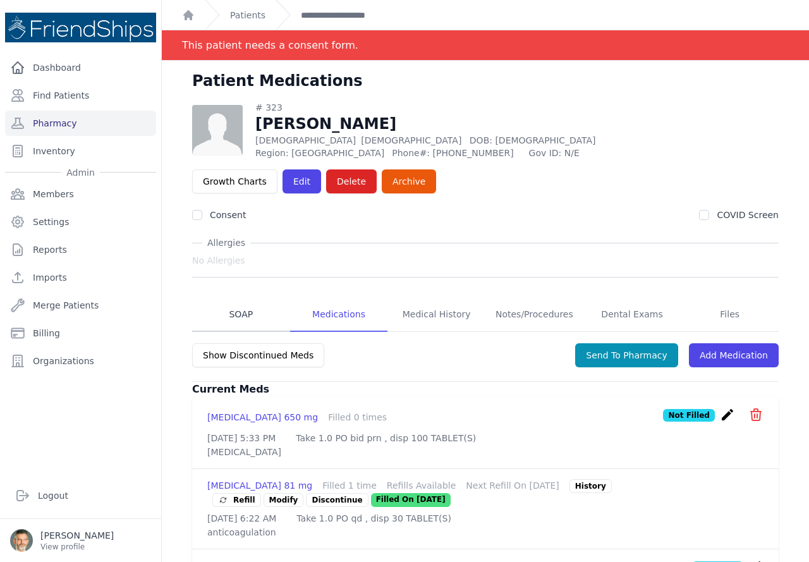
click at [239, 311] on link "SOAP" at bounding box center [241, 315] width 98 height 34
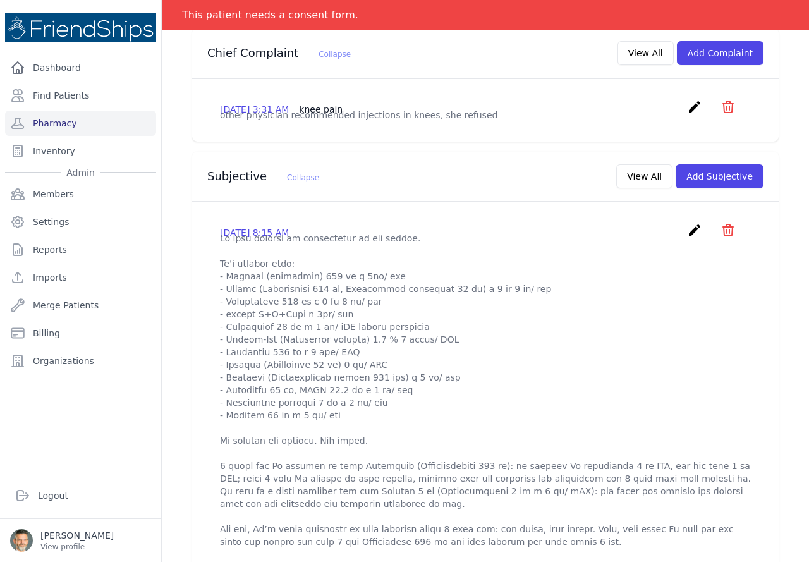
scroll to position [316, 0]
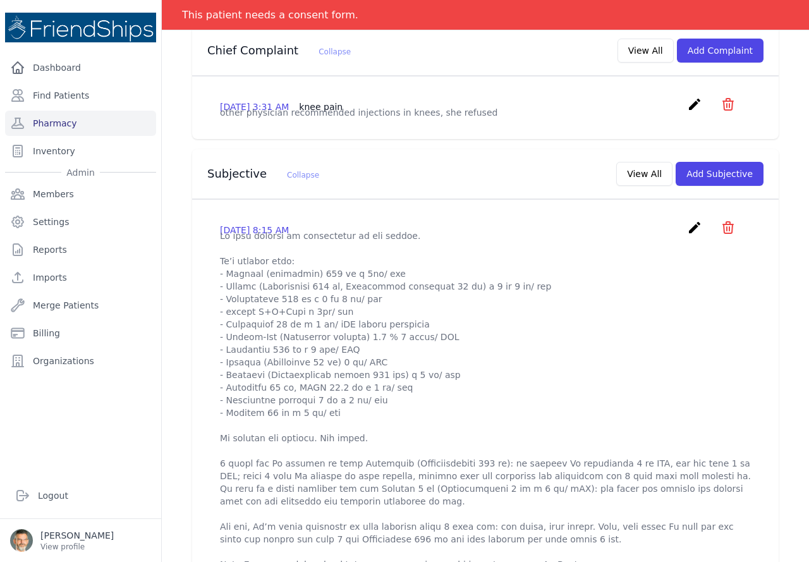
click at [687, 235] on icon "create" at bounding box center [694, 227] width 15 height 15
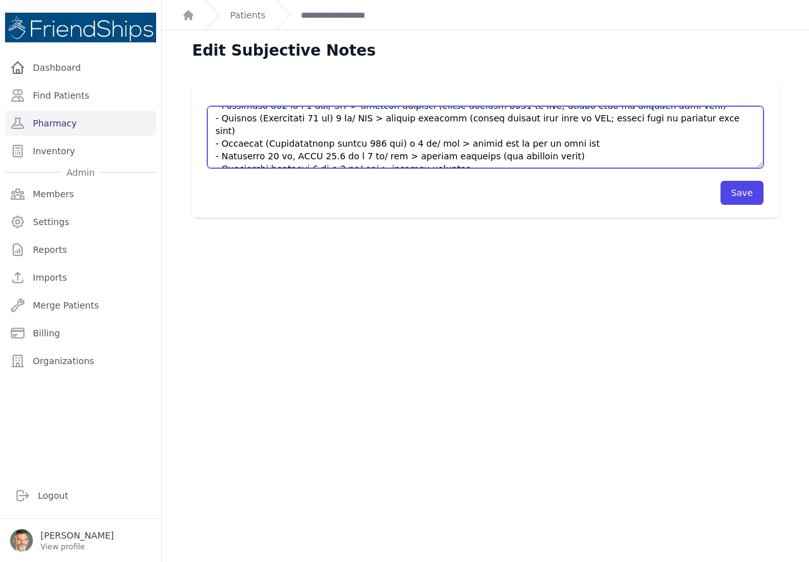
scroll to position [455, 0]
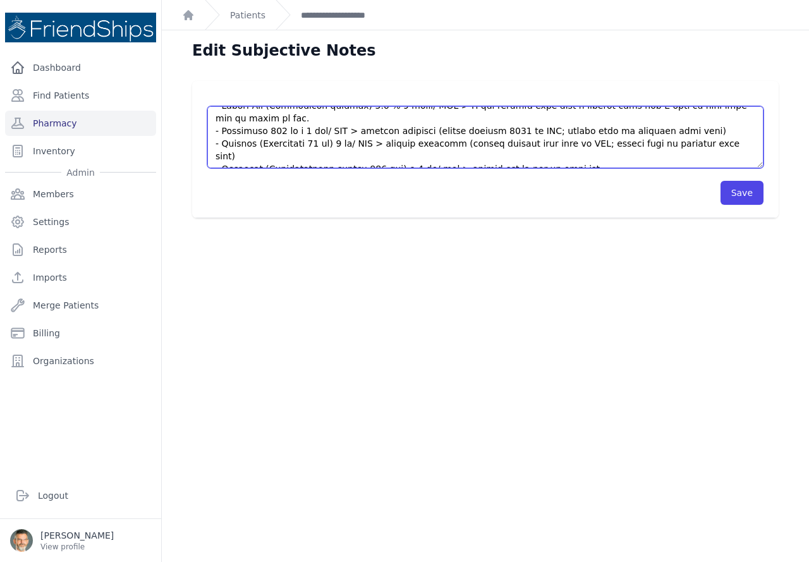
click at [562, 154] on textarea at bounding box center [485, 137] width 556 height 62
type textarea "Lo ipsu dolorsi am consectetur ad eli seddoe. Te’i utlabor etdo: - Magnaal (eni…"
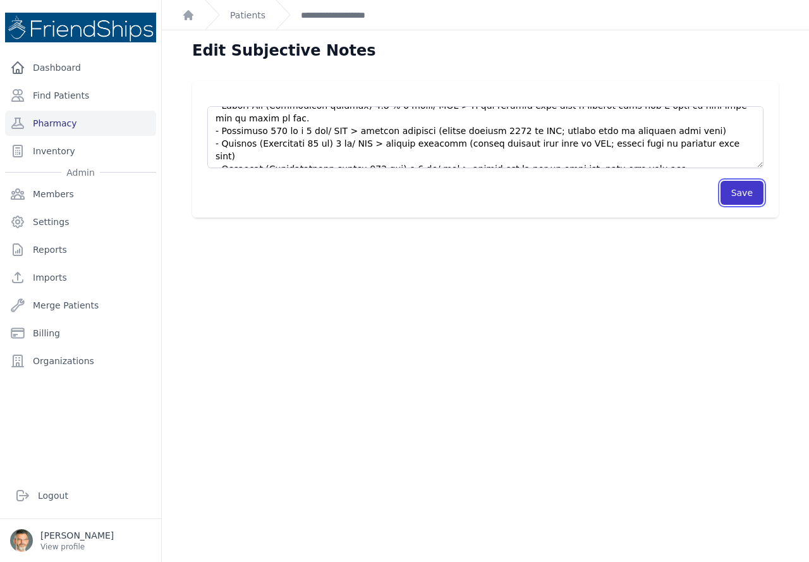
click at [735, 191] on button "Save" at bounding box center [741, 193] width 43 height 24
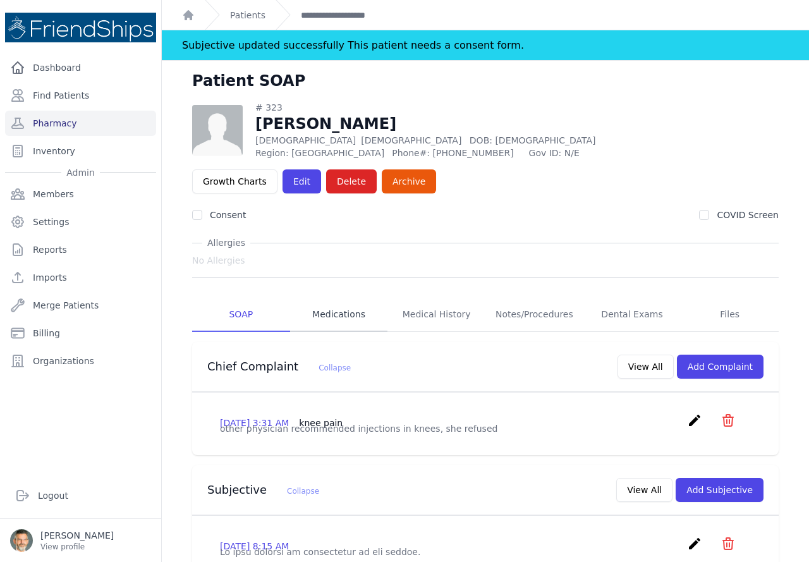
click at [332, 315] on link "Medications" at bounding box center [339, 315] width 98 height 34
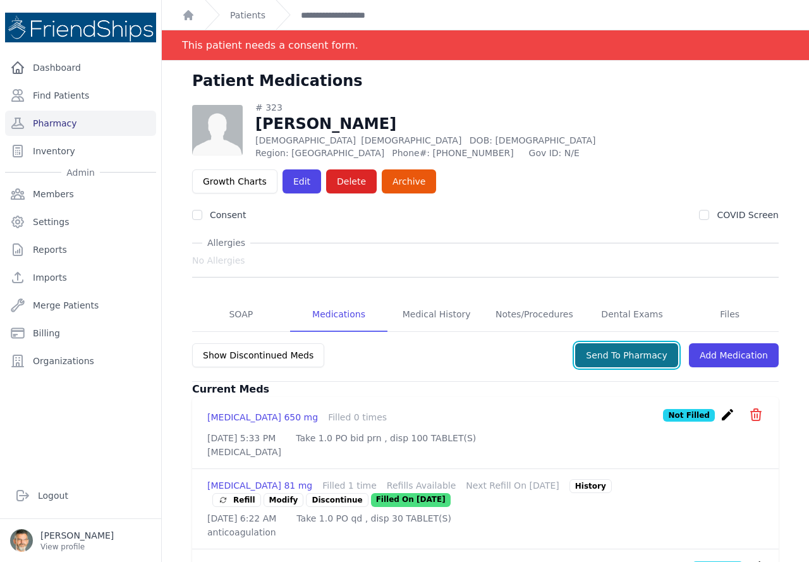
click at [613, 352] on button "Send To Pharmacy" at bounding box center [626, 355] width 103 height 24
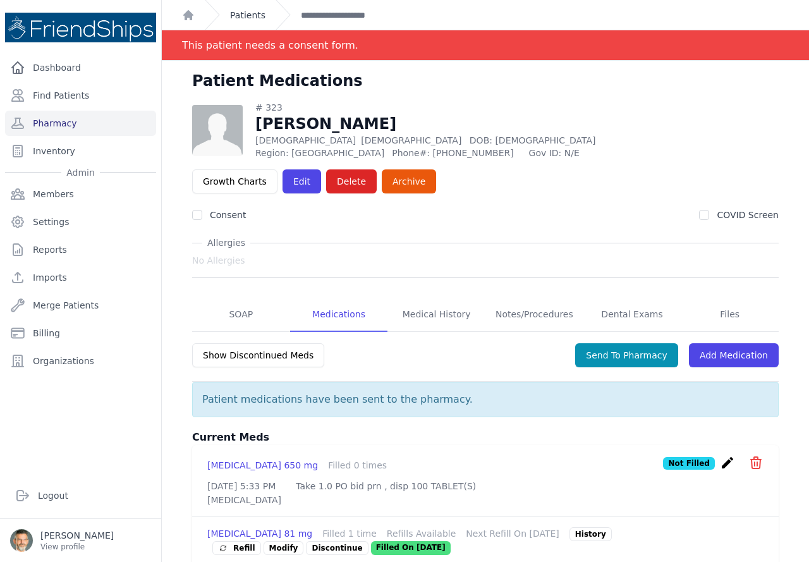
click at [243, 11] on link "Patients" at bounding box center [247, 15] width 35 height 13
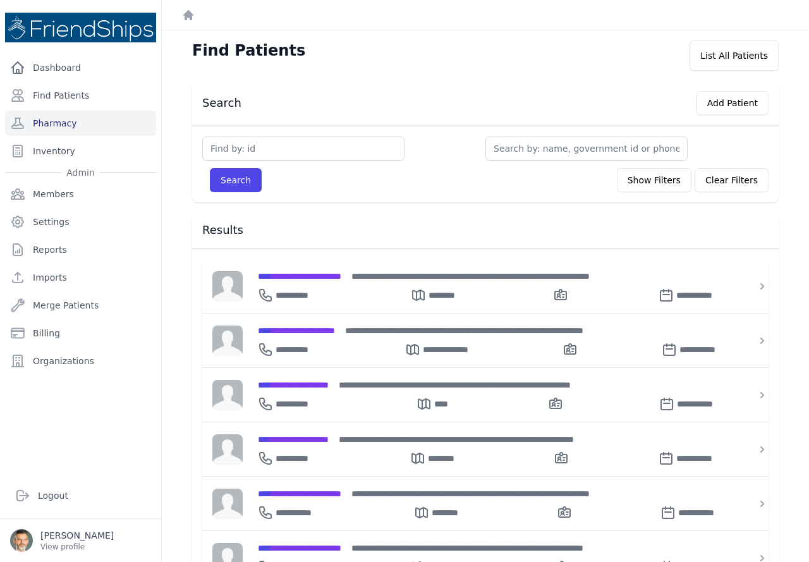
click at [245, 138] on div "Search Show Filters Clear Filters Filter By Age [DEMOGRAPHIC_DATA] 21-40 41-60 …" at bounding box center [485, 164] width 586 height 76
click at [238, 150] on input "text" at bounding box center [303, 148] width 202 height 24
type input "14"
click at [229, 179] on button "Search" at bounding box center [236, 180] width 52 height 24
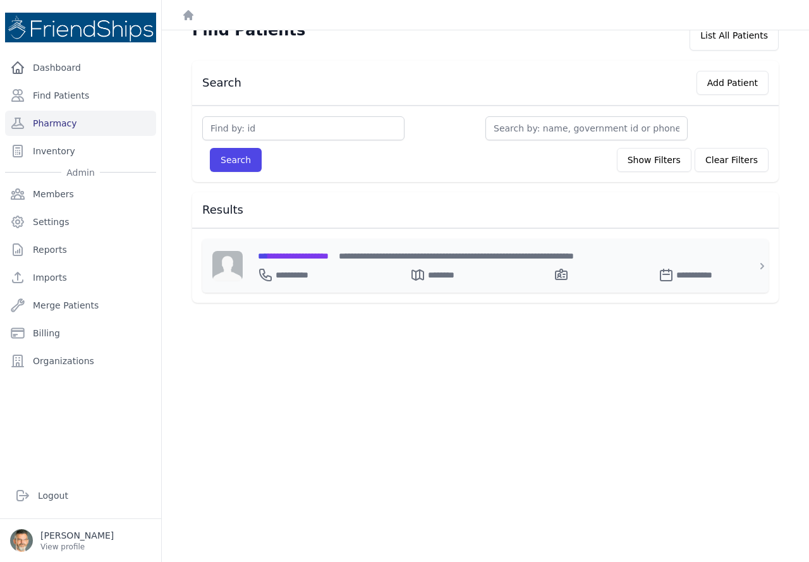
scroll to position [30, 0]
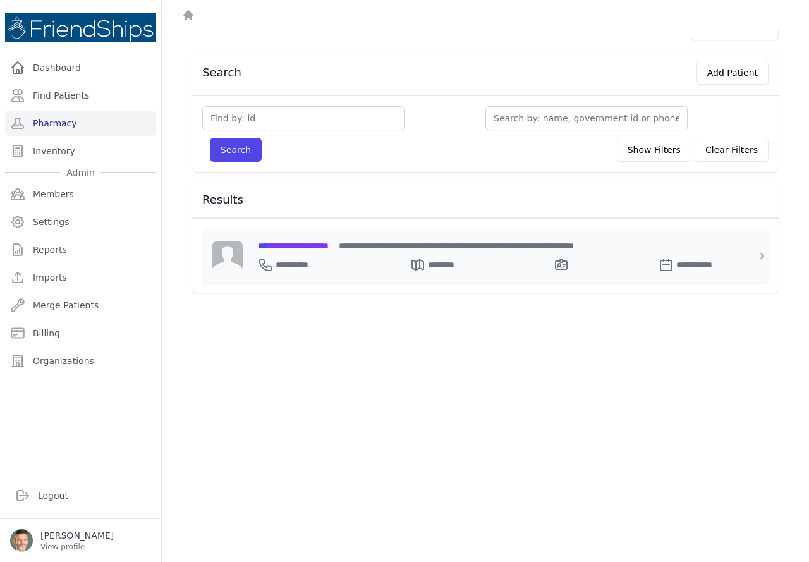
click at [307, 243] on span "**********" at bounding box center [293, 245] width 71 height 9
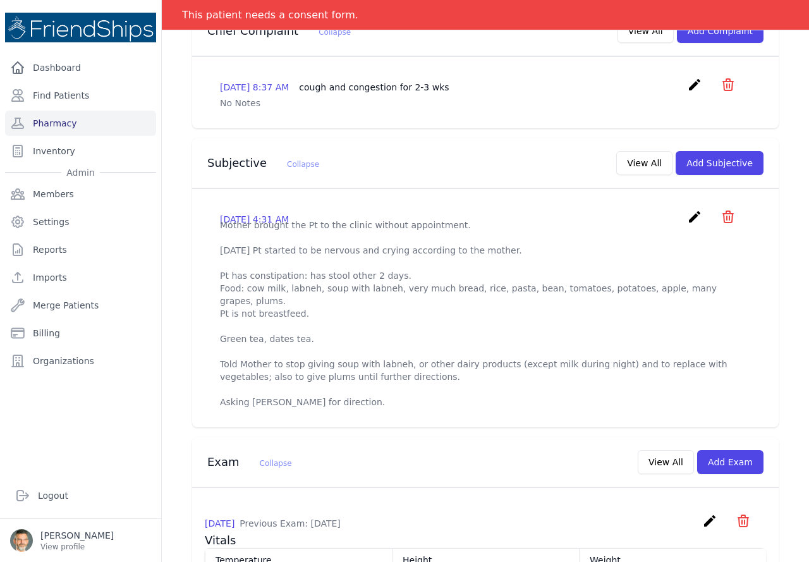
scroll to position [283, 0]
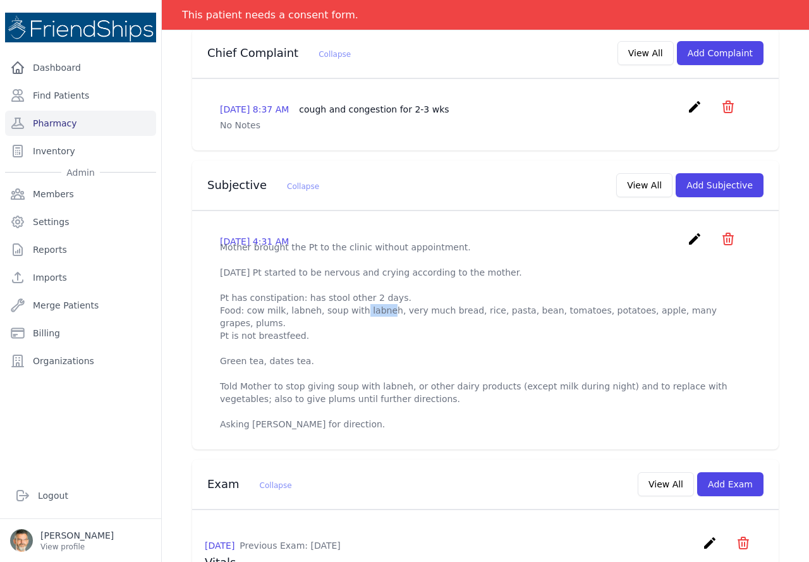
drag, startPoint x: 283, startPoint y: 320, endPoint x: 308, endPoint y: 318, distance: 25.3
click at [308, 318] on p "Mother brought the Pt to the clinic without appointment. [DATE] Pt started to b…" at bounding box center [485, 336] width 531 height 190
copy p "labneh"
click at [687, 240] on icon "create" at bounding box center [694, 238] width 15 height 15
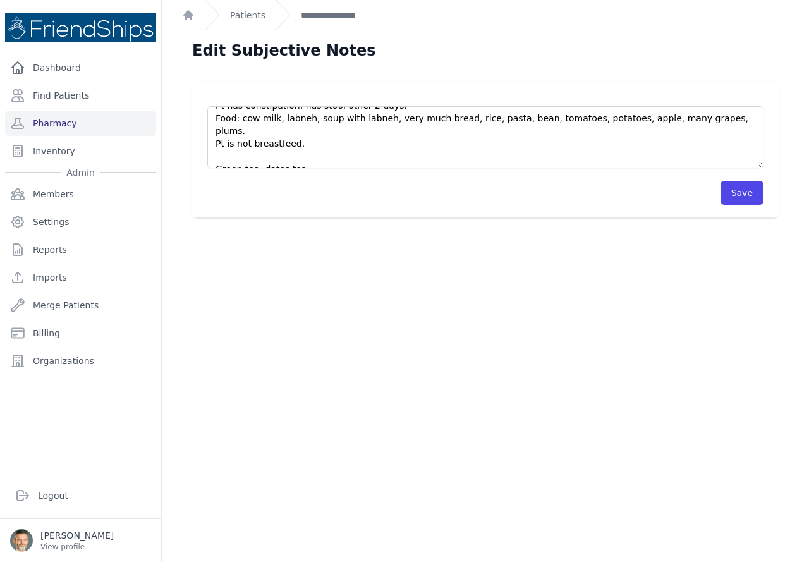
scroll to position [126, 0]
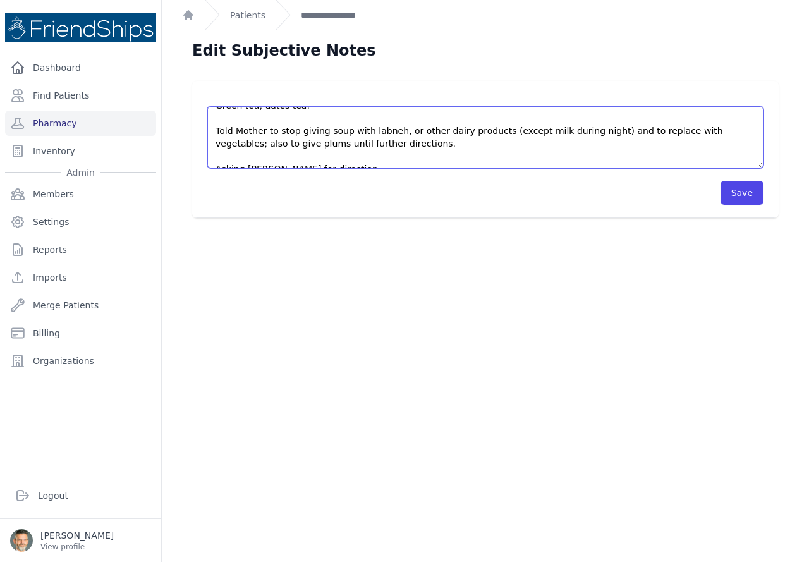
click at [347, 156] on textarea "Mother brought the Pt to the clinic without appointment. [DATE] Pt started to b…" at bounding box center [485, 137] width 556 height 62
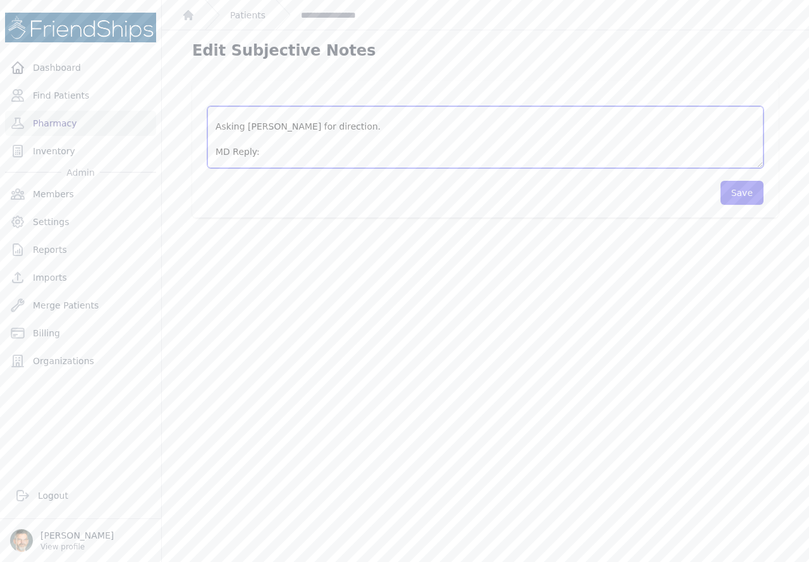
scroll to position [190, 0]
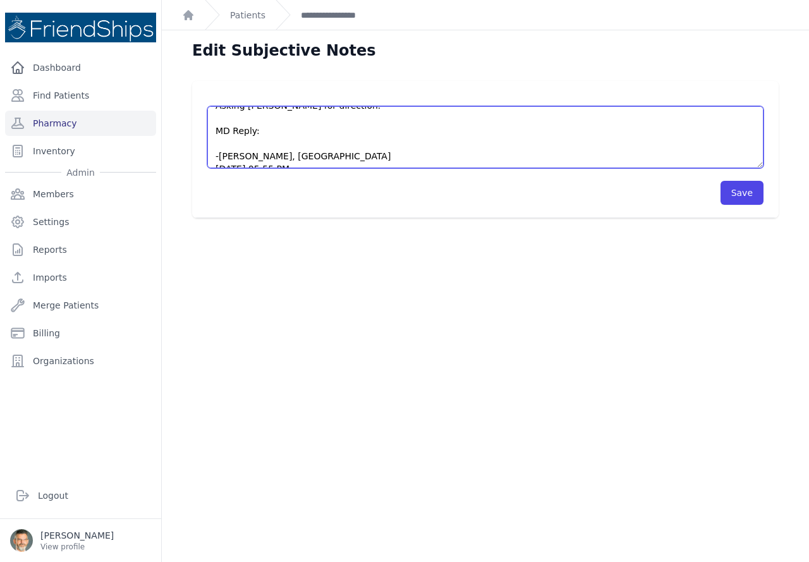
click at [234, 131] on textarea "Mother brought the Pt to the clinic without appointment. [DATE] Pt started to b…" at bounding box center [485, 137] width 556 height 62
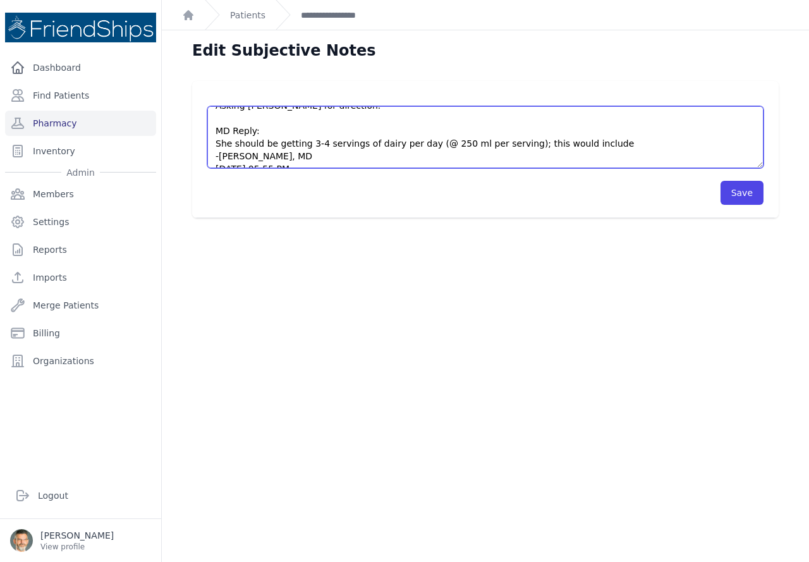
paste textarea "labneh"
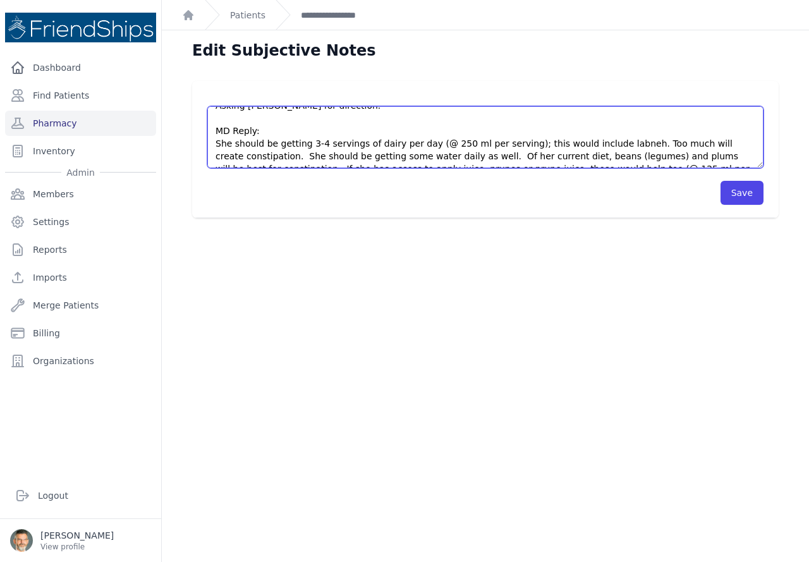
click at [265, 143] on textarea "Mother brought the Pt to the clinic without appointment. [DATE] Pt started to b…" at bounding box center [485, 137] width 556 height 62
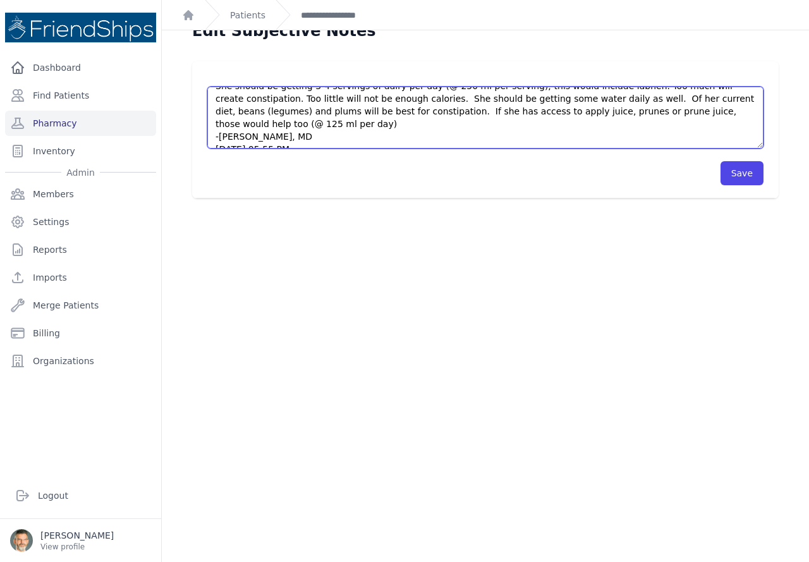
scroll to position [30, 0]
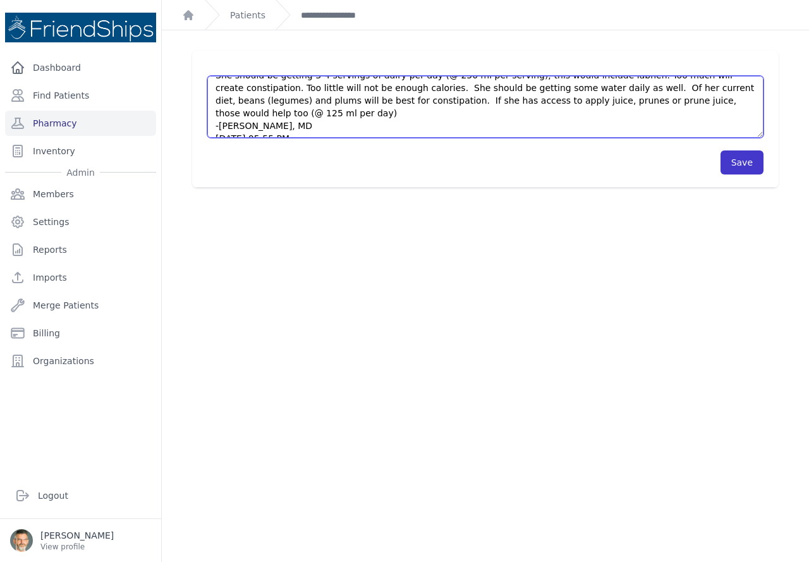
type textarea "Mother brought the Pt to the clinic without appointment. [DATE] Pt started to b…"
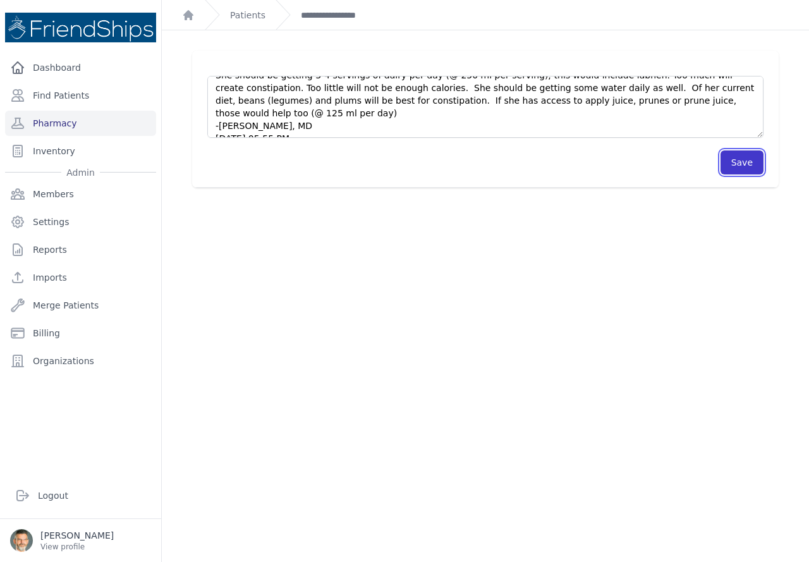
click at [739, 165] on button "Save" at bounding box center [741, 162] width 43 height 24
